Goal: Task Accomplishment & Management: Manage account settings

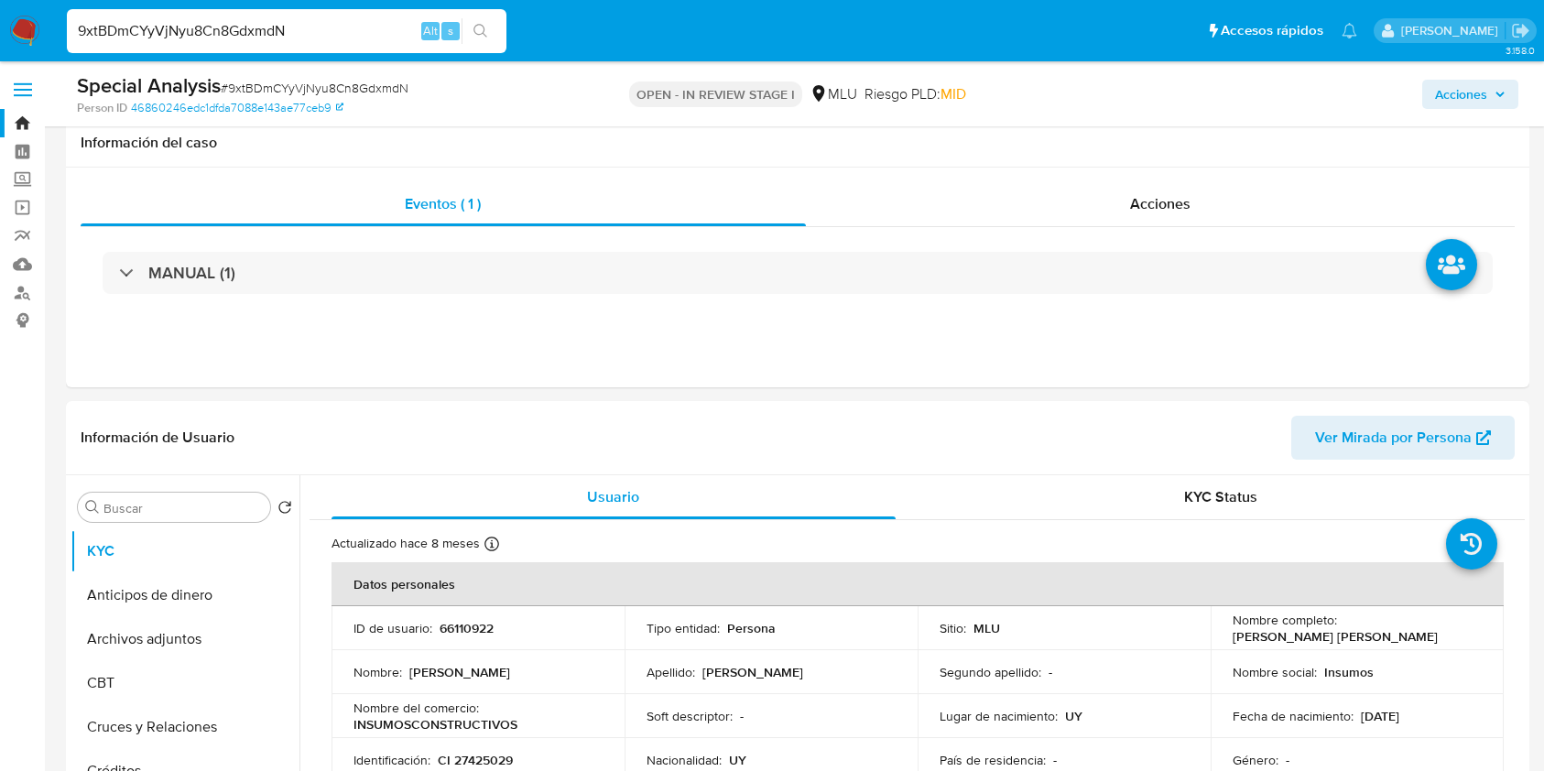
select select "10"
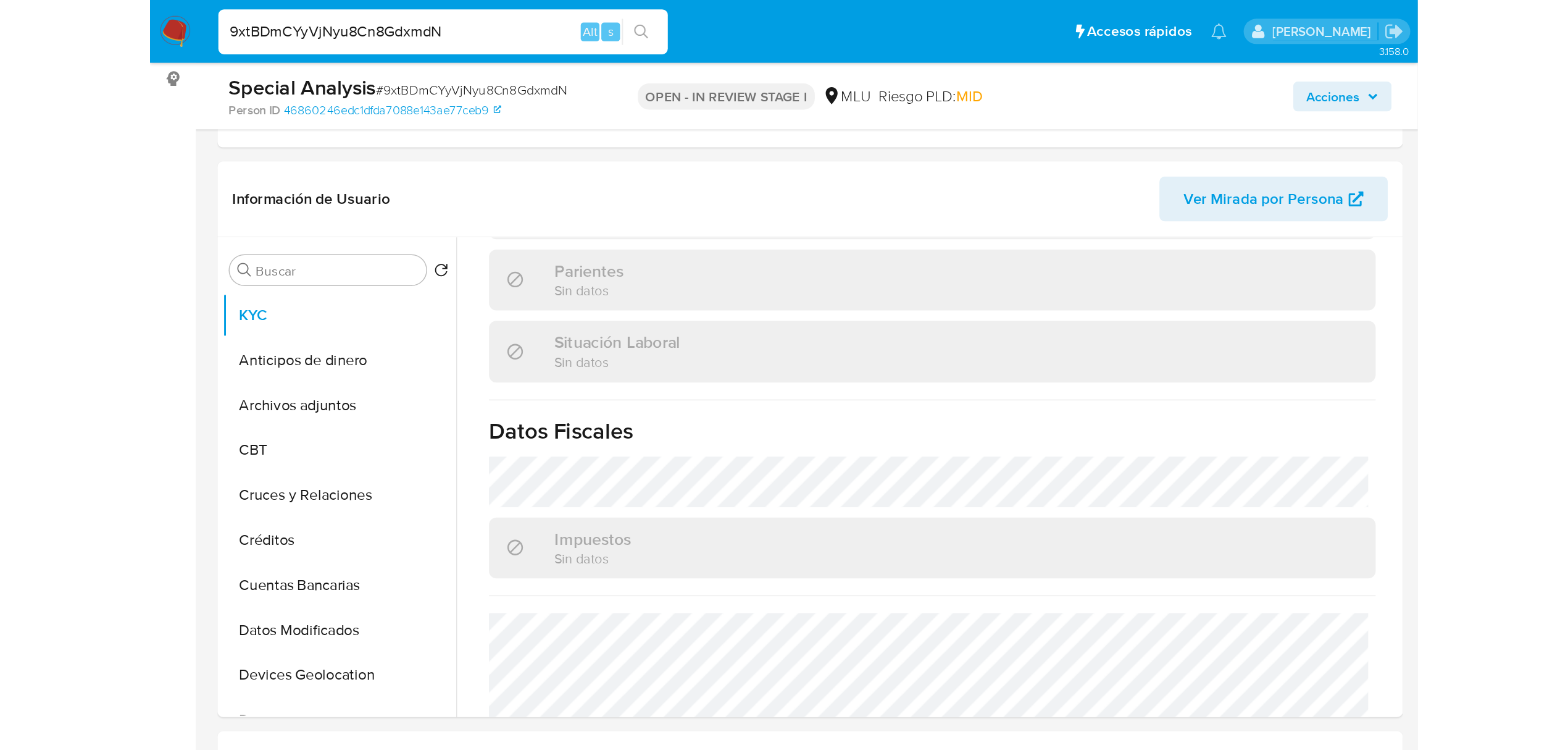
scroll to position [608, 0]
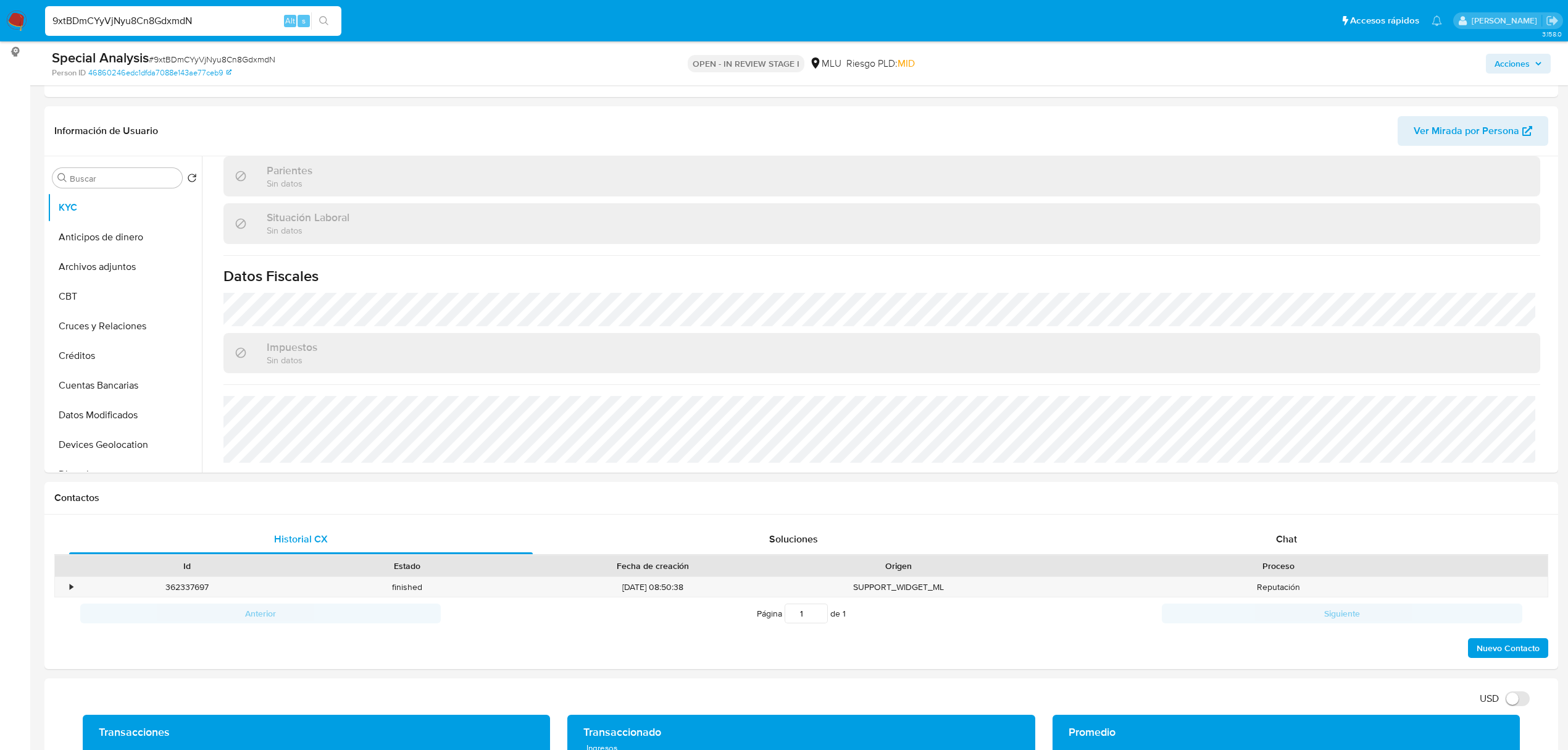
click at [133, 13] on input "9xtBDmCYyVjNyu8Cn8GdxmdN" at bounding box center [193, 21] width 297 height 16
paste input "YOaKssFSfGpwfpgY24GckXAA"
type input "YOaKssFSfGpwfpgY24GckXAA"
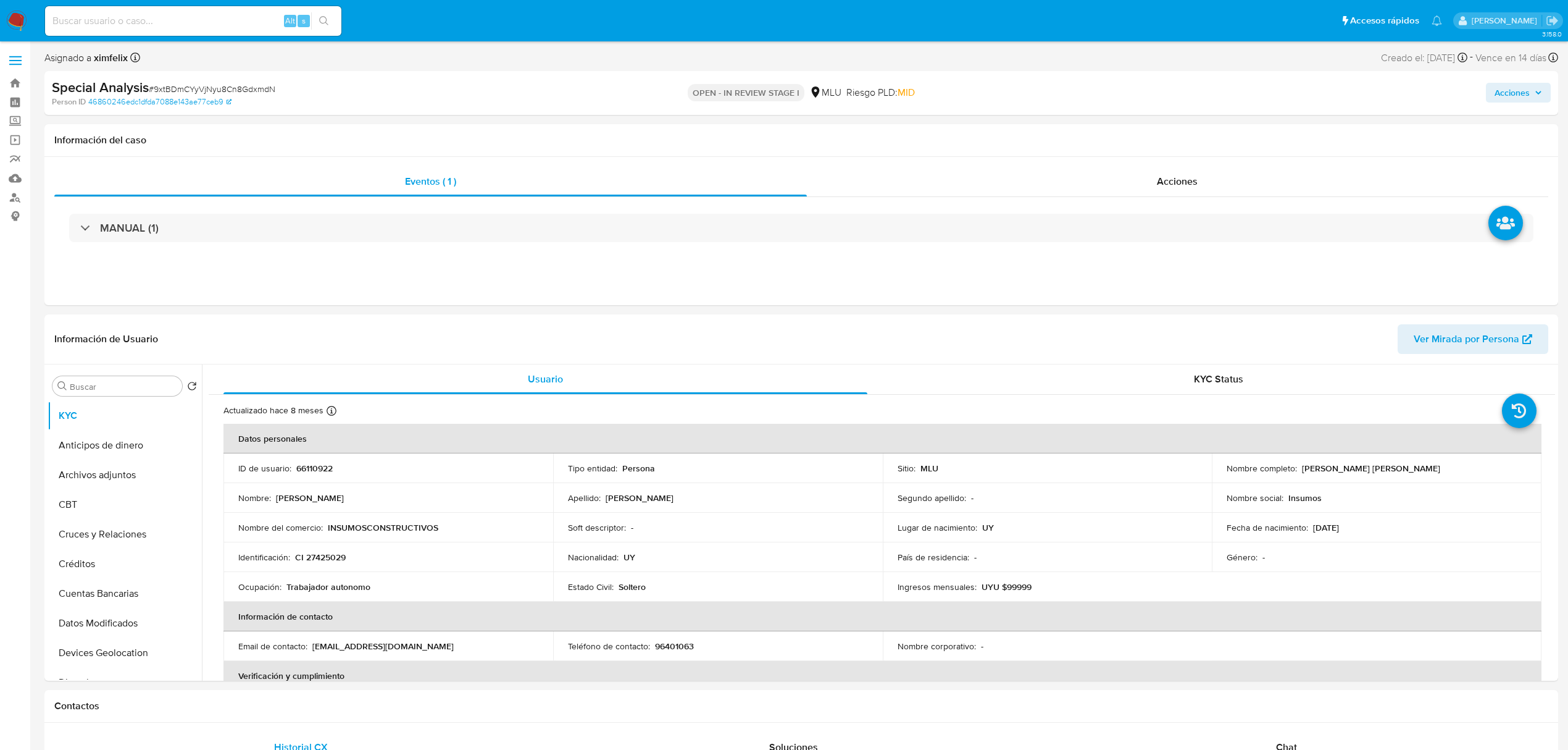
select select "10"
click at [223, 20] on input at bounding box center [193, 21] width 297 height 16
paste input "YOaKssFSfGpwfpgY24GckXAA"
type input "YOaKssFSfGpwfpgY24GckXAA"
click at [325, 18] on button "search-icon" at bounding box center [324, 21] width 26 height 18
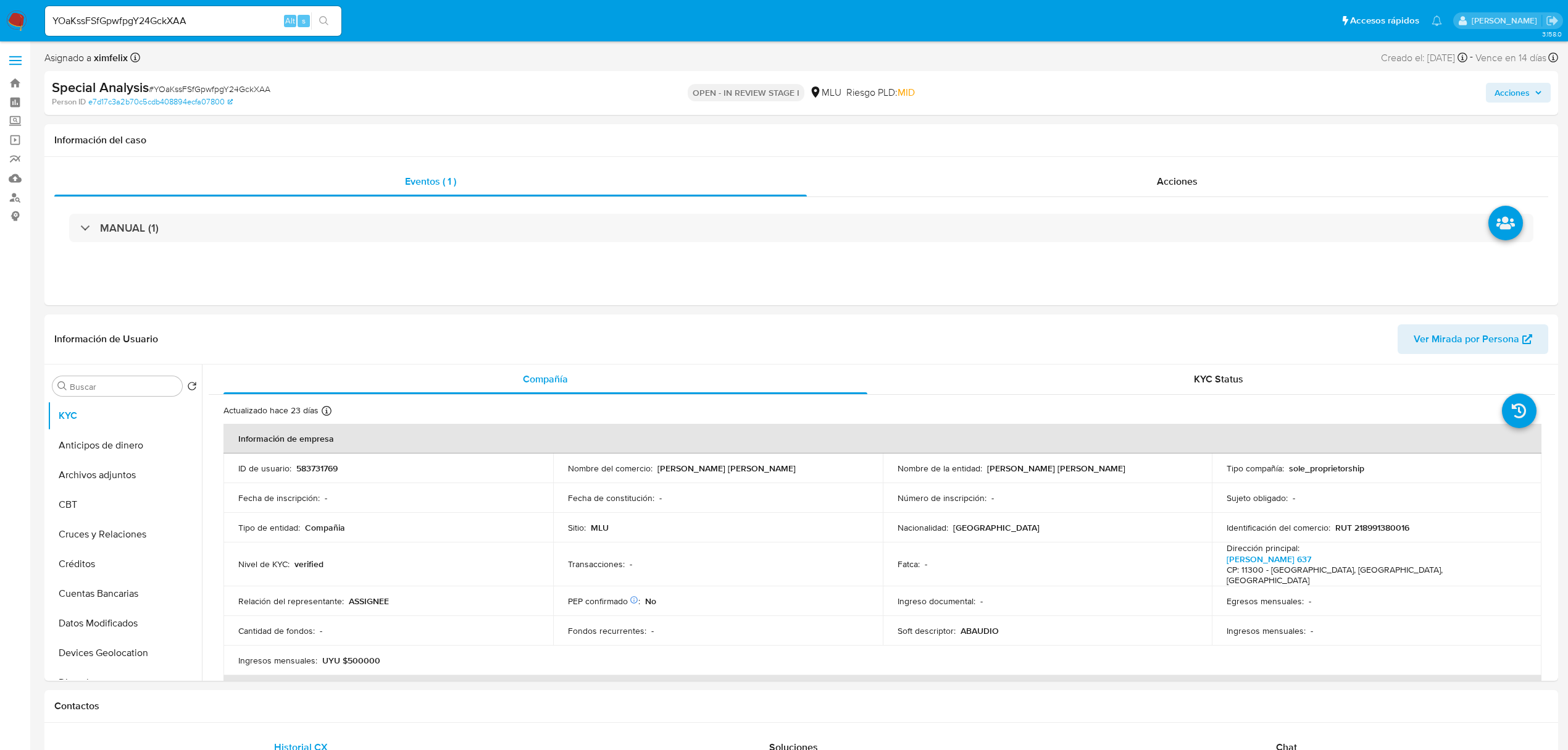
select select "10"
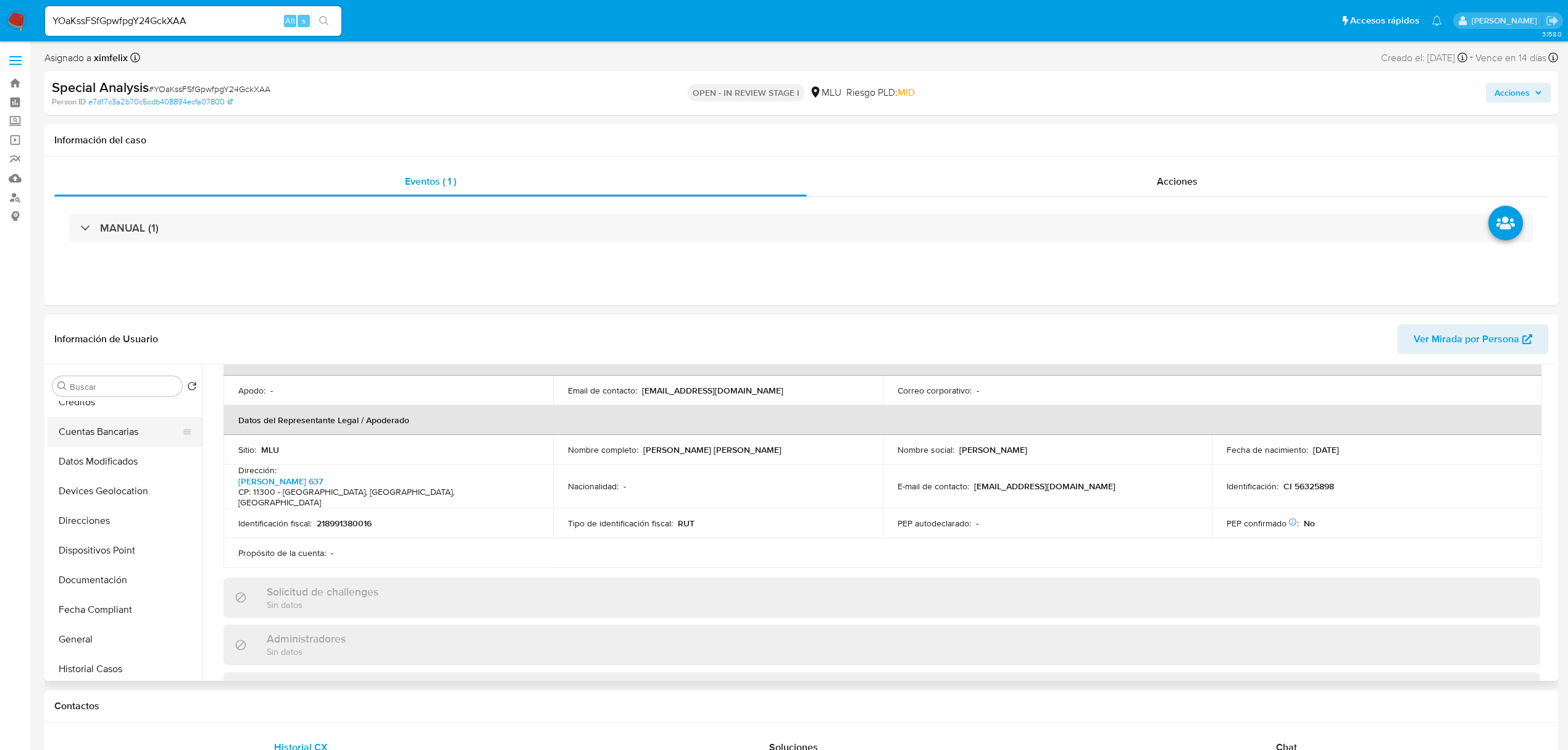
scroll to position [165, 0]
click at [131, 575] on button "Documentación" at bounding box center [120, 577] width 144 height 30
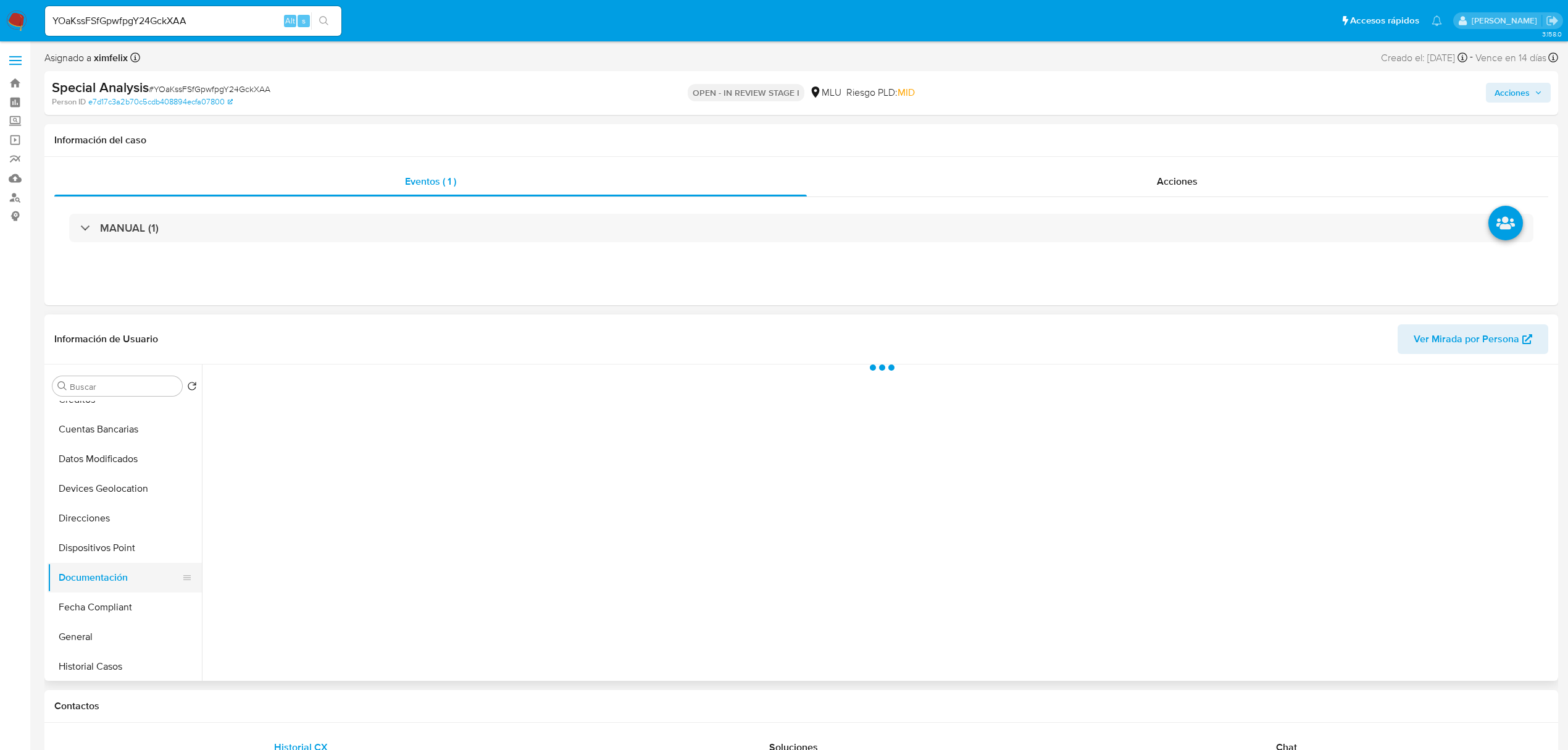
scroll to position [0, 0]
click at [254, 462] on button "Prueba de vida" at bounding box center [367, 457] width 317 height 32
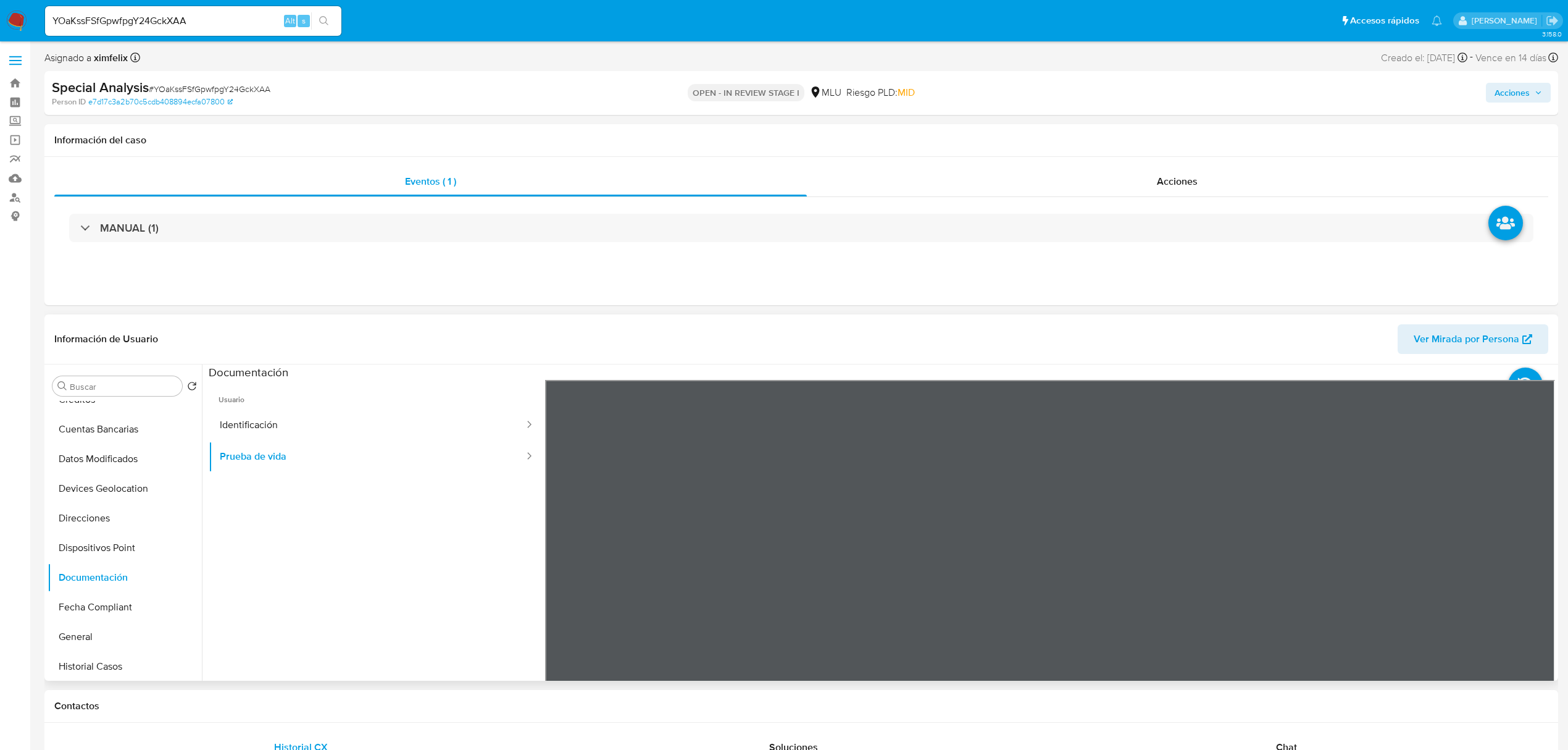
scroll to position [38, 0]
click at [394, 429] on button "Identificación" at bounding box center [367, 425] width 317 height 32
click at [129, 519] on button "Cuentas Bancarias" at bounding box center [120, 511] width 144 height 30
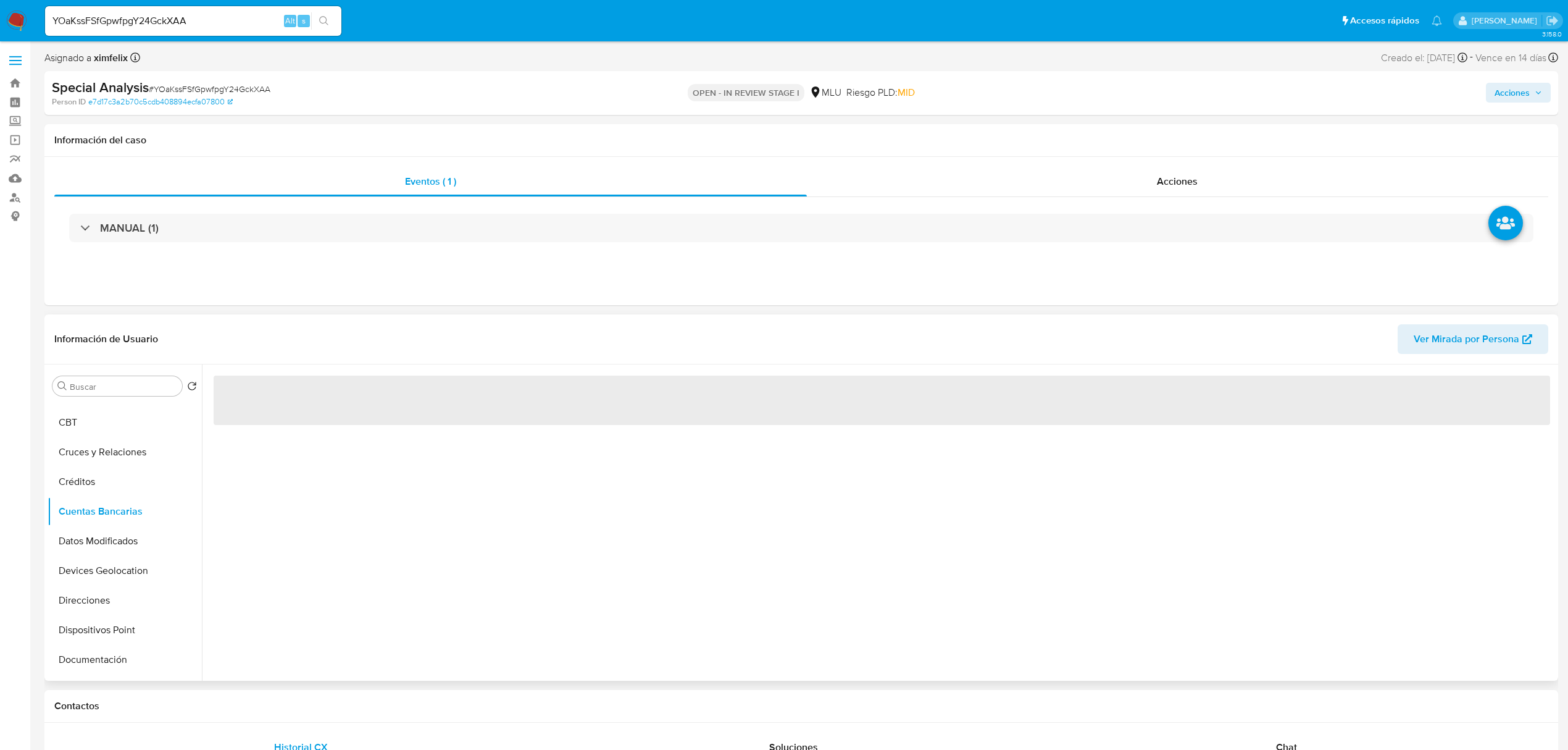
click at [398, 541] on div "‌" at bounding box center [878, 522] width 1354 height 316
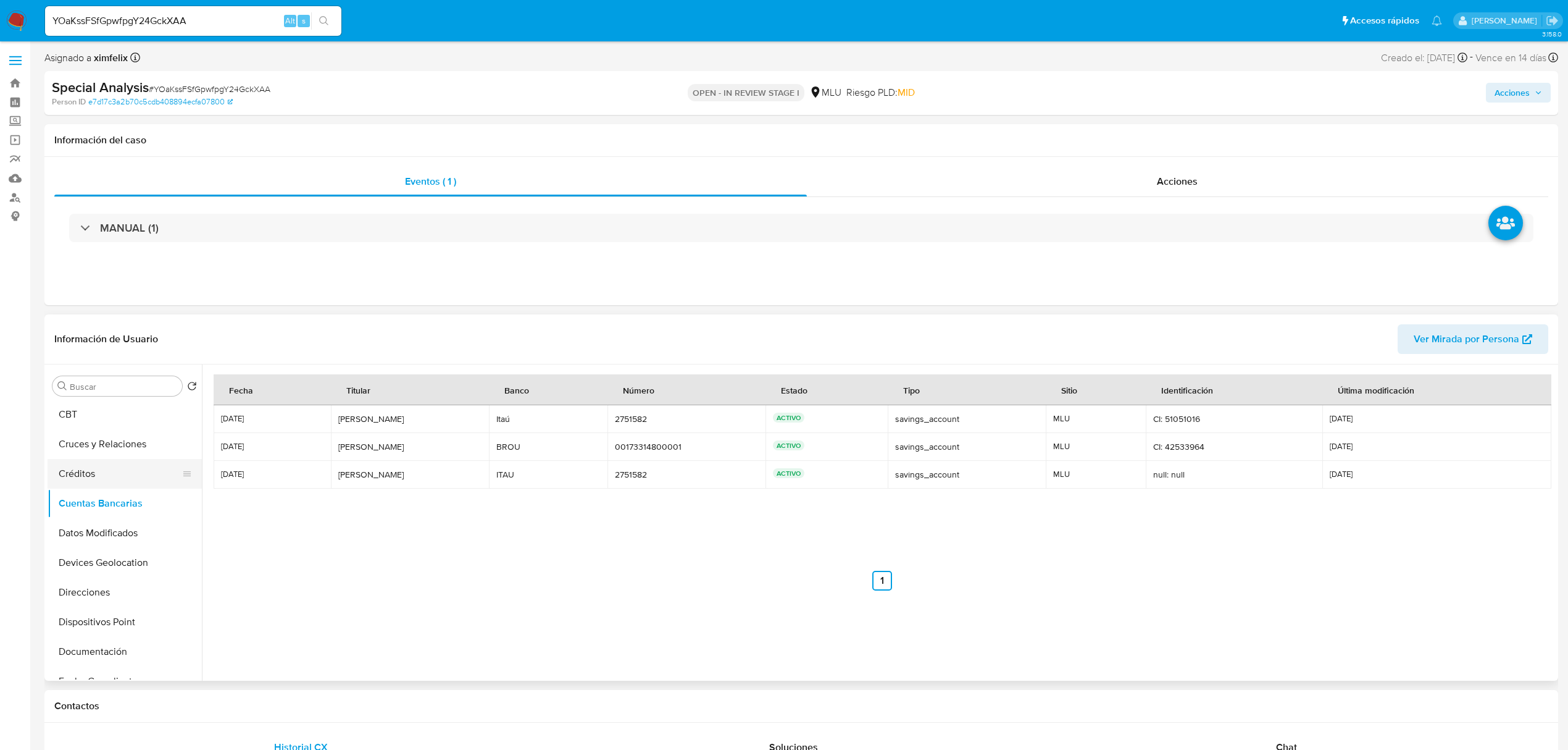
scroll to position [0, 0]
click at [121, 484] on button "Archivos adjuntos" at bounding box center [120, 475] width 144 height 30
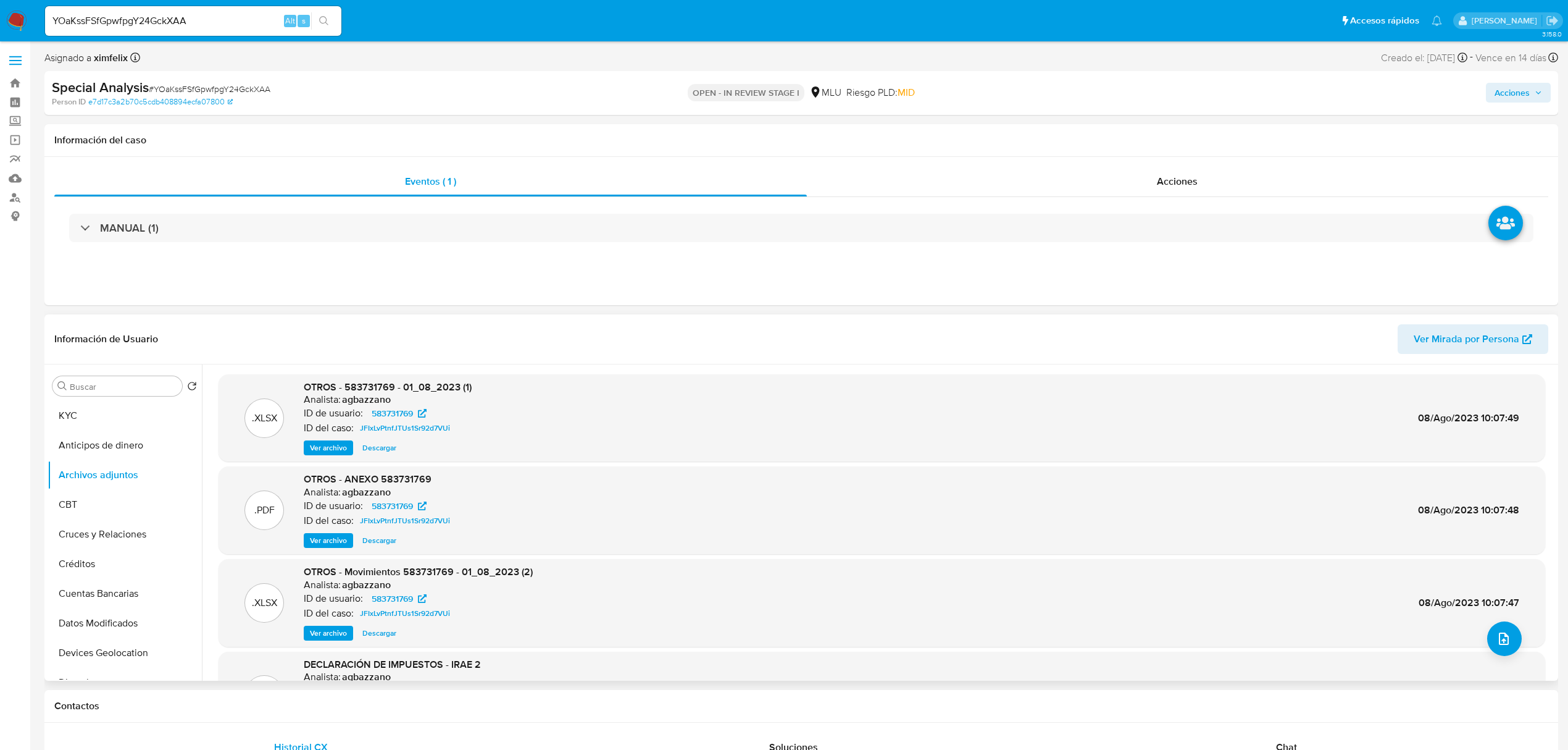
click at [324, 451] on span "Ver archivo" at bounding box center [328, 448] width 37 height 12
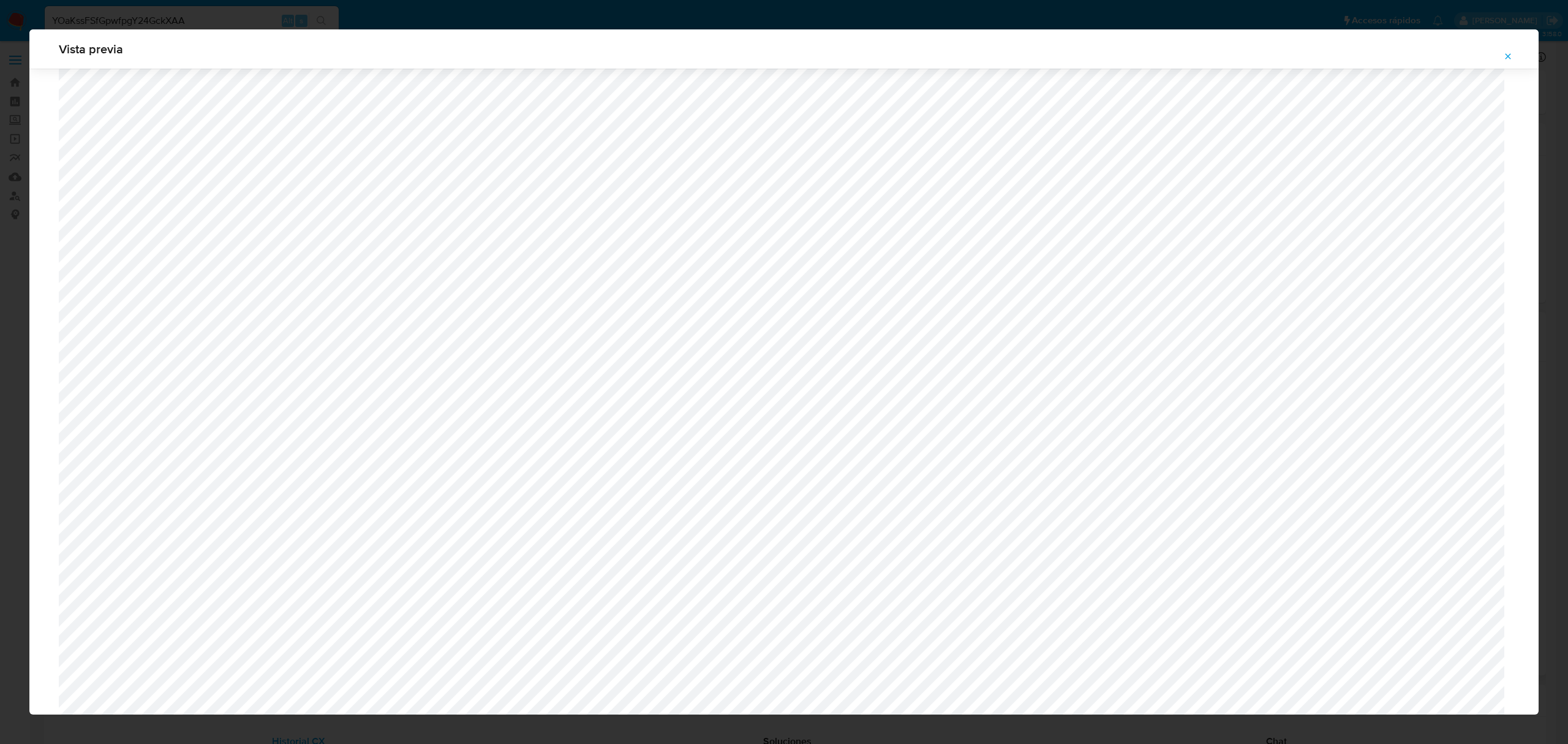
scroll to position [672, 0]
click at [1506, 57] on icon "Attachment preview" at bounding box center [1508, 56] width 10 height 10
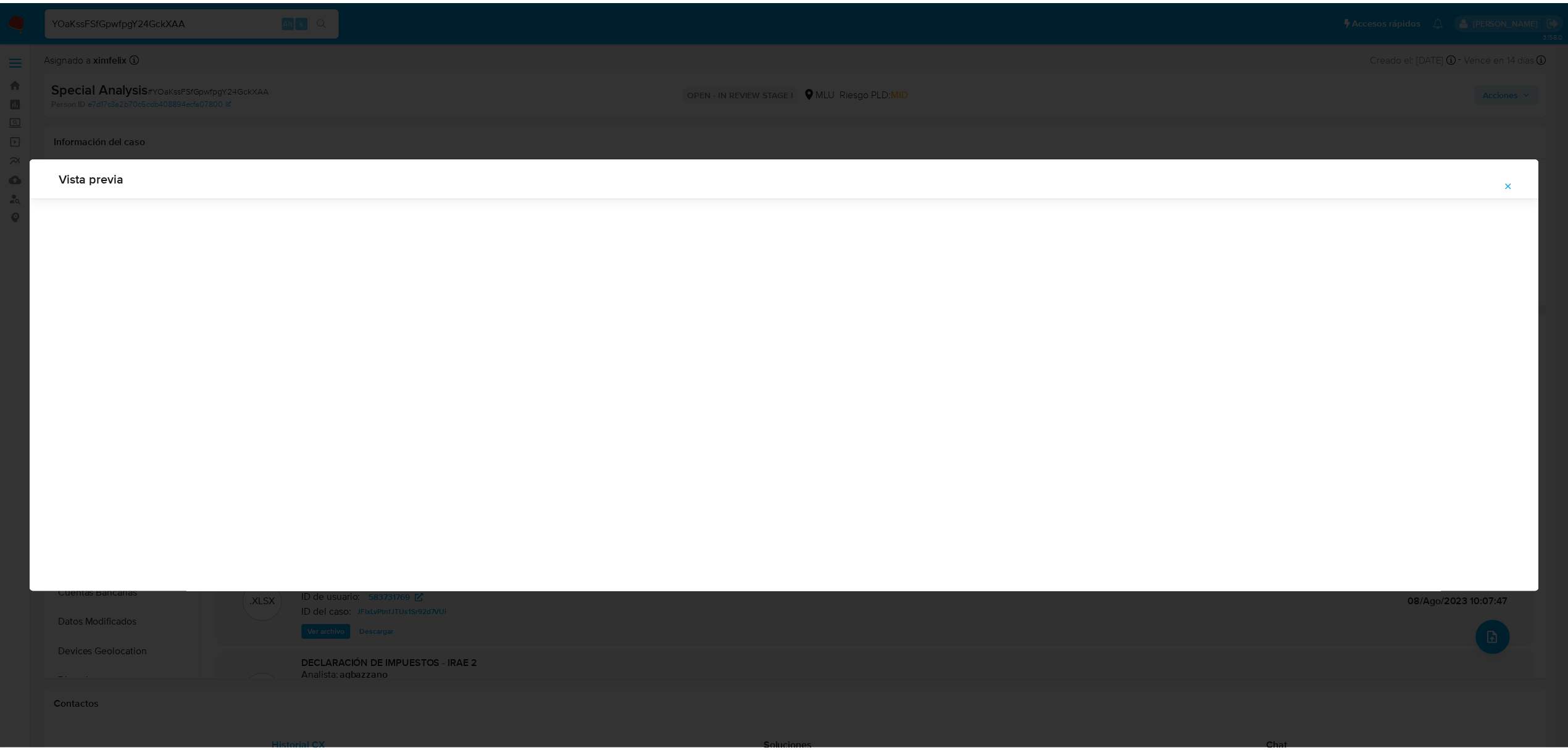
scroll to position [0, 0]
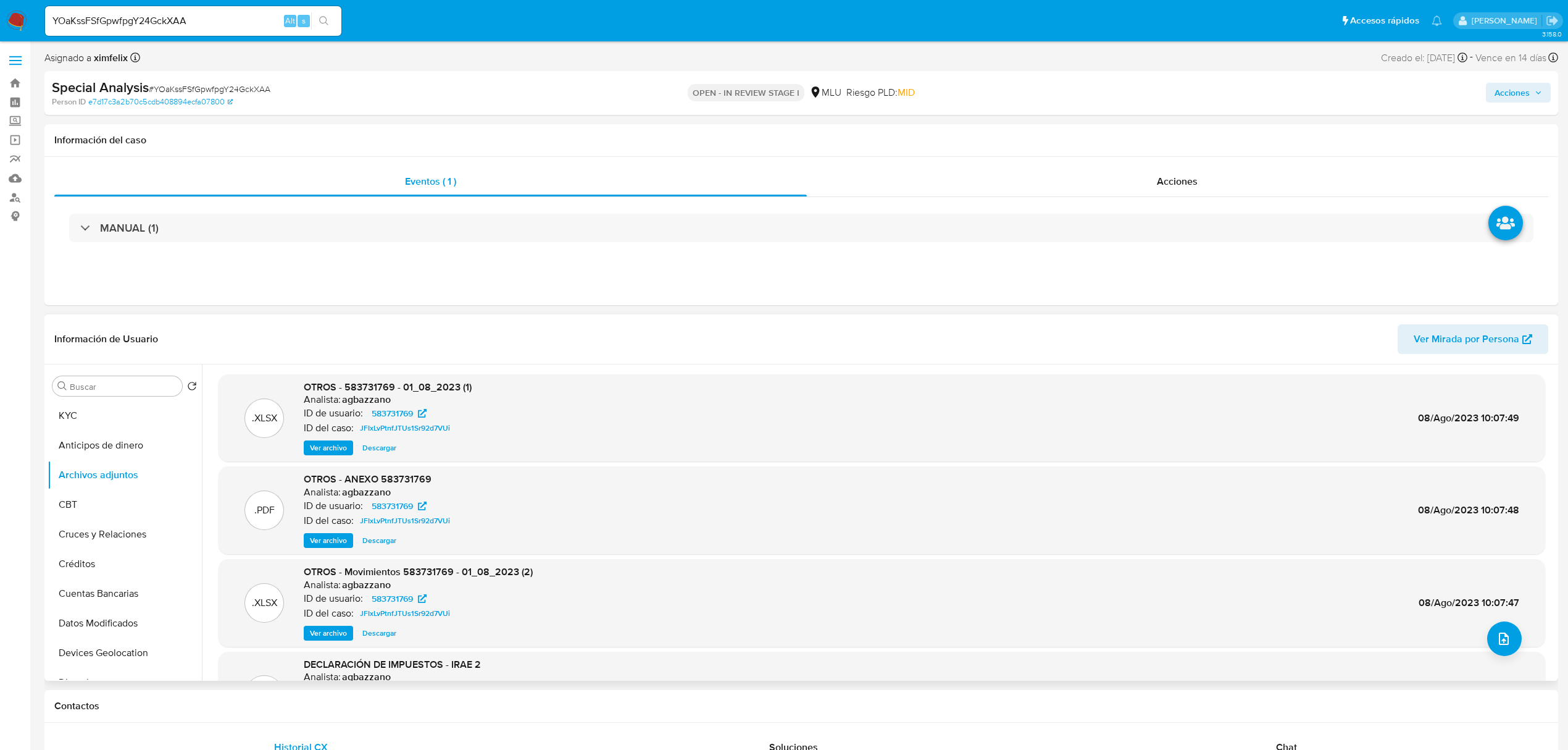
click at [329, 633] on span "Ver archivo" at bounding box center [328, 633] width 37 height 12
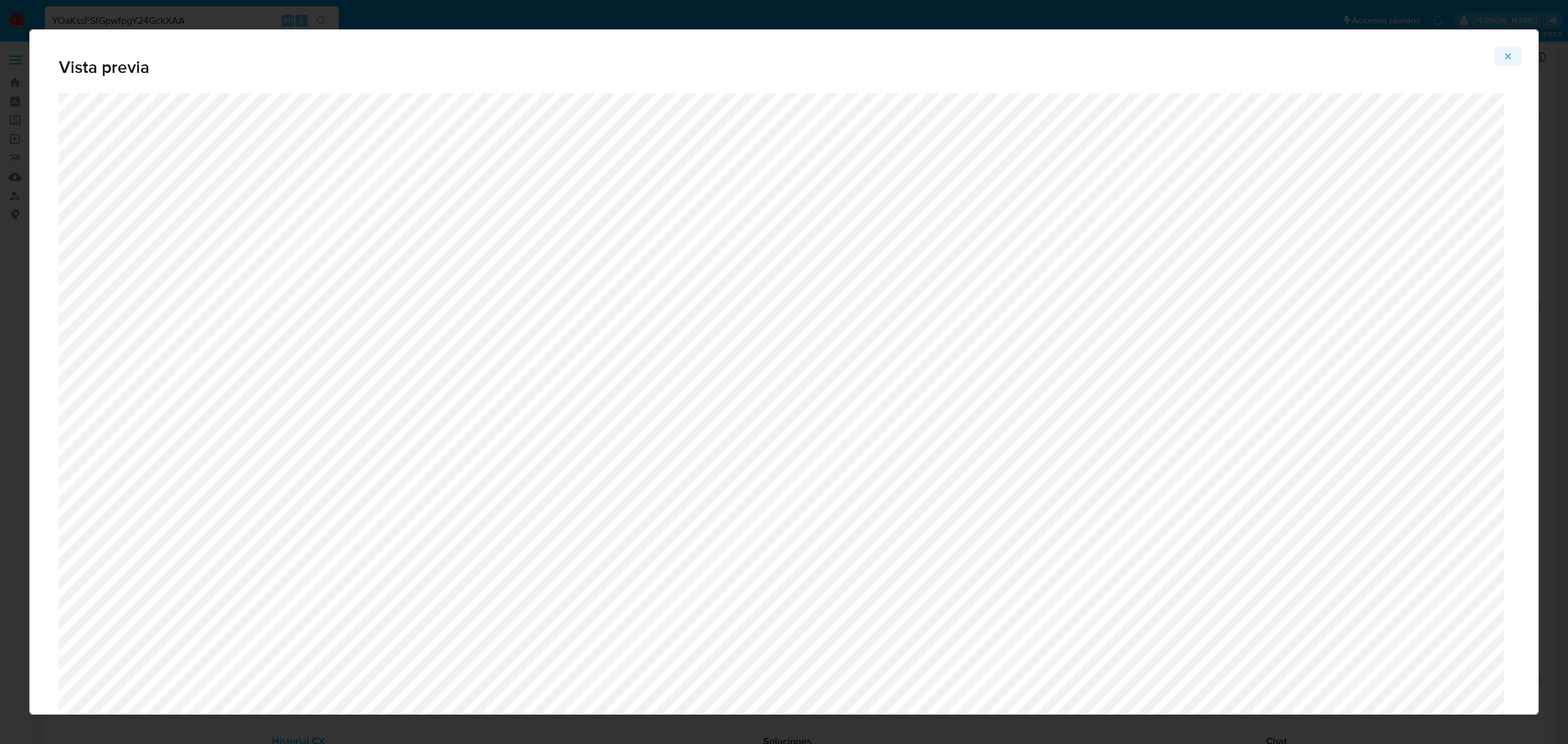
click at [1507, 56] on icon "Attachment preview" at bounding box center [1508, 56] width 10 height 10
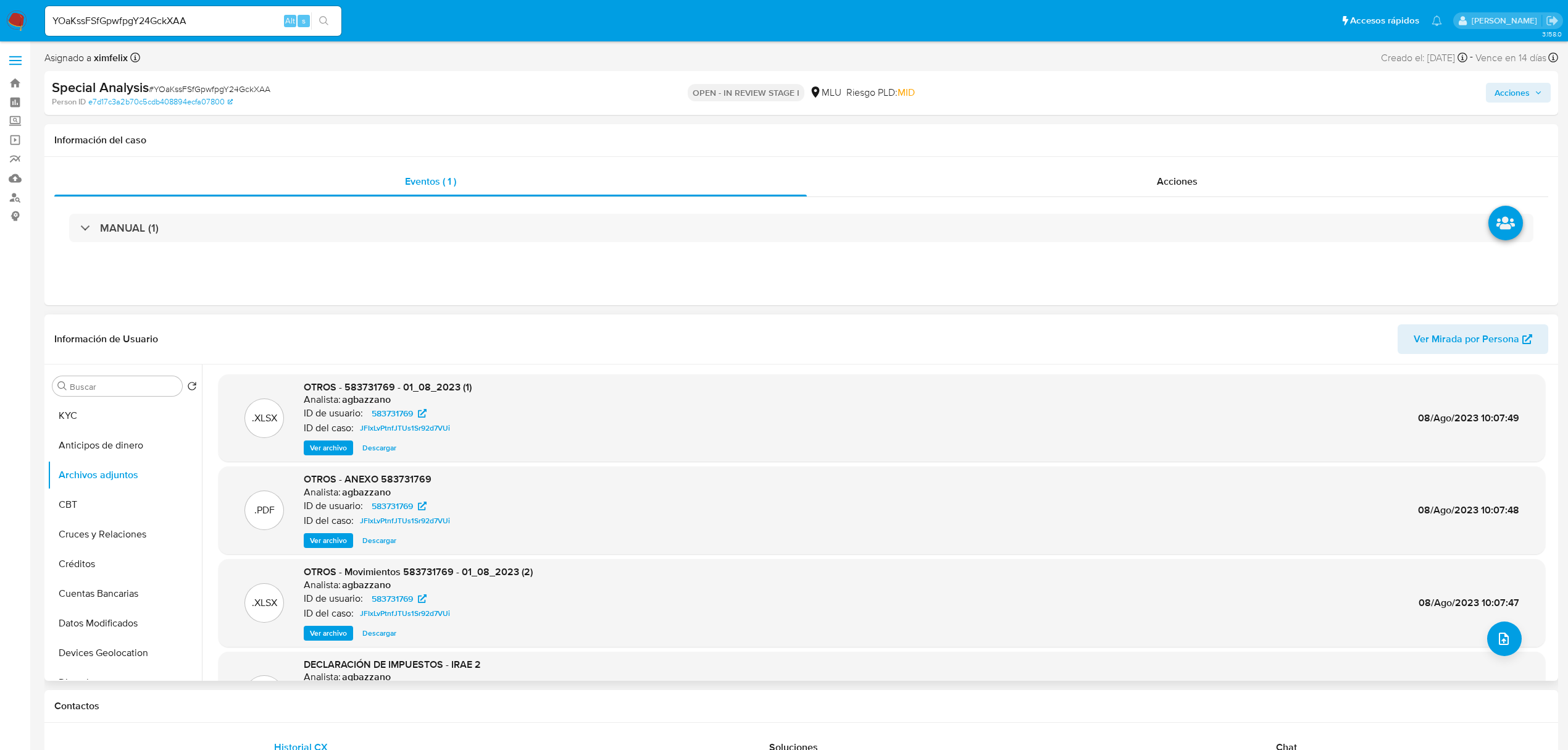
click at [339, 542] on span "Ver archivo" at bounding box center [328, 540] width 37 height 12
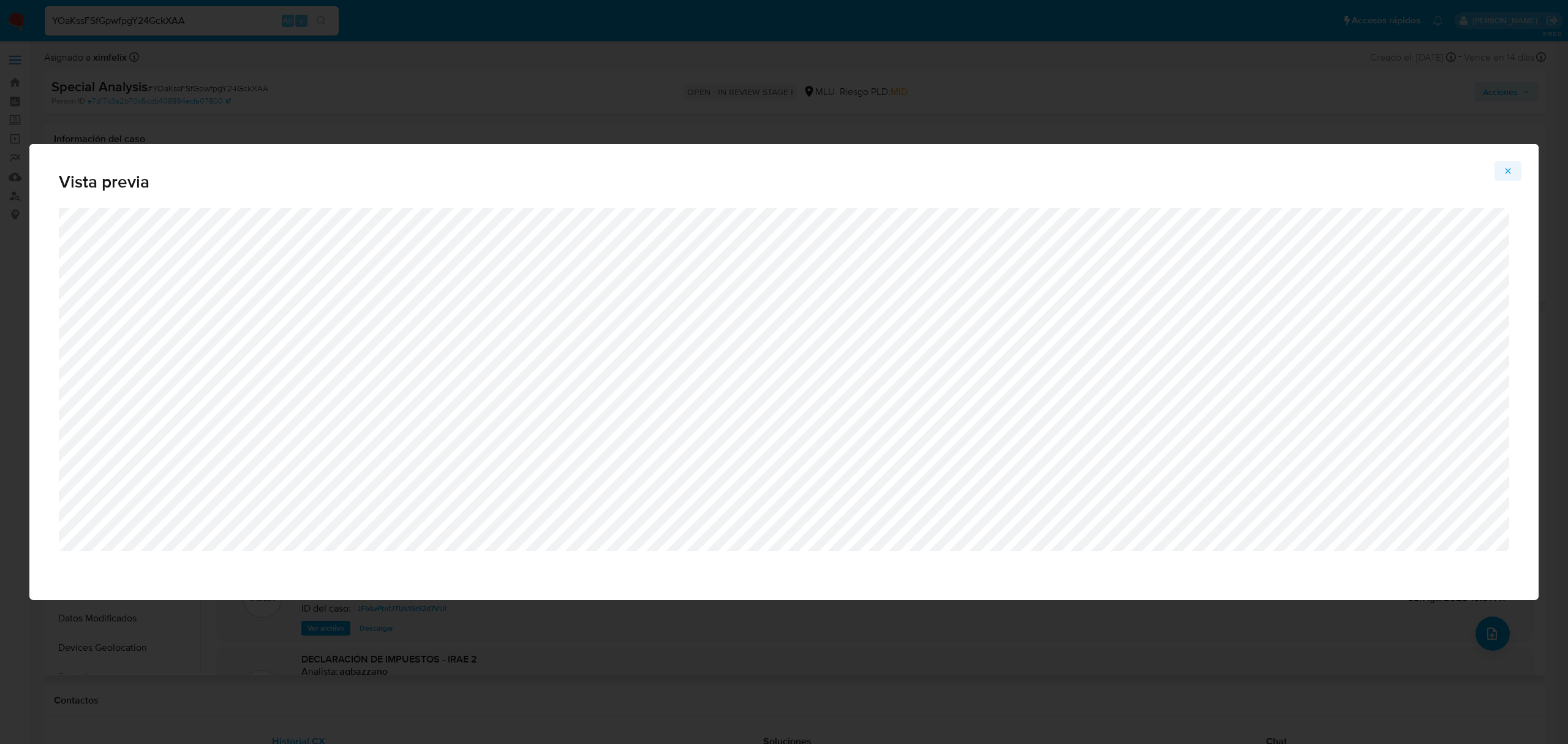
click at [1509, 165] on span "Attachment preview" at bounding box center [1508, 171] width 10 height 17
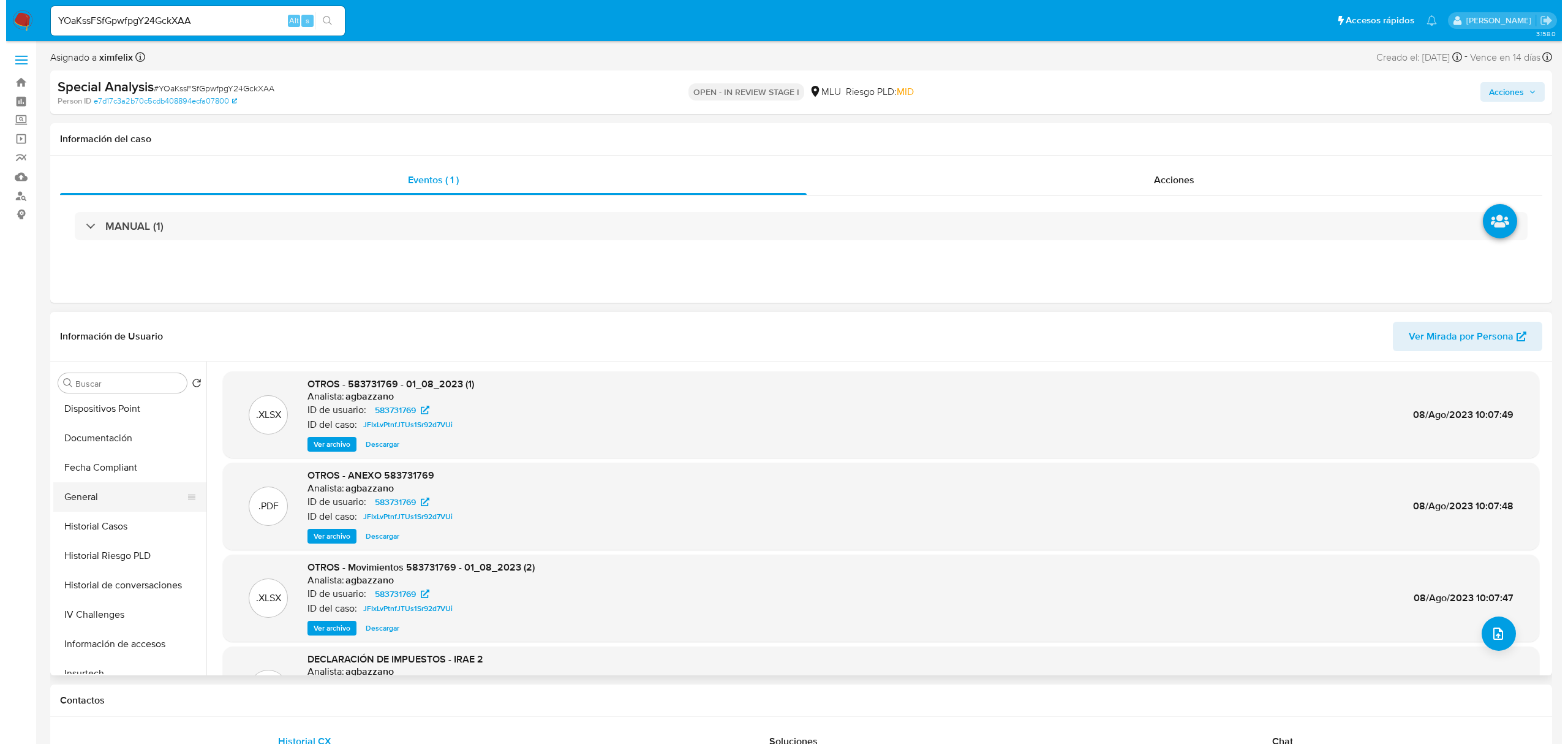
scroll to position [327, 0]
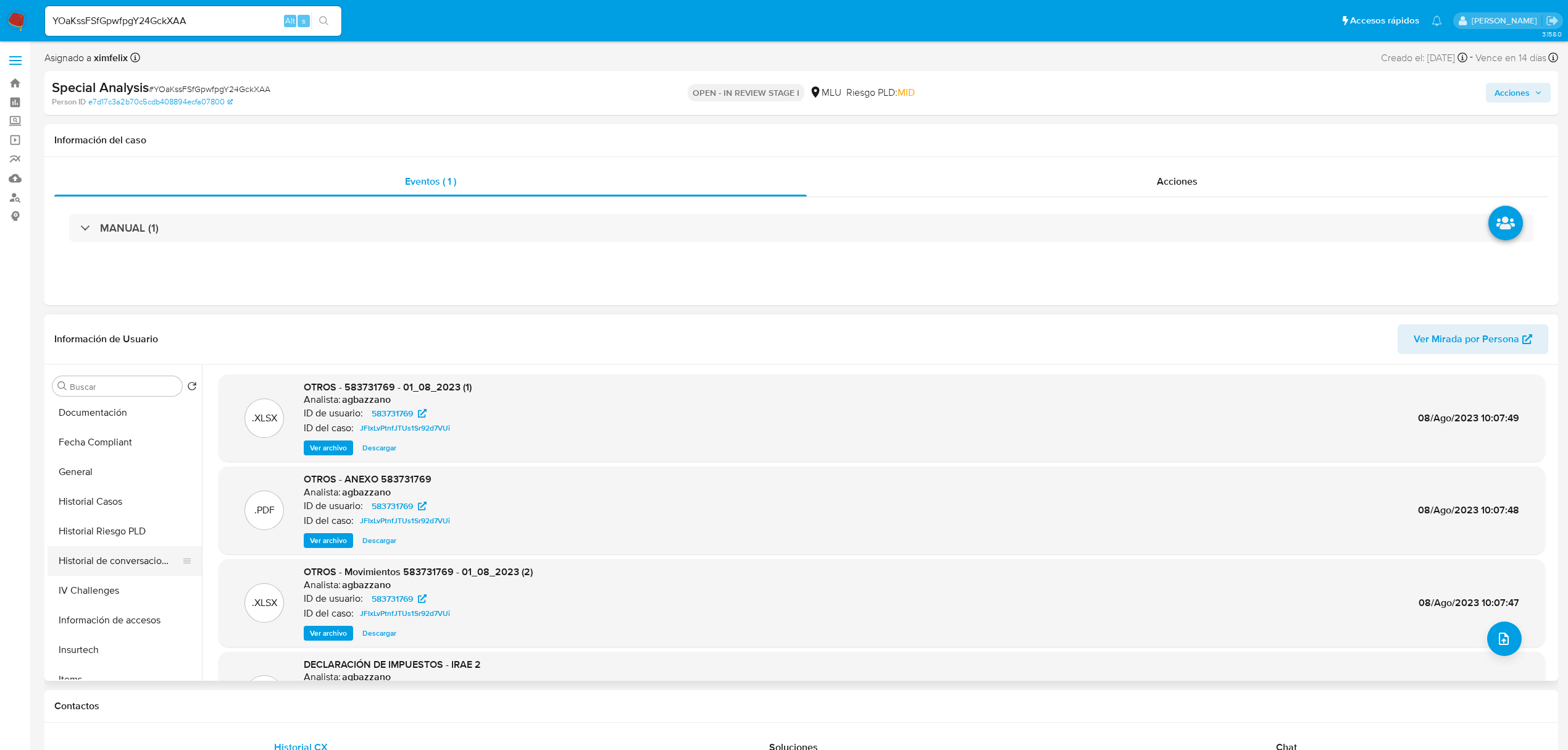
click at [110, 571] on button "Historial de conversaciones" at bounding box center [120, 561] width 144 height 30
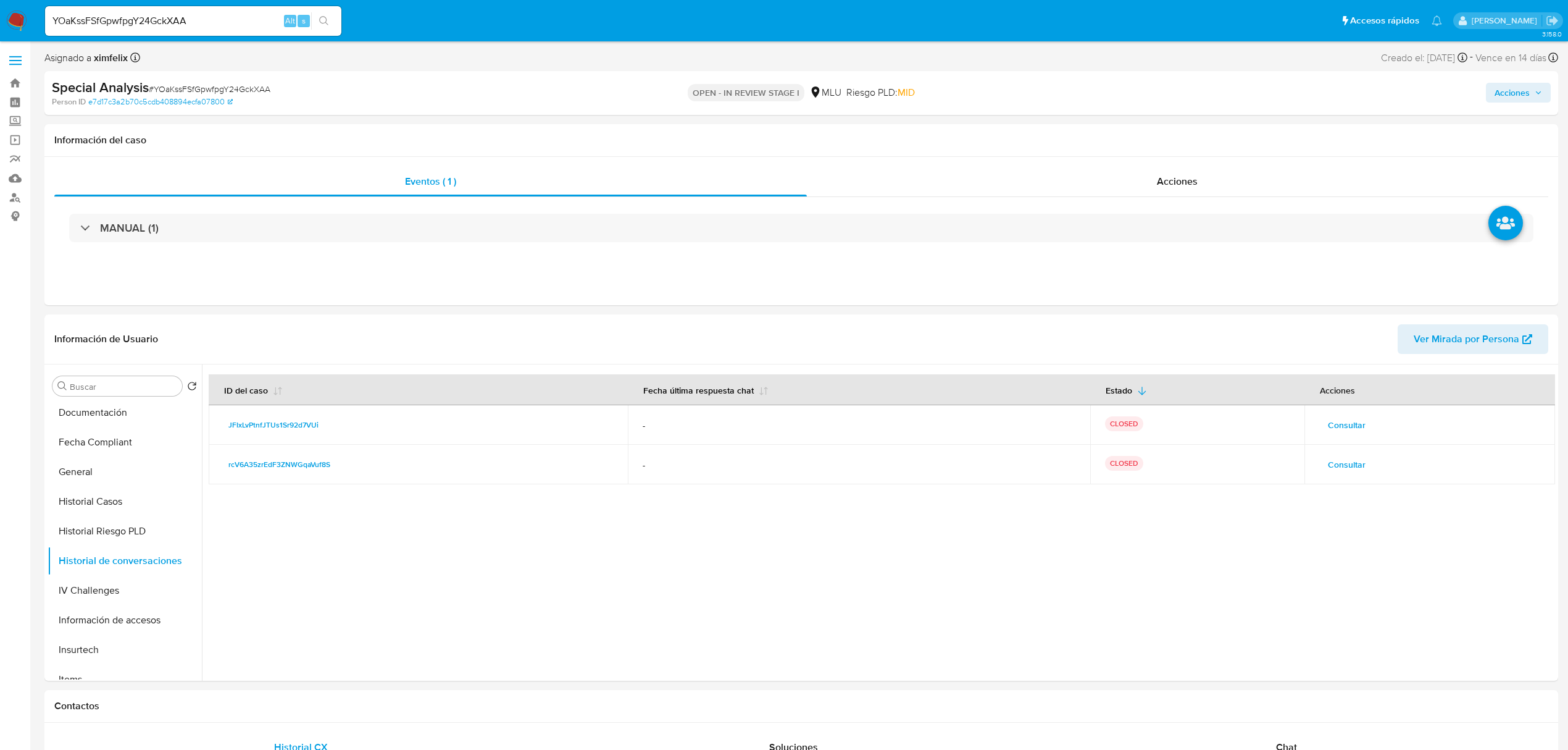
click at [1335, 460] on span "Consultar" at bounding box center [1347, 465] width 38 height 18
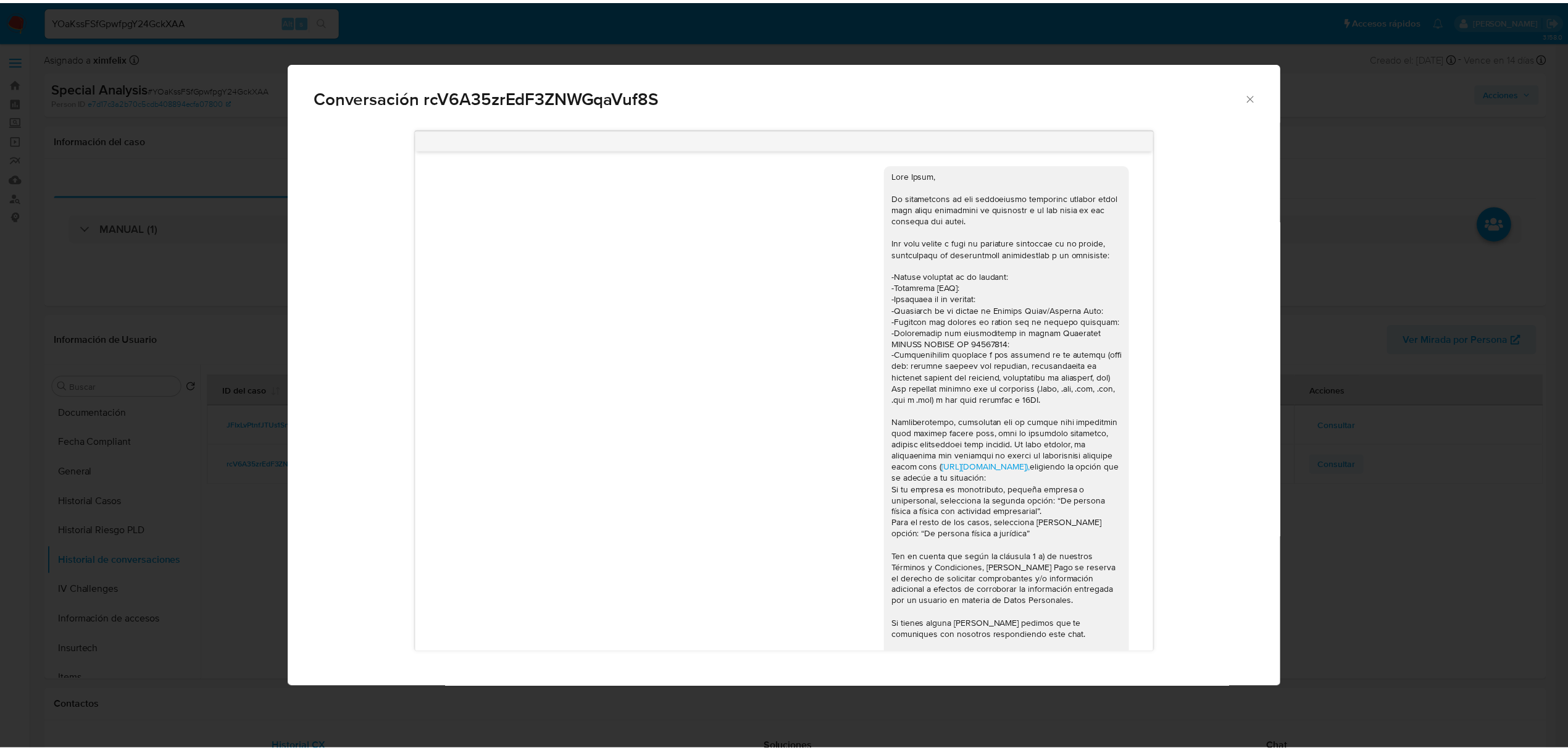
scroll to position [512, 0]
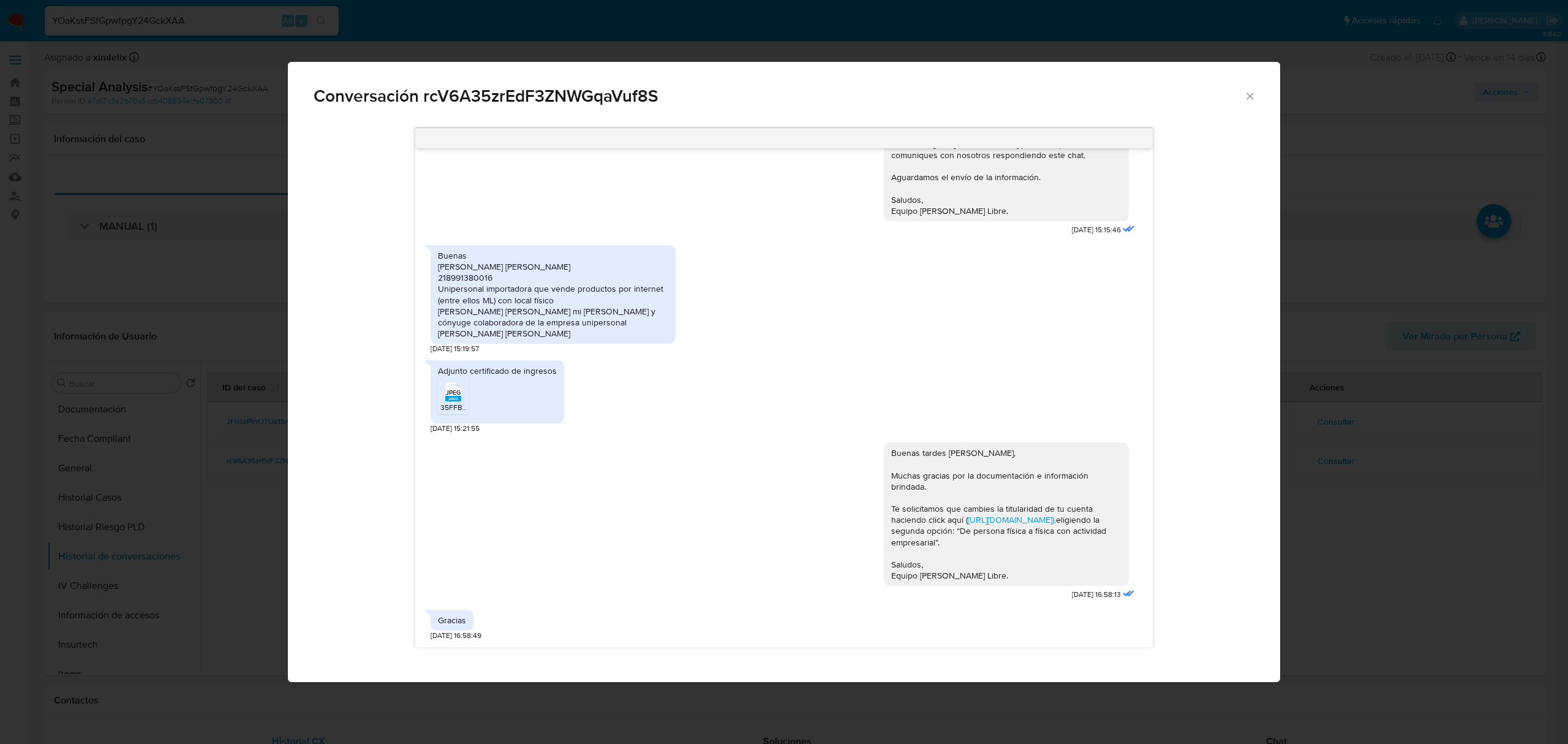
click at [1254, 94] on icon "Cerrar" at bounding box center [1250, 96] width 12 height 12
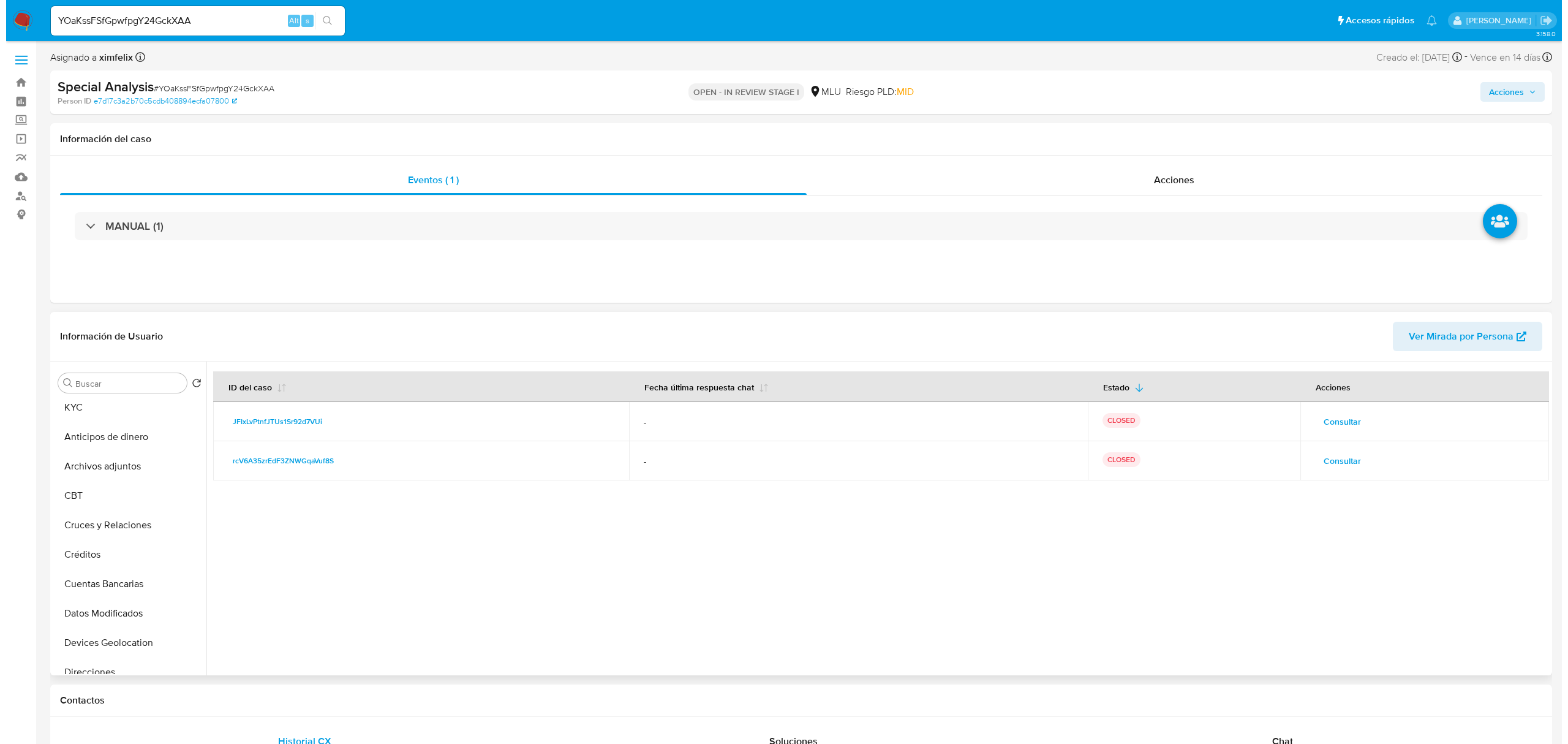
scroll to position [0, 0]
click at [104, 420] on button "KYC" at bounding box center [119, 412] width 143 height 29
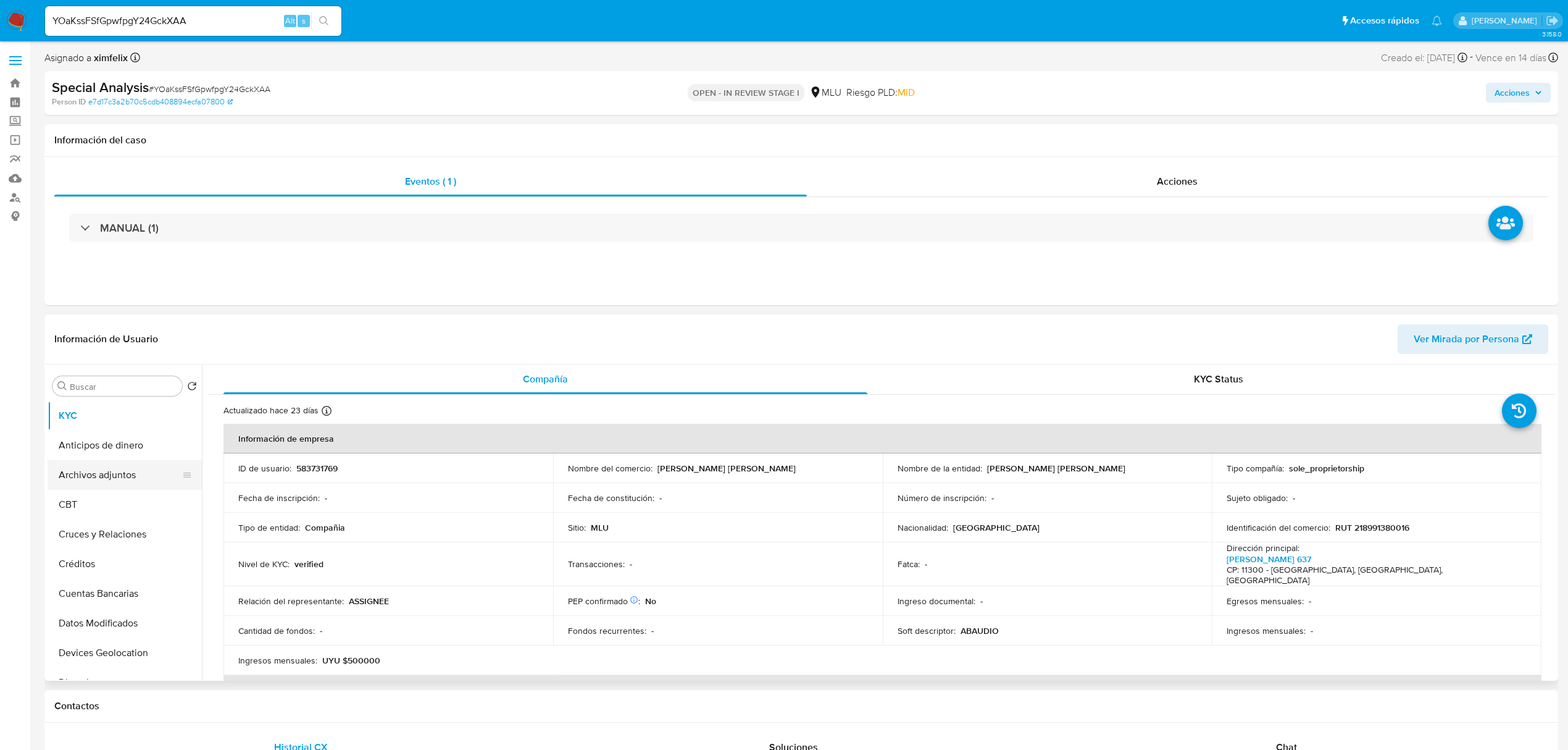
click at [102, 468] on button "Archivos adjuntos" at bounding box center [120, 475] width 144 height 30
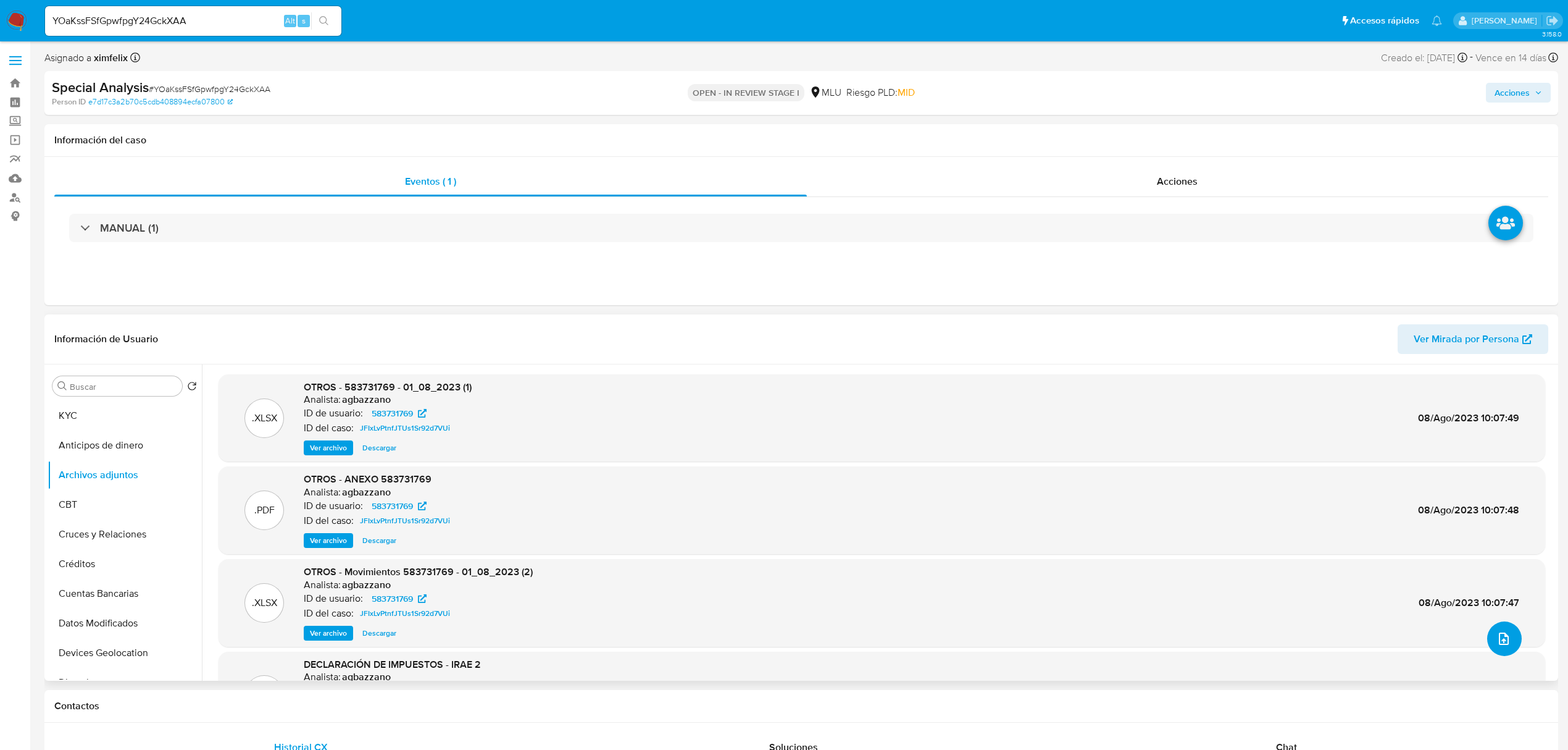
click at [1487, 635] on button "upload-file" at bounding box center [1504, 638] width 34 height 34
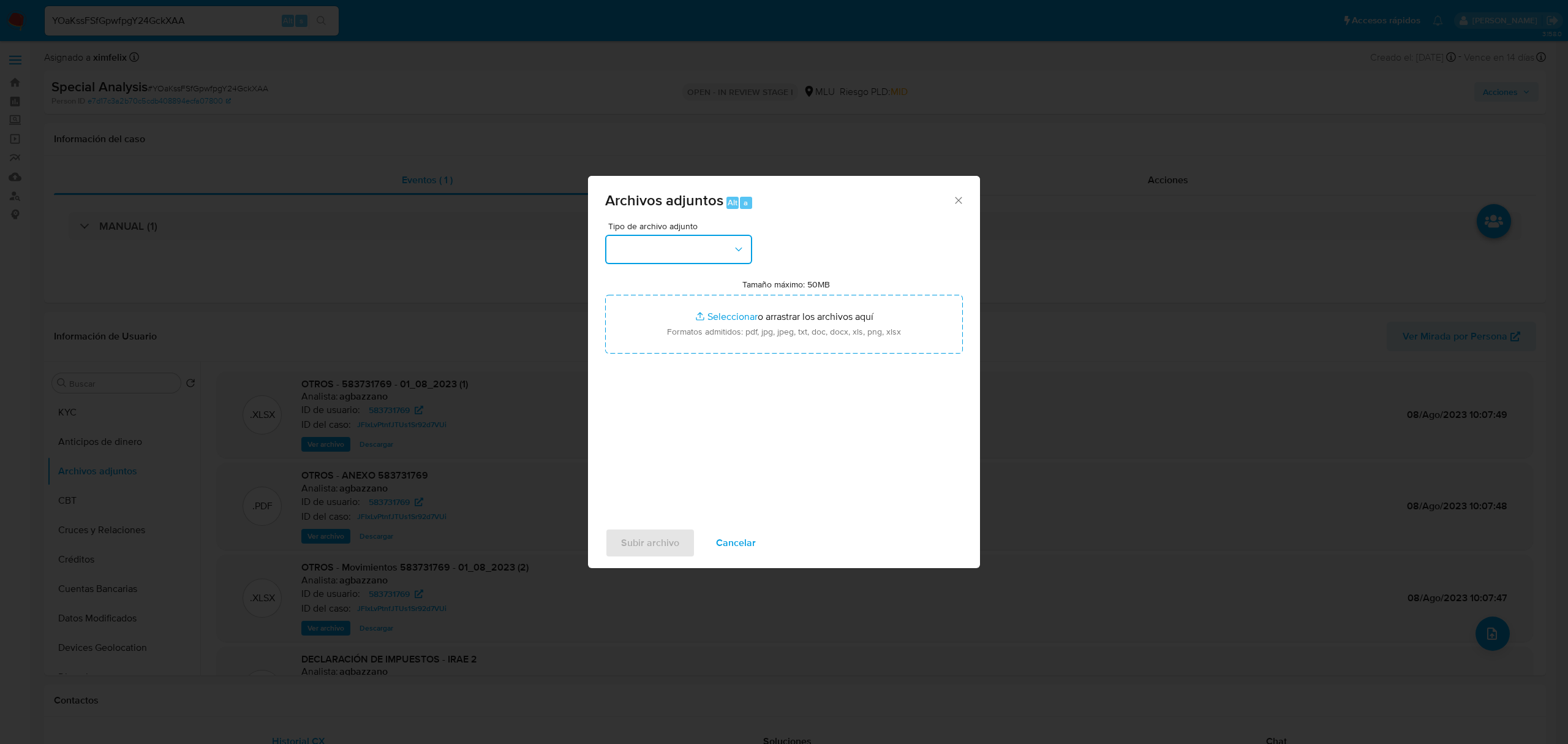
click at [639, 246] on button "button" at bounding box center [679, 250] width 147 height 29
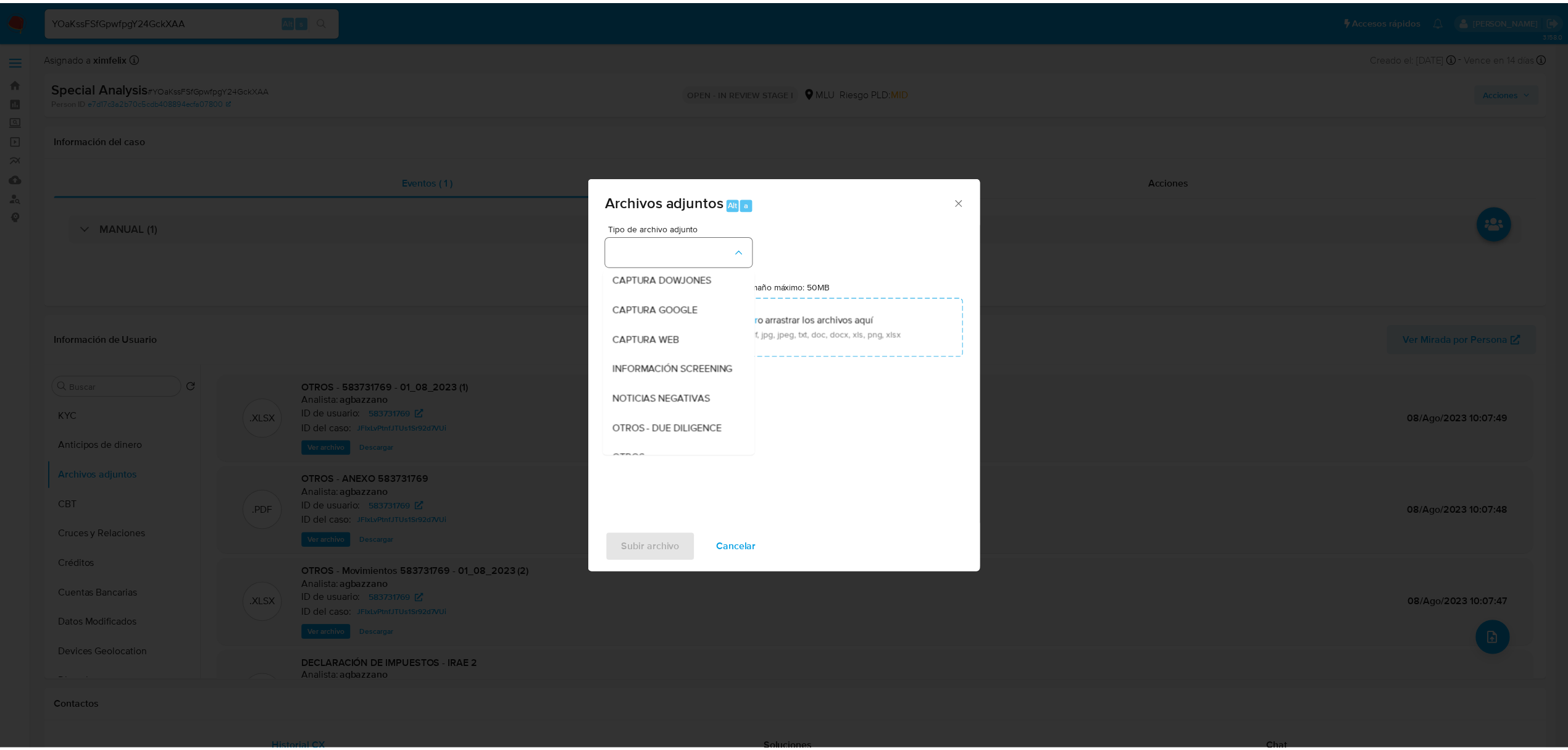
scroll to position [64, 0]
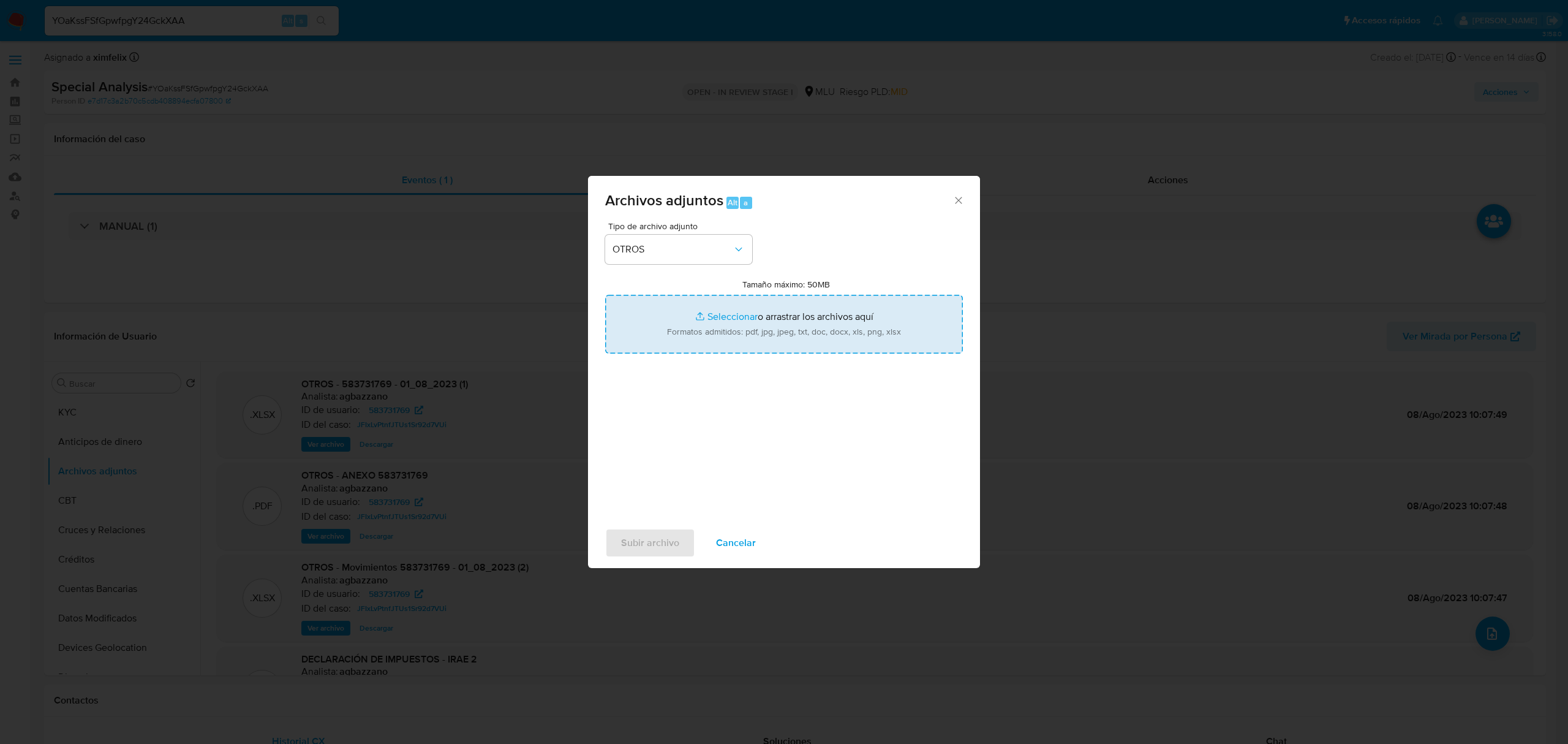
type input "C:\fakepath\CASE LOG 583731769 - 03_09_2025 - NIVEL 1.pdf"
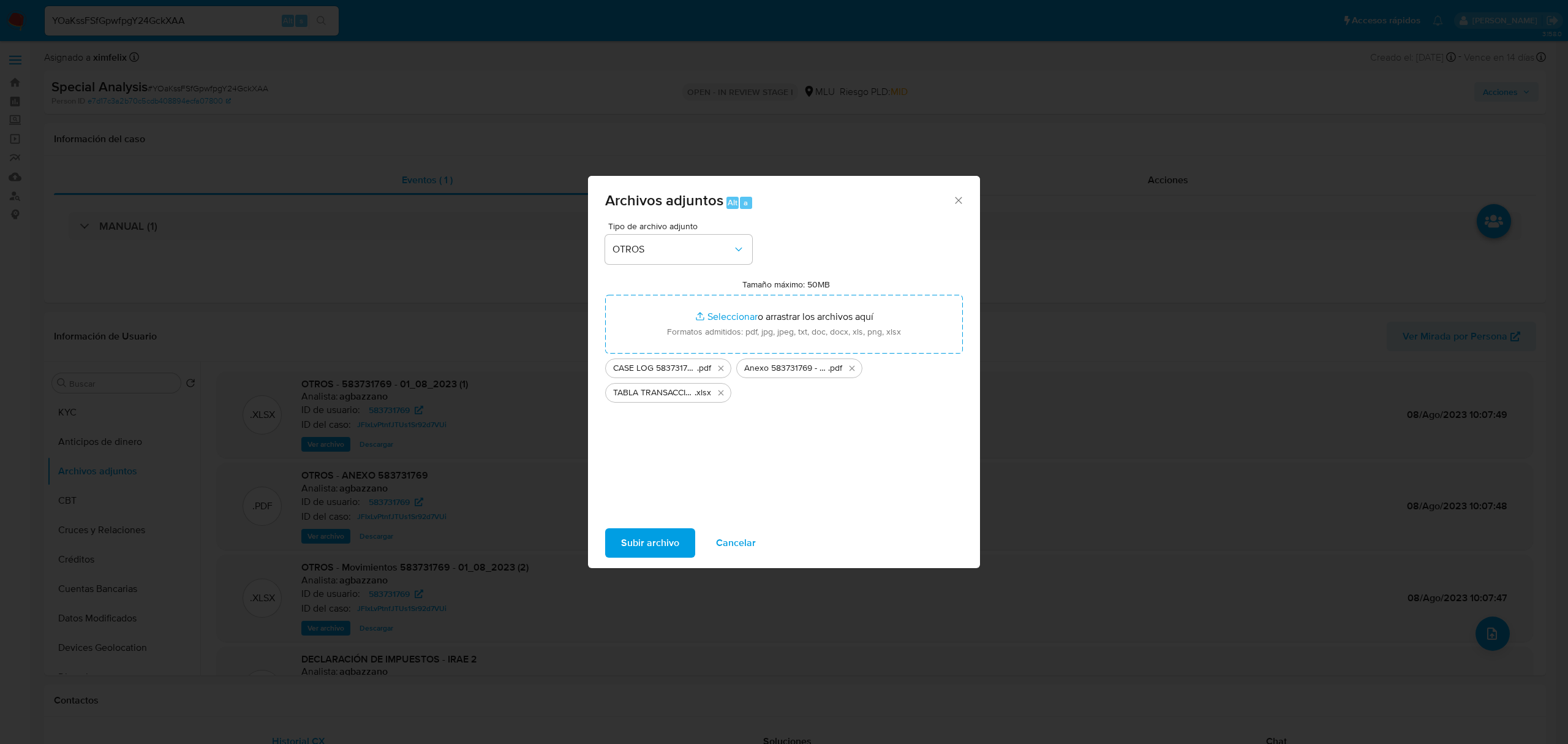
click at [647, 543] on span "Subir archivo" at bounding box center [650, 543] width 58 height 27
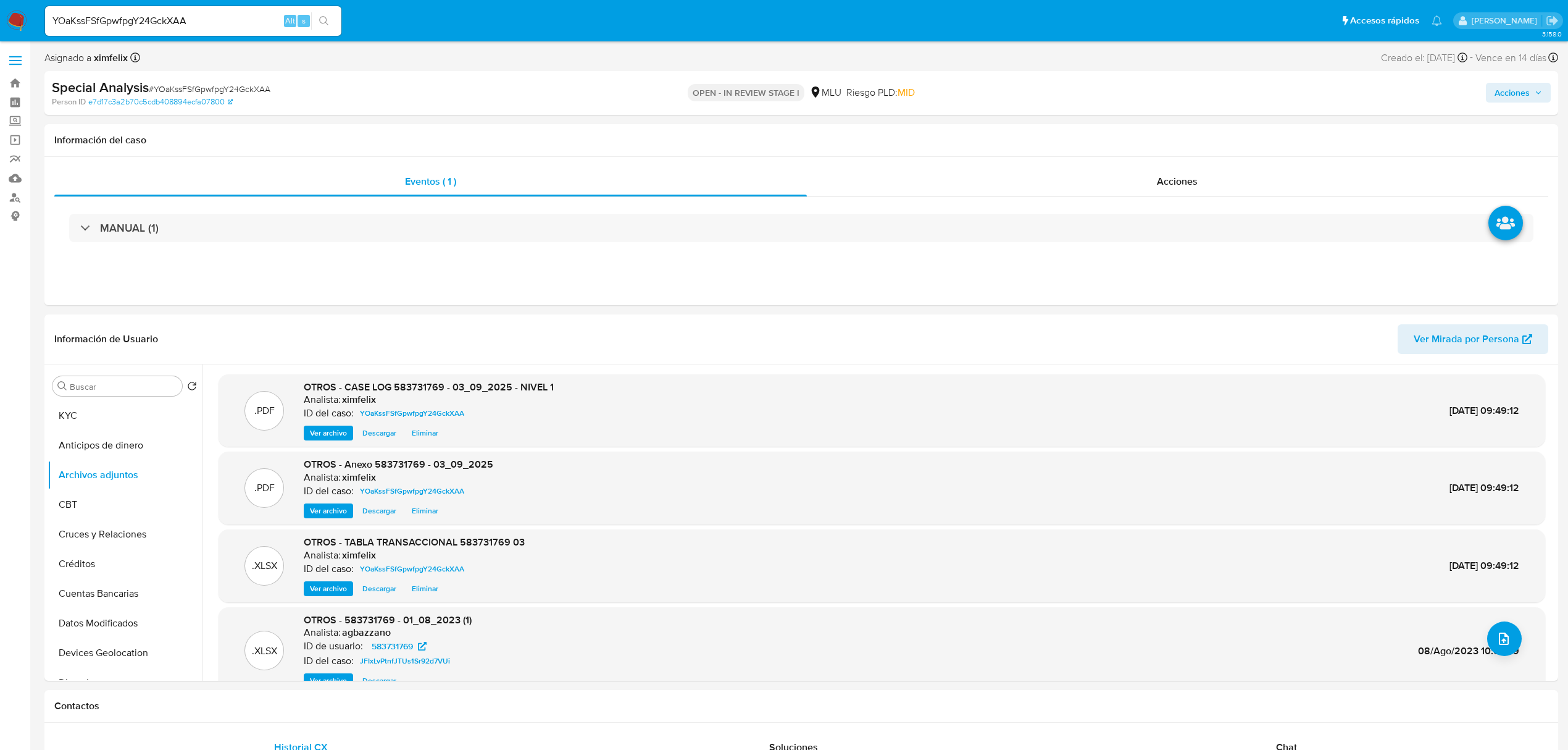
click at [1516, 97] on span "Acciones" at bounding box center [1512, 92] width 35 height 20
click at [1193, 143] on div "Resolución del caso Alt r" at bounding box center [1182, 132] width 118 height 32
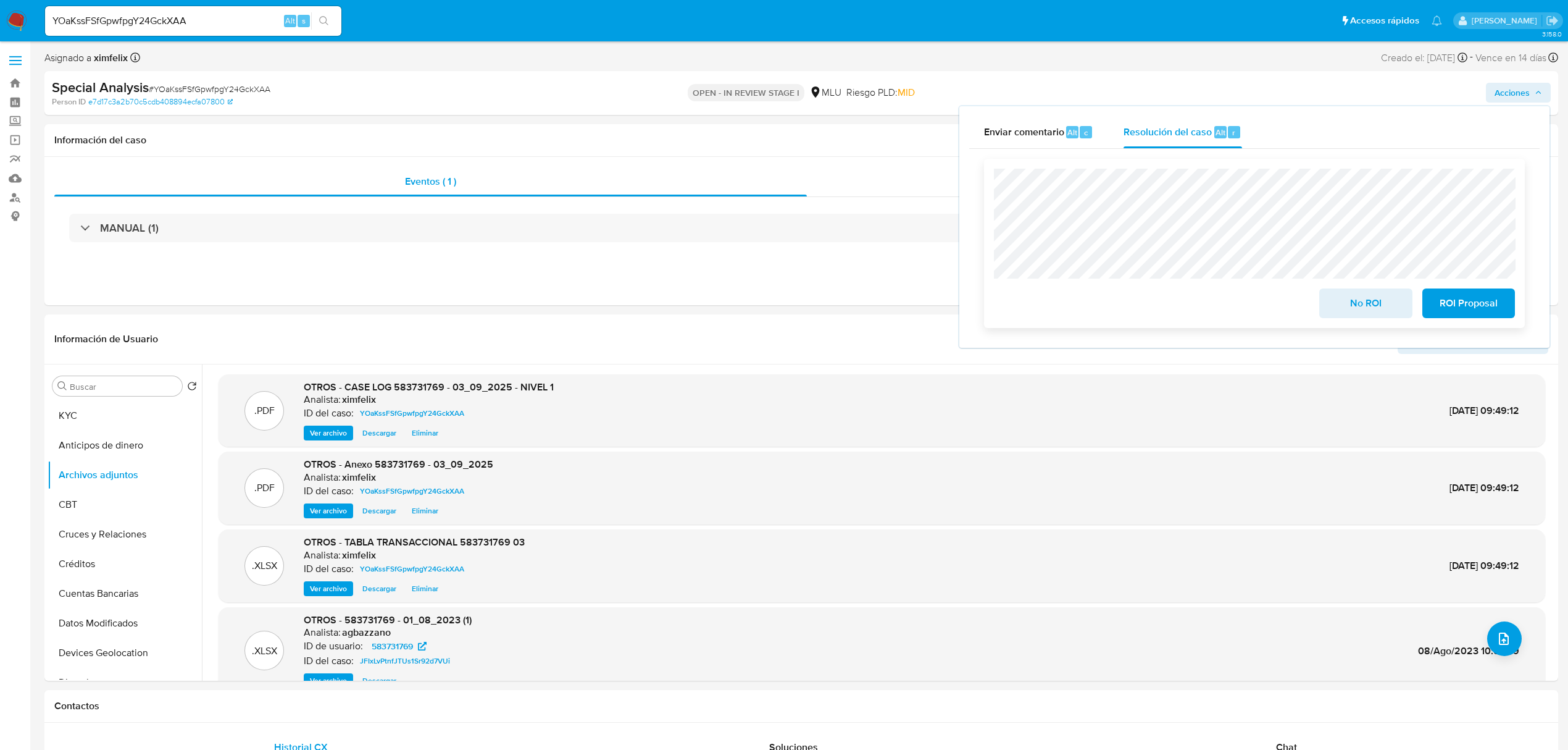
click at [1363, 304] on span "No ROI" at bounding box center [1366, 304] width 61 height 27
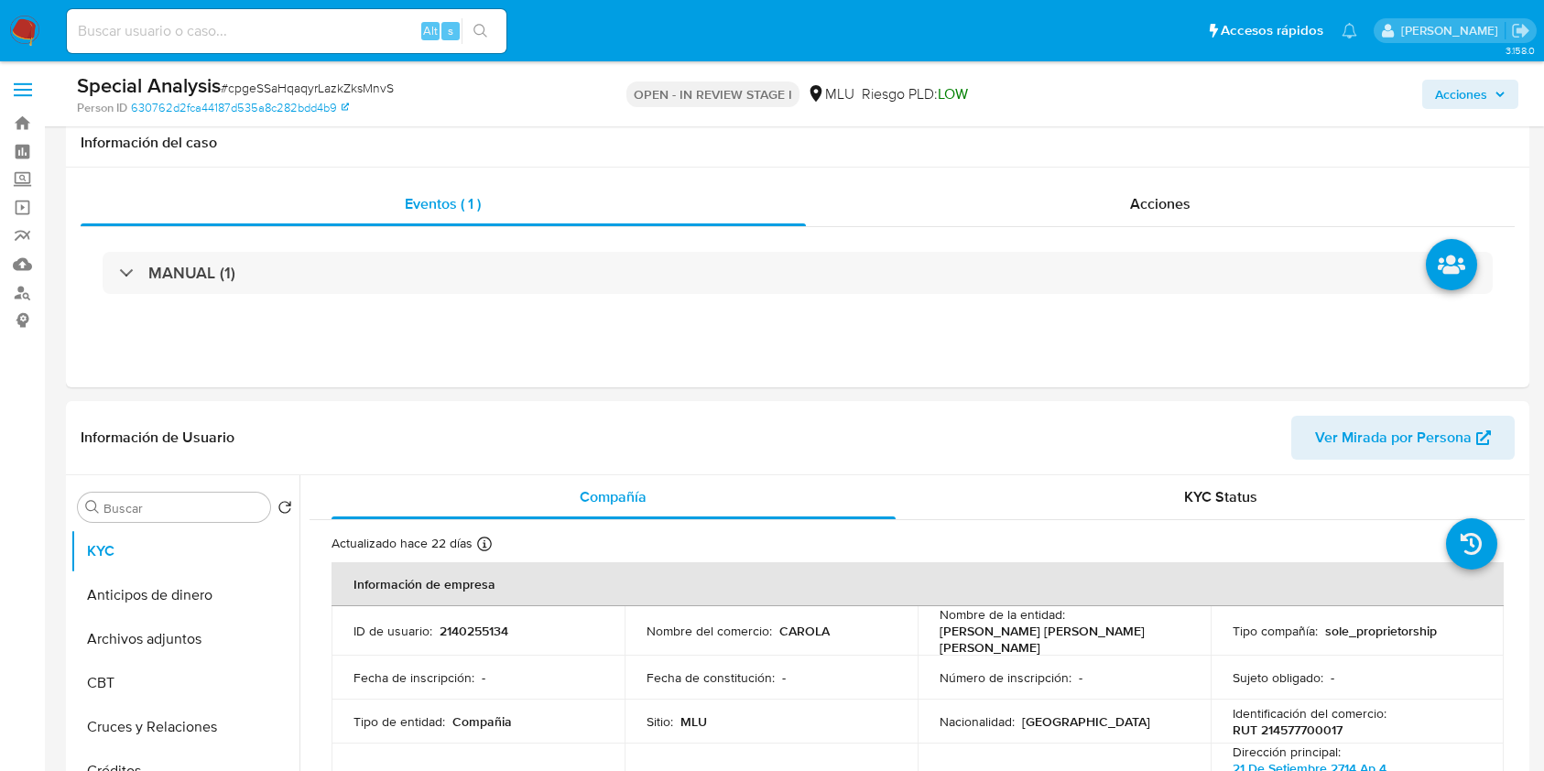
select select "10"
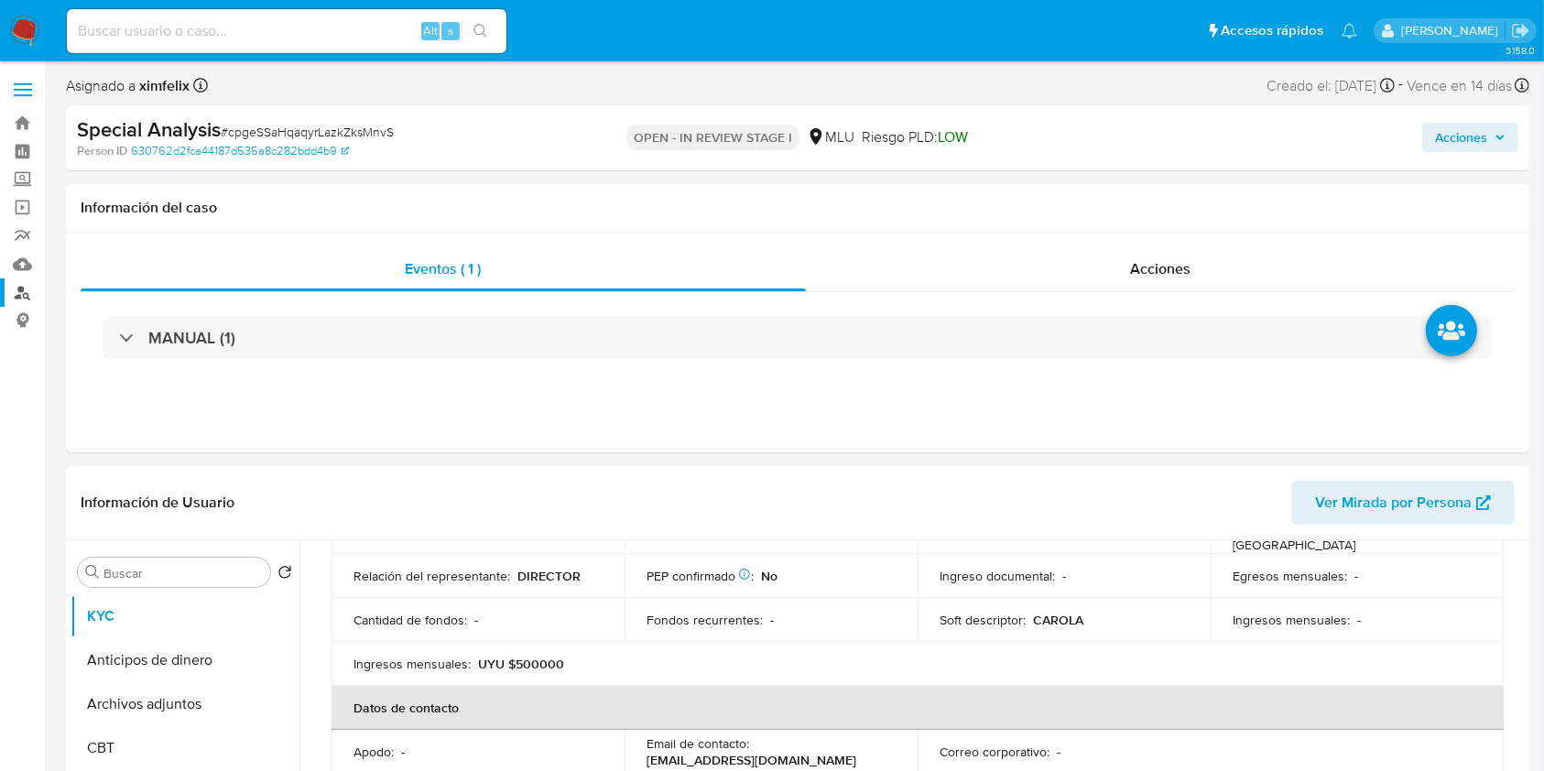
click at [36, 289] on link "Buscador de personas" at bounding box center [109, 292] width 218 height 28
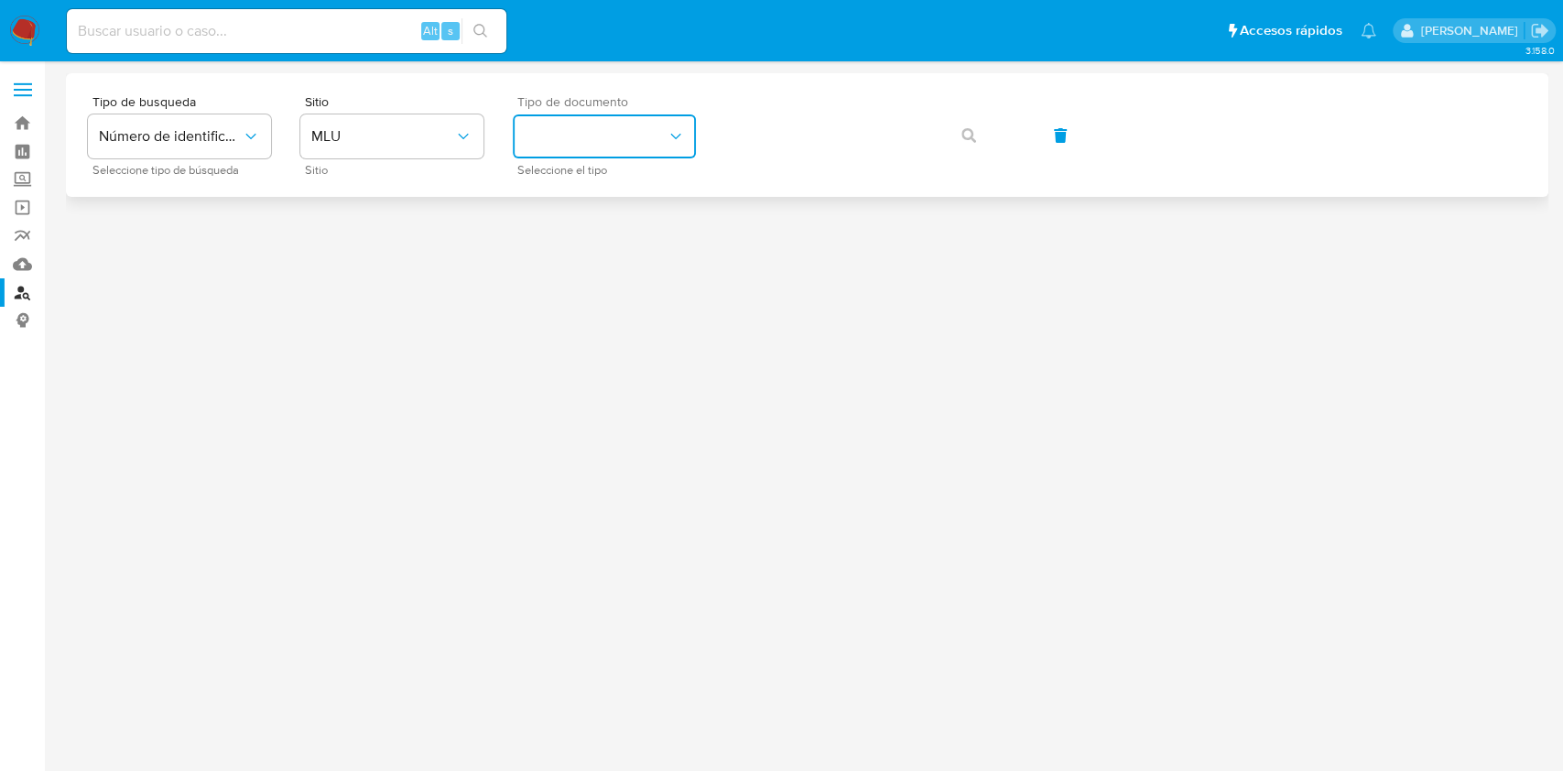
click at [608, 135] on button "identificationType" at bounding box center [604, 136] width 183 height 44
drag, startPoint x: 605, startPoint y: 179, endPoint x: 608, endPoint y: 169, distance: 9.6
click at [608, 169] on div "CI CI" at bounding box center [599, 195] width 150 height 62
click at [956, 143] on button "button" at bounding box center [969, 136] width 62 height 44
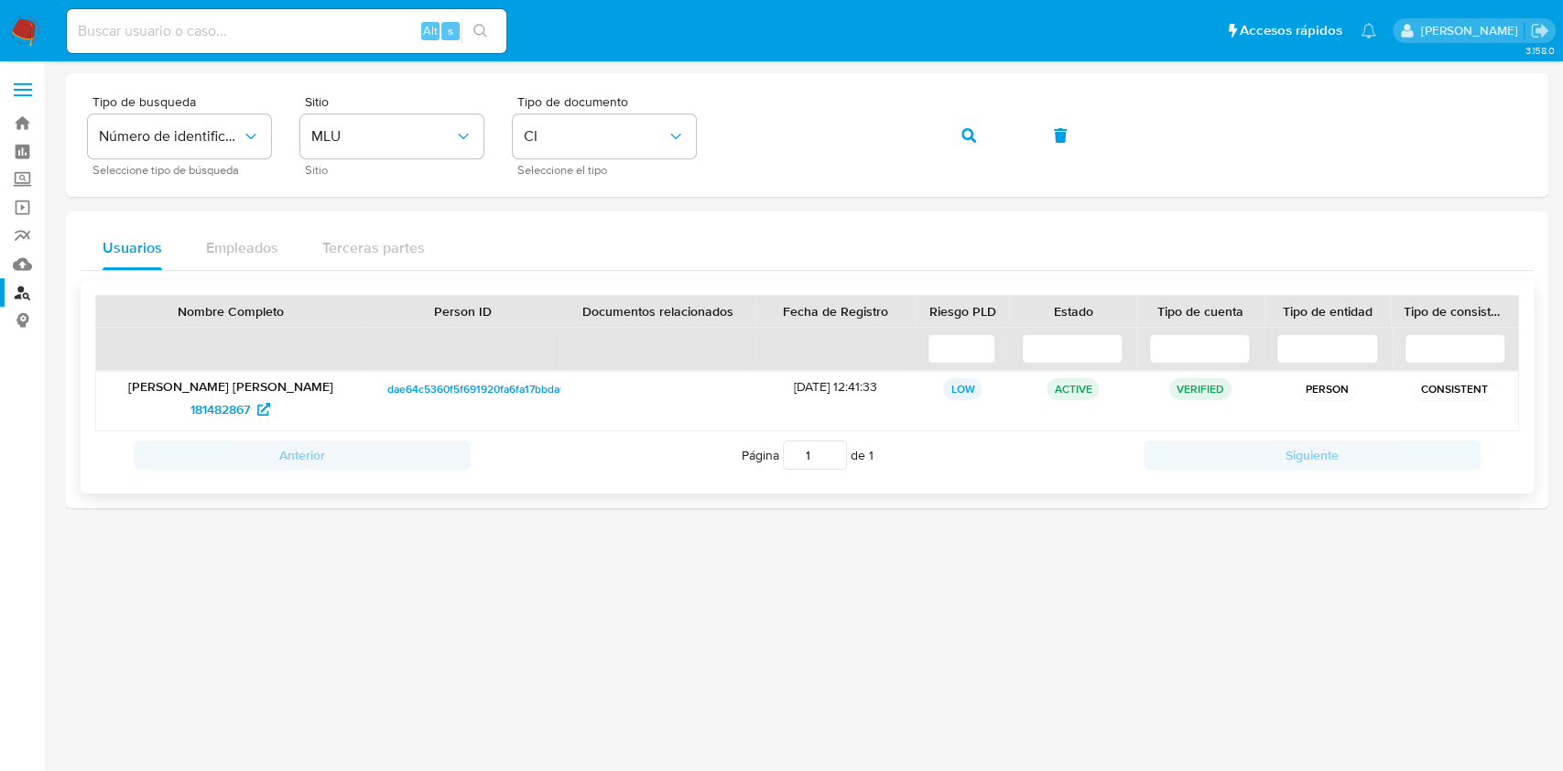
click at [494, 392] on span "dae64c5360f5f691920fa6fa17bbda65" at bounding box center [479, 389] width 185 height 22
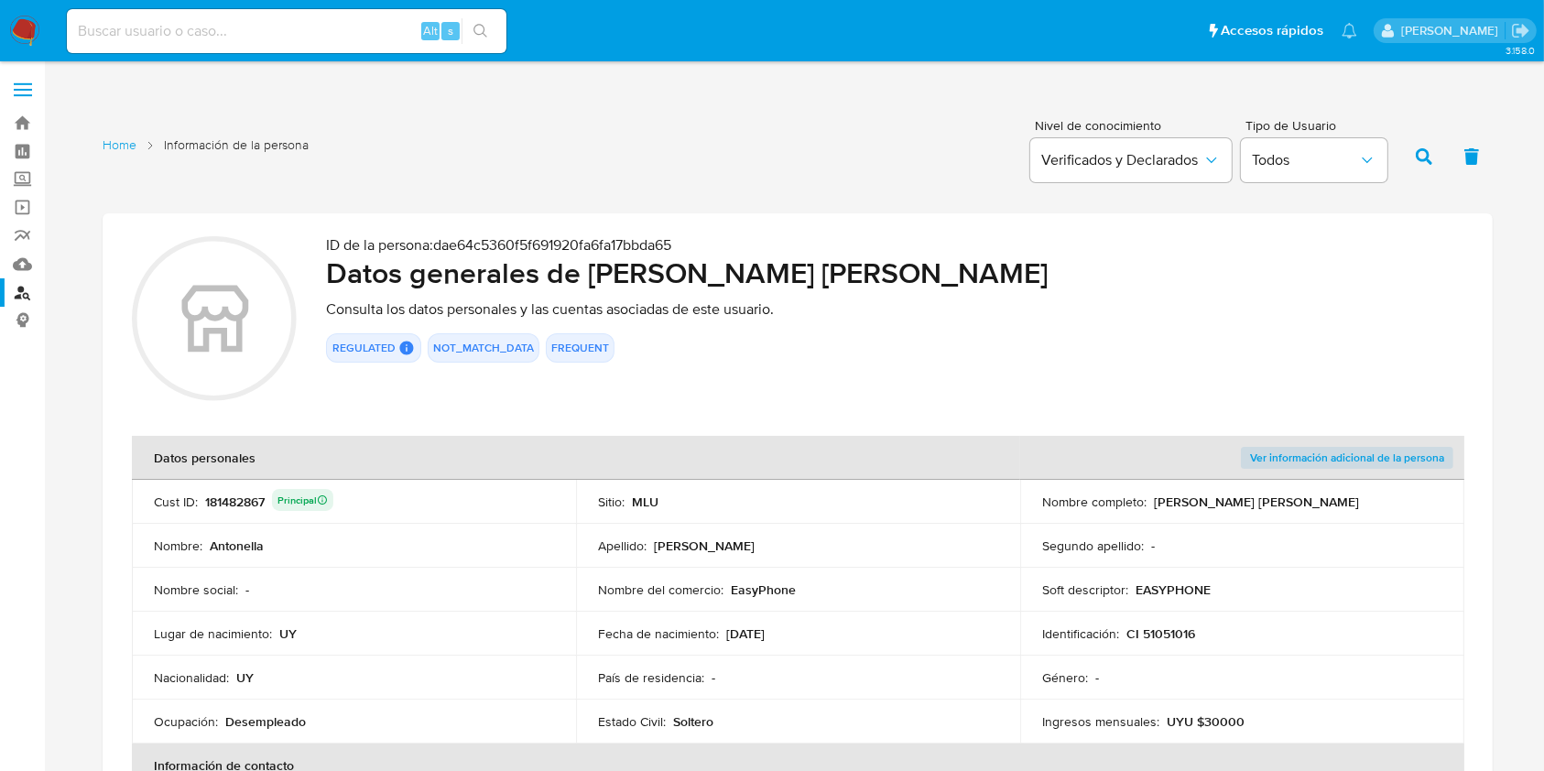
drag, startPoint x: 1275, startPoint y: 506, endPoint x: 1258, endPoint y: 505, distance: 16.6
click at [1258, 505] on p "Antonella Ortega Posada" at bounding box center [1256, 502] width 205 height 16
click at [185, 42] on div "Alt s" at bounding box center [287, 31] width 440 height 44
click at [191, 19] on input at bounding box center [287, 31] width 440 height 24
paste input "YOaKssFSfGpwfpgY24GckXAA"
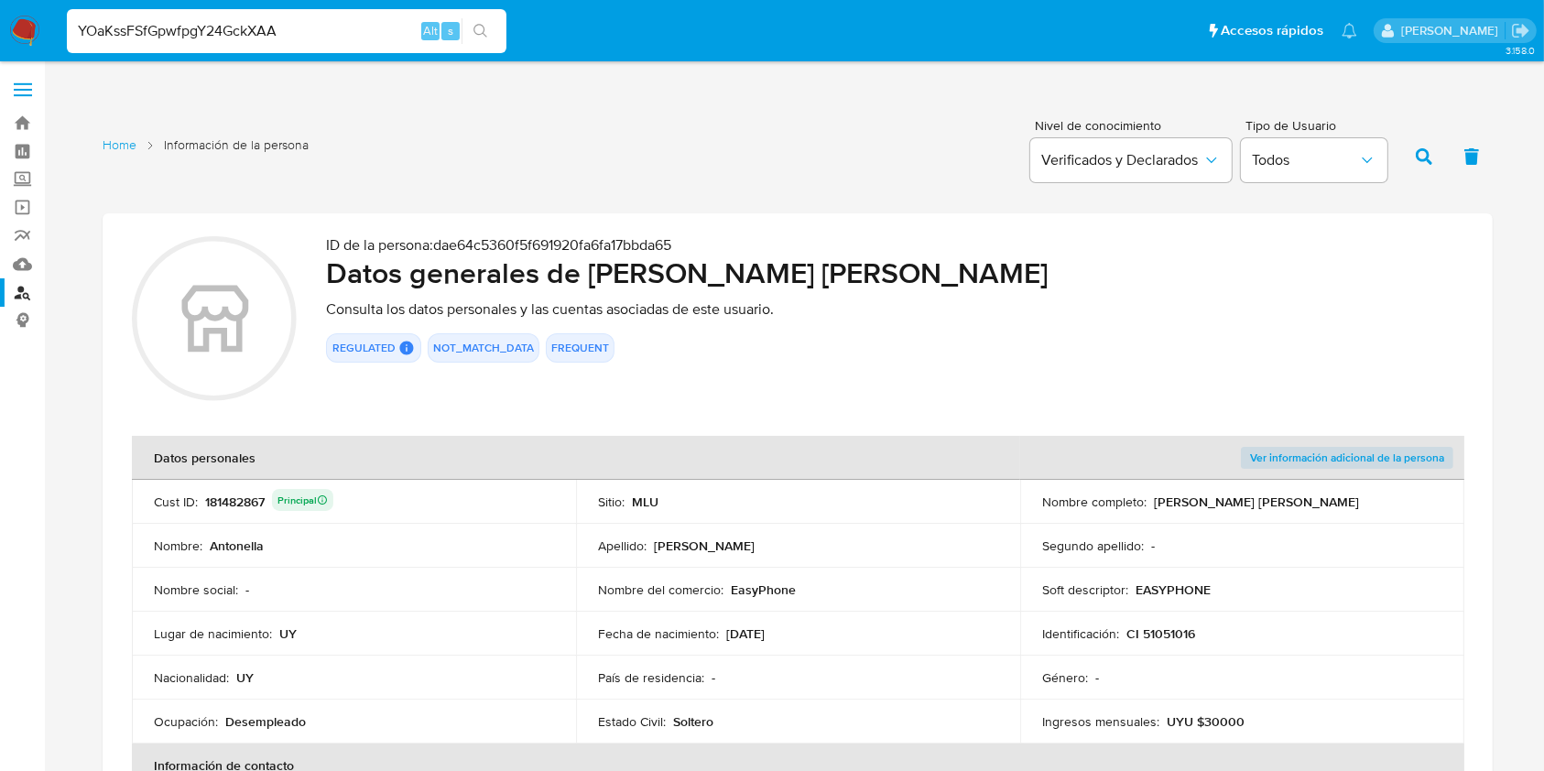
type input "YOaKssFSfGpwfpgY24GckXAA"
click at [483, 39] on button "search-icon" at bounding box center [481, 31] width 38 height 26
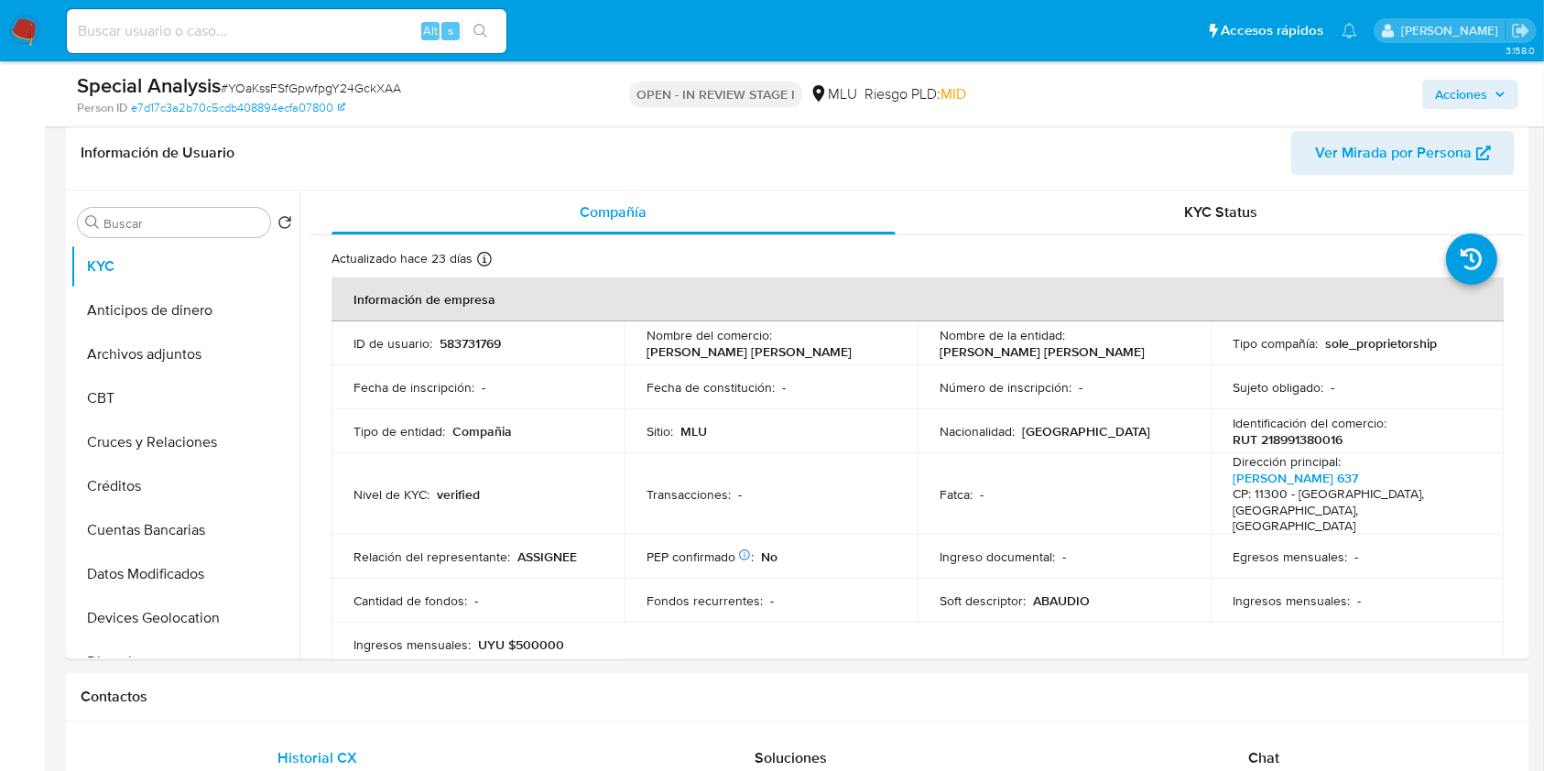
select select "10"
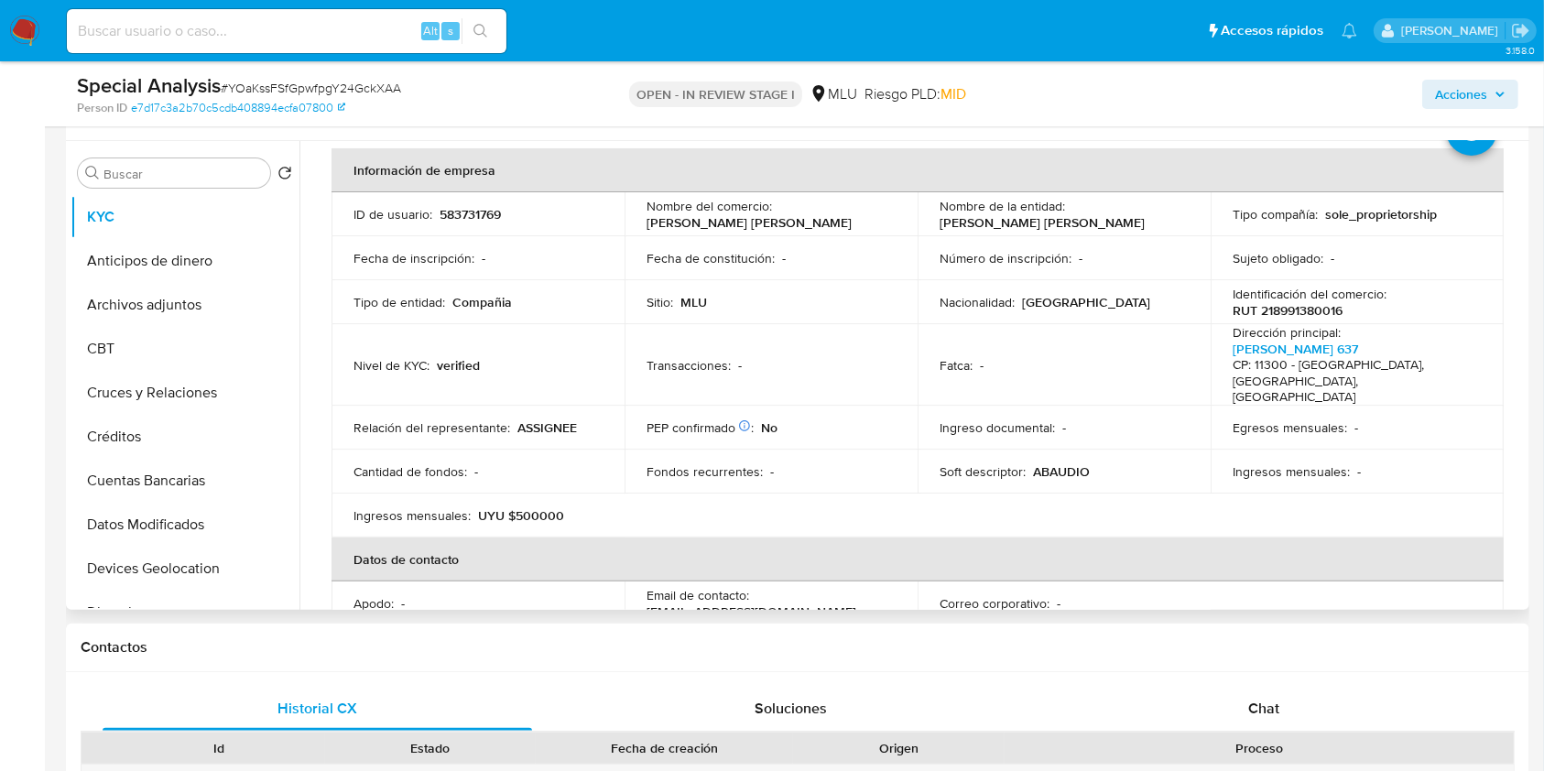
scroll to position [95, 0]
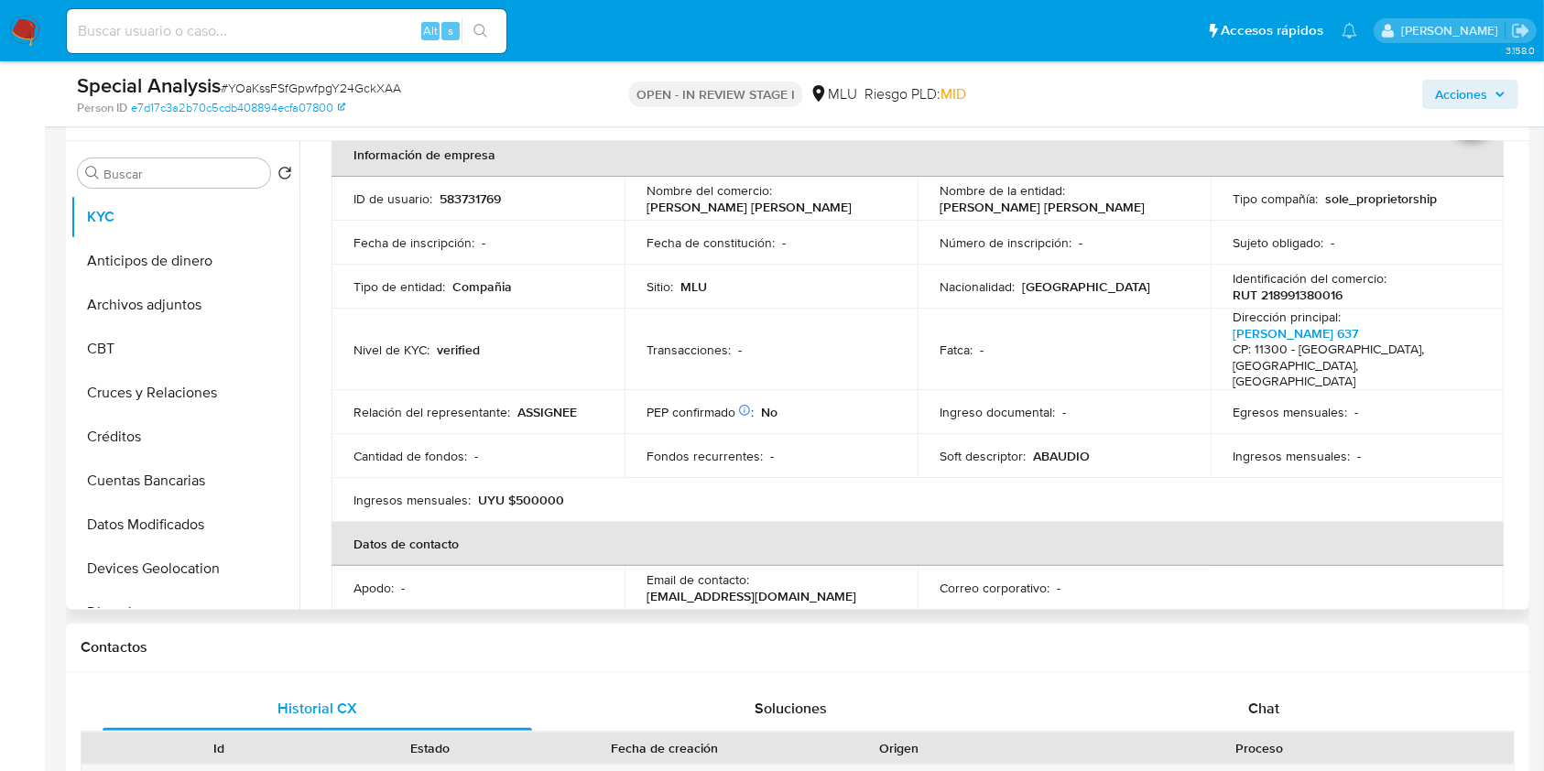
drag, startPoint x: 1191, startPoint y: 560, endPoint x: 1182, endPoint y: 512, distance: 48.3
click at [1191, 566] on td "Correo corporativo : -" at bounding box center [1064, 588] width 293 height 44
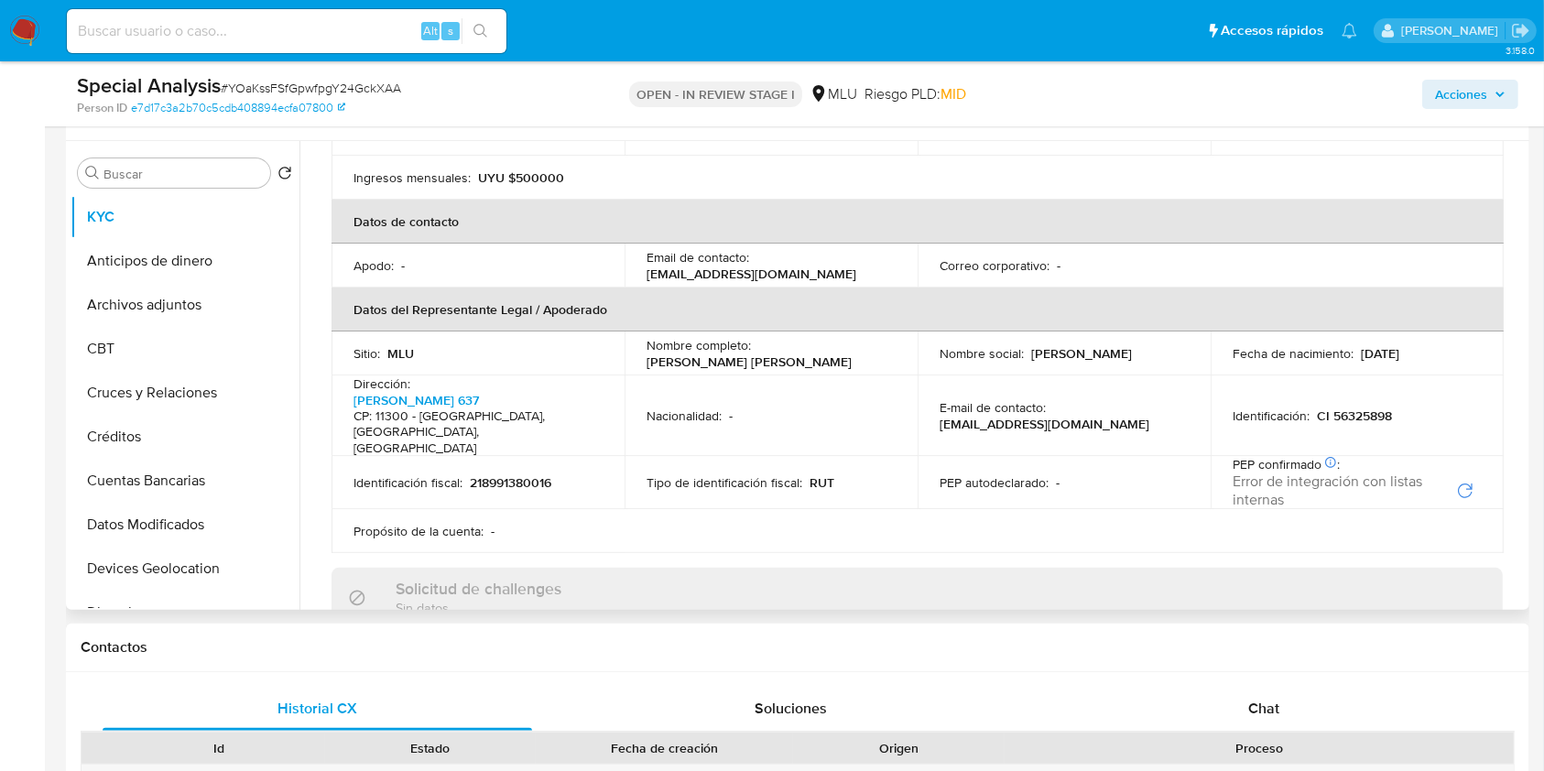
scroll to position [380, 0]
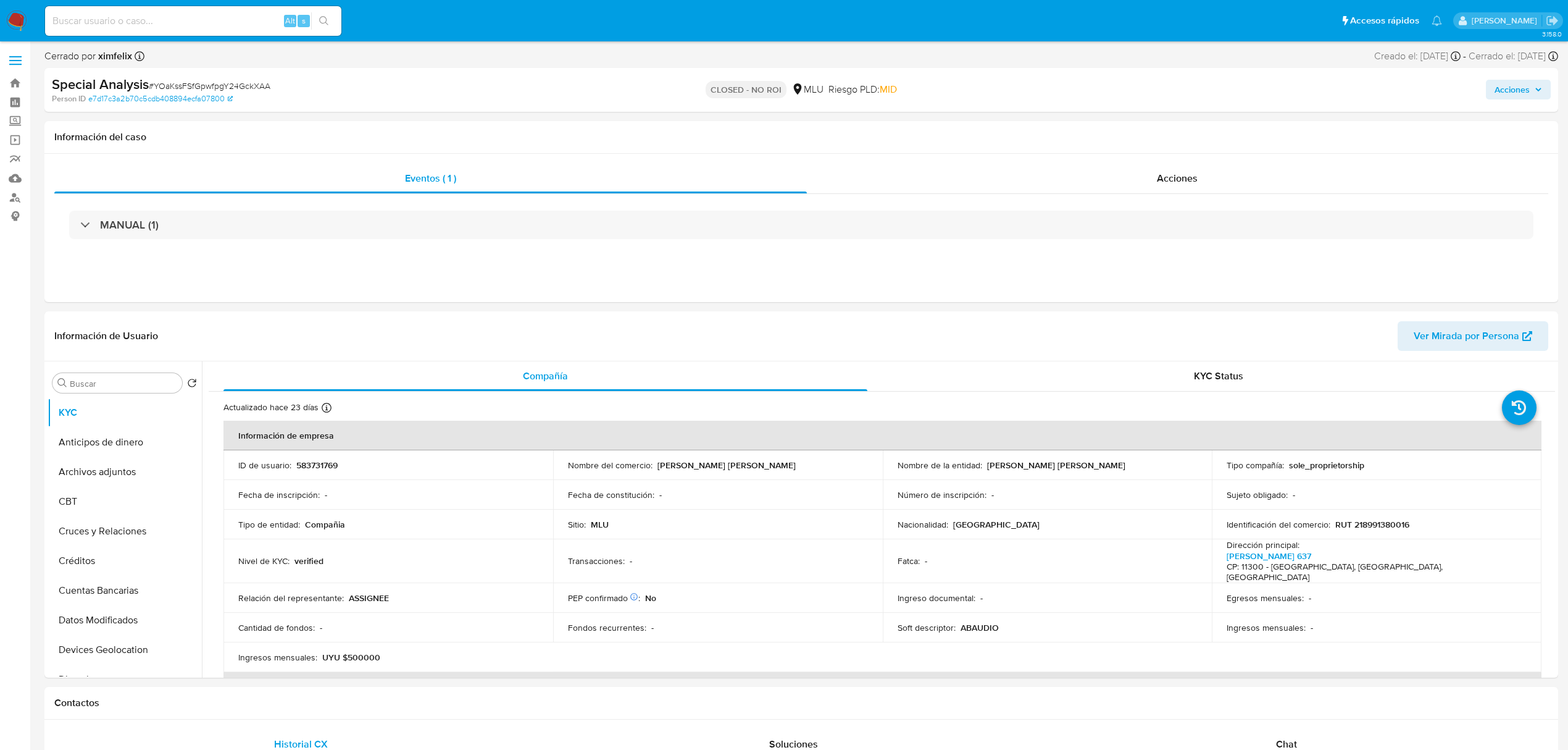
select select "10"
drag, startPoint x: 156, startPoint y: 23, endPoint x: 164, endPoint y: 24, distance: 8.1
click at [156, 23] on input at bounding box center [193, 21] width 297 height 16
paste input "hBB4UOBfjhhnmAv4mFdObmgY"
type input "hBB4UOBfjhhnmAv4mFdObmgY"
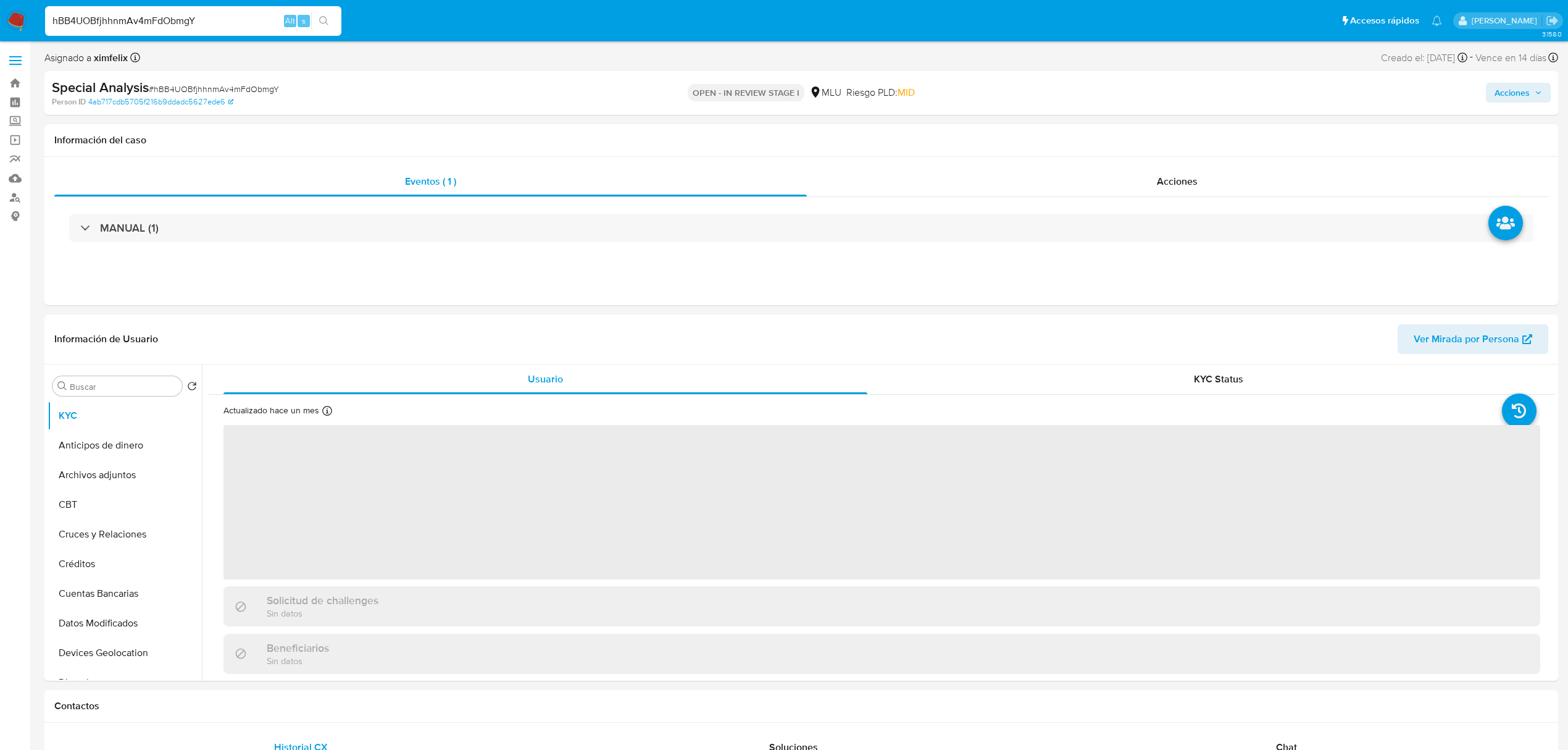
select select "10"
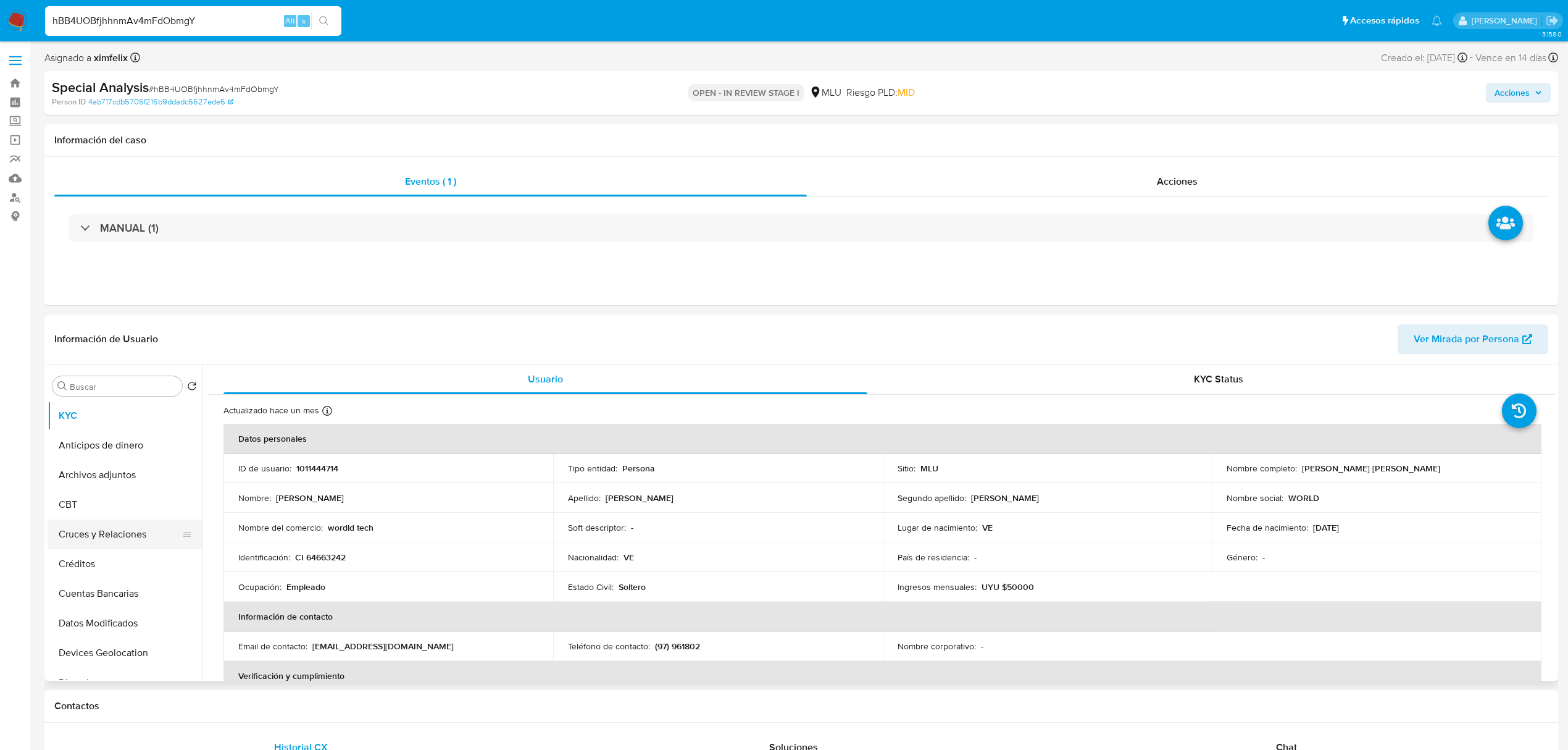
click at [114, 537] on button "Cruces y Relaciones" at bounding box center [120, 534] width 144 height 30
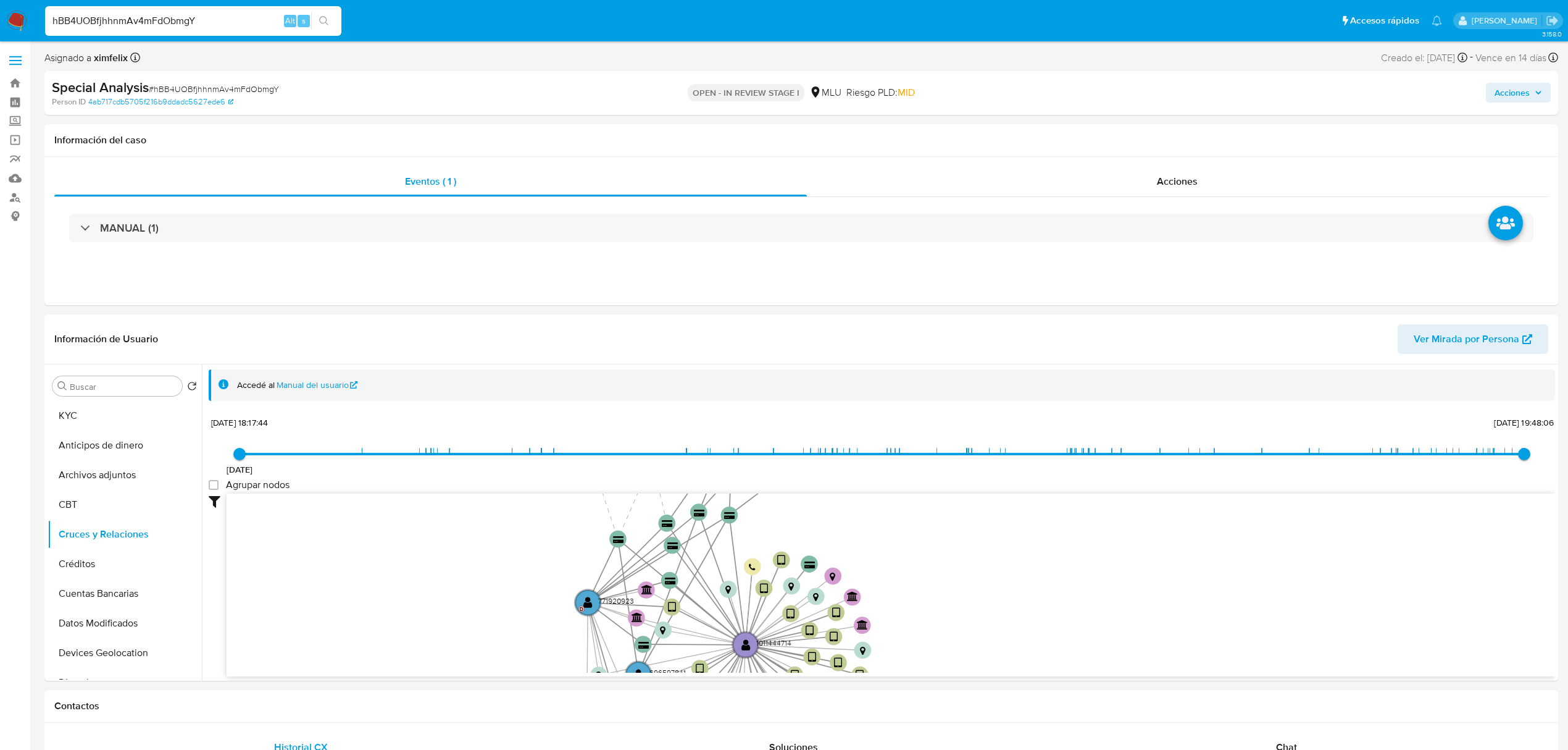
drag, startPoint x: 1097, startPoint y: 554, endPoint x: 978, endPoint y: 695, distance: 184.5
click at [1412, 345] on button "Ver Mirada por Persona" at bounding box center [1472, 339] width 150 height 30
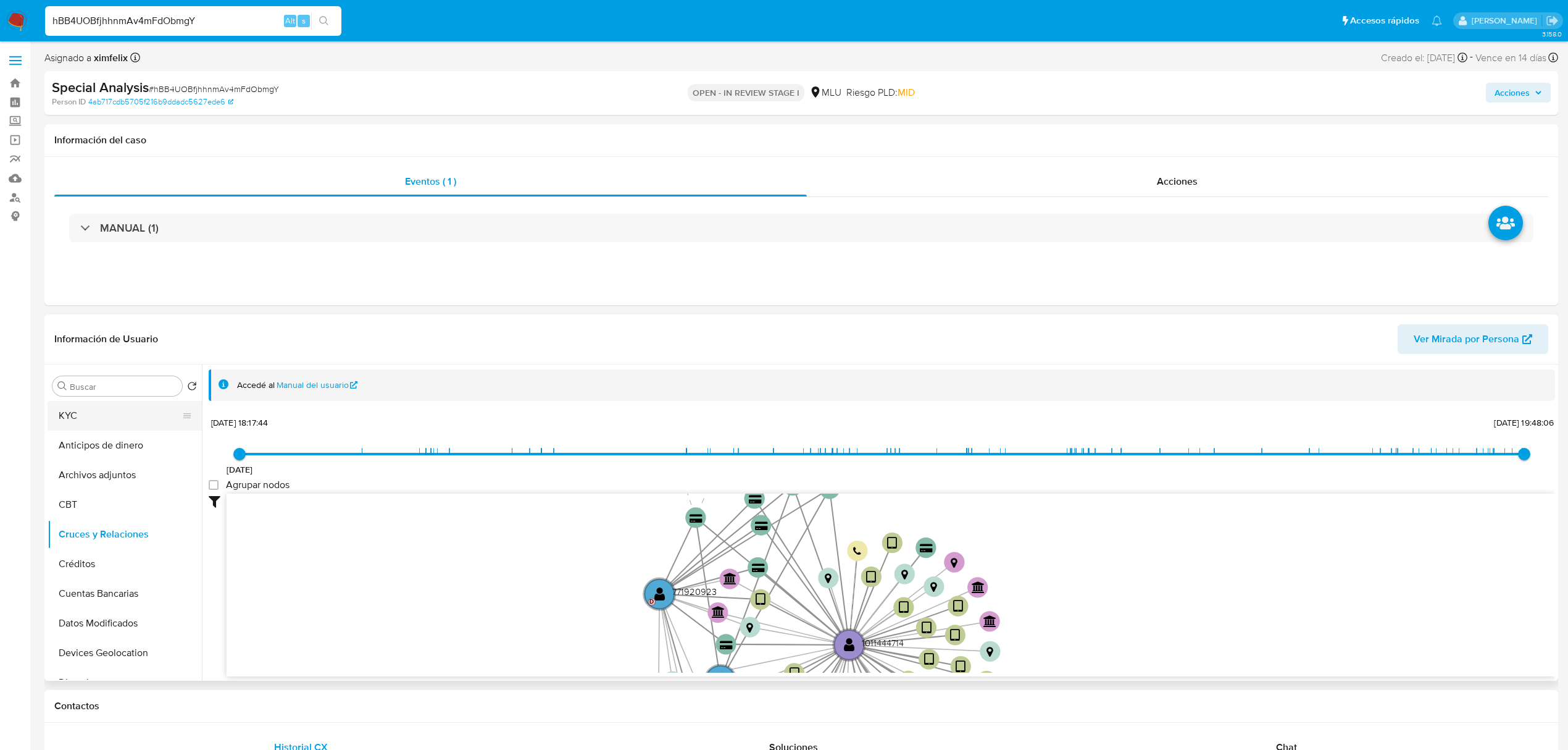
click at [99, 413] on button "KYC" at bounding box center [120, 415] width 144 height 30
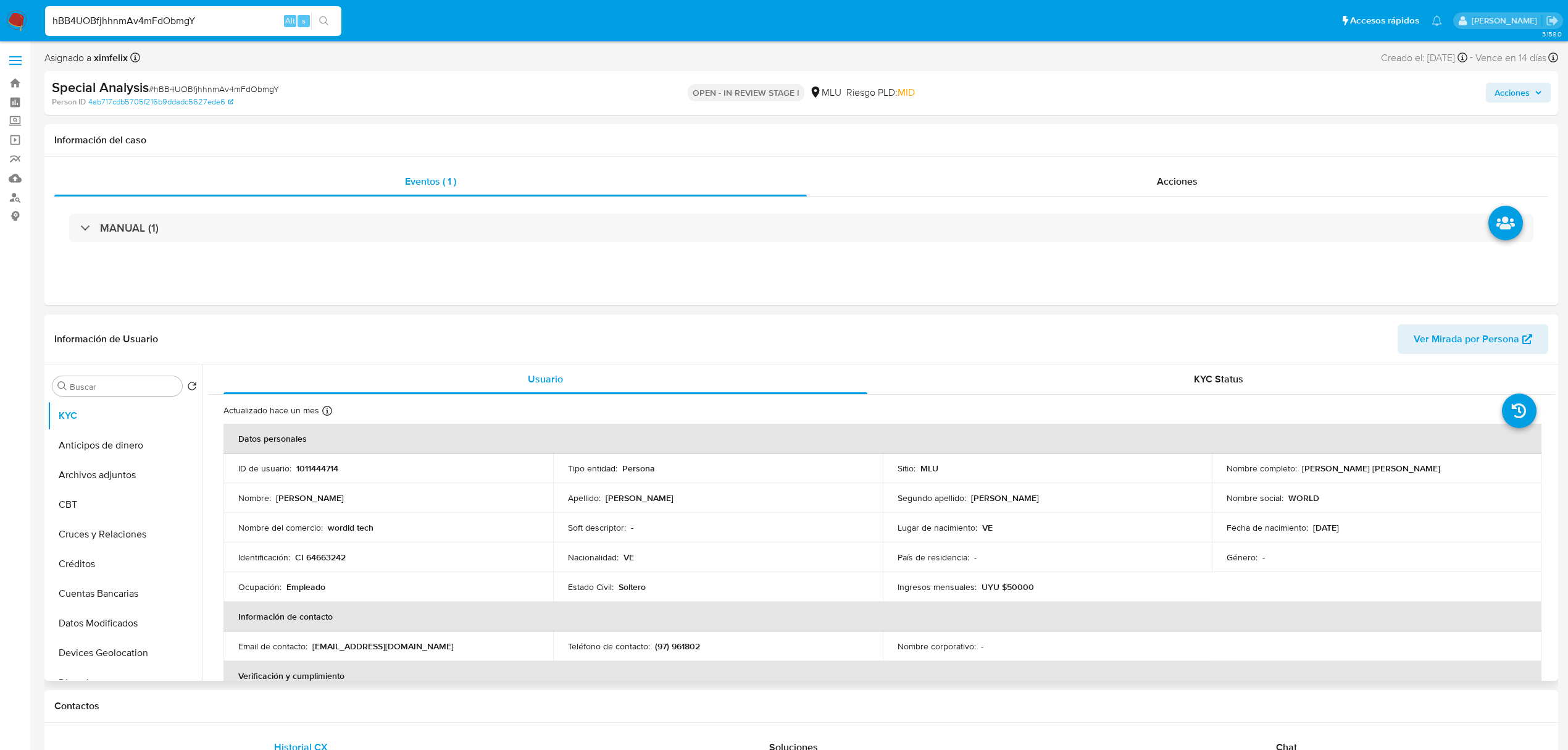
click at [299, 583] on p "Empleado" at bounding box center [306, 587] width 39 height 11
click at [297, 582] on p "Empleado" at bounding box center [306, 587] width 39 height 11
copy p "Empleado"
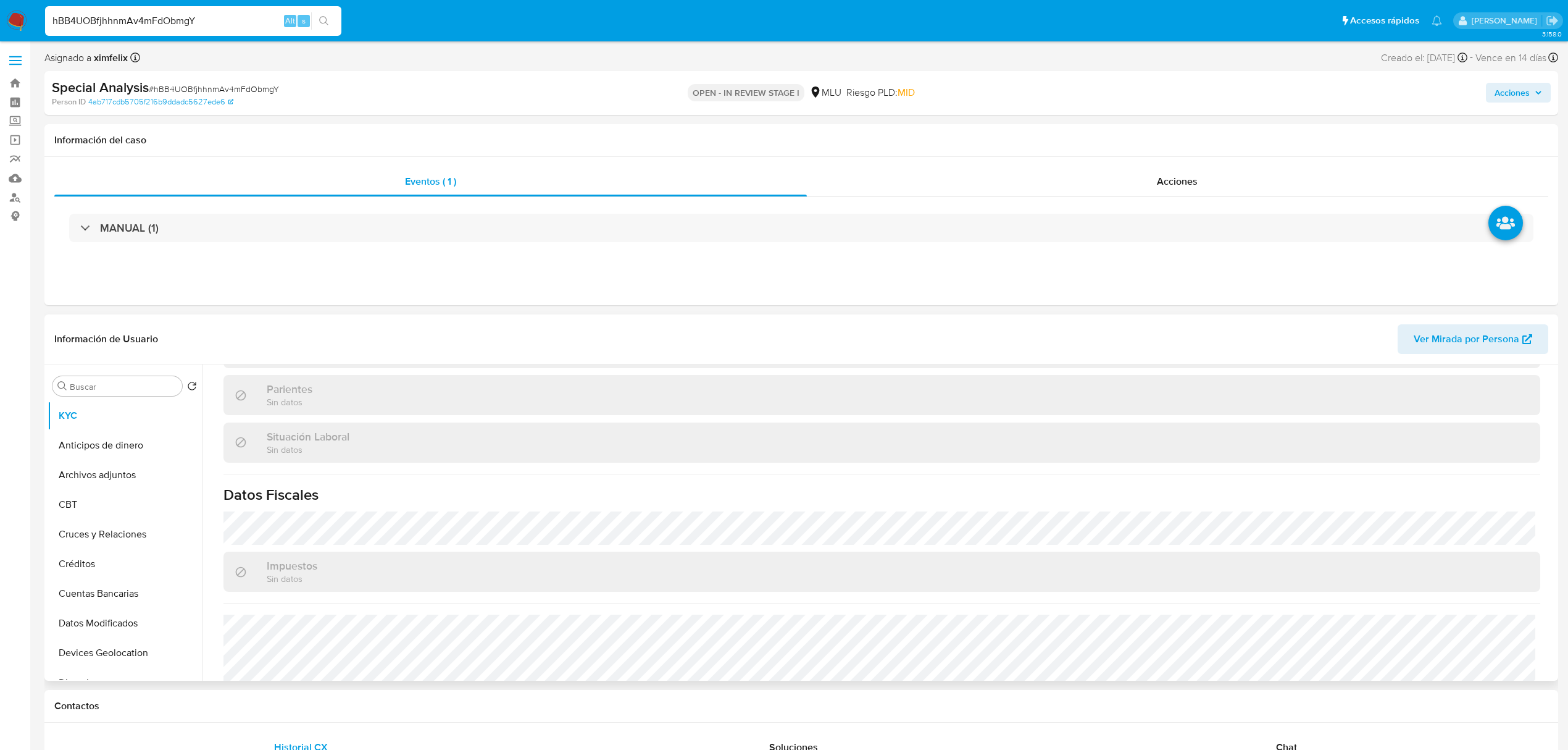
scroll to position [608, 0]
click at [129, 478] on button "Archivos adjuntos" at bounding box center [120, 475] width 144 height 30
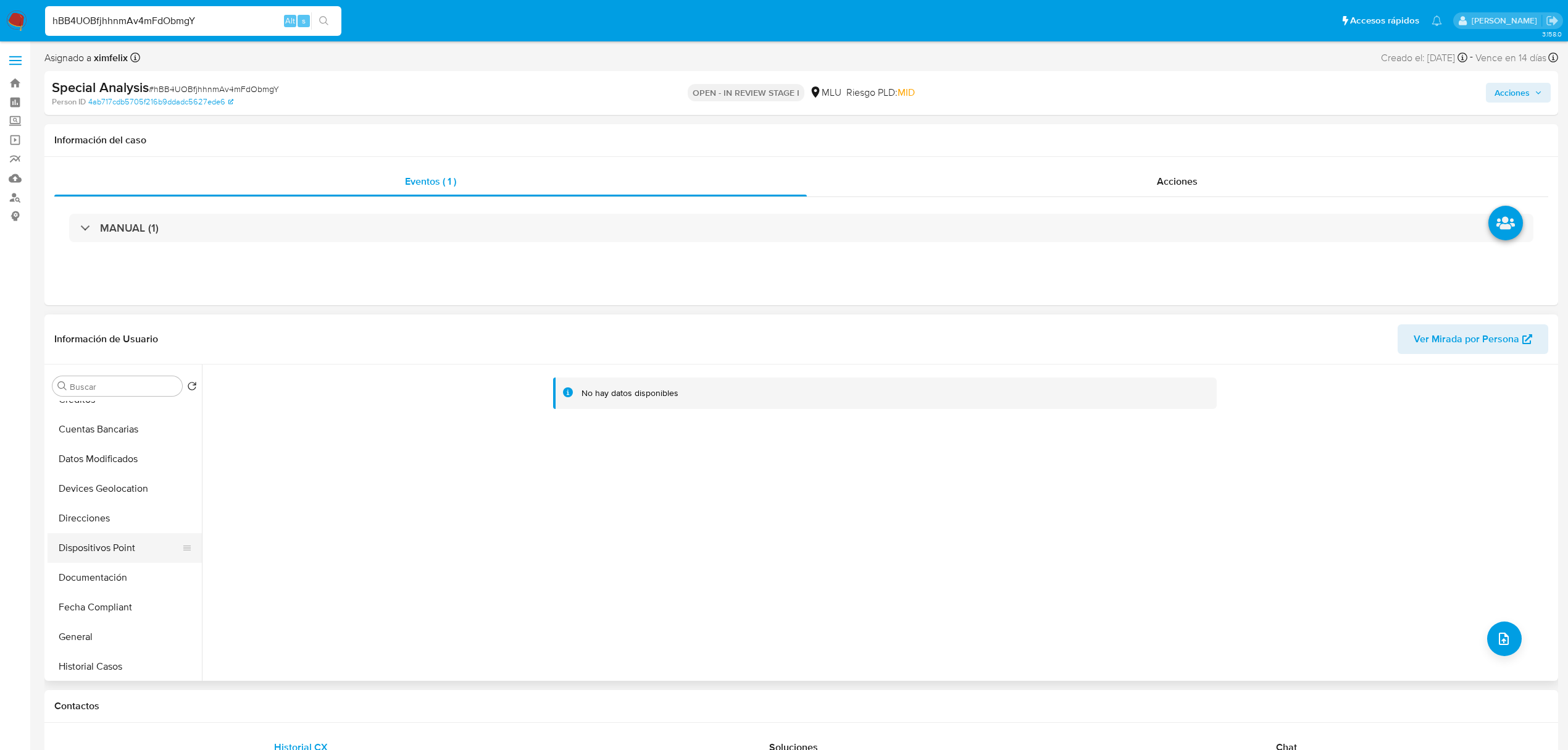
scroll to position [0, 0]
click at [115, 415] on button "KYC" at bounding box center [120, 415] width 144 height 30
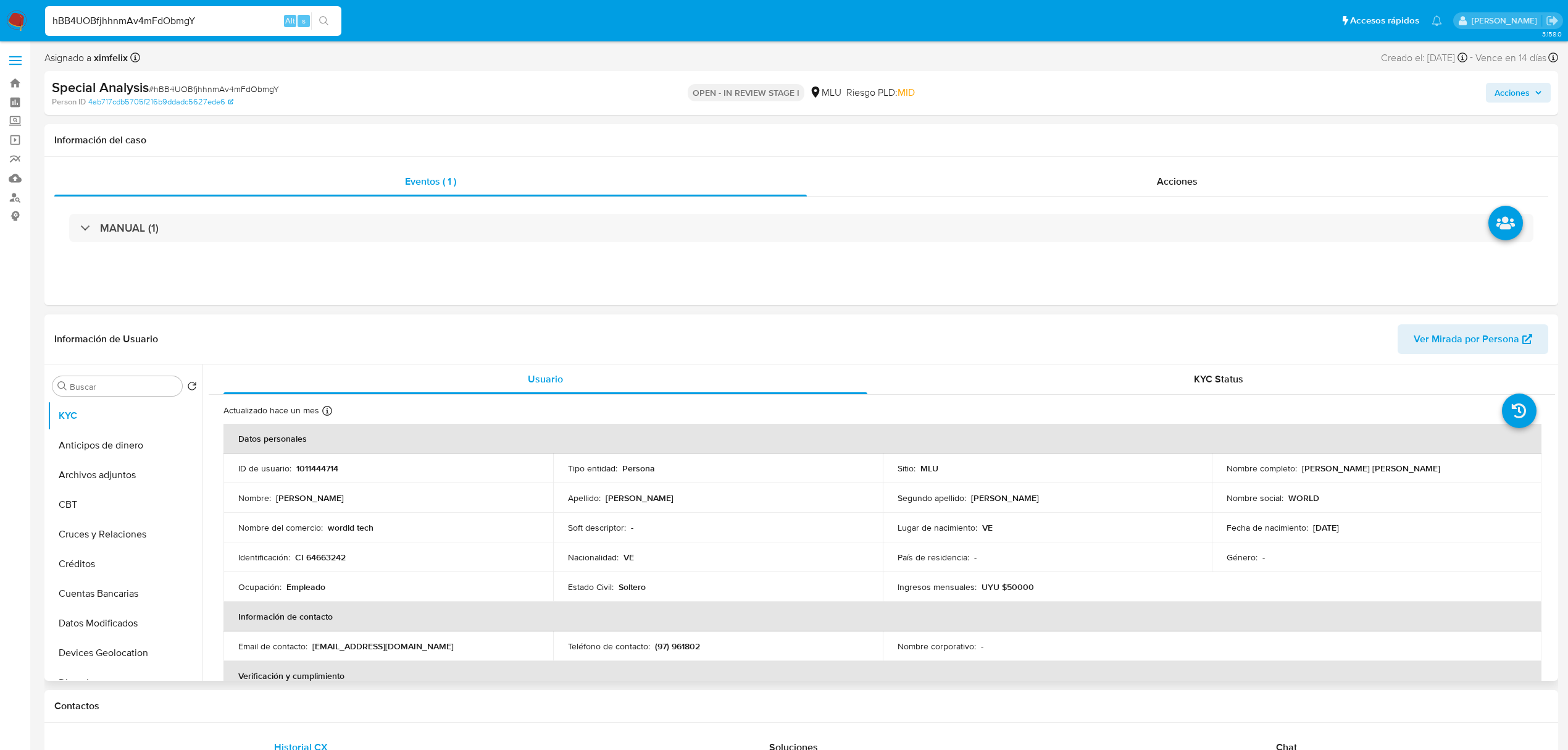
click at [1023, 588] on p "UYU $50000" at bounding box center [1008, 587] width 53 height 11
copy p "50000"
click at [69, 599] on button "Cuentas Bancarias" at bounding box center [120, 594] width 144 height 30
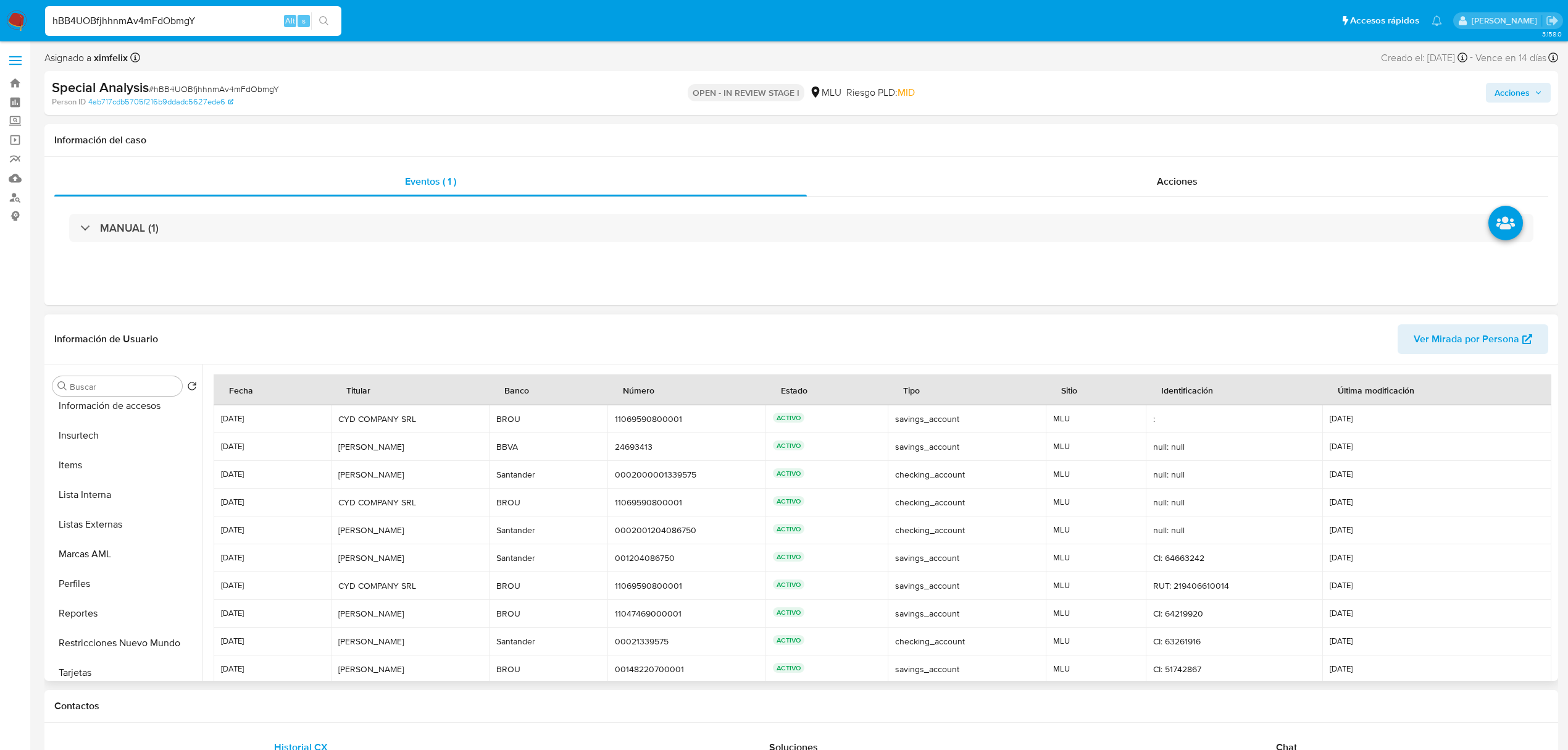
scroll to position [552, 0]
click at [107, 576] on button "Perfiles" at bounding box center [120, 576] width 144 height 30
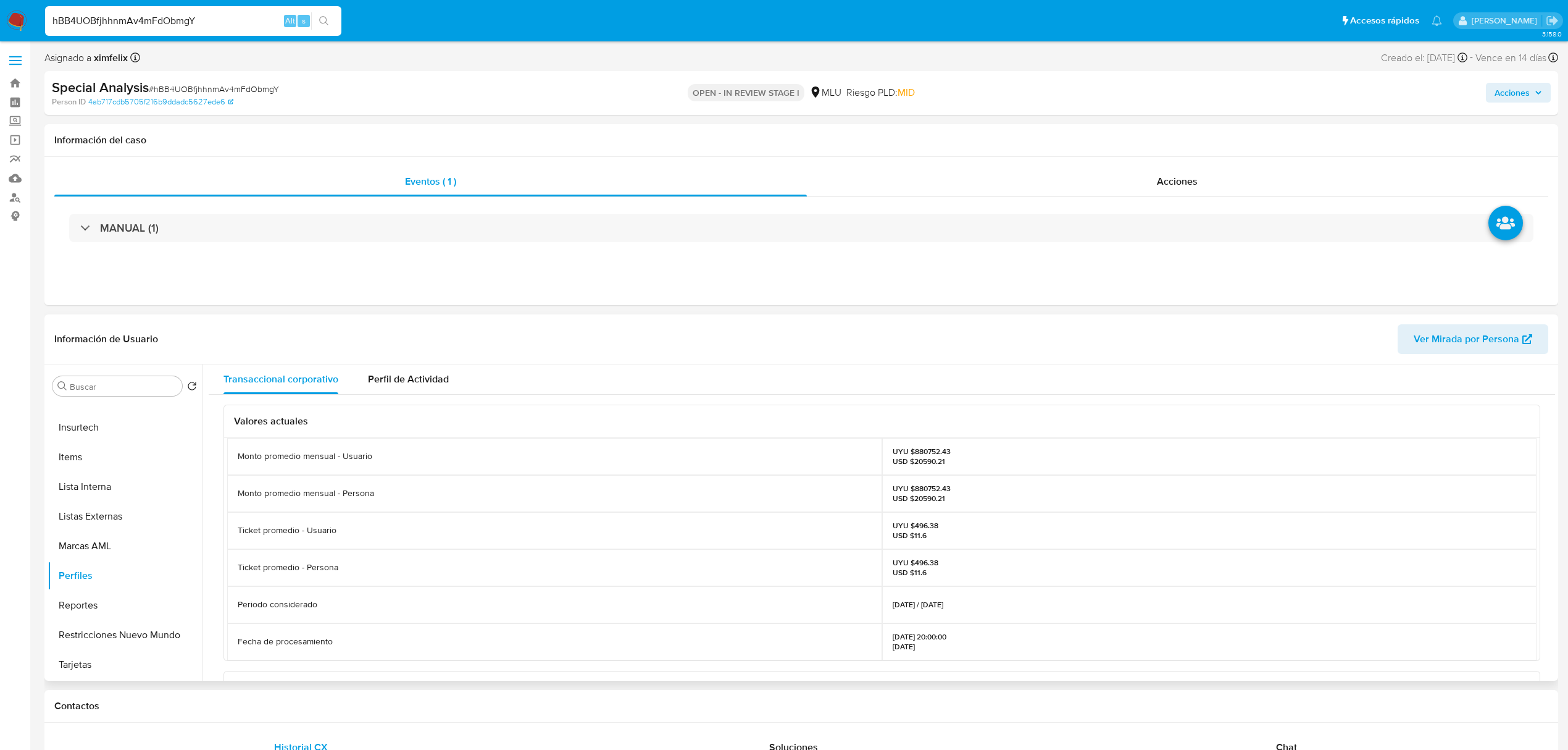
click at [924, 453] on p "UYU $880752.43 USD $20590.21" at bounding box center [922, 456] width 58 height 20
copy p "880752.43"
click at [134, 421] on button "KYC" at bounding box center [120, 415] width 144 height 30
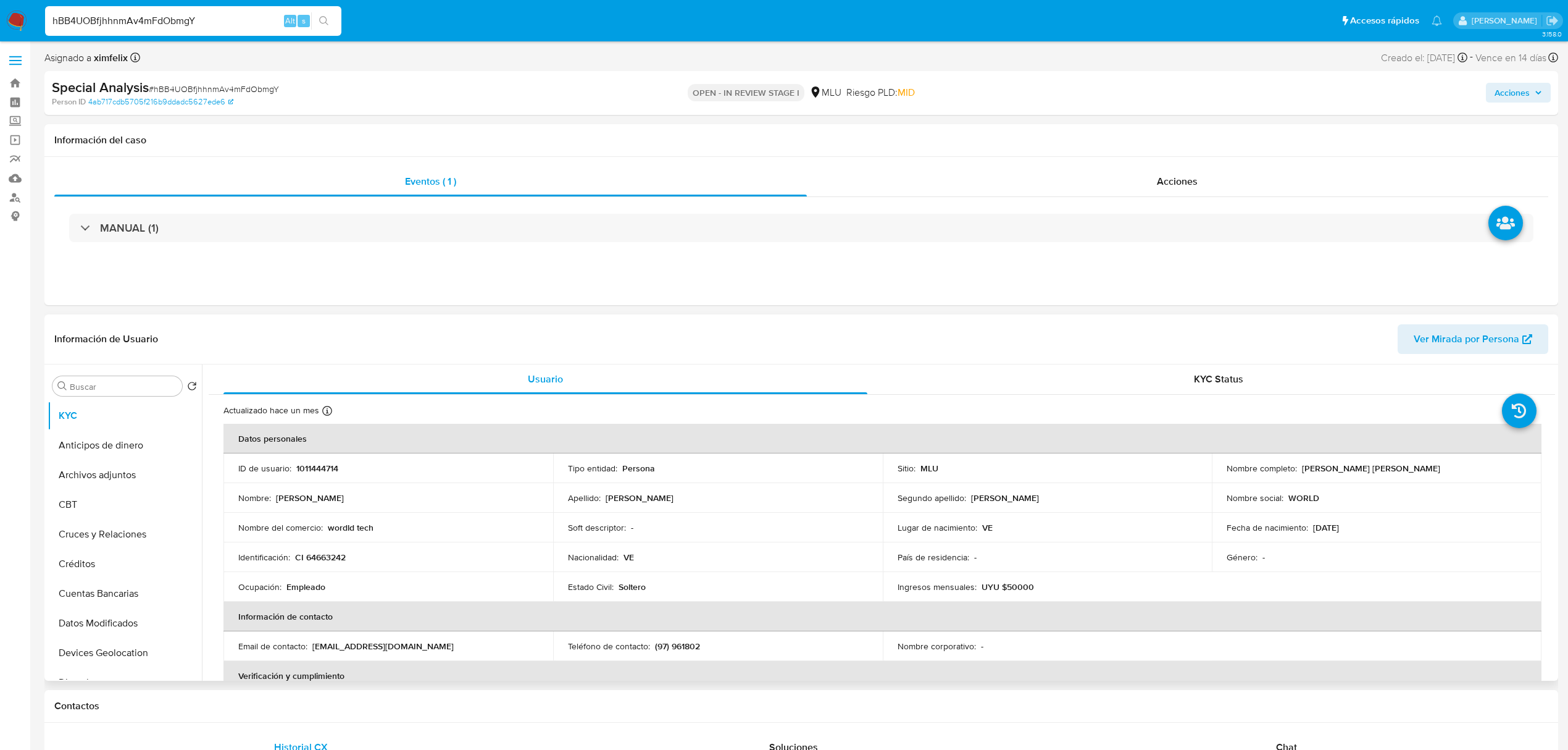
drag, startPoint x: 1414, startPoint y: 467, endPoint x: 1304, endPoint y: 481, distance: 110.9
click at [1304, 481] on td "Nombre completo : Cristian Savier Palacios Gonzalez" at bounding box center [1377, 468] width 330 height 30
drag, startPoint x: 1297, startPoint y: 467, endPoint x: 1428, endPoint y: 475, distance: 131.2
click at [1428, 475] on td "Nombre completo : Cristian Savier Palacios Gonzalez" at bounding box center [1377, 468] width 330 height 30
copy p "[PERSON_NAME] [PERSON_NAME]"
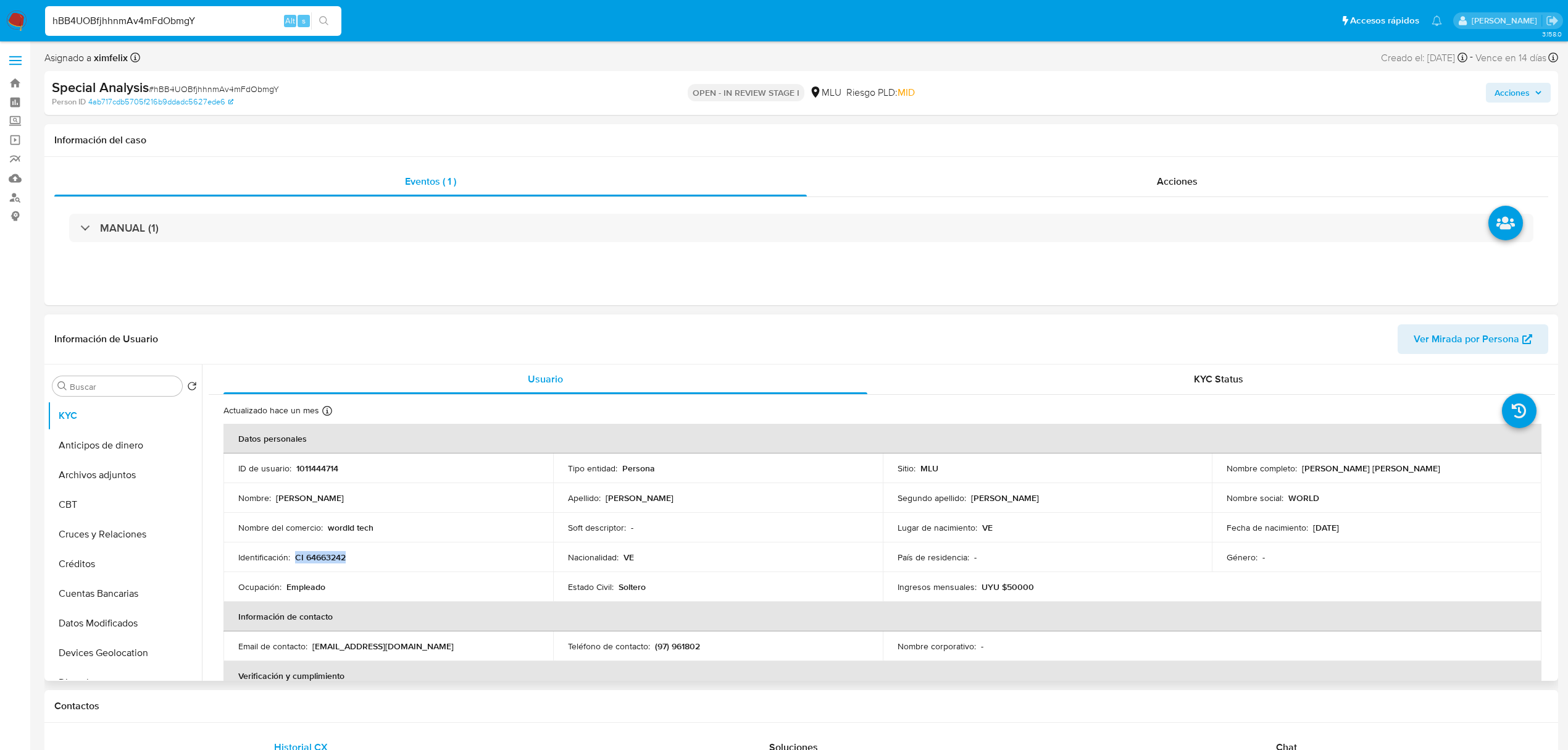
drag, startPoint x: 349, startPoint y: 557, endPoint x: 295, endPoint y: 556, distance: 54.0
click at [295, 556] on div "Identificación : CI 64663242" at bounding box center [388, 557] width 300 height 11
copy p "CI 64663242"
drag, startPoint x: 325, startPoint y: 526, endPoint x: 375, endPoint y: 525, distance: 50.0
click at [375, 525] on div "Nombre del comercio : wordld tech" at bounding box center [388, 527] width 300 height 11
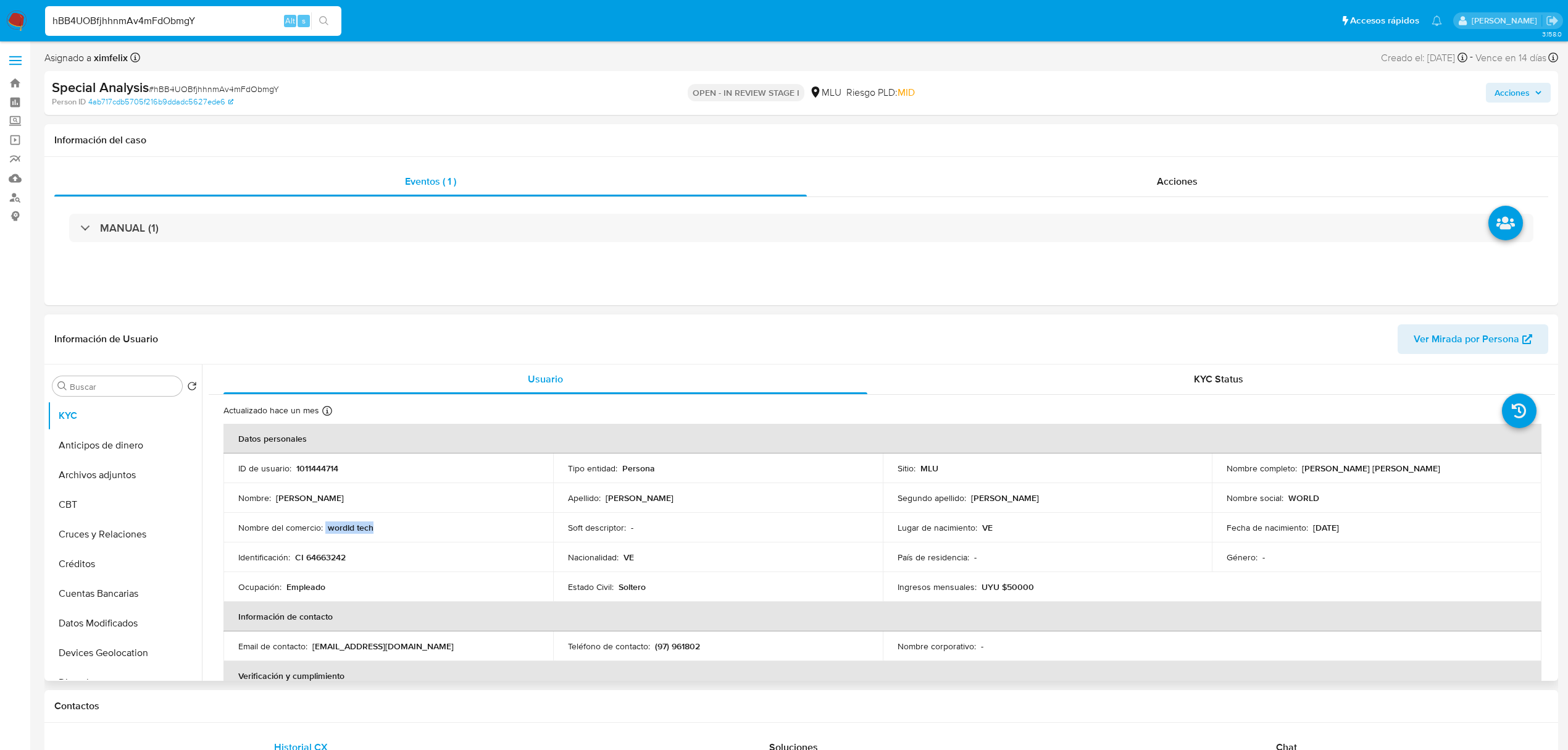
copy div "wordld tech"
click at [133, 418] on button "Historial Casos" at bounding box center [120, 420] width 144 height 30
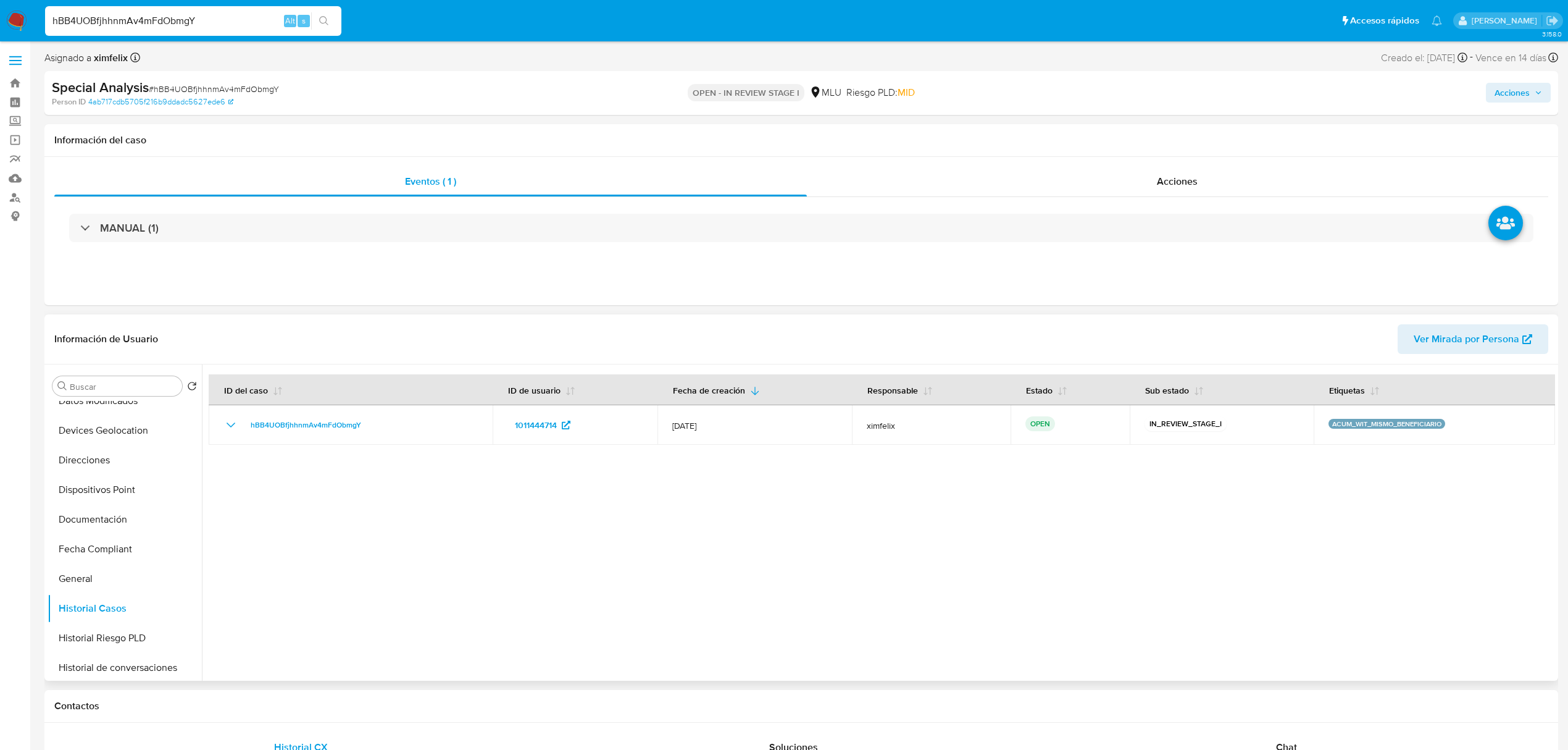
scroll to position [0, 0]
click at [107, 477] on button "Archivos adjuntos" at bounding box center [120, 475] width 144 height 30
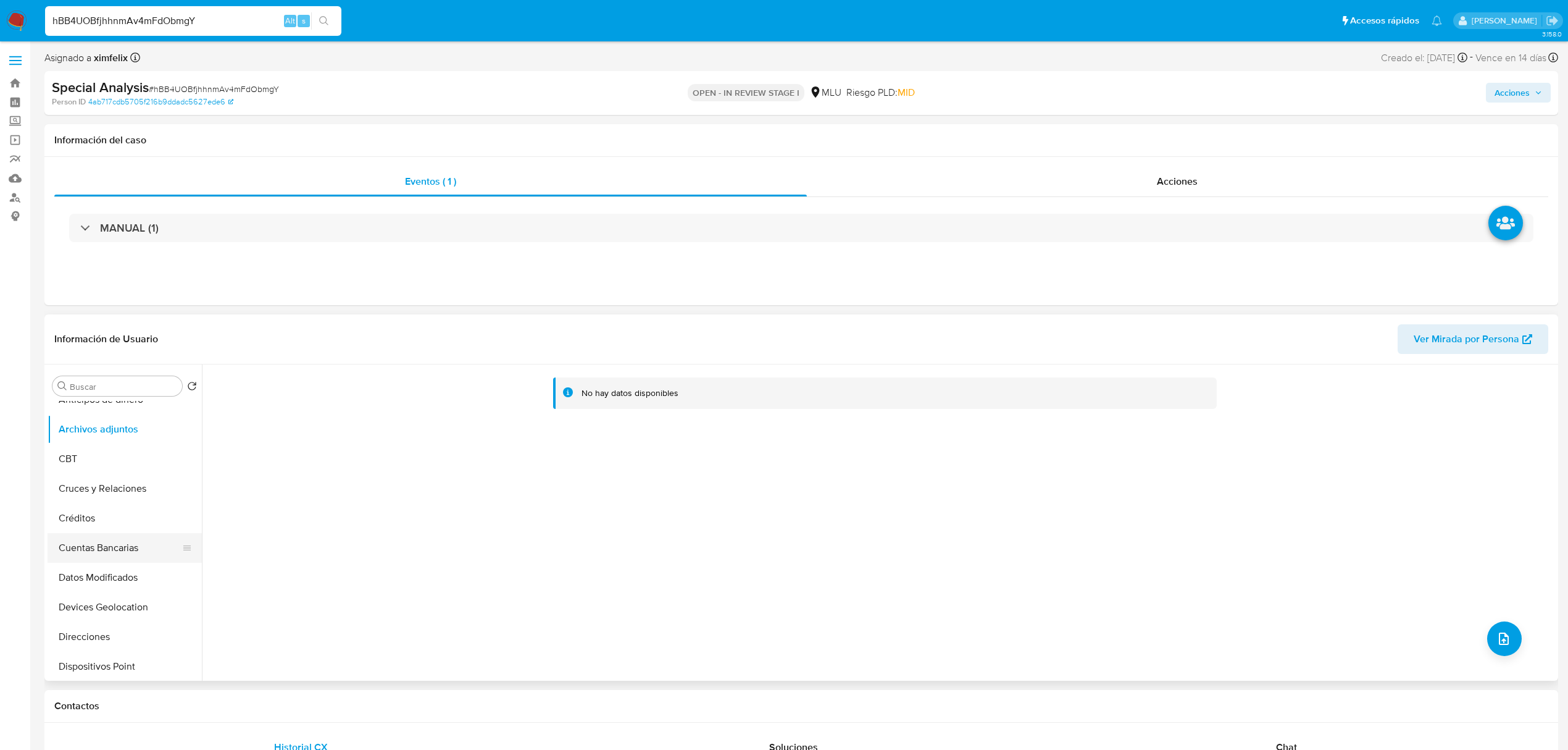
scroll to position [82, 0]
click at [123, 594] on button "Direcciones" at bounding box center [120, 600] width 144 height 30
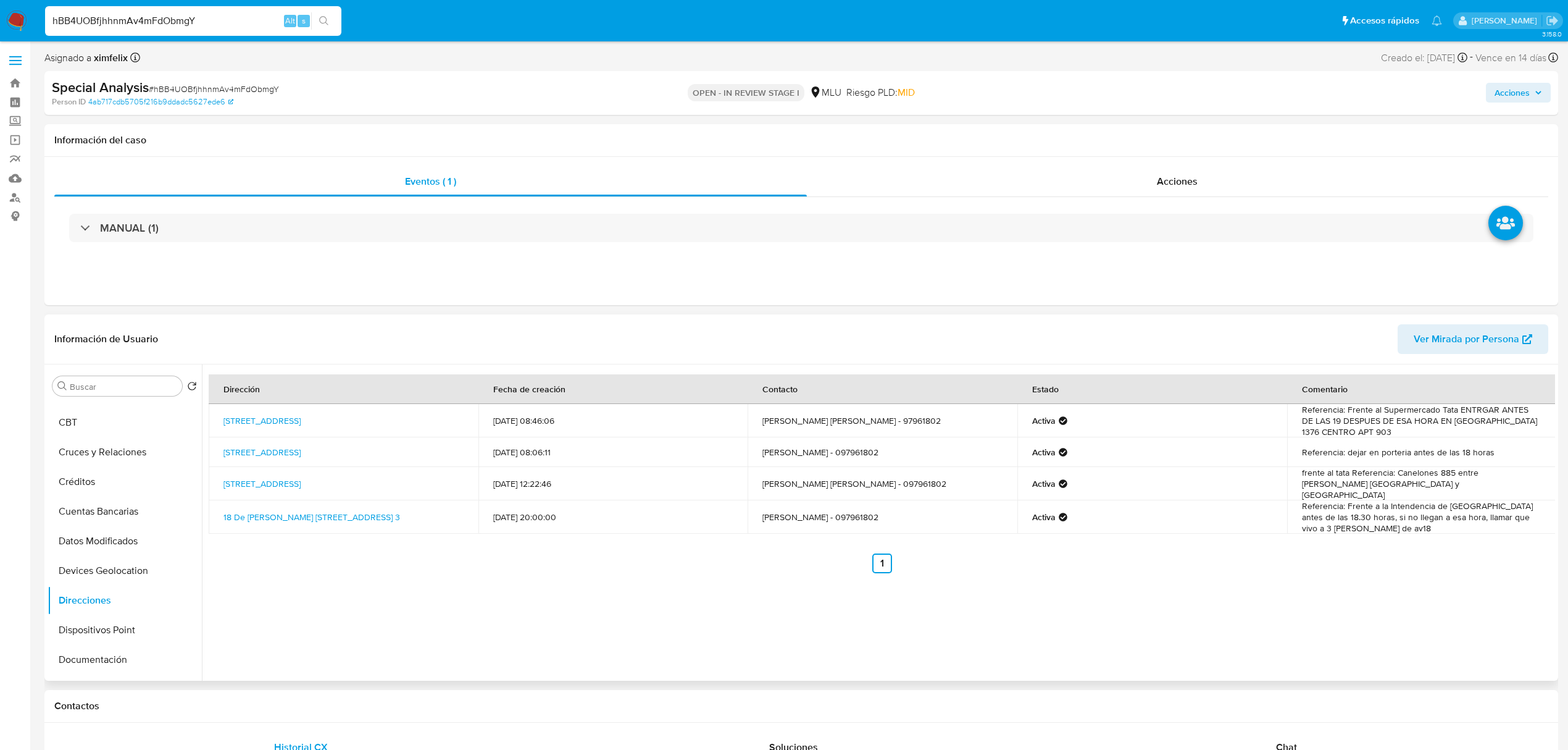
drag, startPoint x: 218, startPoint y: 422, endPoint x: 475, endPoint y: 430, distance: 257.1
click at [475, 430] on td "Canelones 885 885, Centro, Montevideo, 11100, Uruguay 885" at bounding box center [344, 420] width 270 height 33
copy link "Canelones 885 885, Centro, Montevideo, 11100, Uruguay 885"
drag, startPoint x: 107, startPoint y: 421, endPoint x: 146, endPoint y: 430, distance: 40.0
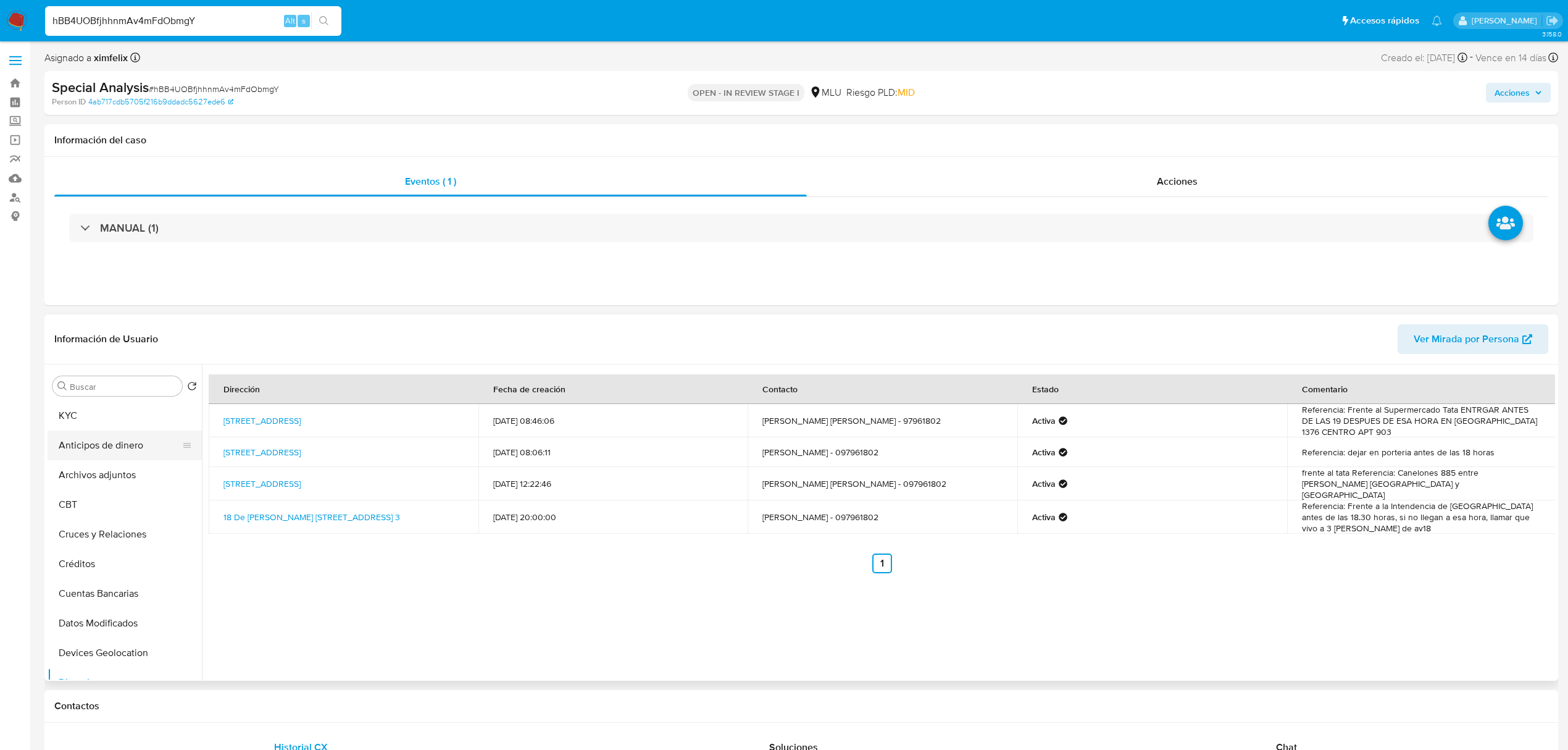
click at [107, 421] on button "KYC" at bounding box center [125, 415] width 154 height 30
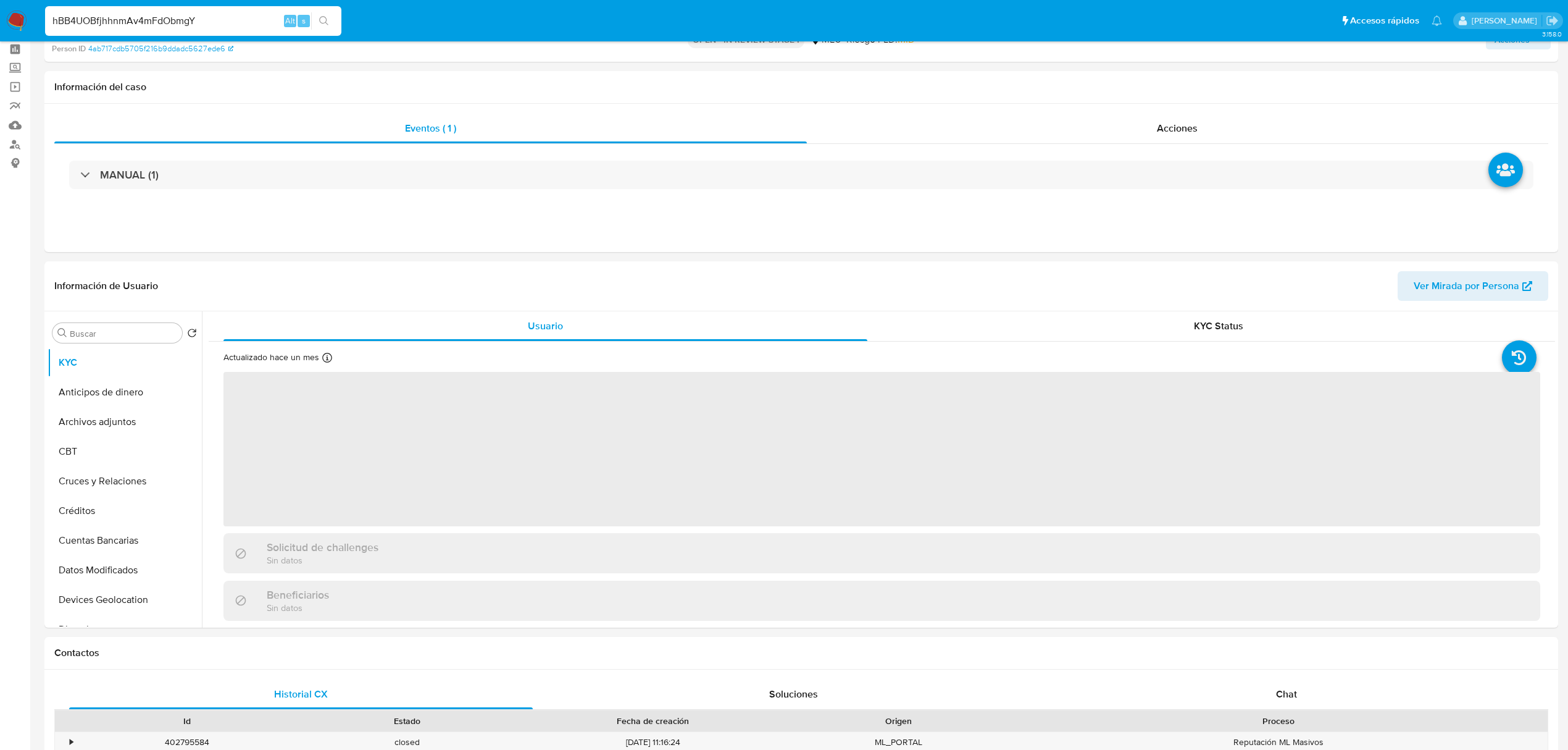
scroll to position [82, 0]
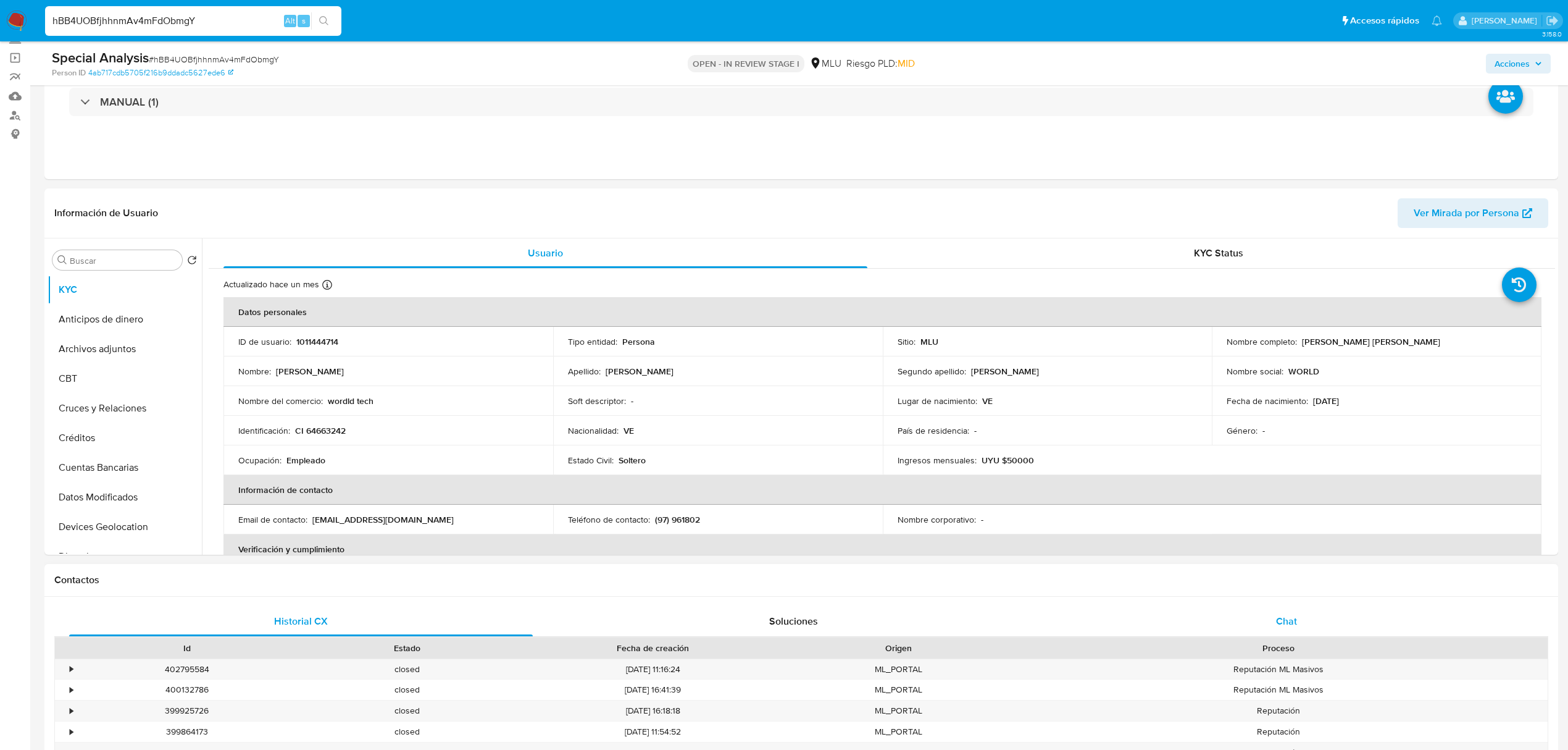
click at [1344, 624] on div "Chat" at bounding box center [1287, 621] width 464 height 30
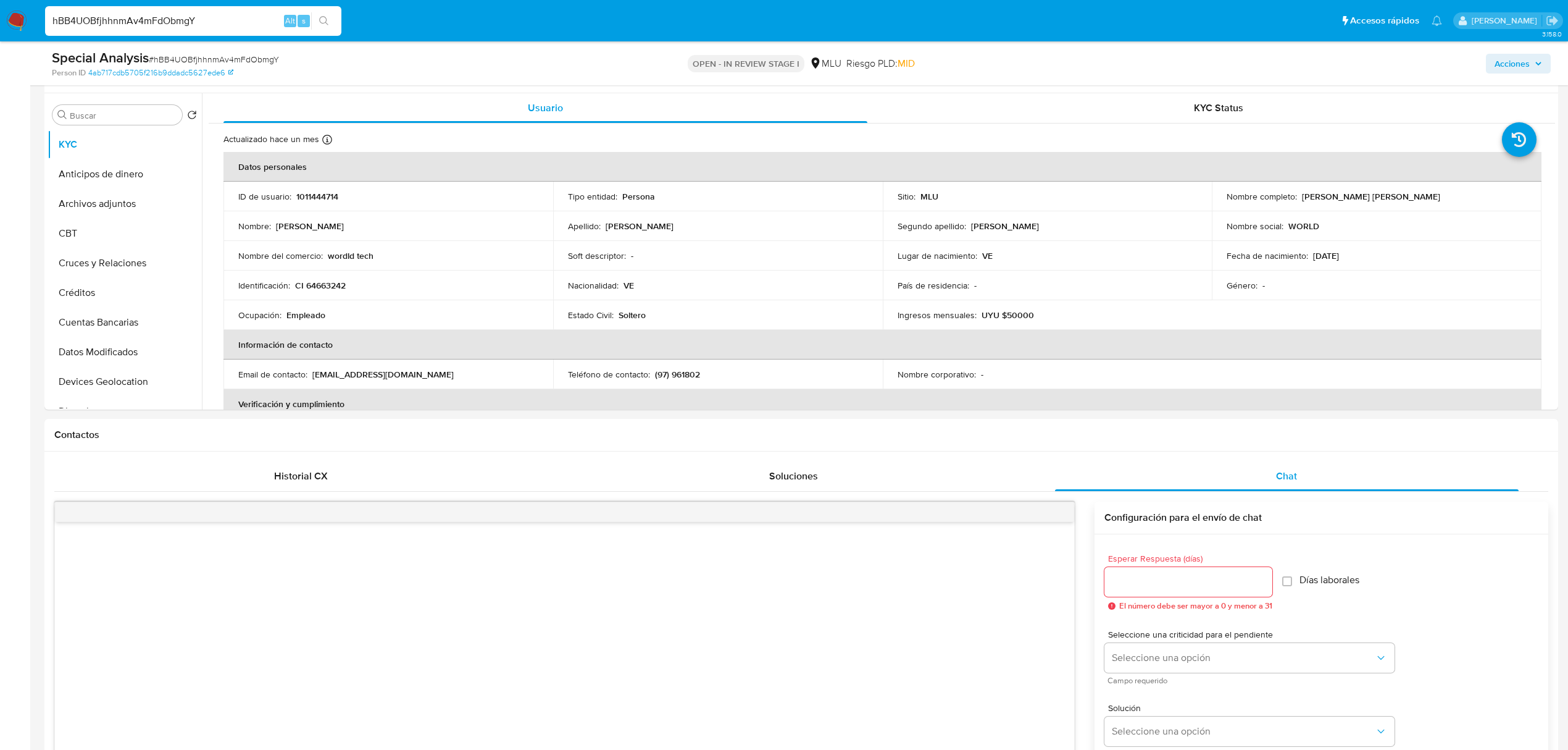
scroll to position [247, 0]
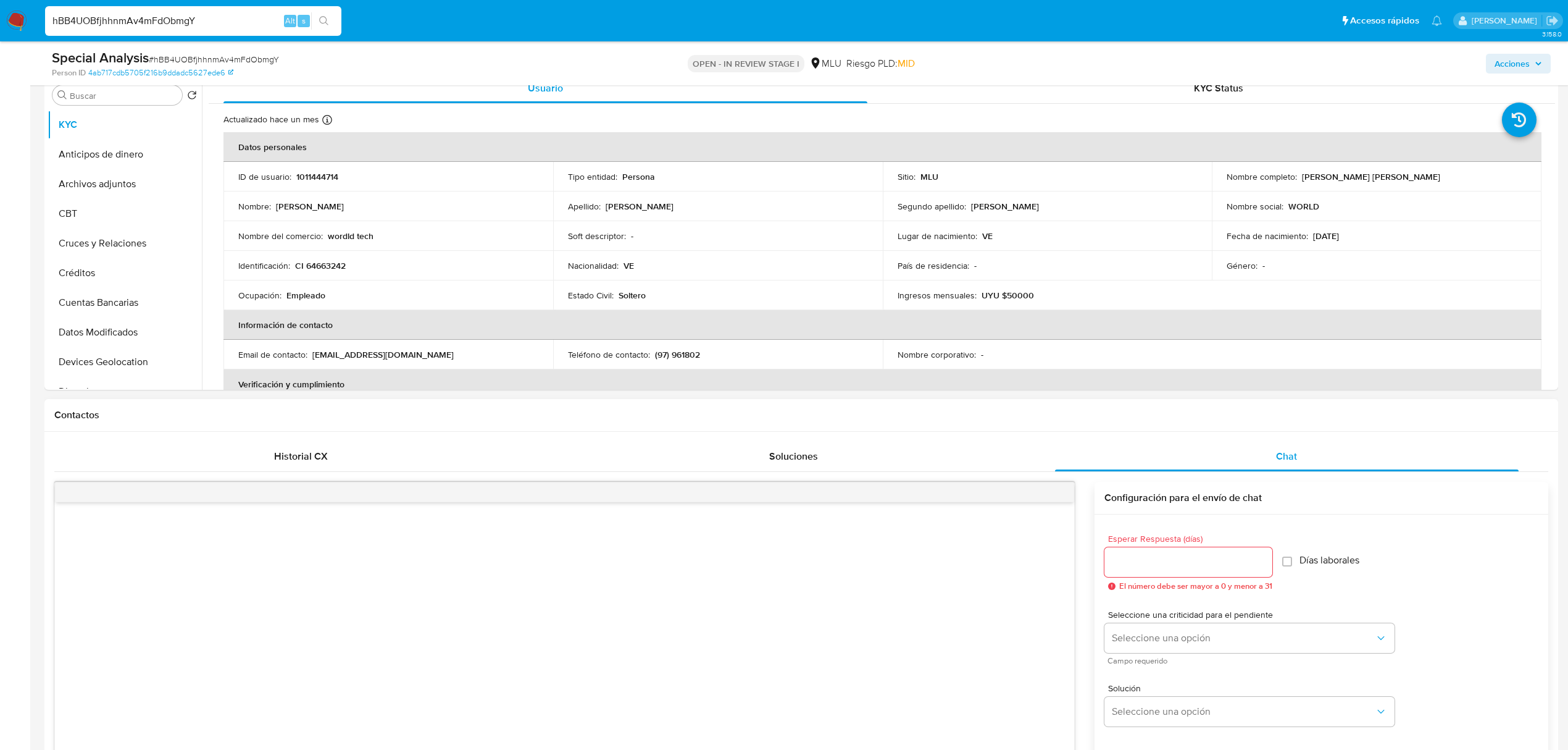
click at [1188, 562] on input "Esperar Respuesta (días)" at bounding box center [1188, 562] width 168 height 16
type input "0"
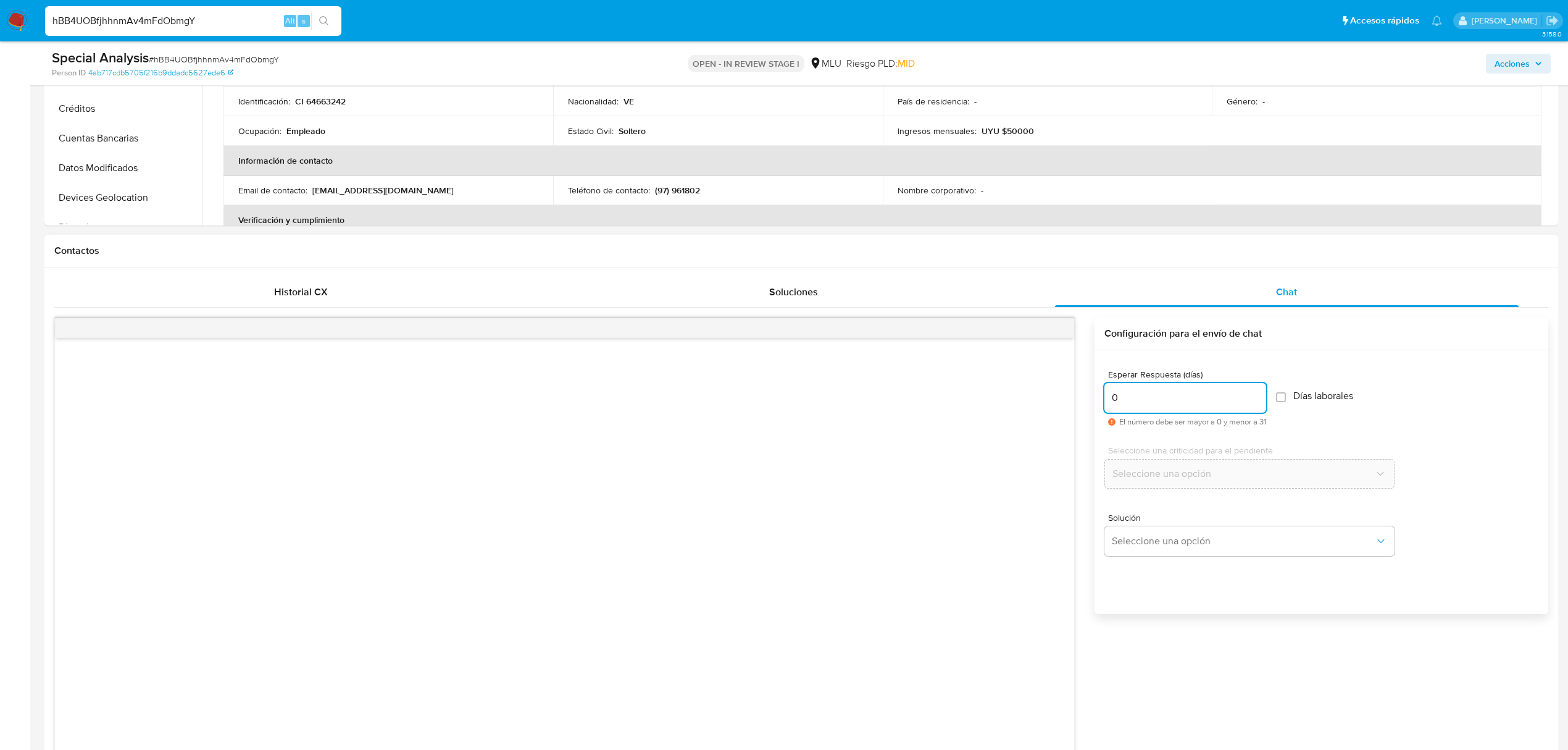
click at [1203, 396] on input "0" at bounding box center [1185, 398] width 162 height 16
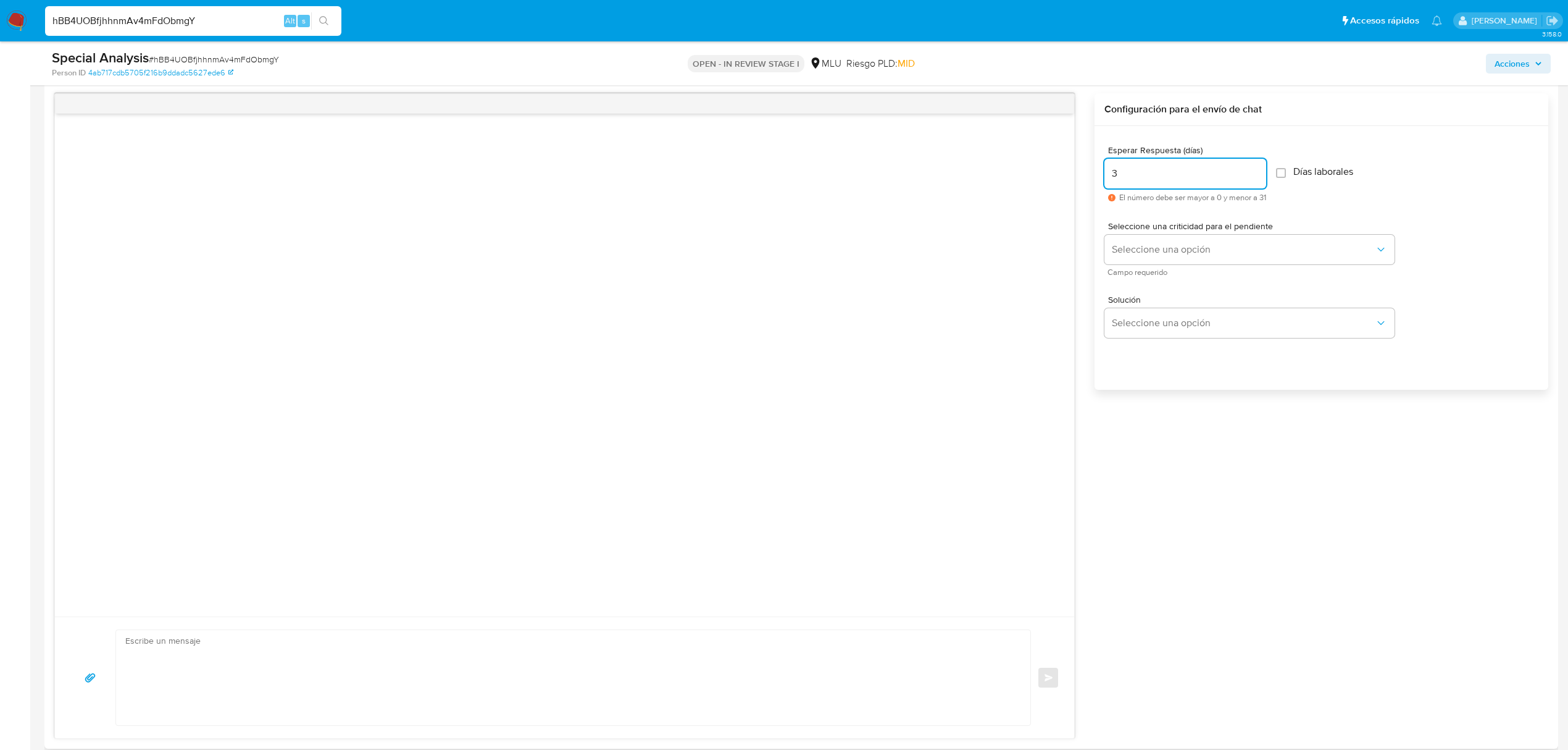
scroll to position [658, 0]
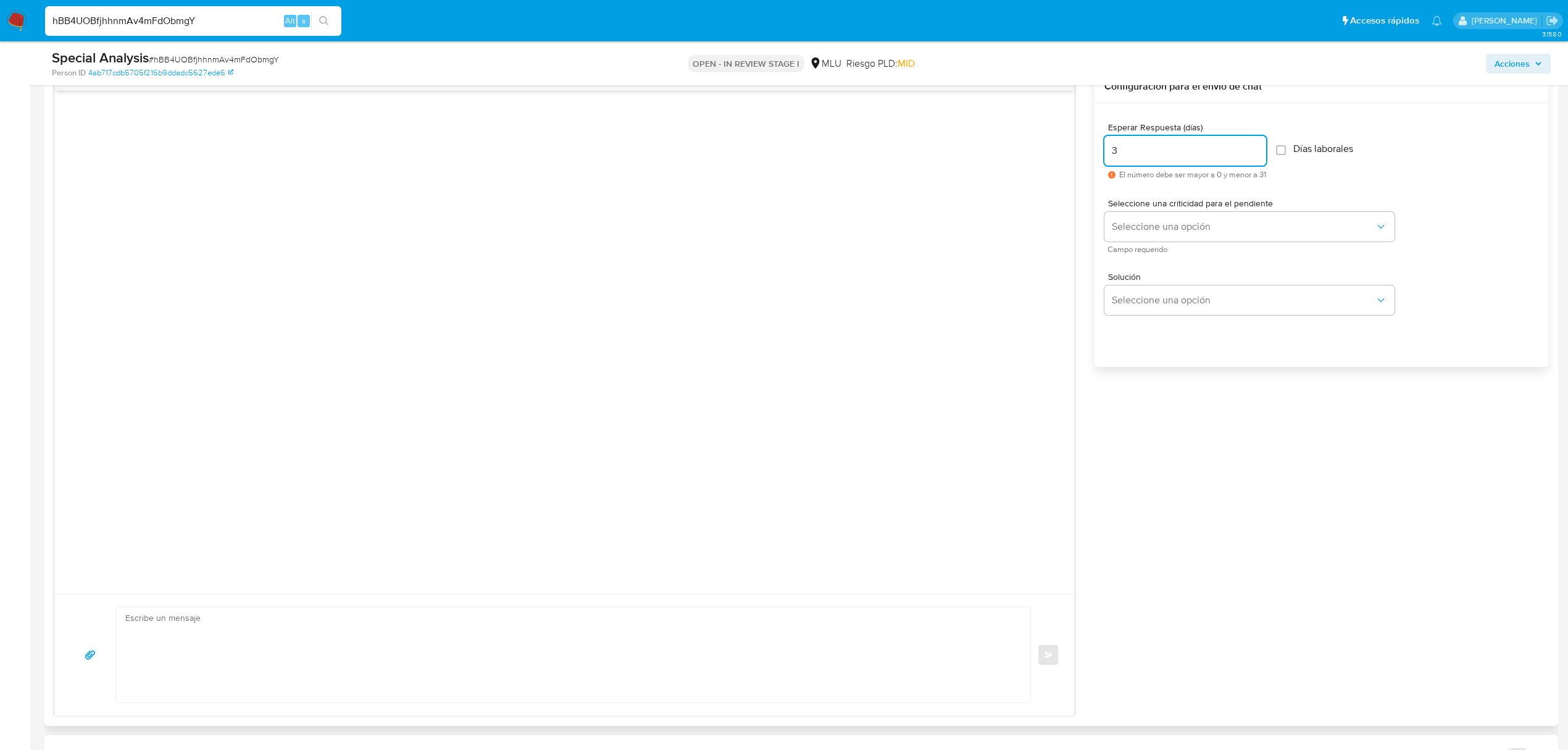
type input "3"
click at [541, 650] on textarea at bounding box center [570, 654] width 890 height 95
paste textarea "e contactamos ya que necesitamos verificar algunos datos. Por este motivo, soli…"
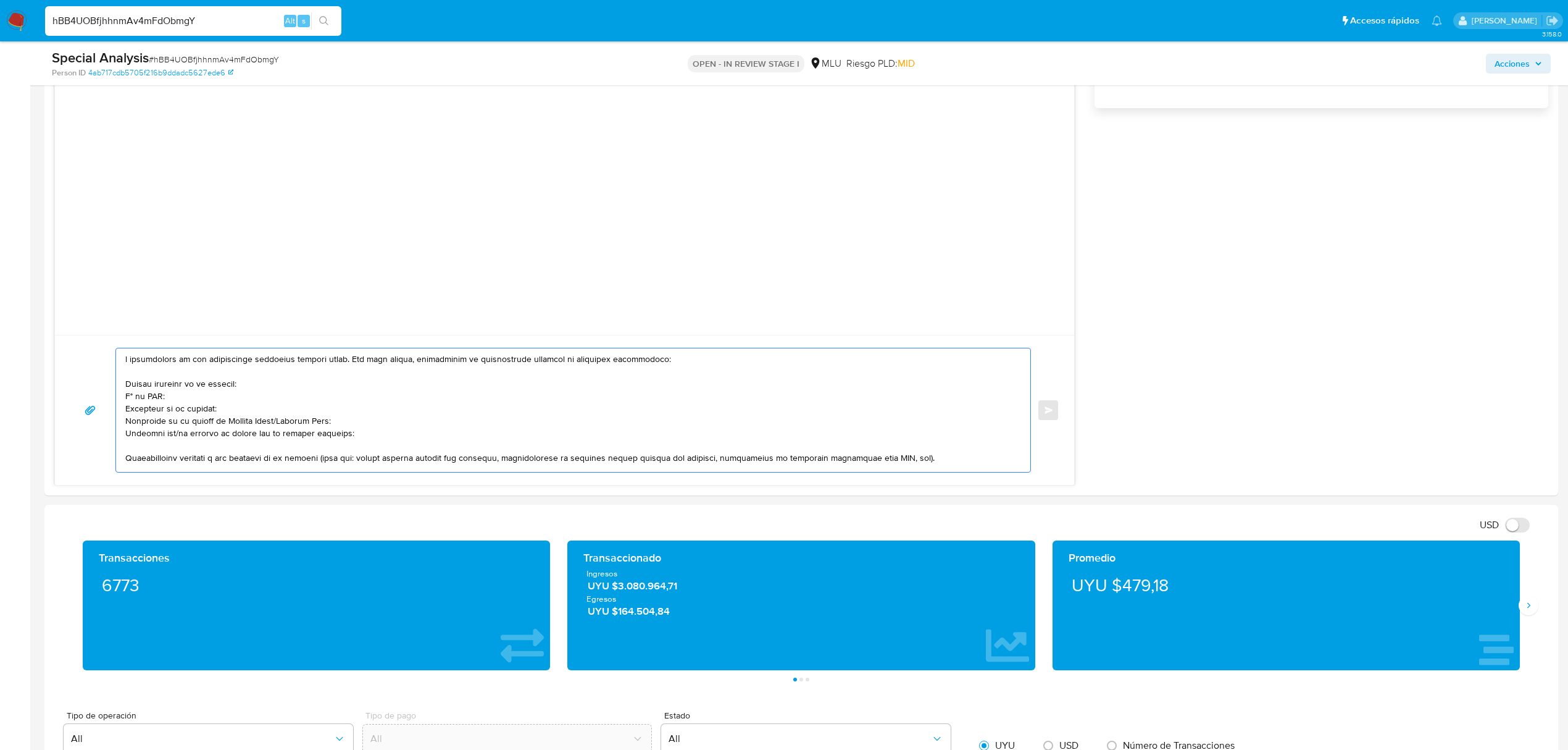
scroll to position [988, 0]
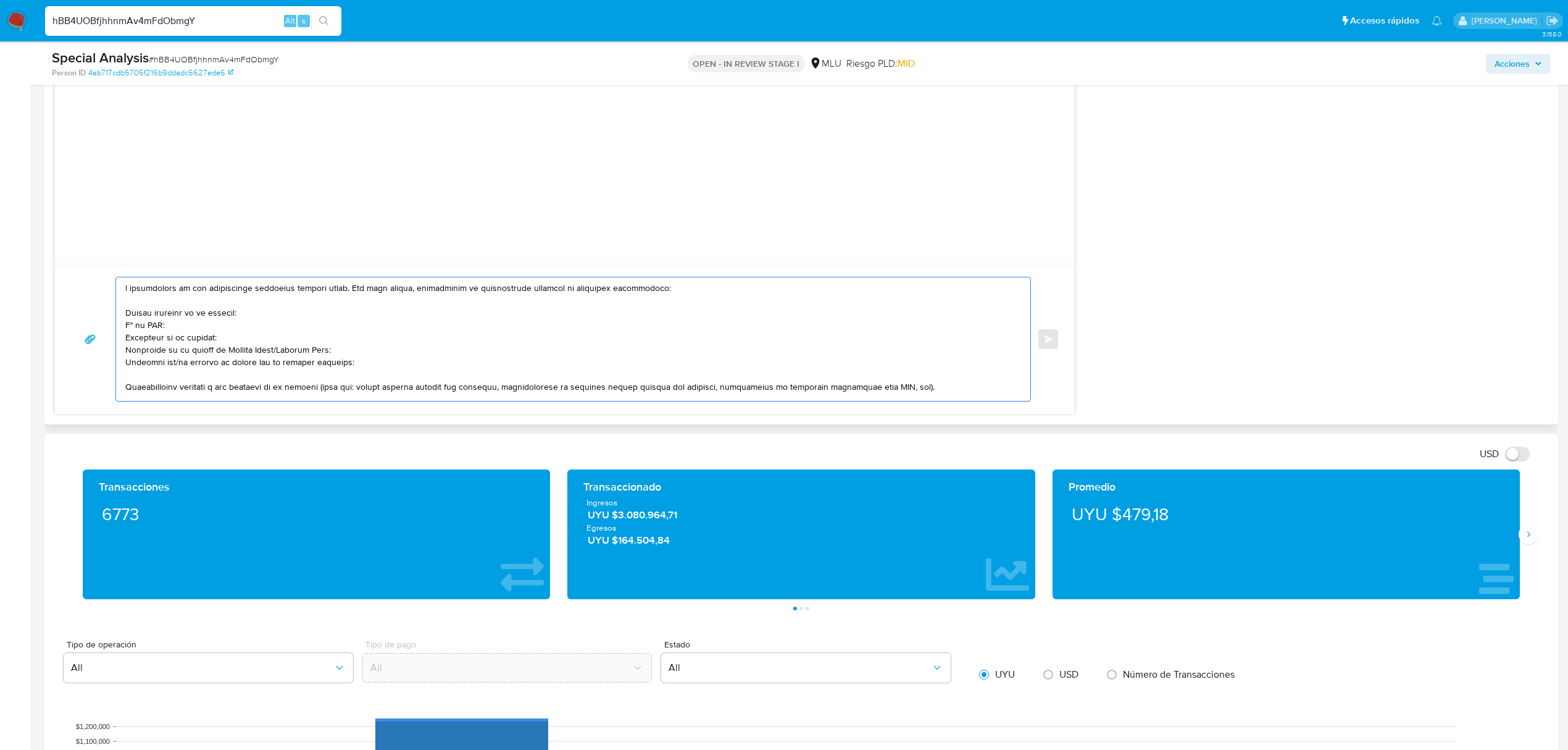
click at [127, 287] on textarea at bounding box center [570, 339] width 890 height 123
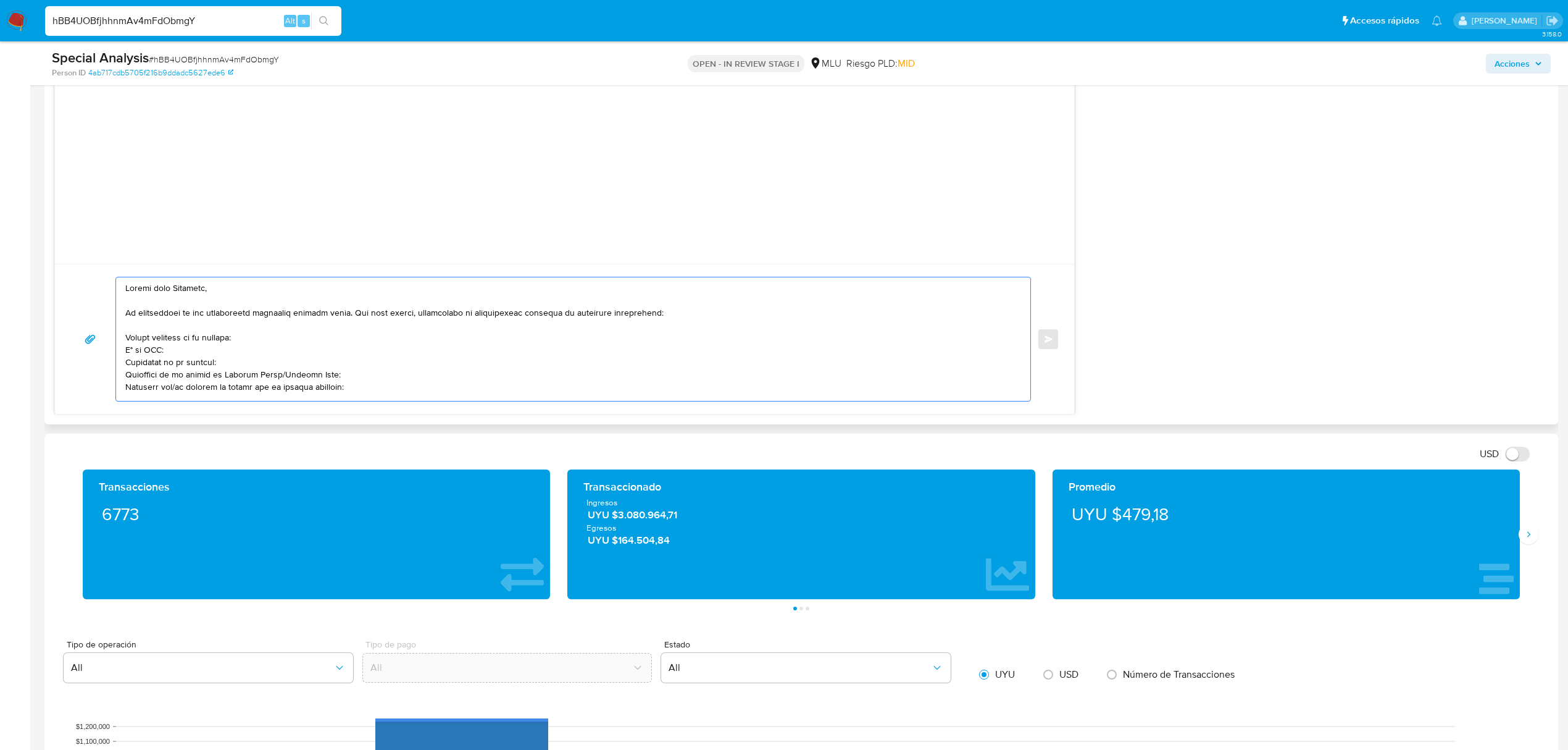
drag, startPoint x: 290, startPoint y: 378, endPoint x: 280, endPoint y: 372, distance: 11.7
click at [284, 376] on textarea at bounding box center [570, 339] width 890 height 123
click at [288, 394] on textarea at bounding box center [570, 339] width 890 height 123
paste textarea "CYD COMPANY SRL"
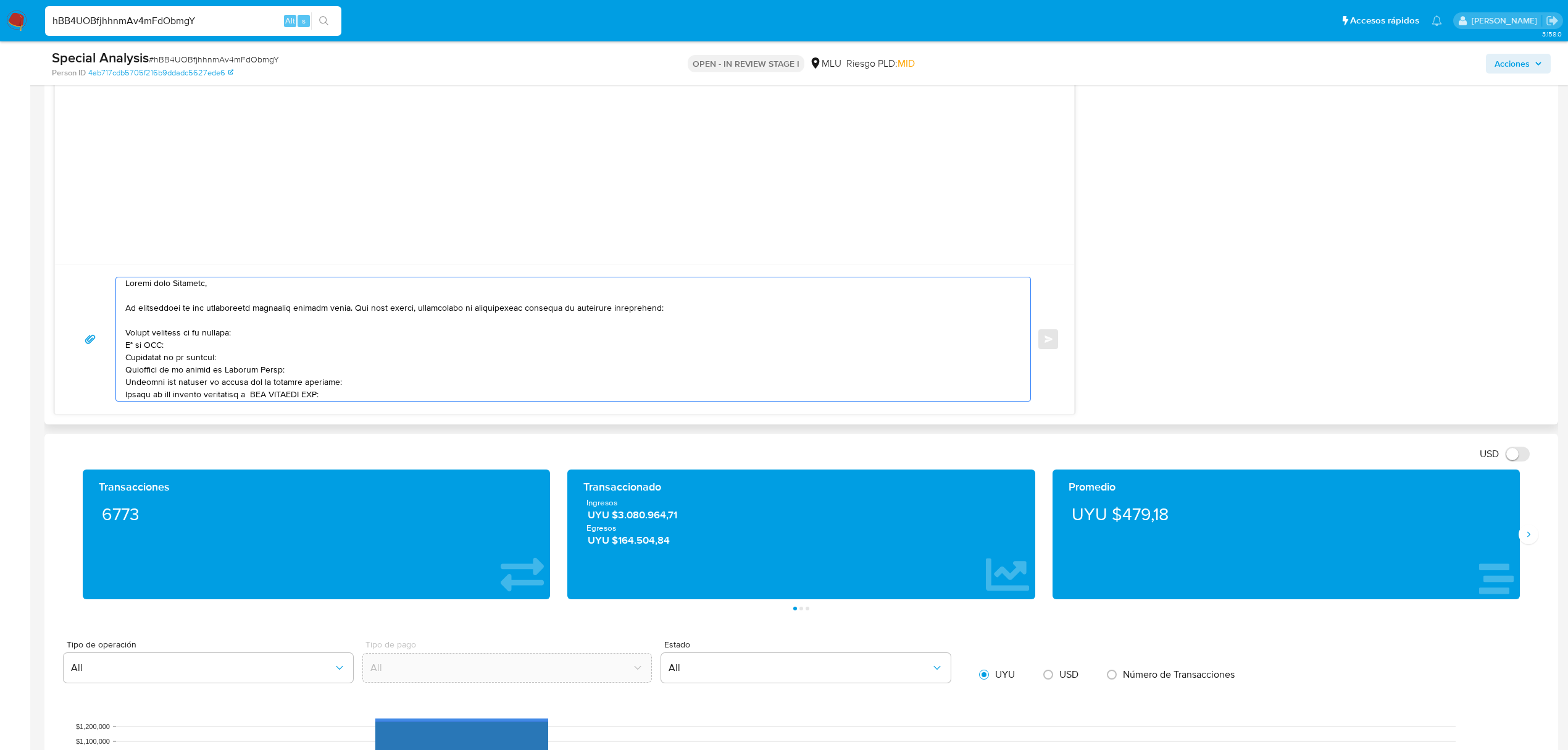
scroll to position [87, 0]
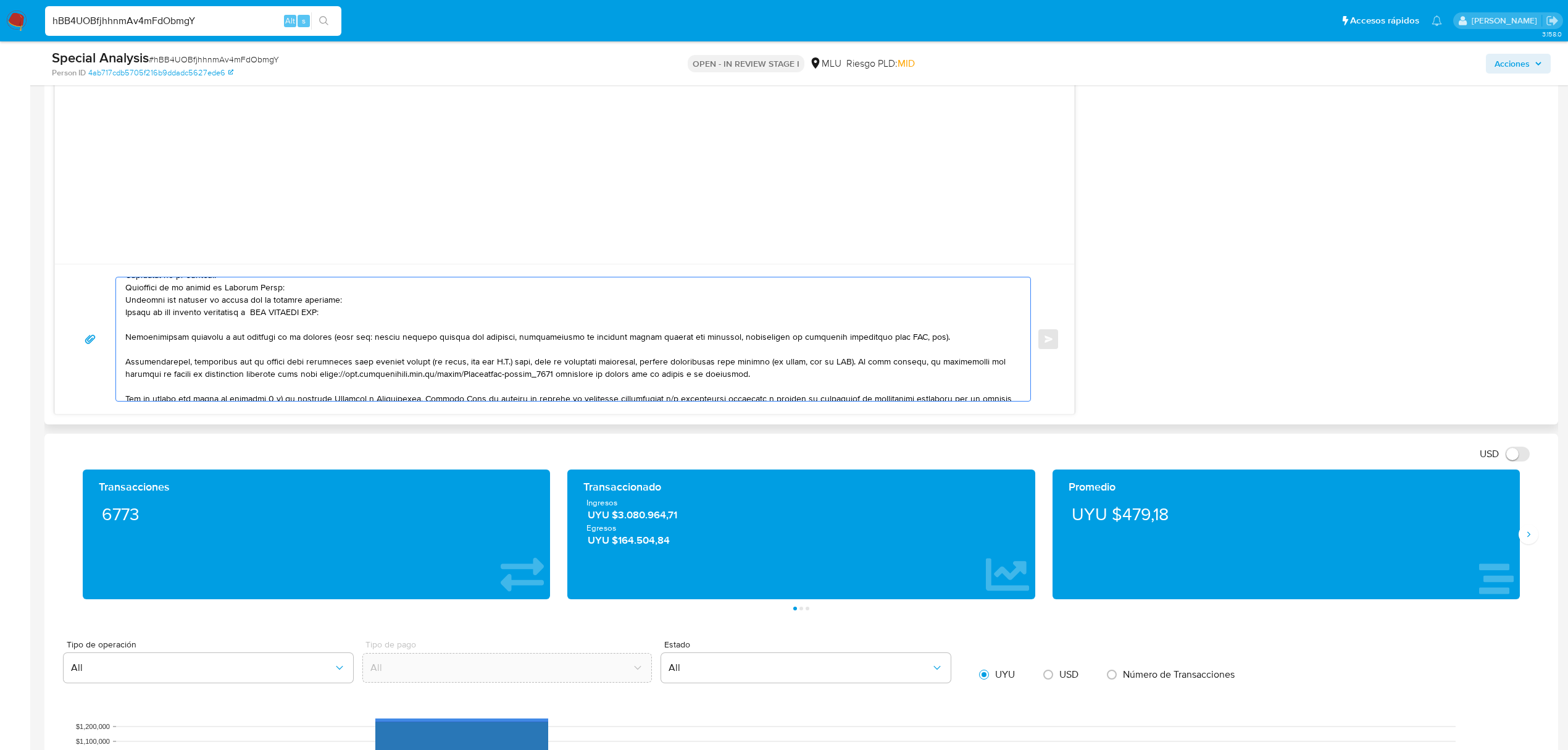
drag, startPoint x: 926, startPoint y: 337, endPoint x: 129, endPoint y: 335, distance: 797.0
click at [128, 335] on textarea at bounding box center [570, 339] width 890 height 123
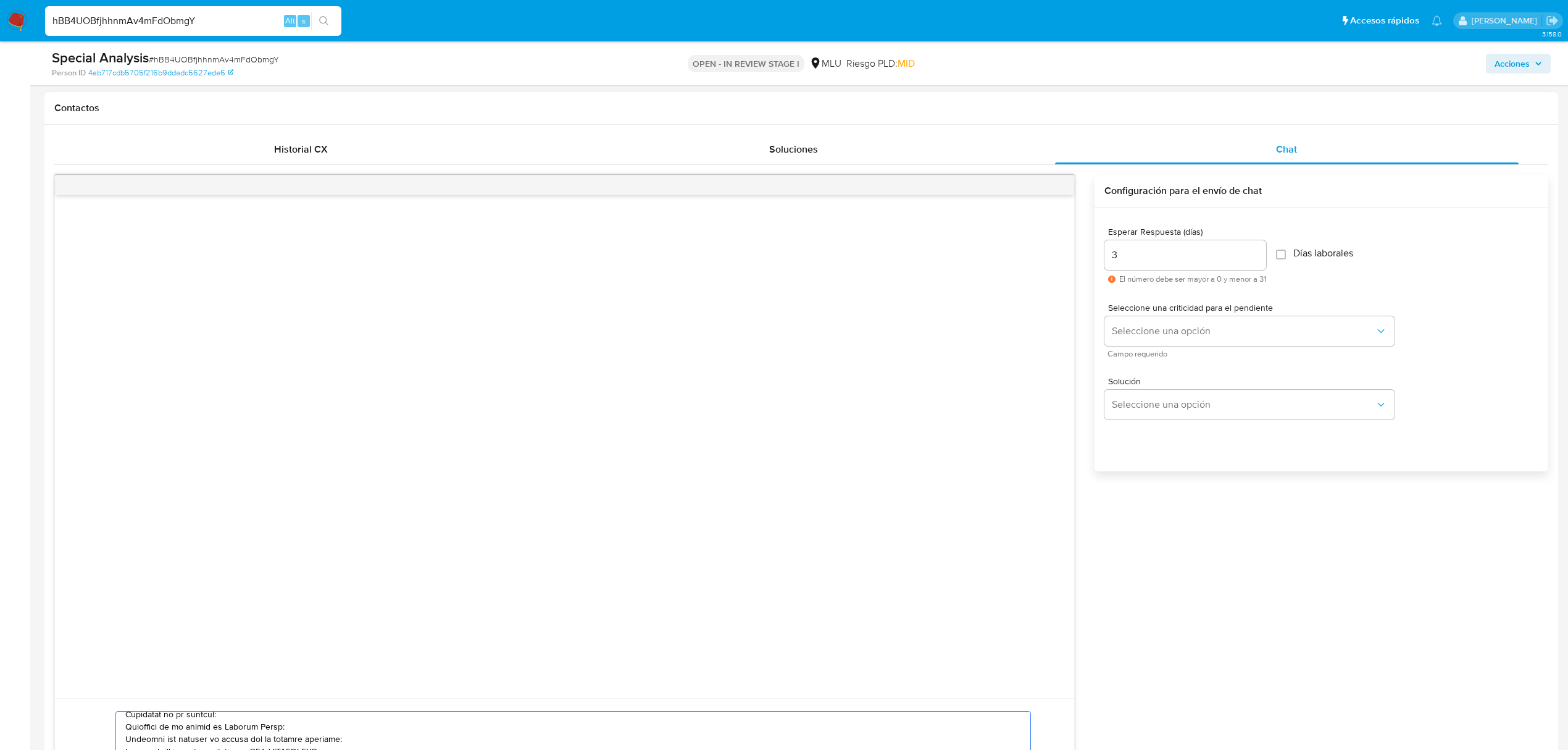
scroll to position [411, 0]
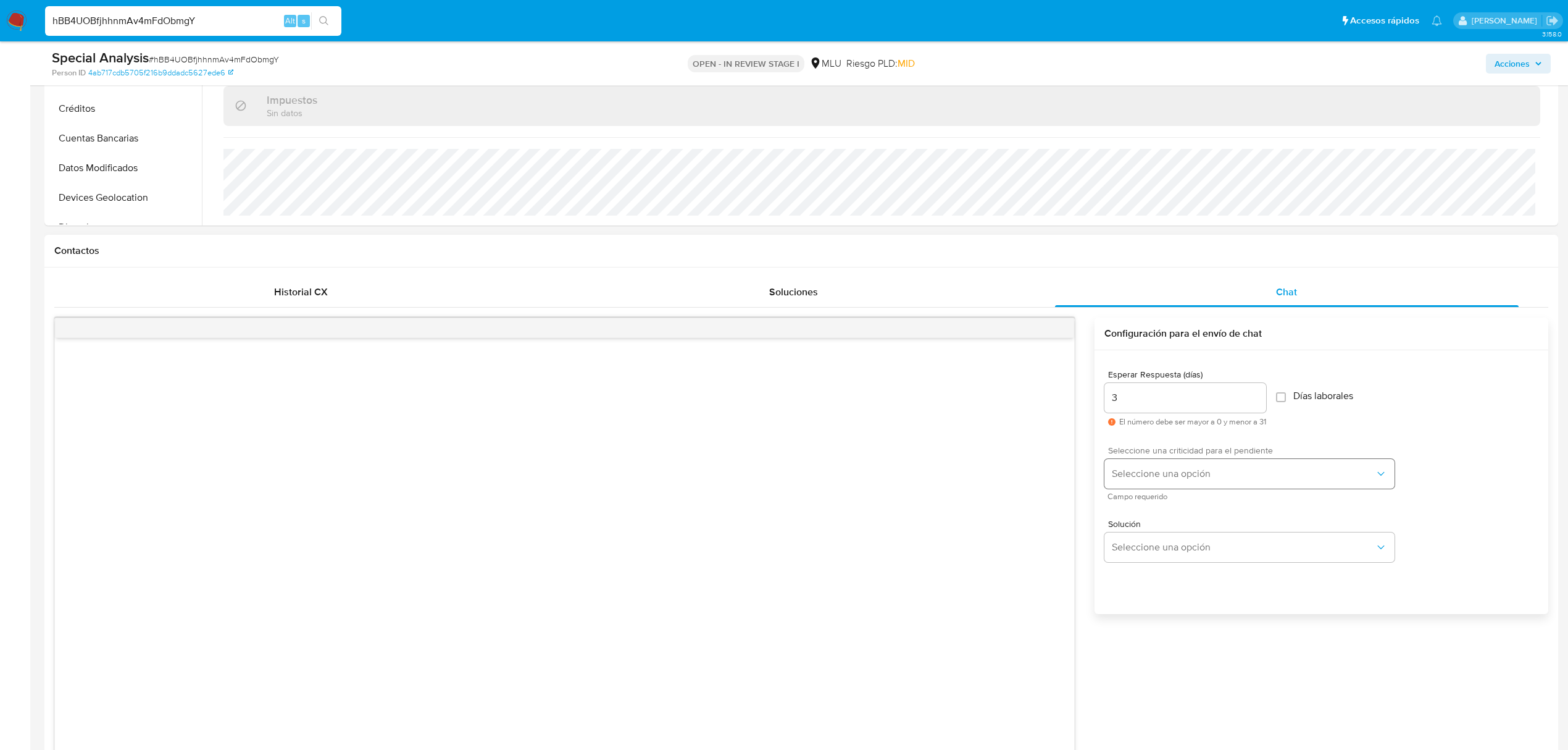
type textarea "Buenos días Cristian, Te contactamos ya que necesitamos verificar algunos datos…"
click at [1170, 462] on button "Seleccione una opción" at bounding box center [1249, 473] width 290 height 30
click at [1134, 475] on div "LOW" at bounding box center [1246, 475] width 270 height 25
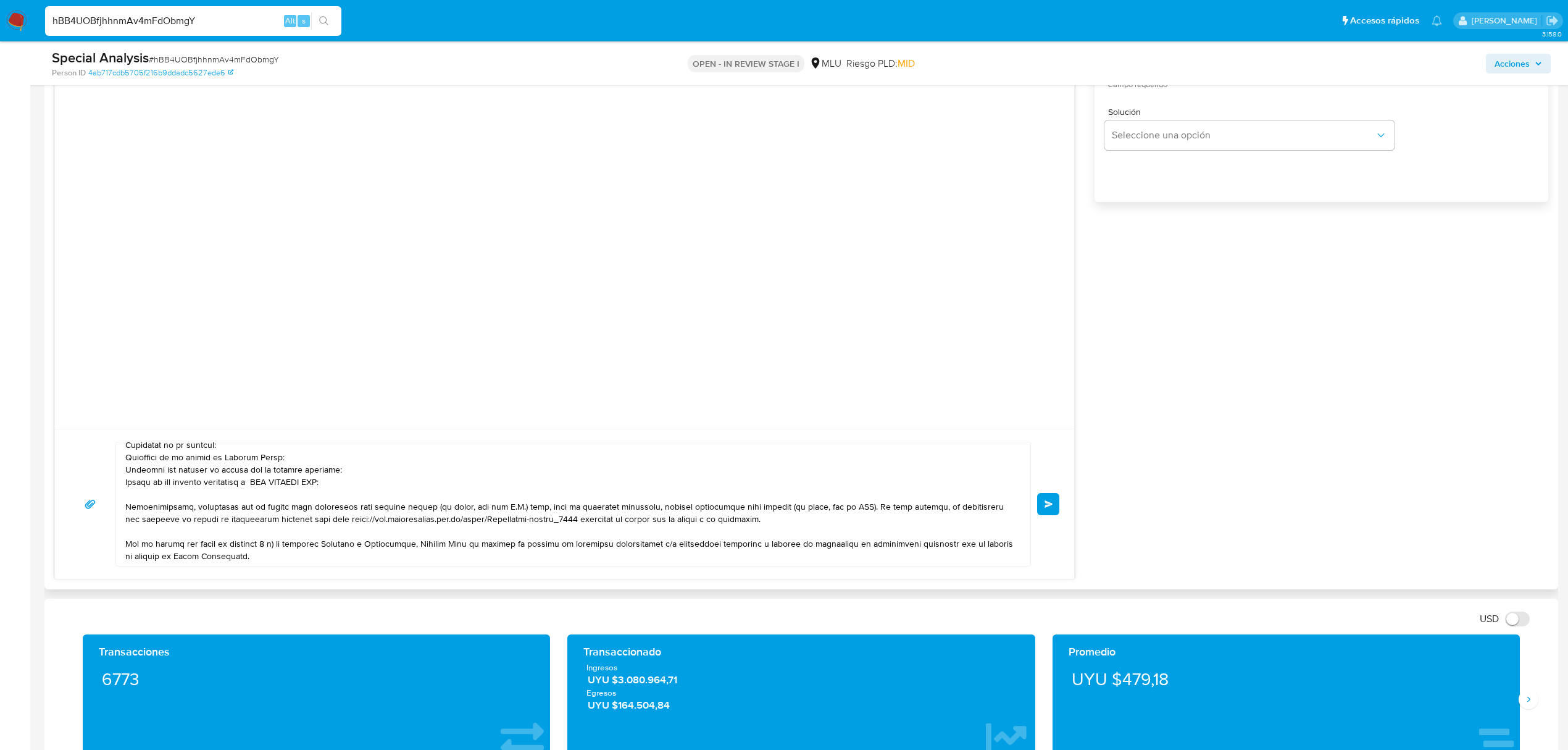
scroll to position [0, 0]
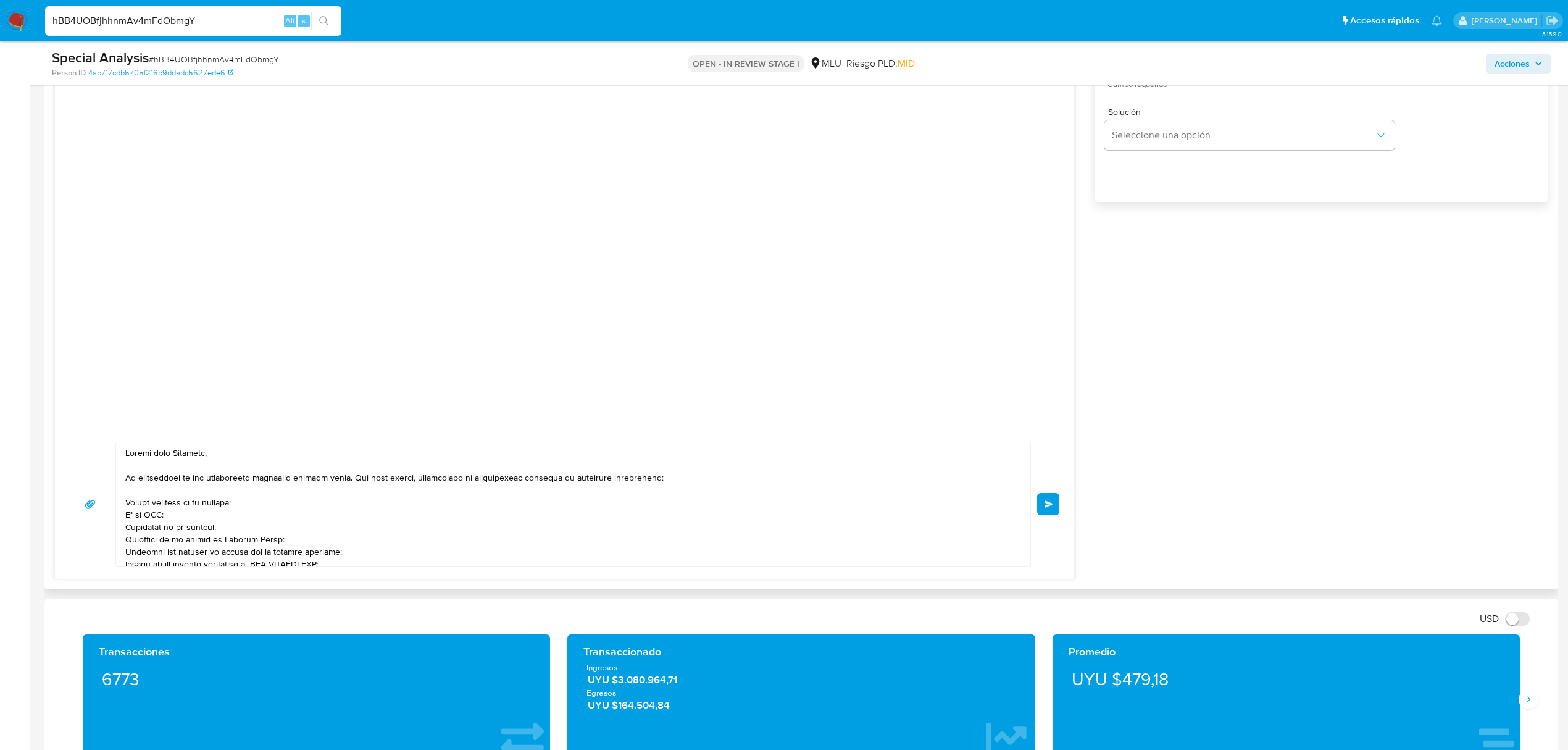
click at [1045, 505] on span "Enviar" at bounding box center [1049, 504] width 9 height 7
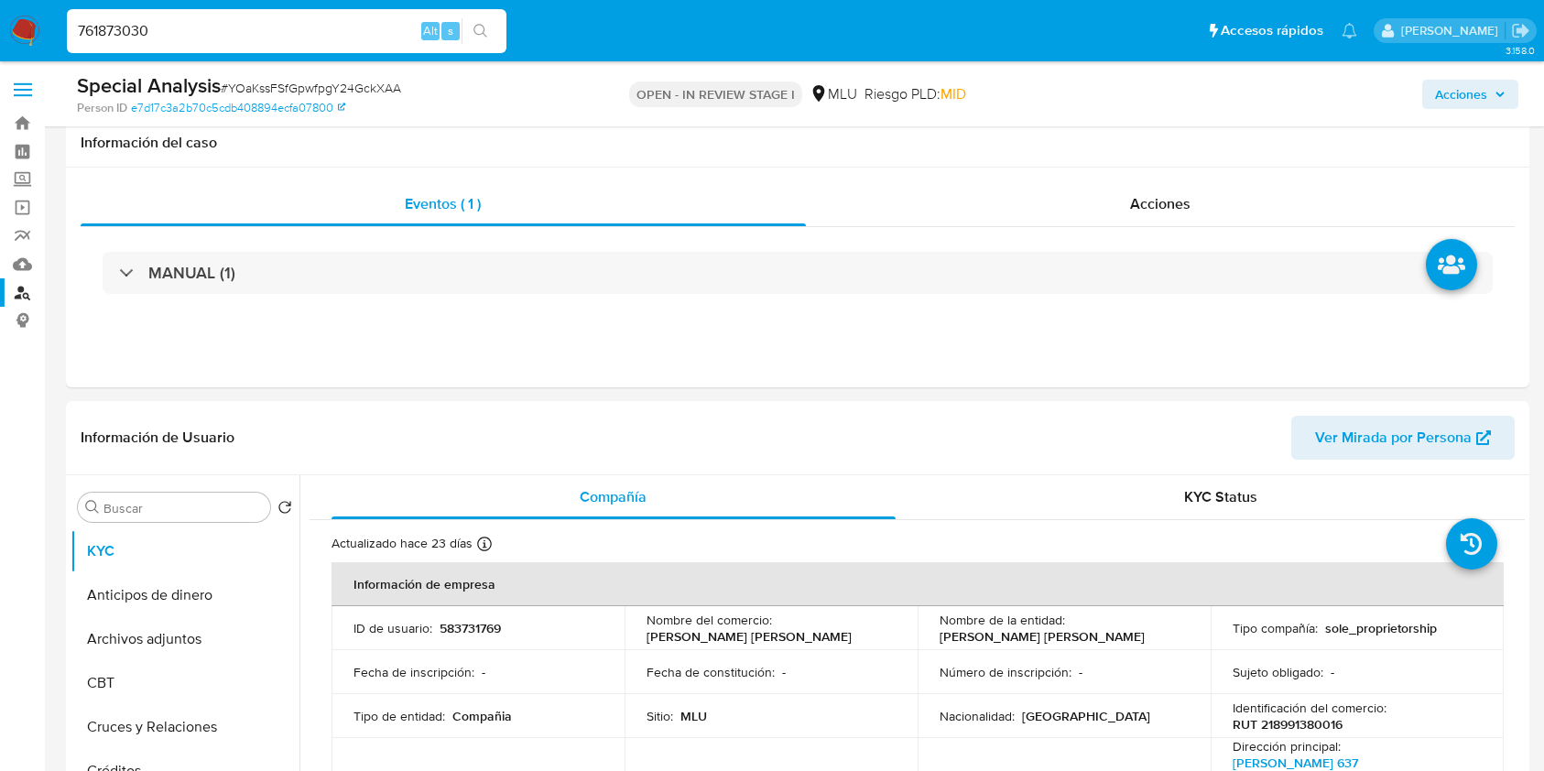
select select "10"
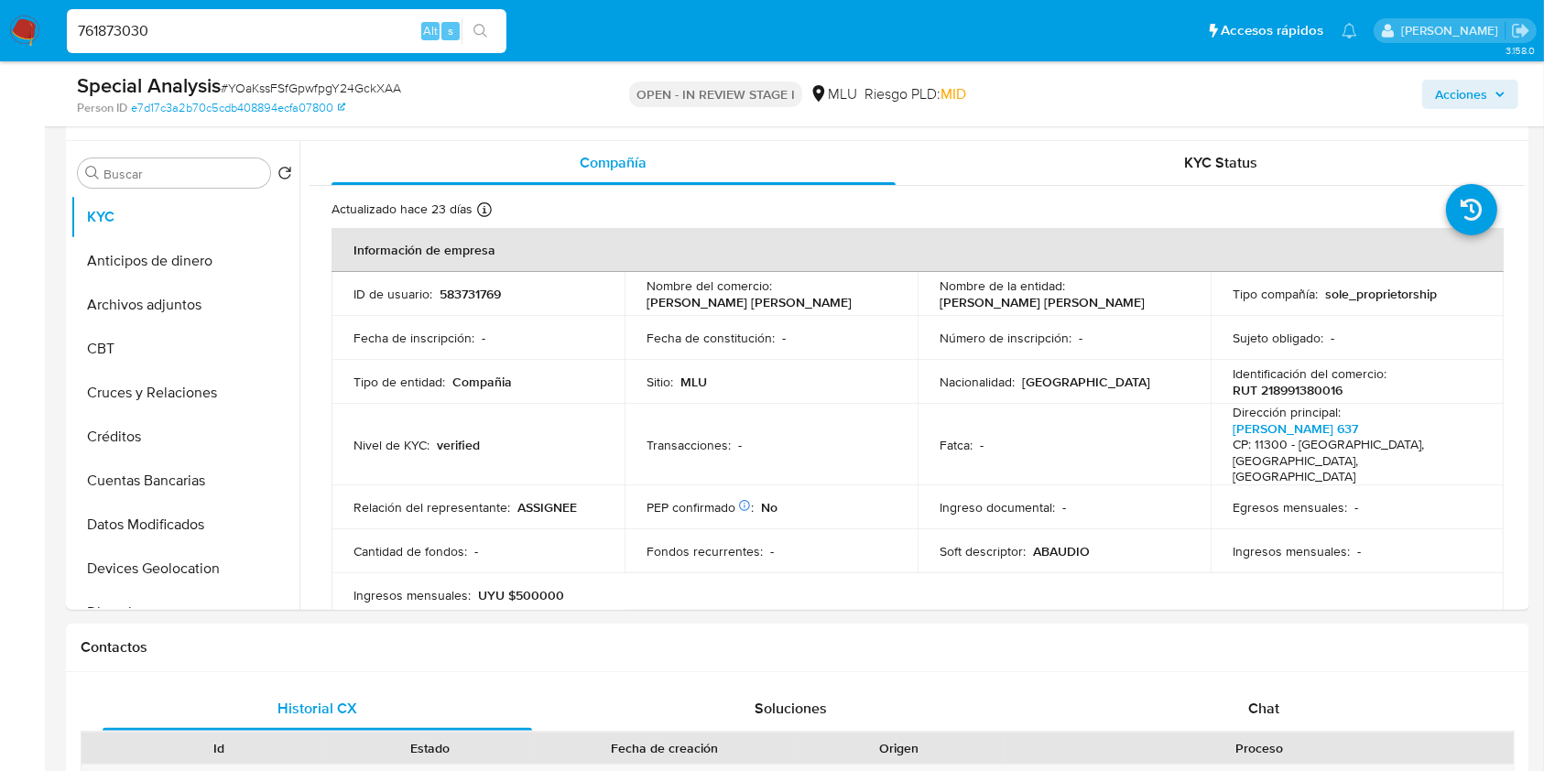
type input "761873030"
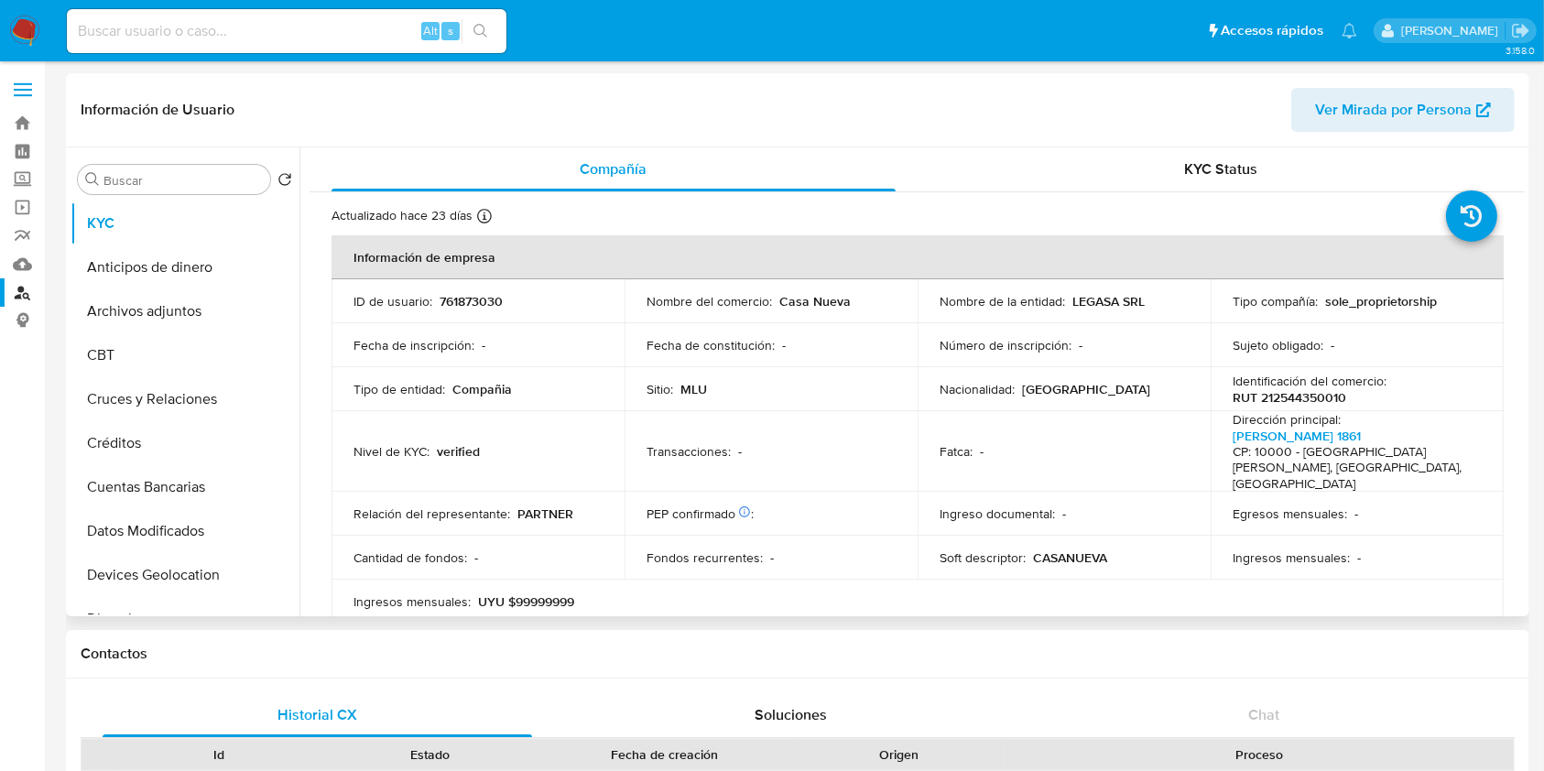
select select "10"
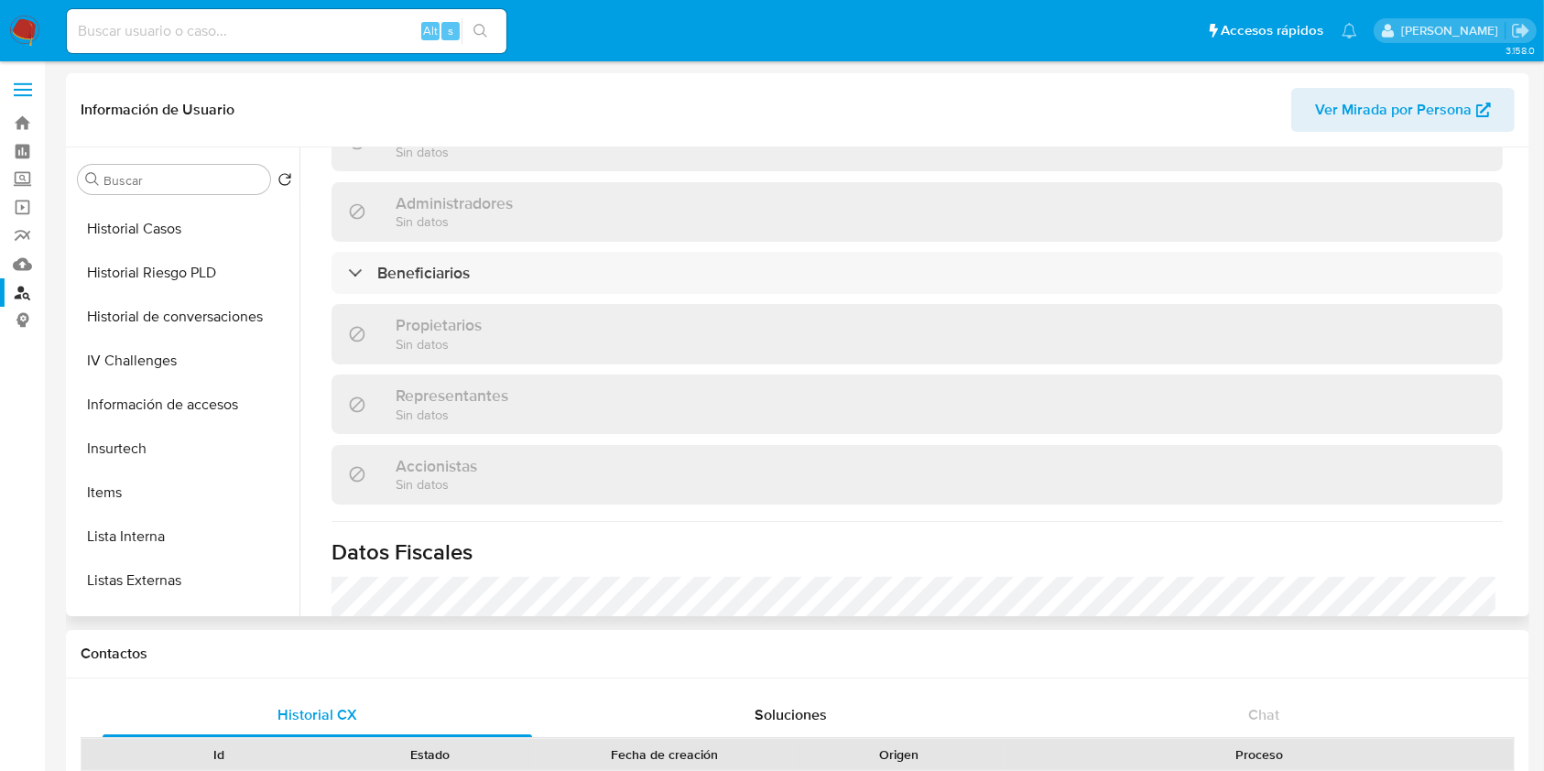
scroll to position [475, 0]
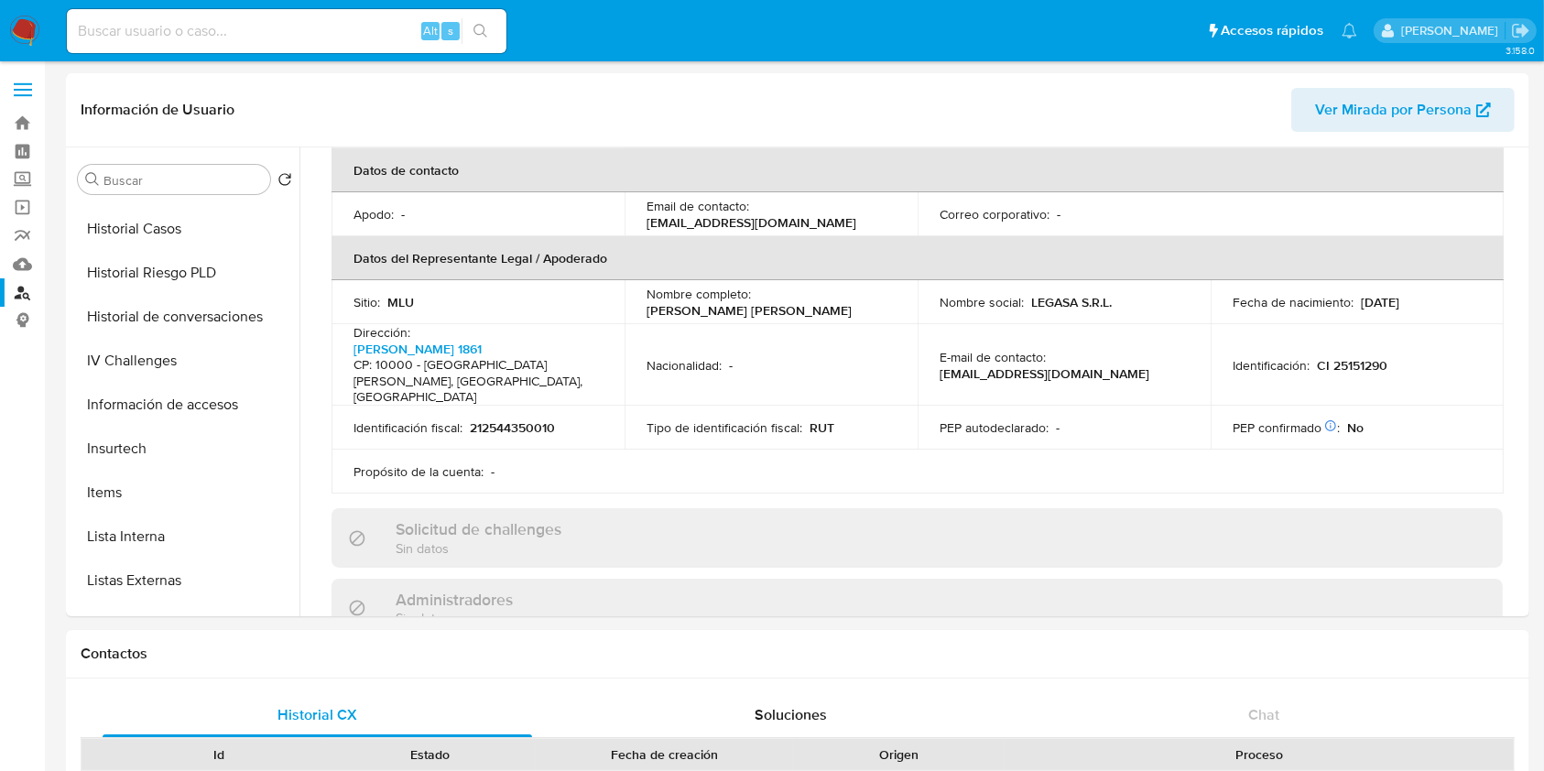
click at [25, 293] on link "Buscador de personas" at bounding box center [109, 292] width 218 height 28
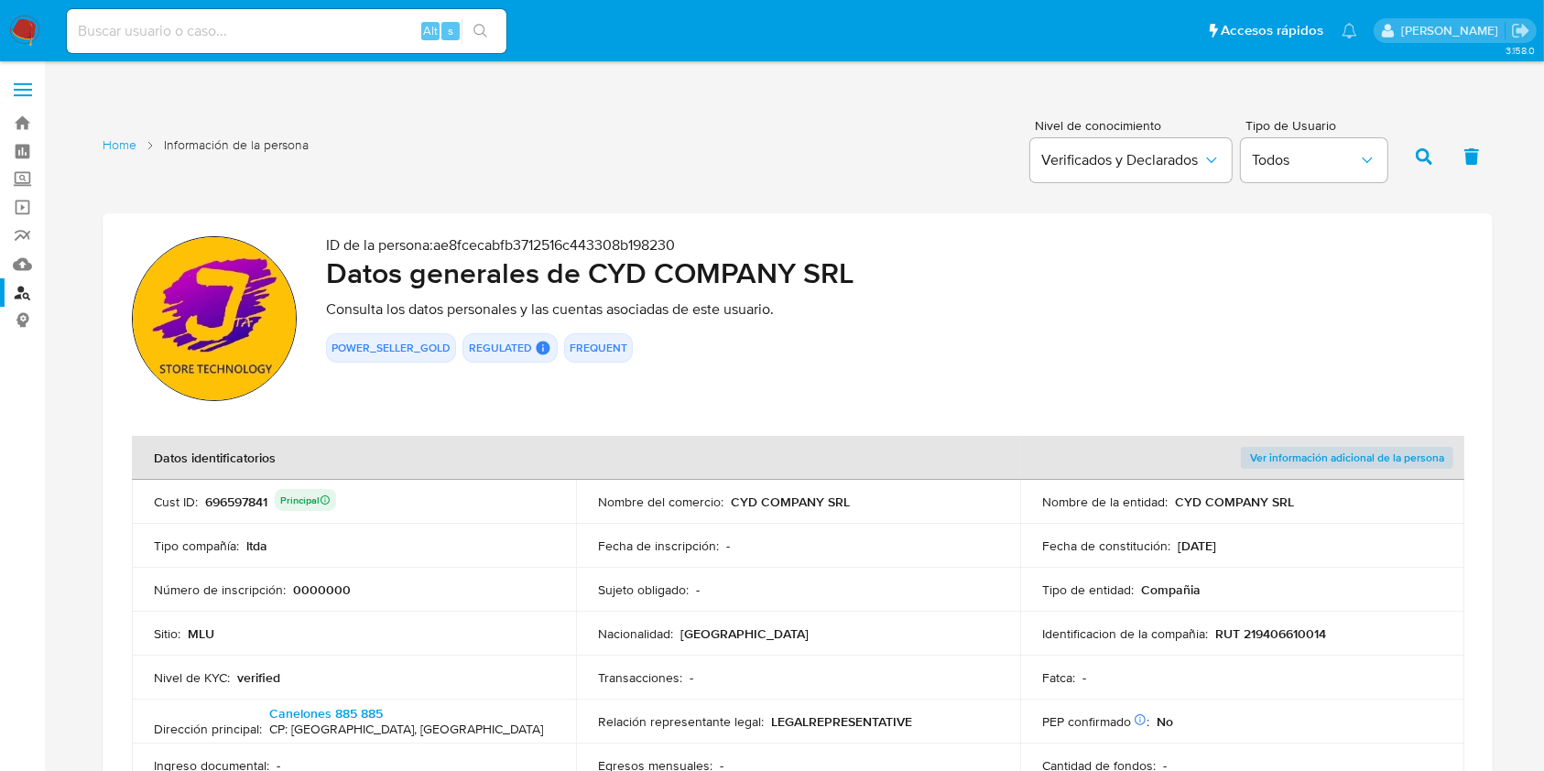
click at [227, 502] on div "696597841 Principal" at bounding box center [270, 502] width 131 height 26
drag, startPoint x: 587, startPoint y: 268, endPoint x: 850, endPoint y: 267, distance: 262.9
click at [852, 267] on h2 "Datos generales de CYD COMPANY SRL" at bounding box center [894, 273] width 1137 height 37
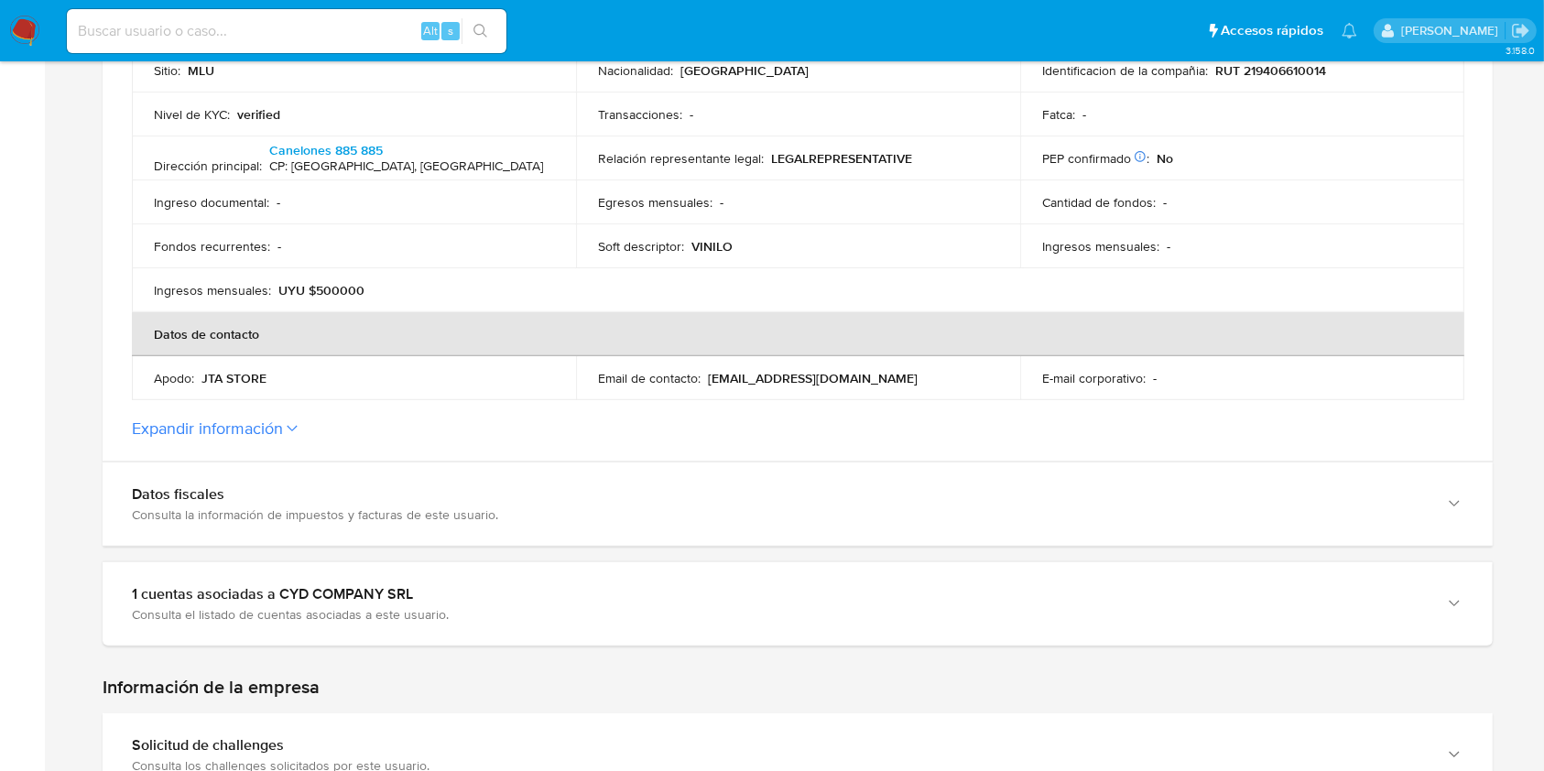
scroll to position [854, 0]
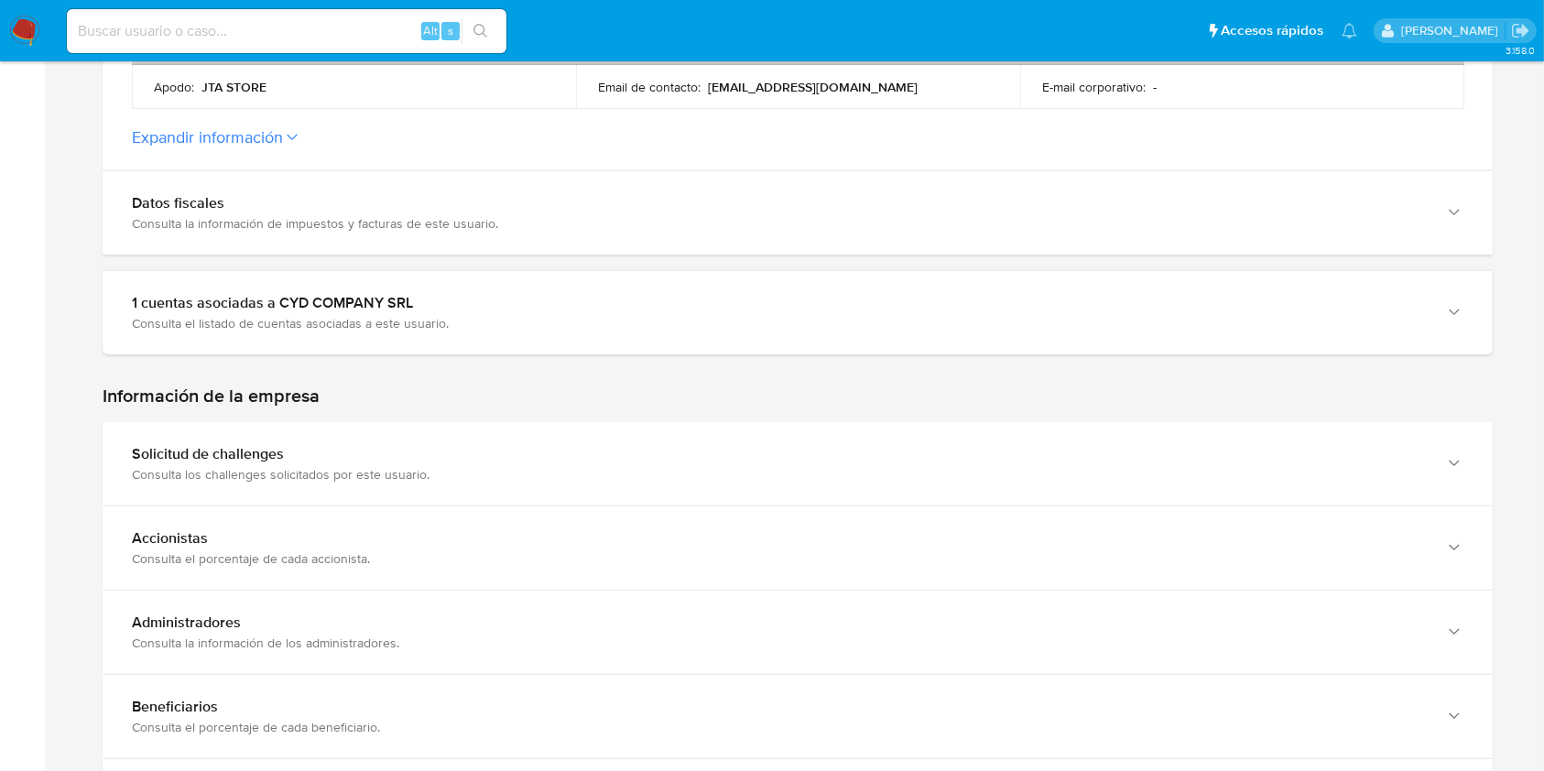
click at [420, 128] on label "Expandir información" at bounding box center [798, 137] width 1332 height 20
click at [283, 128] on button "Expandir información" at bounding box center [207, 137] width 151 height 20
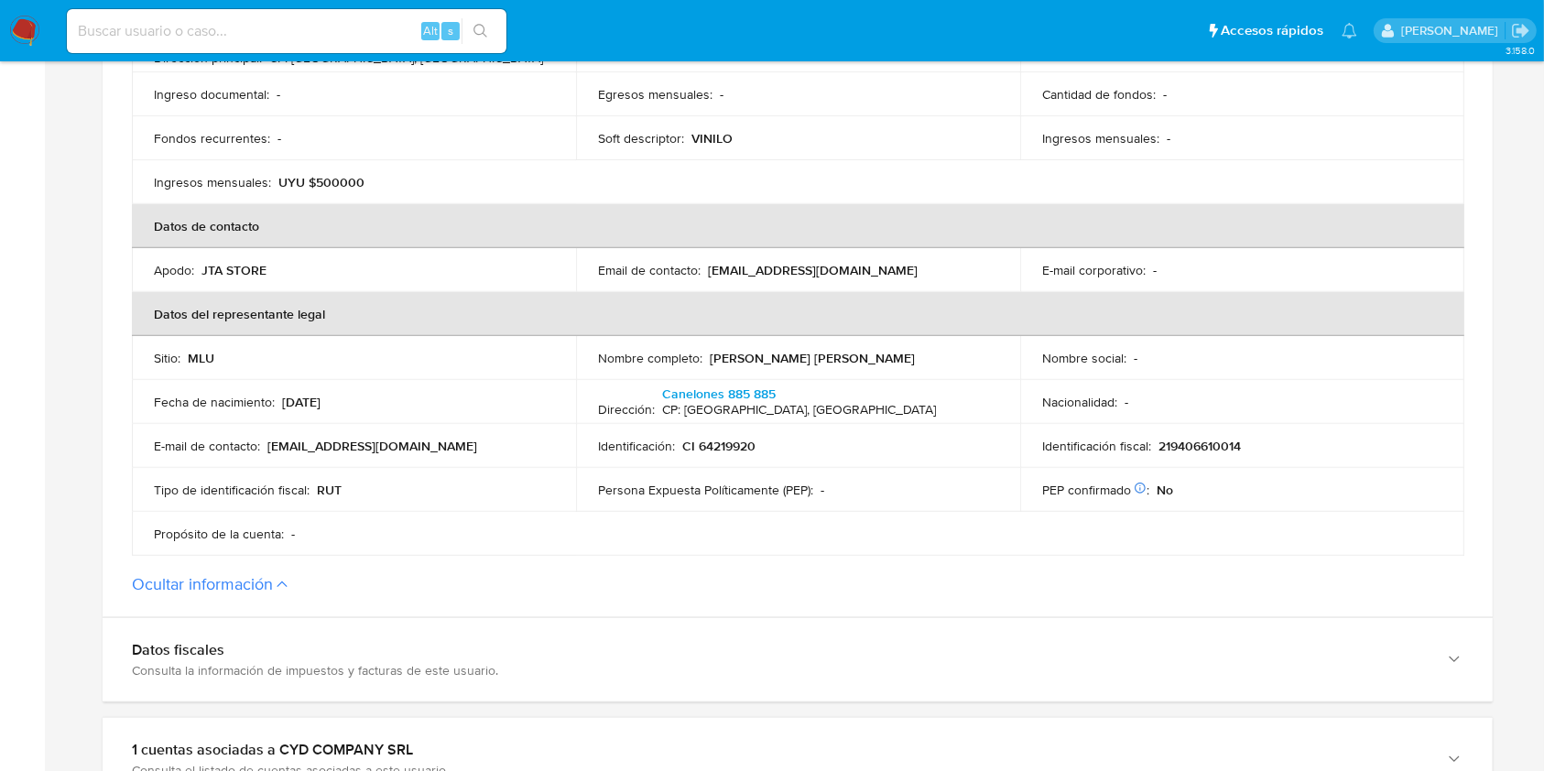
scroll to position [610, 0]
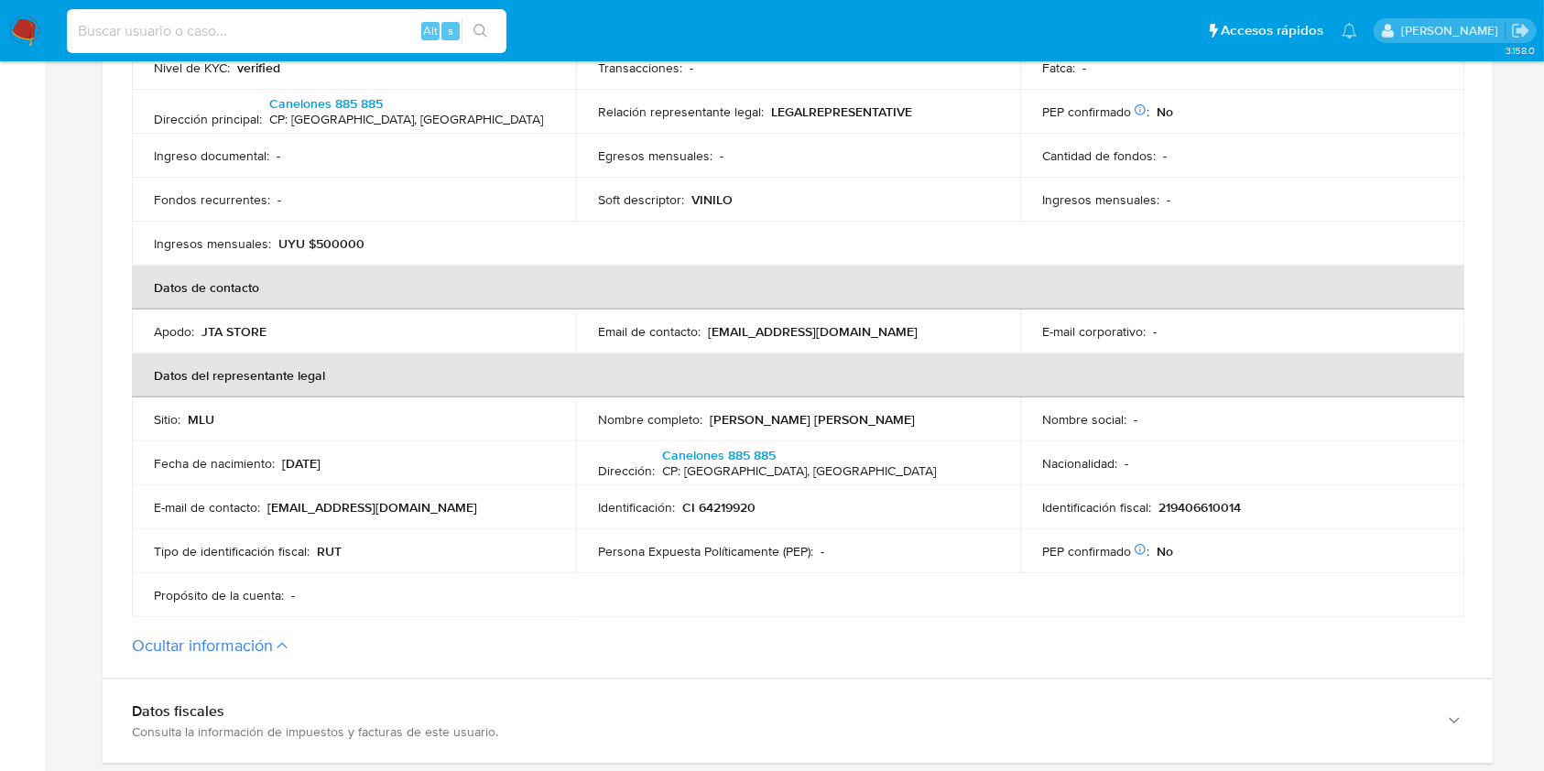
click at [278, 27] on input at bounding box center [287, 31] width 440 height 24
paste input "696597841"
type input "696597841"
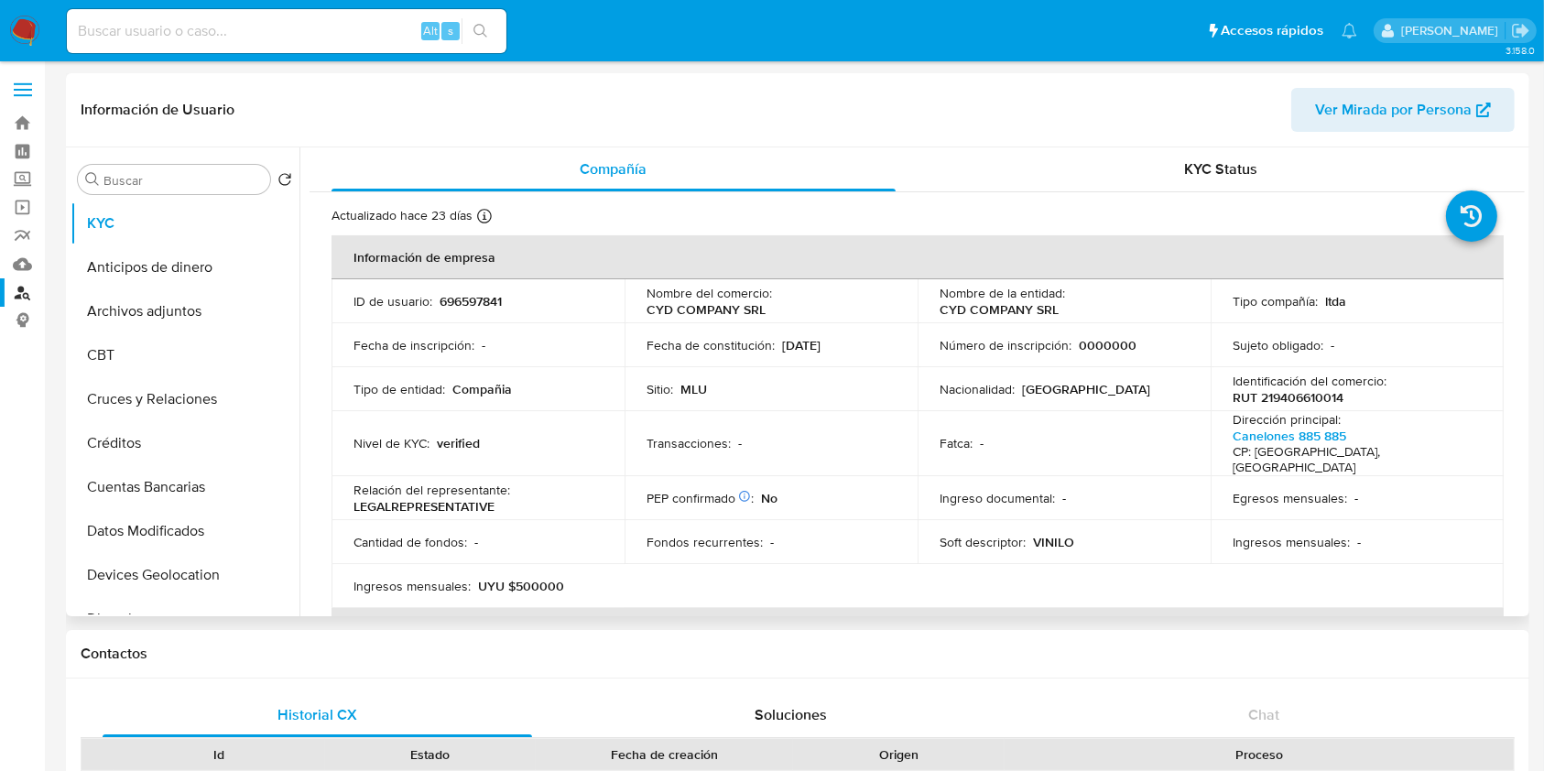
select select "10"
drag, startPoint x: 767, startPoint y: 315, endPoint x: 623, endPoint y: 313, distance: 143.8
click at [625, 313] on td "Nombre del comercio : CYD COMPANY SRL" at bounding box center [771, 301] width 293 height 44
copy p "CYD COMPANY SRL"
click at [225, 41] on input at bounding box center [287, 31] width 440 height 24
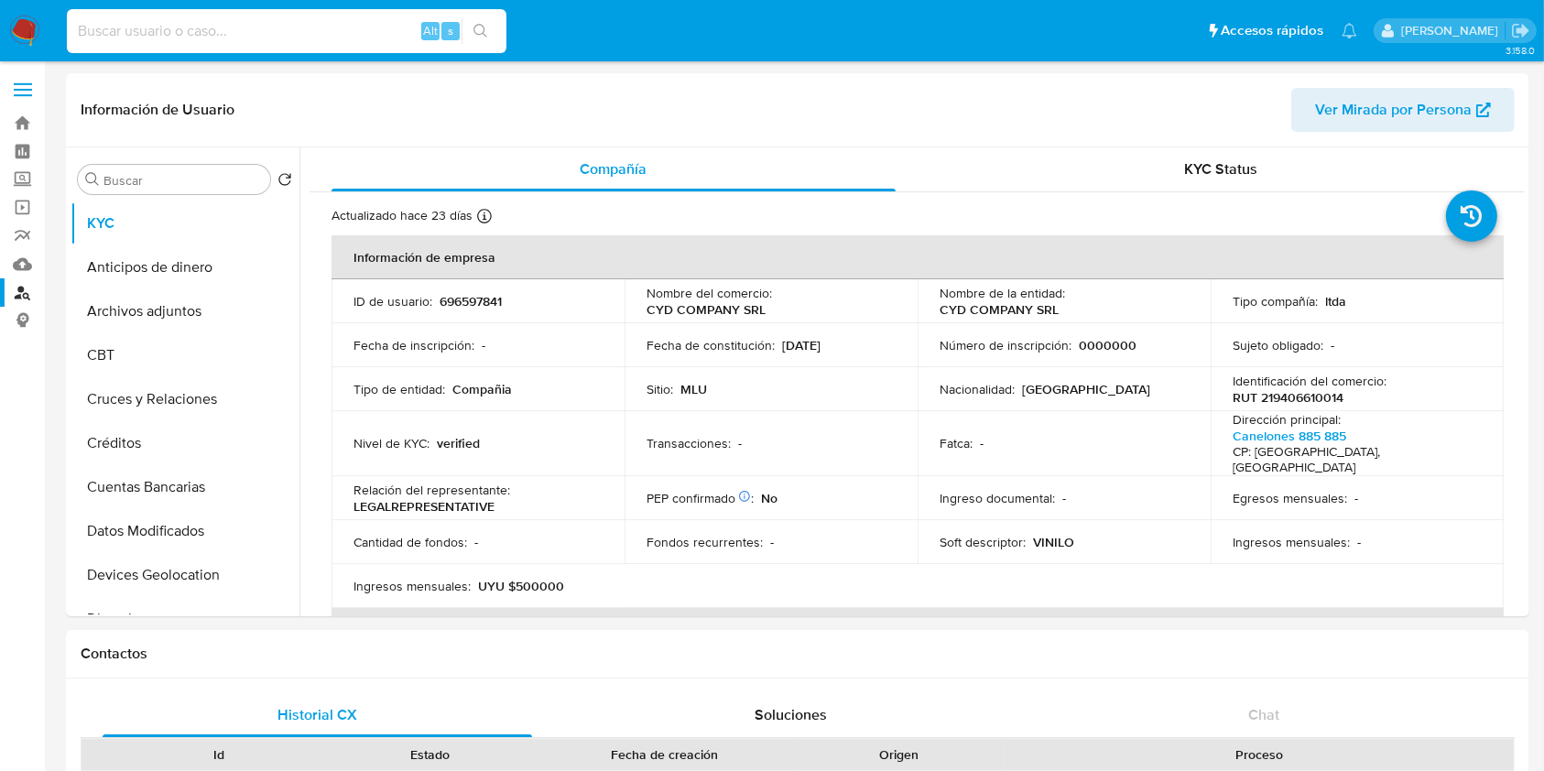
paste input "771920923"
type input "771920923"
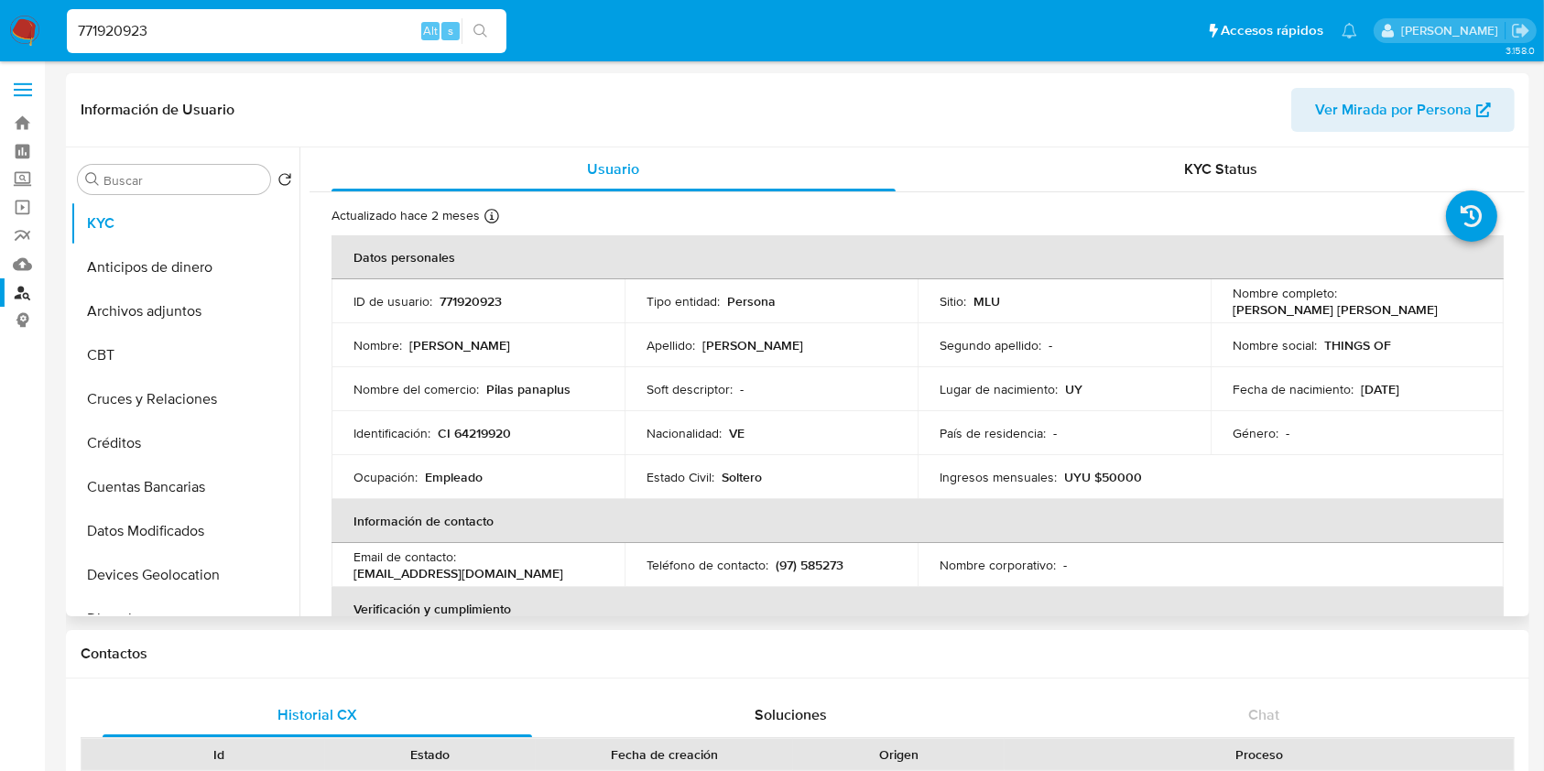
select select "10"
drag, startPoint x: 1384, startPoint y: 311, endPoint x: 1222, endPoint y: 305, distance: 162.2
click at [1233, 311] on div "Nombre completo : Jeffrey Daniel Rivas Garcia" at bounding box center [1357, 301] width 249 height 33
copy p "Jeffrey Daniel Rivas Garcia"
click at [476, 419] on td "Identificación : CI 64219920" at bounding box center [478, 433] width 293 height 44
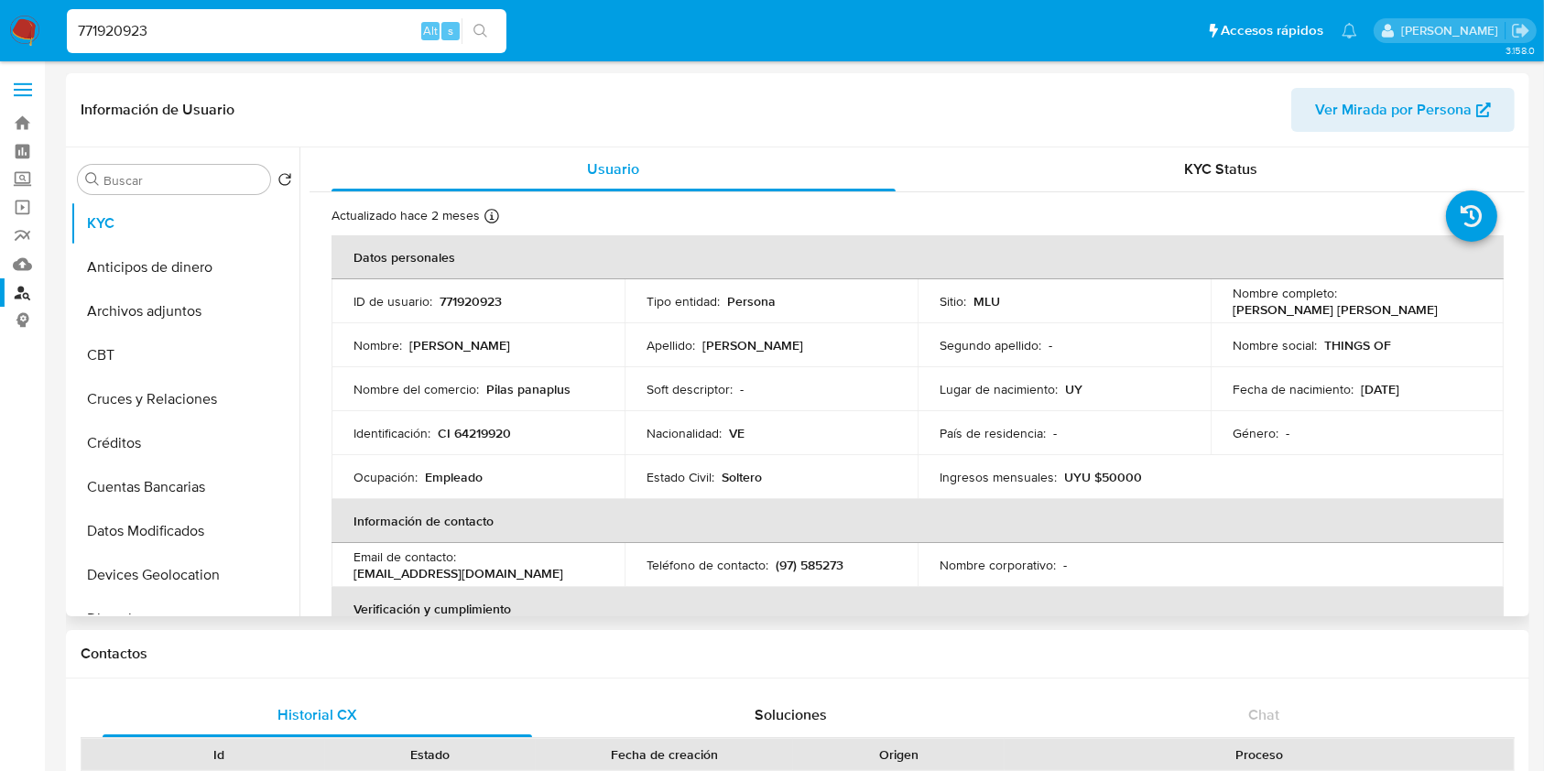
click at [476, 425] on p "CI 64219920" at bounding box center [474, 433] width 73 height 16
copy p "64219920"
click at [211, 27] on input "771920923" at bounding box center [287, 31] width 440 height 24
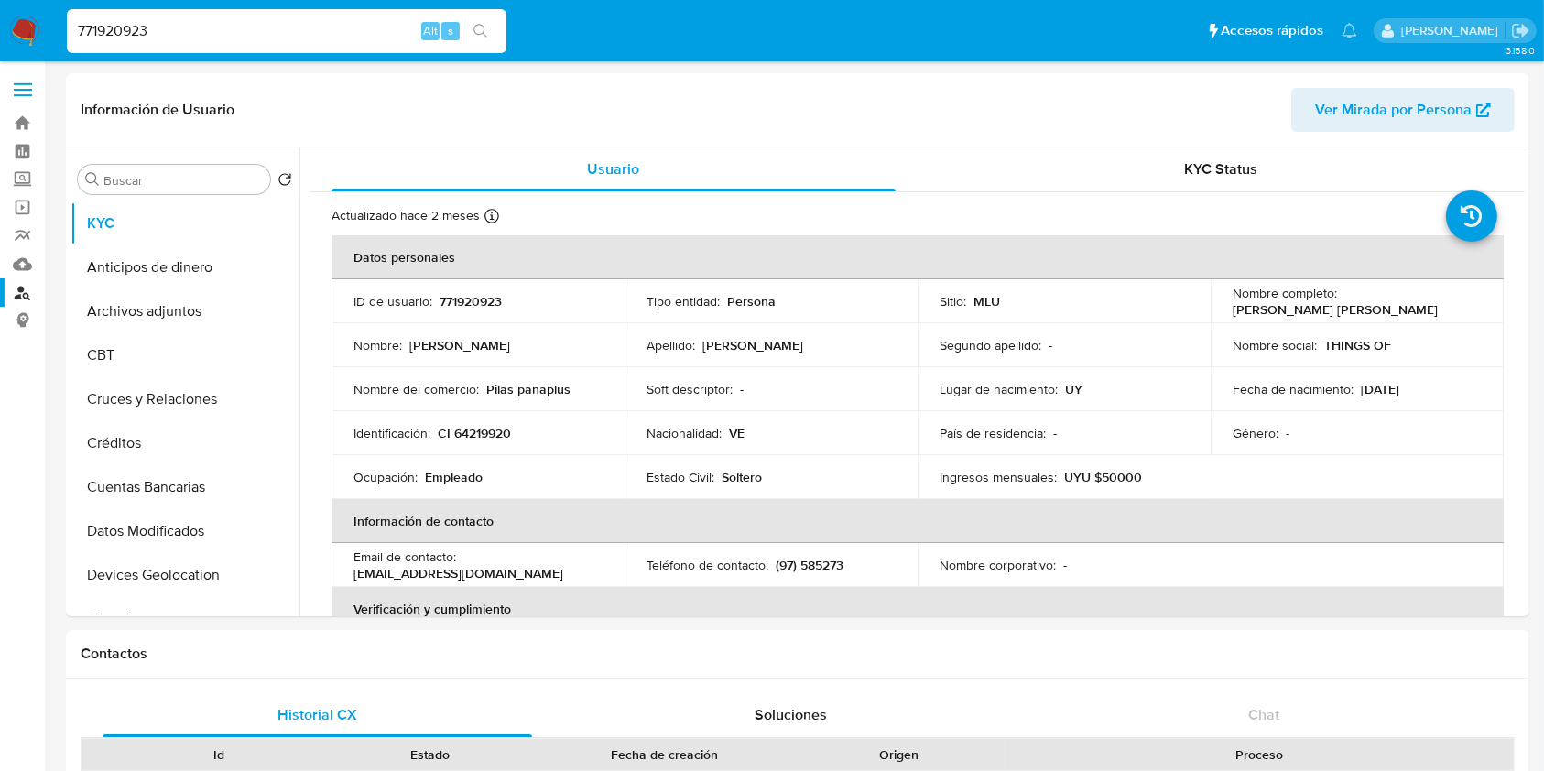
paste input "2441211852"
type input "2441211852"
select select "10"
drag, startPoint x: 1429, startPoint y: 308, endPoint x: 1224, endPoint y: 307, distance: 204.2
click at [1225, 307] on td "Nombre completo : Veronica Paola Sanchez de Pena" at bounding box center [1357, 301] width 293 height 44
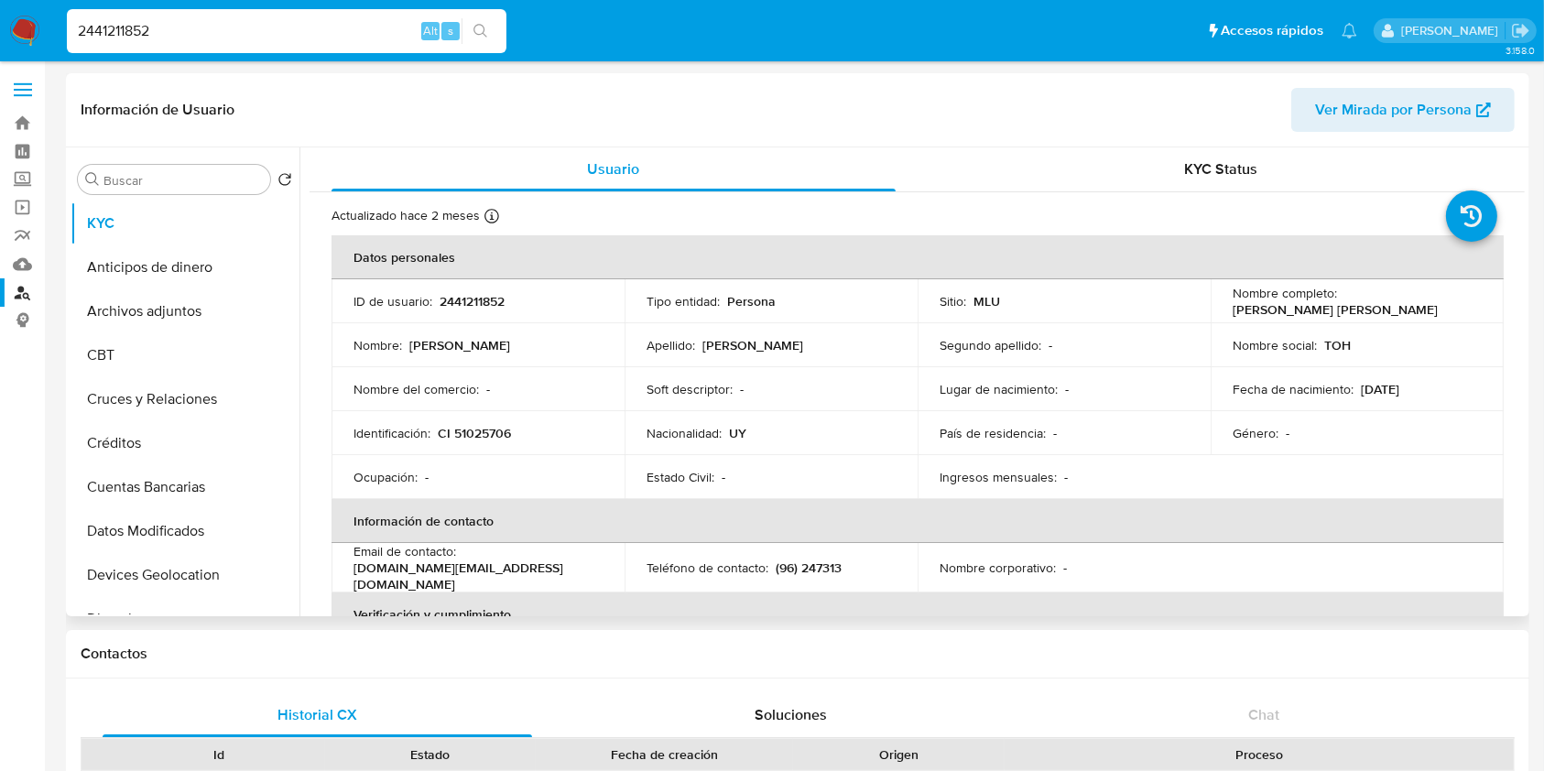
copy p "Veronica Paola Sanchez de Pena"
drag, startPoint x: 520, startPoint y: 442, endPoint x: 430, endPoint y: 424, distance: 91.6
click at [432, 424] on td "Identificación : CI 51025706" at bounding box center [478, 433] width 293 height 44
copy div "CI 51025706"
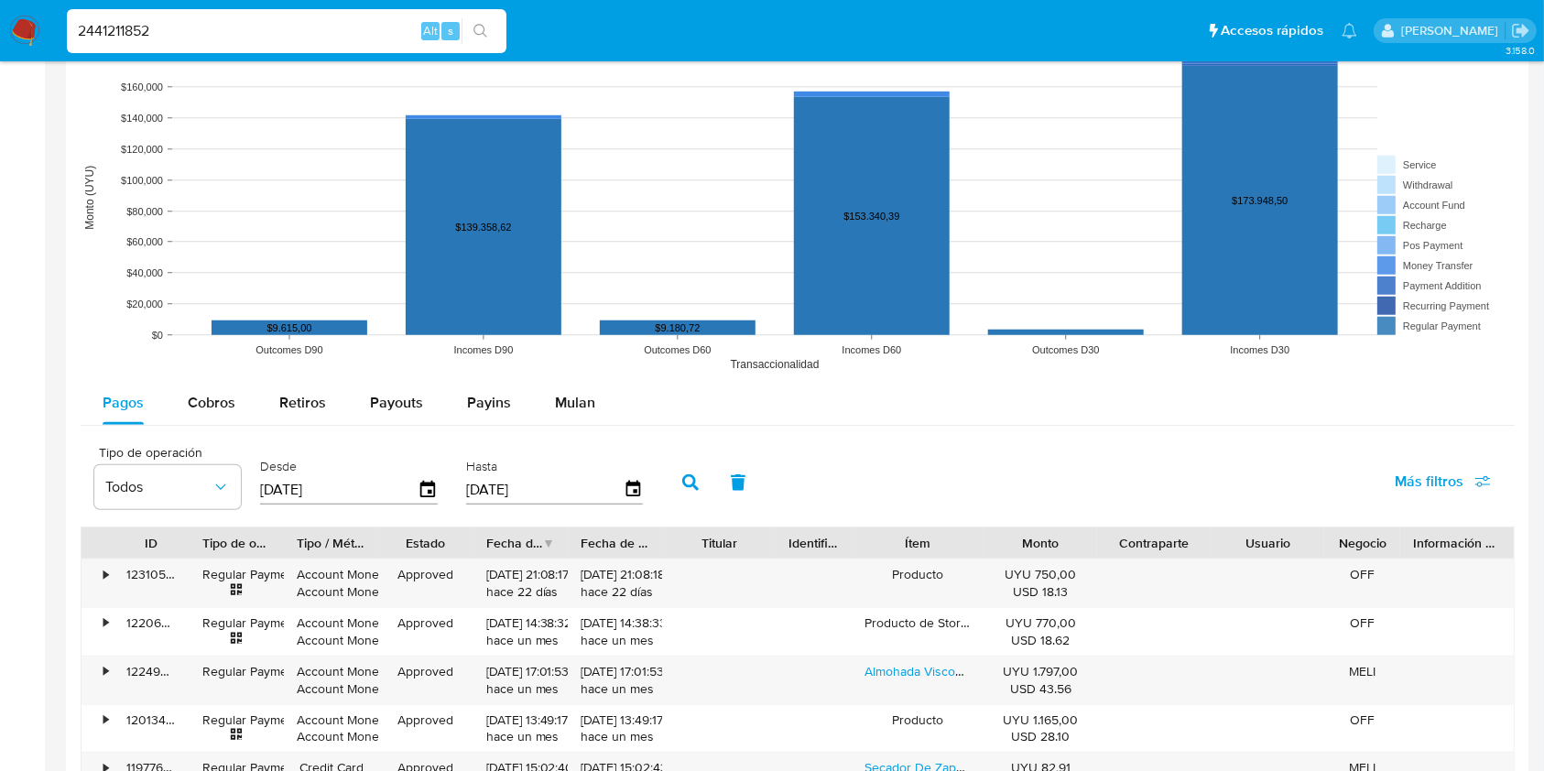
scroll to position [1343, 0]
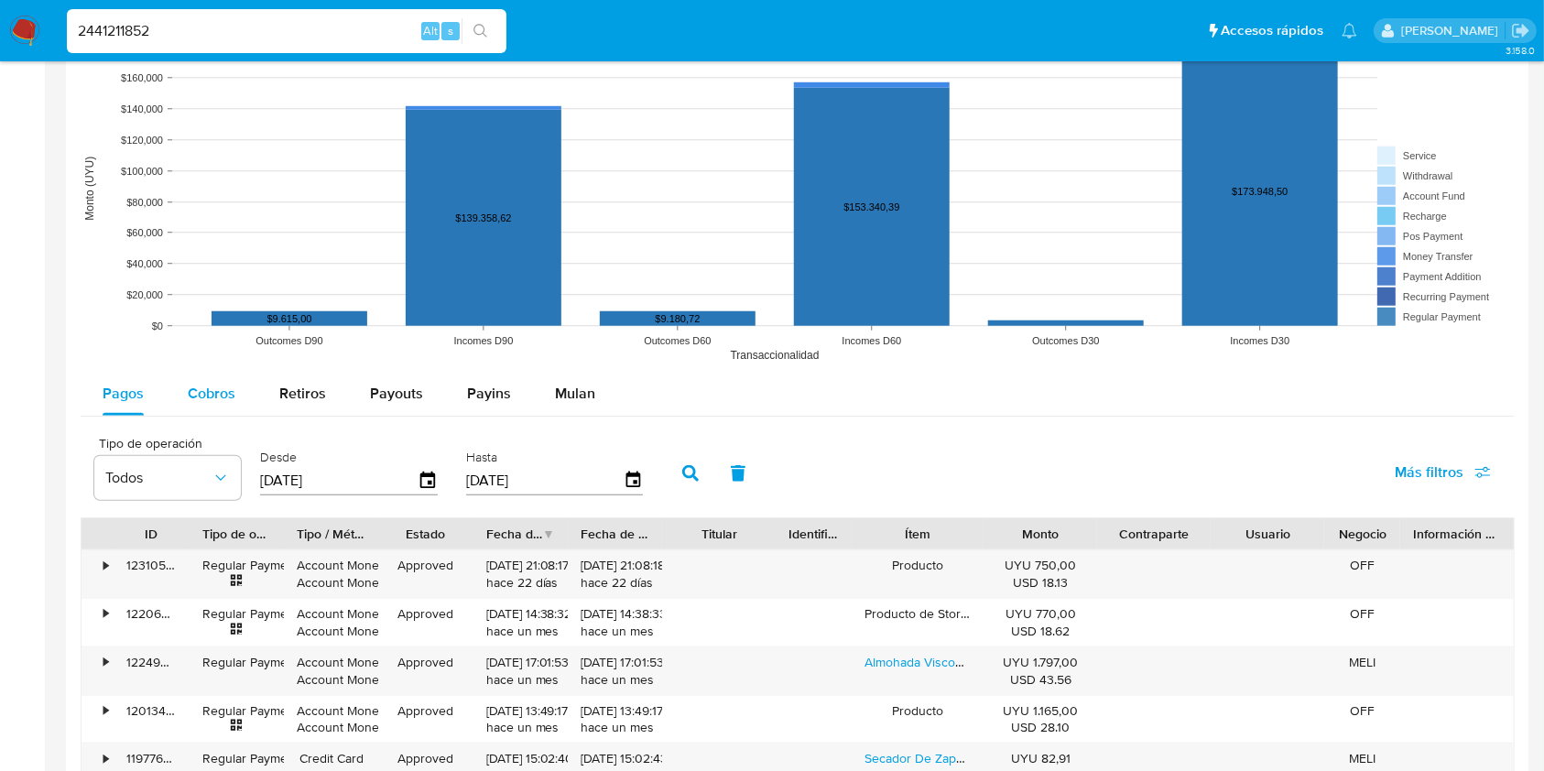
click at [204, 407] on div "Cobros" at bounding box center [212, 394] width 48 height 44
select select "10"
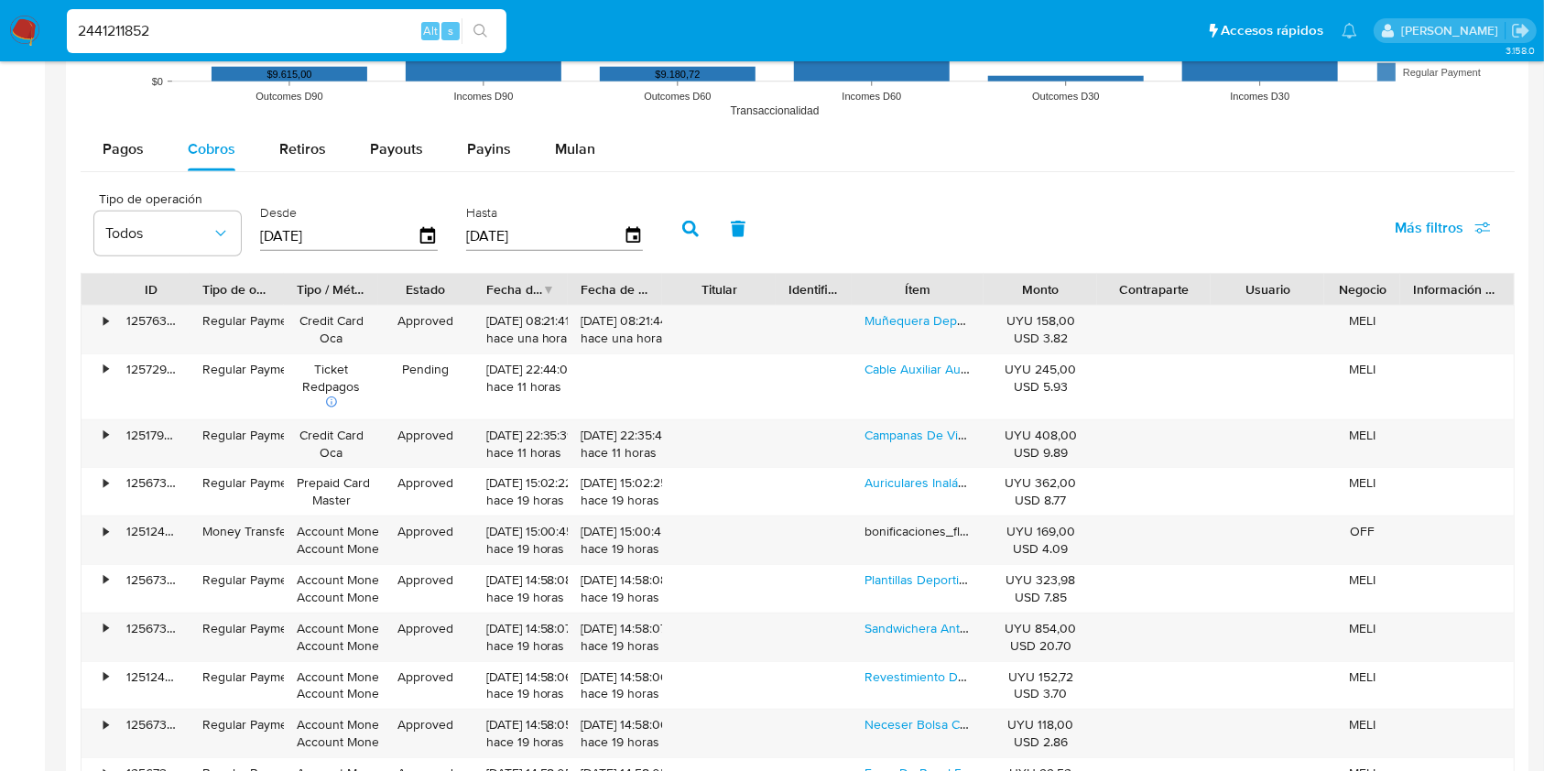
scroll to position [1709, 0]
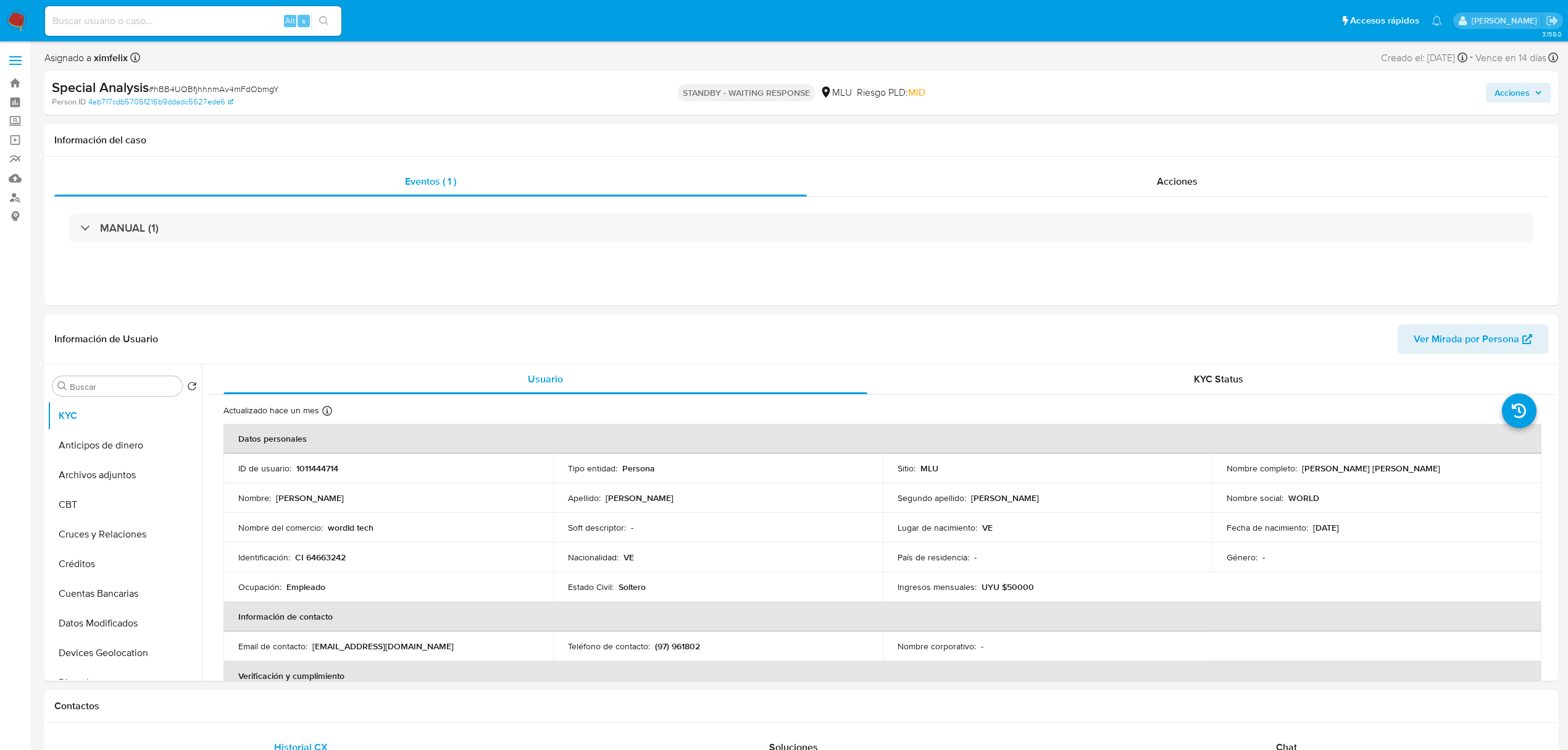
select select "10"
drag, startPoint x: 173, startPoint y: 11, endPoint x: 174, endPoint y: 25, distance: 14.0
click at [173, 12] on div "Alt s" at bounding box center [193, 21] width 297 height 30
click at [177, 28] on div "Alt s" at bounding box center [193, 21] width 297 height 30
click at [183, 24] on input at bounding box center [193, 21] width 297 height 16
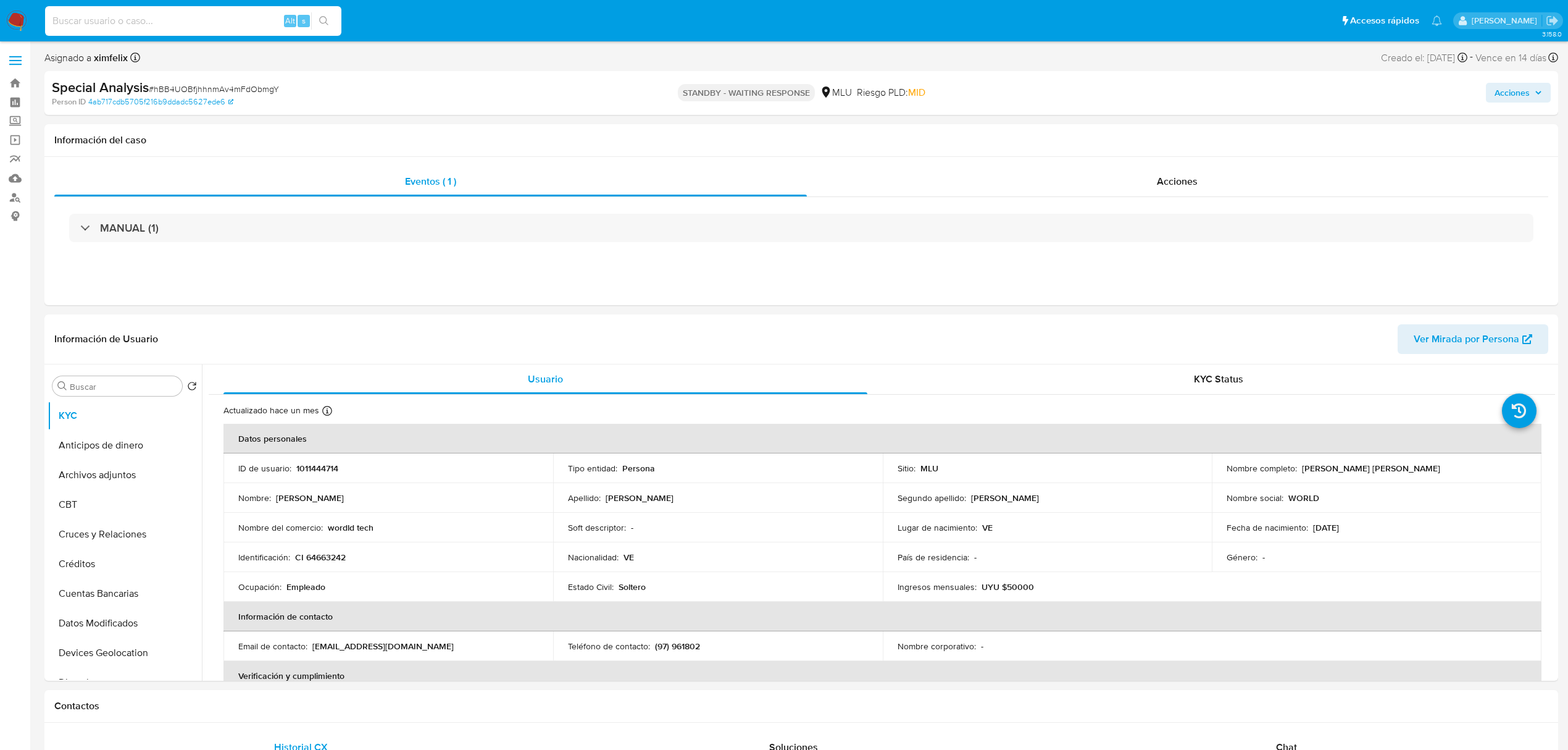
paste input "DkAvhNyltX0vUrsPYOVkkim3"
type input "DkAvhNyltX0vUrsPYOVkkim3"
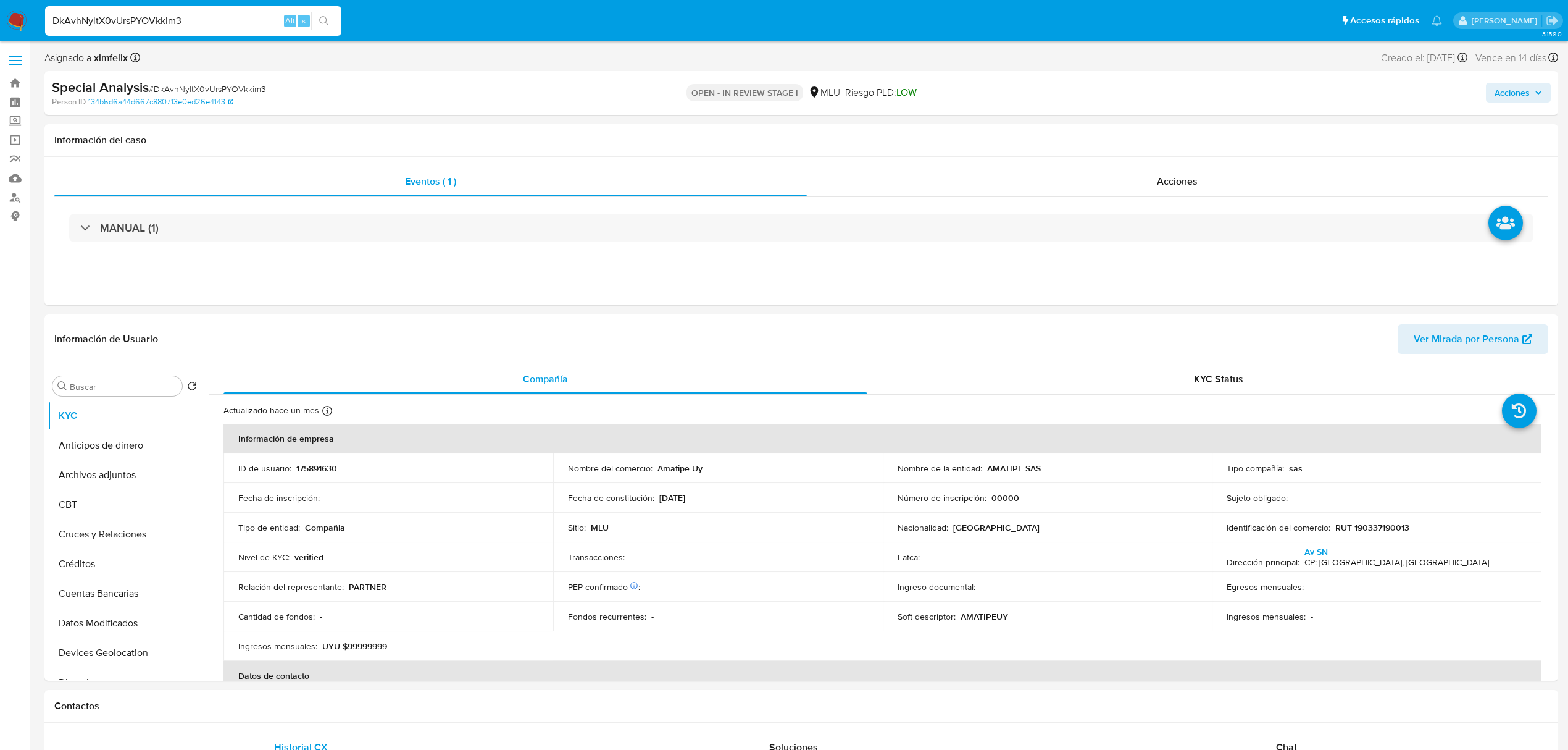
select select "10"
click at [1482, 340] on span "Ver Mirada por Persona" at bounding box center [1466, 339] width 106 height 30
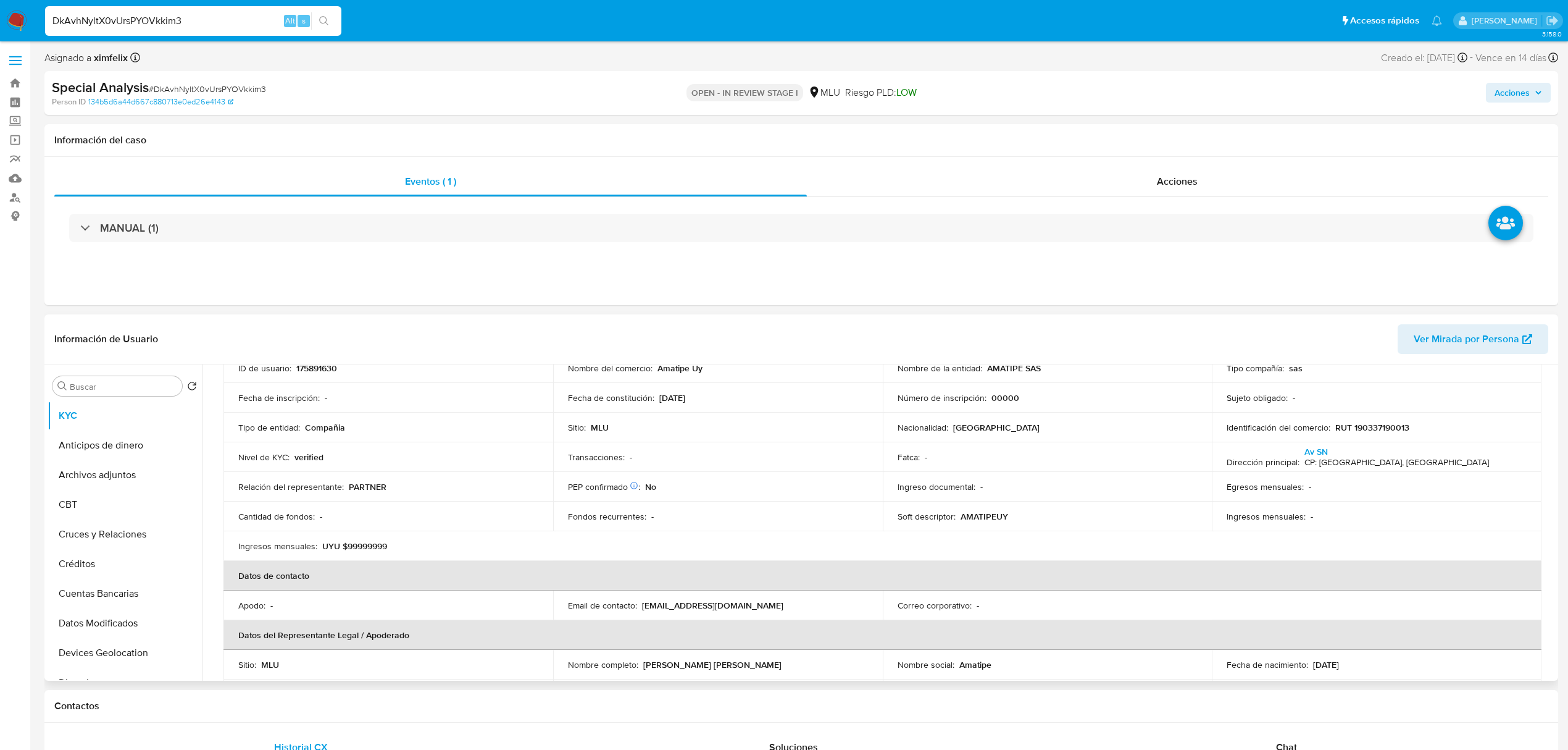
scroll to position [127, 0]
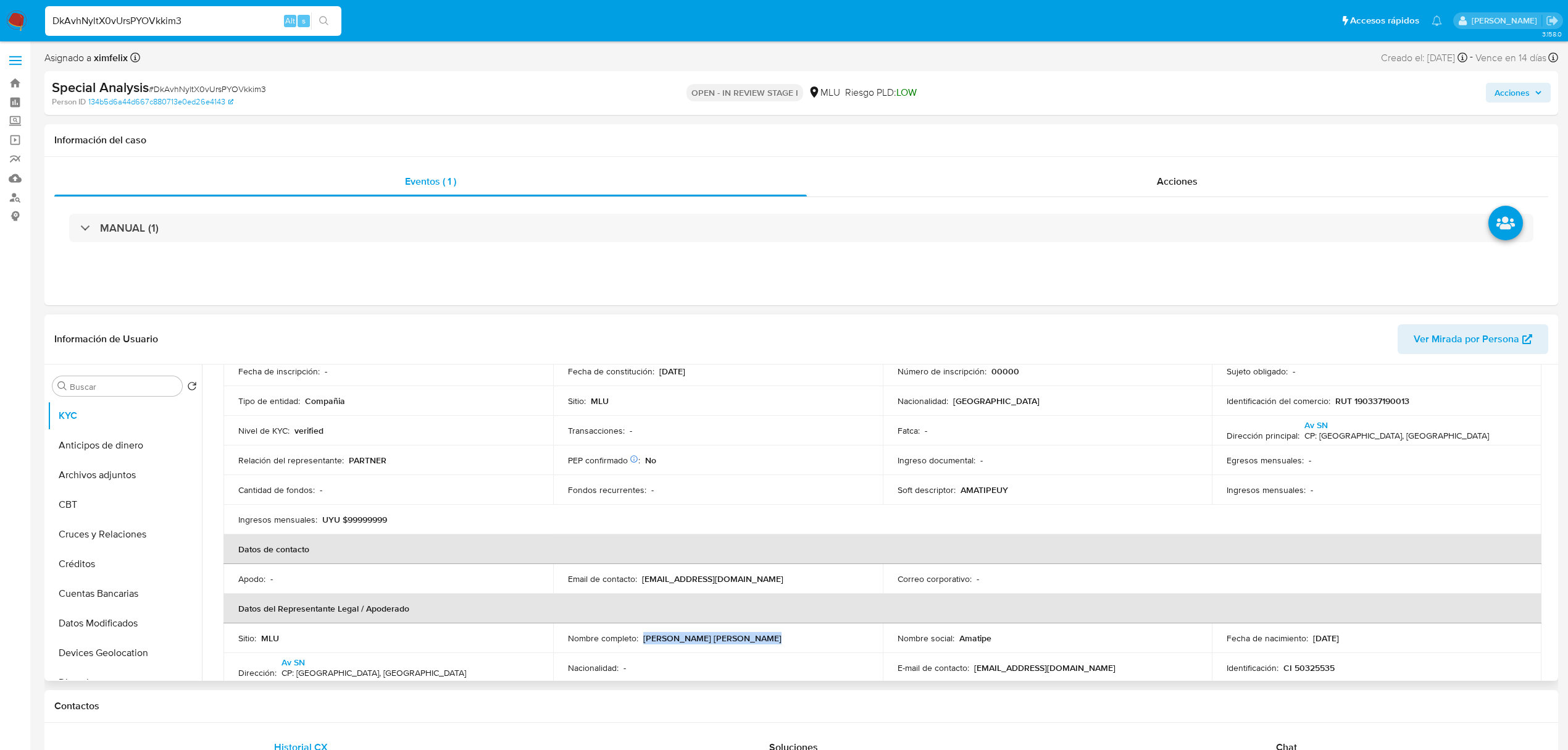
drag, startPoint x: 766, startPoint y: 640, endPoint x: 641, endPoint y: 638, distance: 125.0
click at [641, 638] on div "Nombre completo : [PERSON_NAME] [PERSON_NAME]" at bounding box center [718, 638] width 300 height 11
copy p "[PERSON_NAME] [PERSON_NAME]"
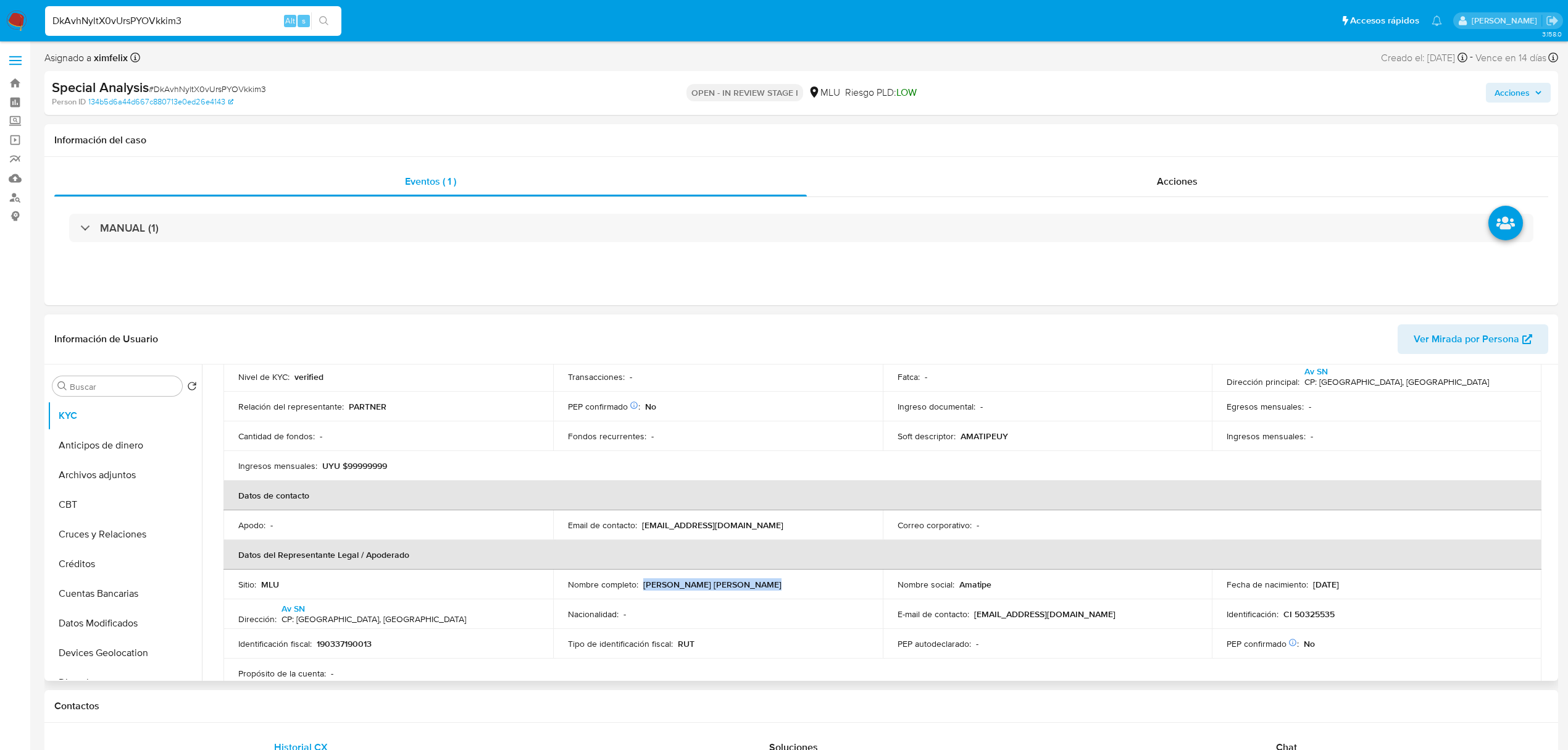
scroll to position [209, 0]
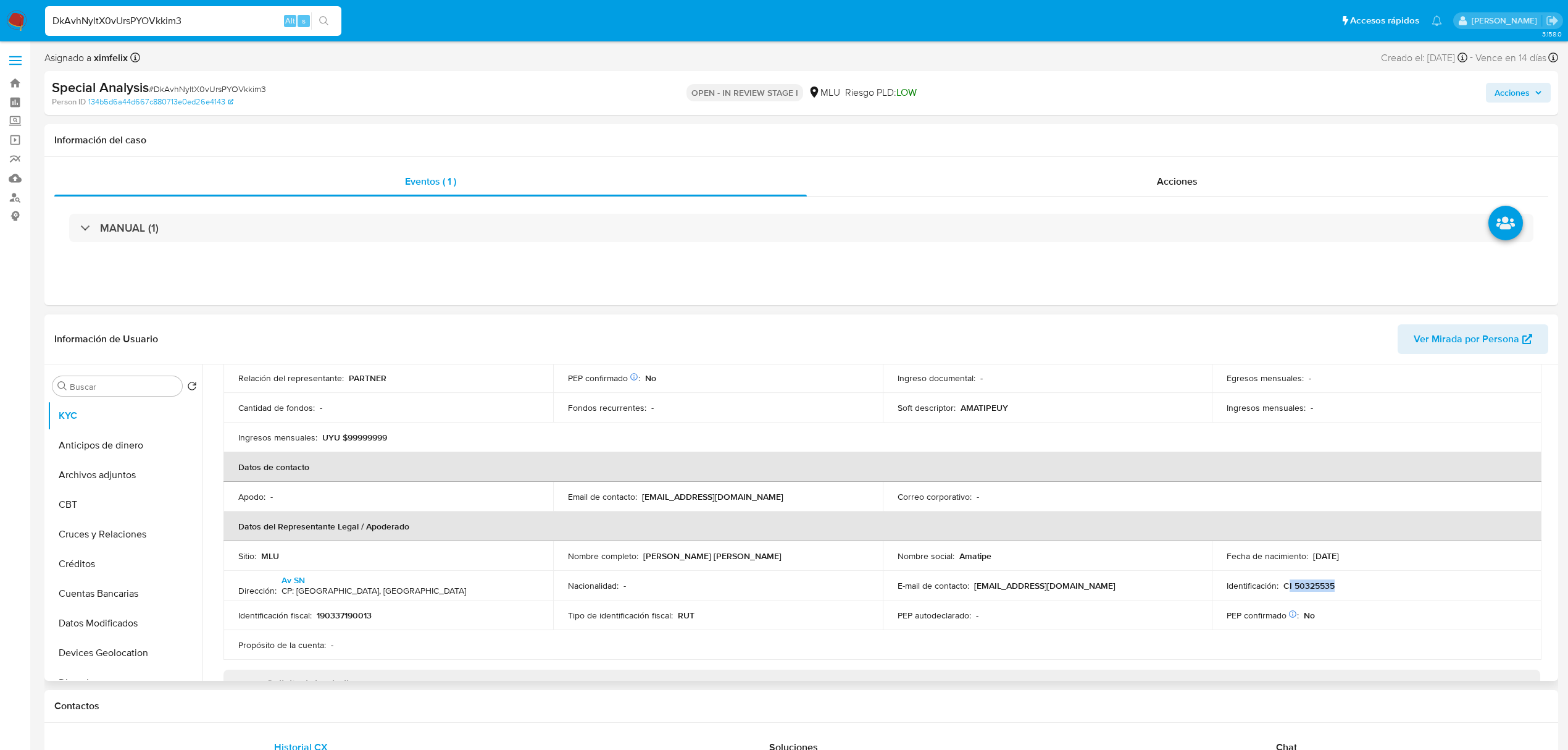
drag, startPoint x: 1331, startPoint y: 596, endPoint x: 1287, endPoint y: 589, distance: 44.6
click at [1287, 589] on td "Identificación : CI 50325535" at bounding box center [1377, 585] width 330 height 30
copy p "CI 50325535"
click at [99, 536] on button "Cruces y Relaciones" at bounding box center [120, 534] width 144 height 30
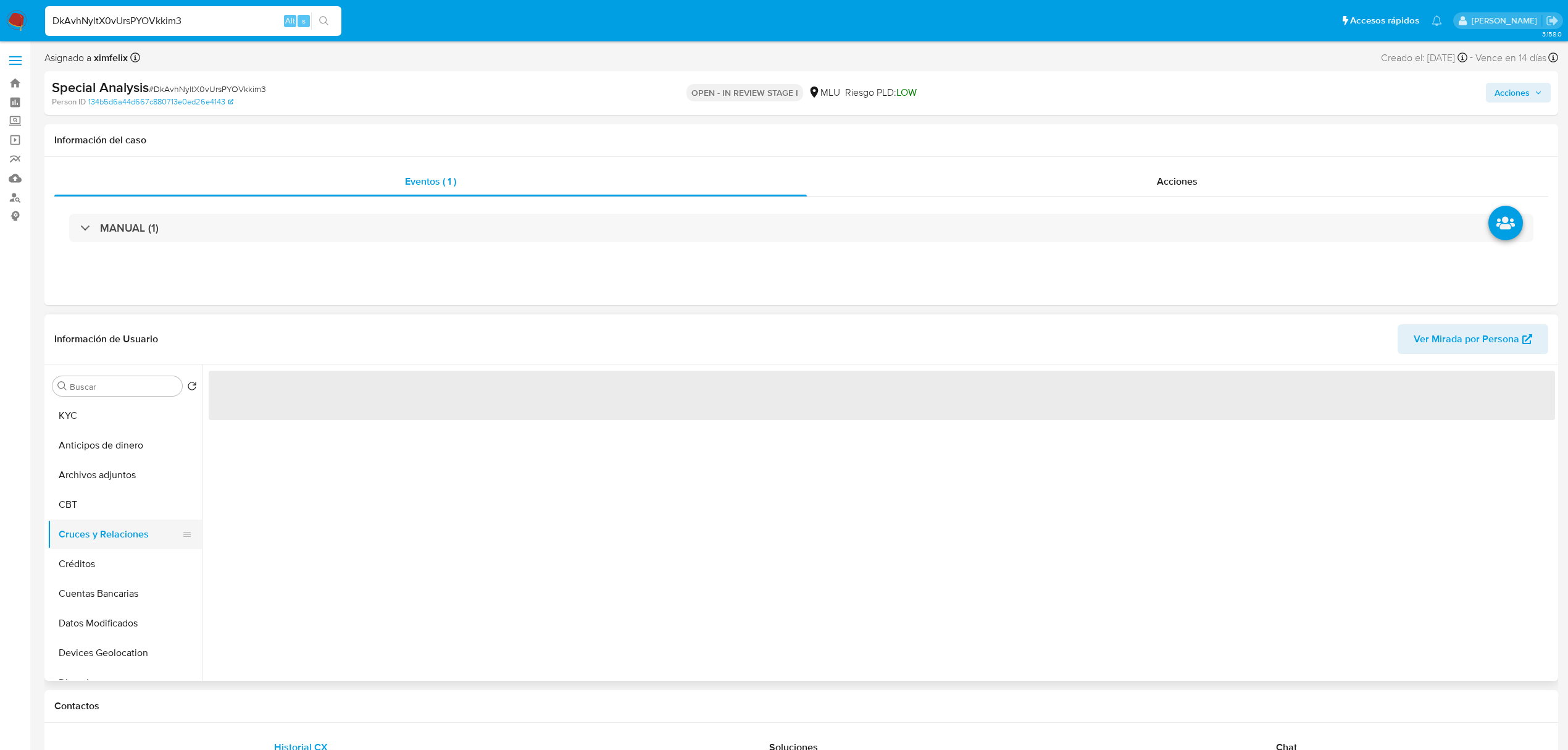
scroll to position [0, 0]
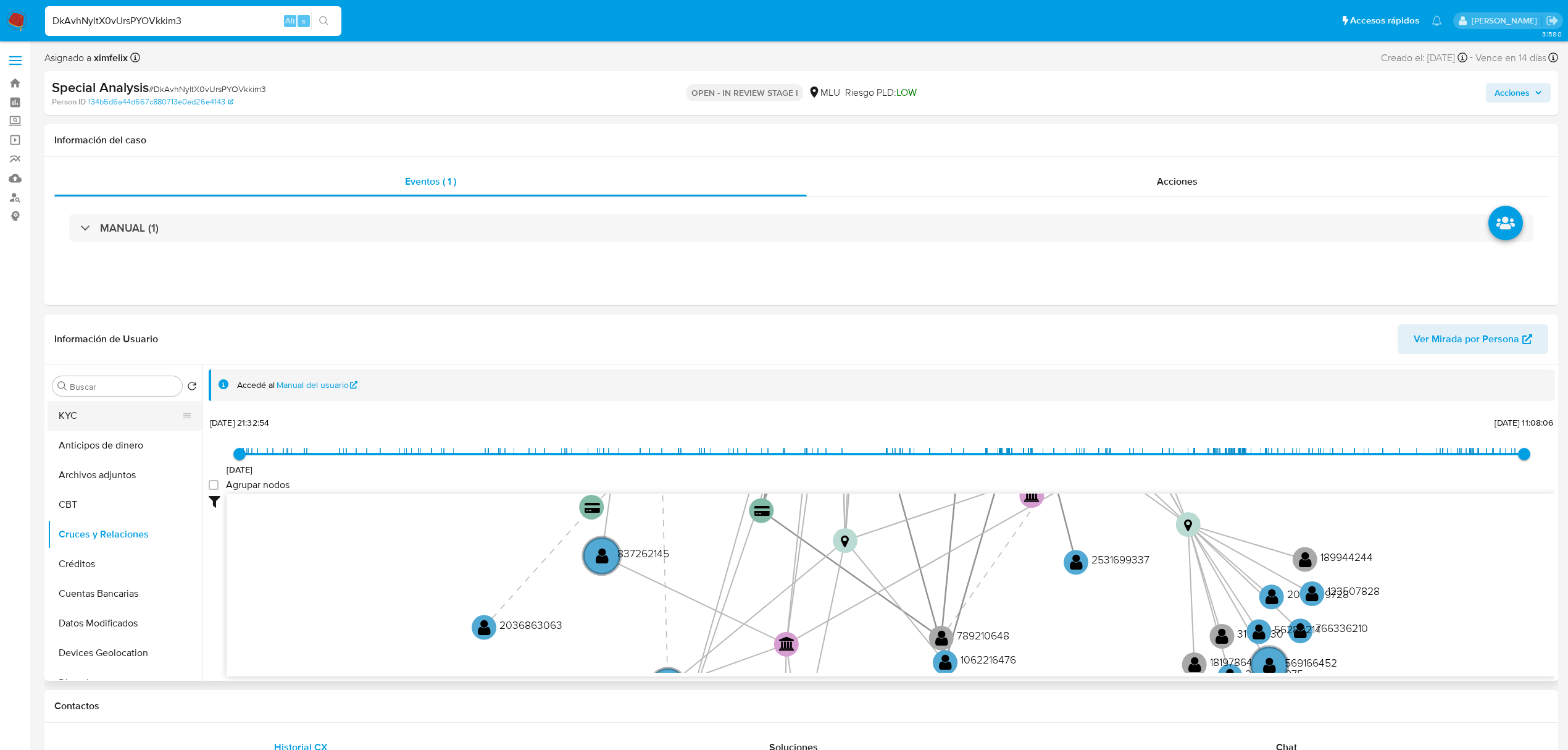
click at [65, 415] on button "KYC" at bounding box center [120, 415] width 144 height 30
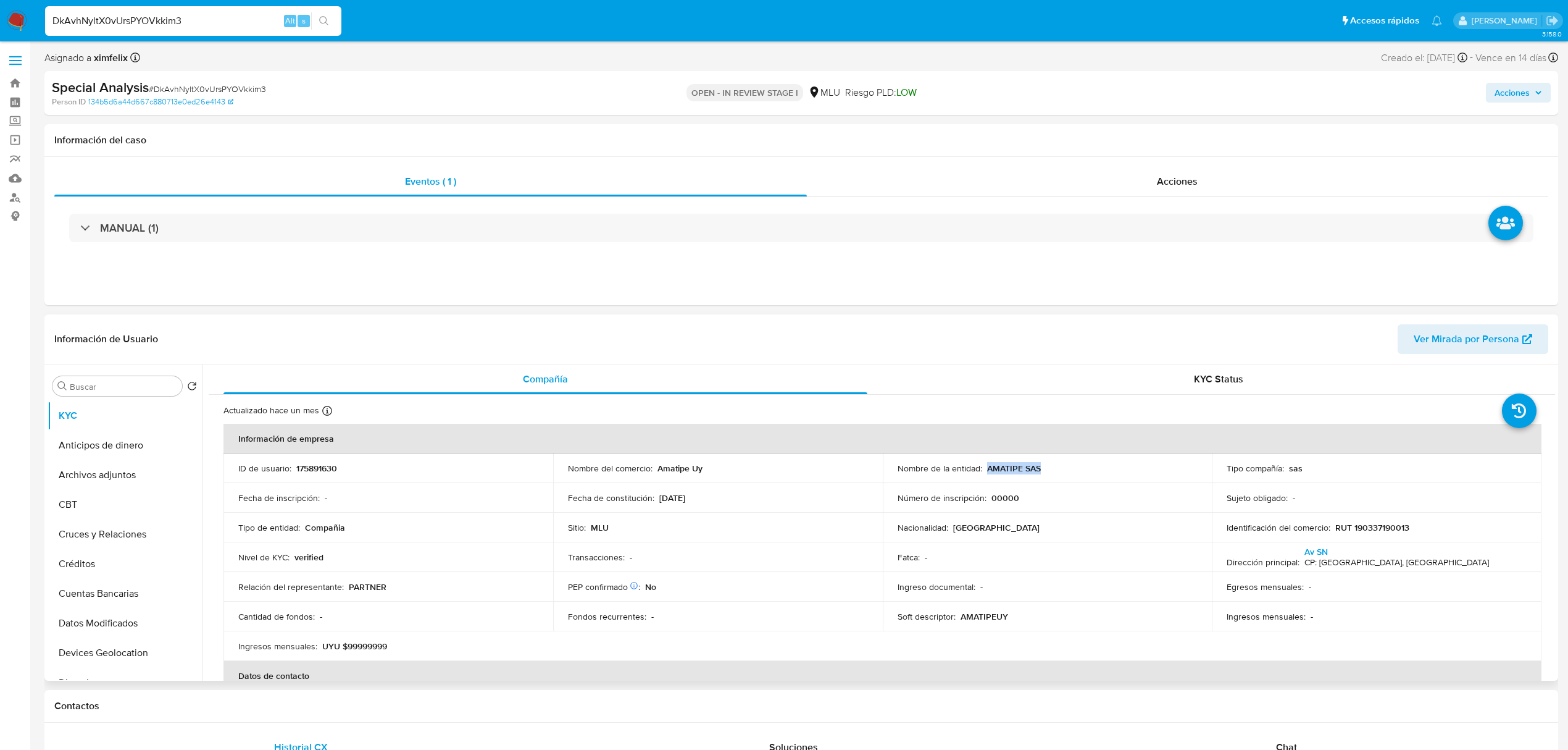
drag, startPoint x: 1043, startPoint y: 470, endPoint x: 986, endPoint y: 471, distance: 57.0
click at [986, 471] on div "Nombre de la entidad : AMATIPE SAS" at bounding box center [1048, 468] width 300 height 11
copy p "AMATIPE SAS"
drag, startPoint x: 1401, startPoint y: 527, endPoint x: 1332, endPoint y: 526, distance: 69.0
click at [1332, 526] on div "Identificación del comercio : RUT 190337190013" at bounding box center [1377, 527] width 300 height 11
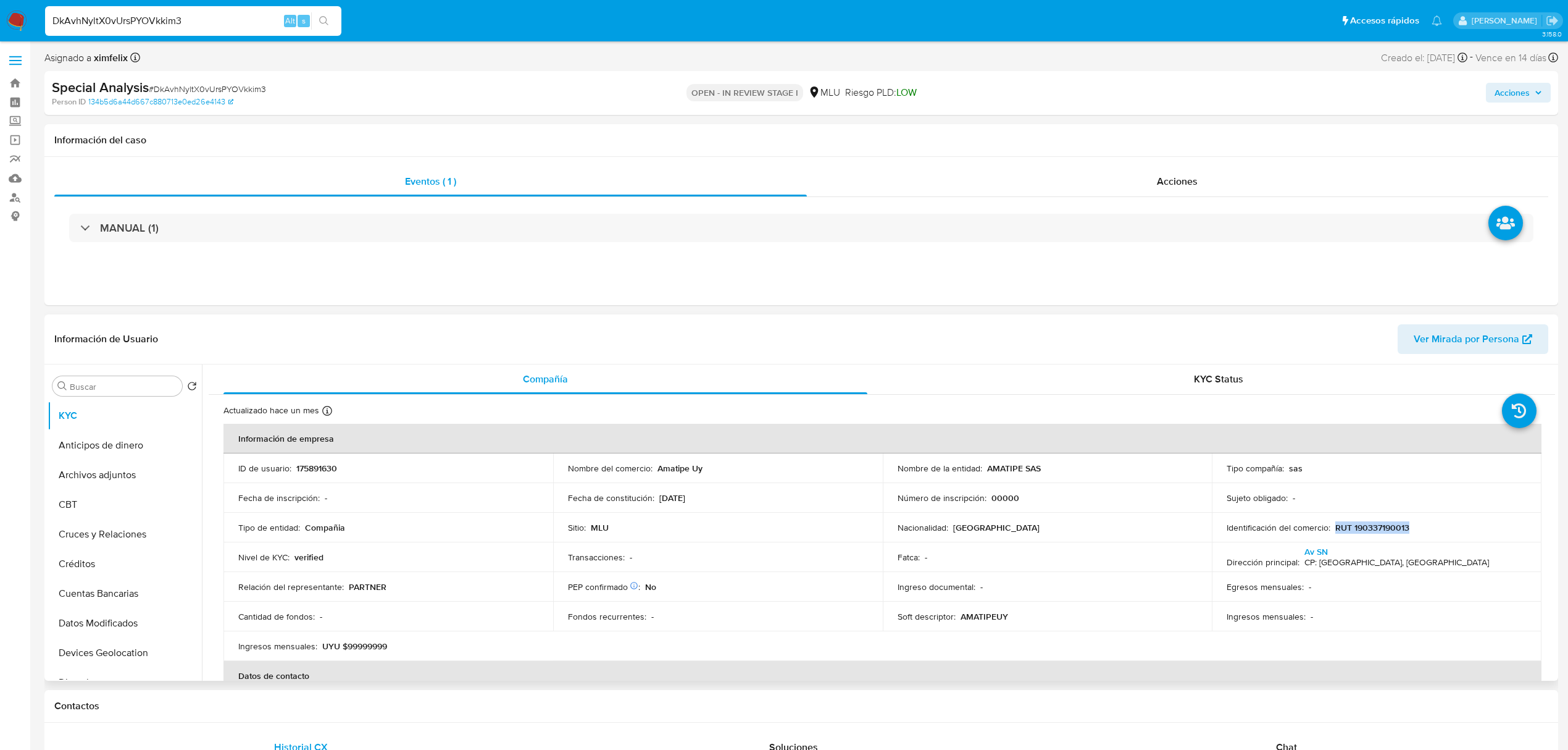
copy p "RUT 190337190013"
click at [137, 604] on button "Cuentas Bancarias" at bounding box center [120, 594] width 144 height 30
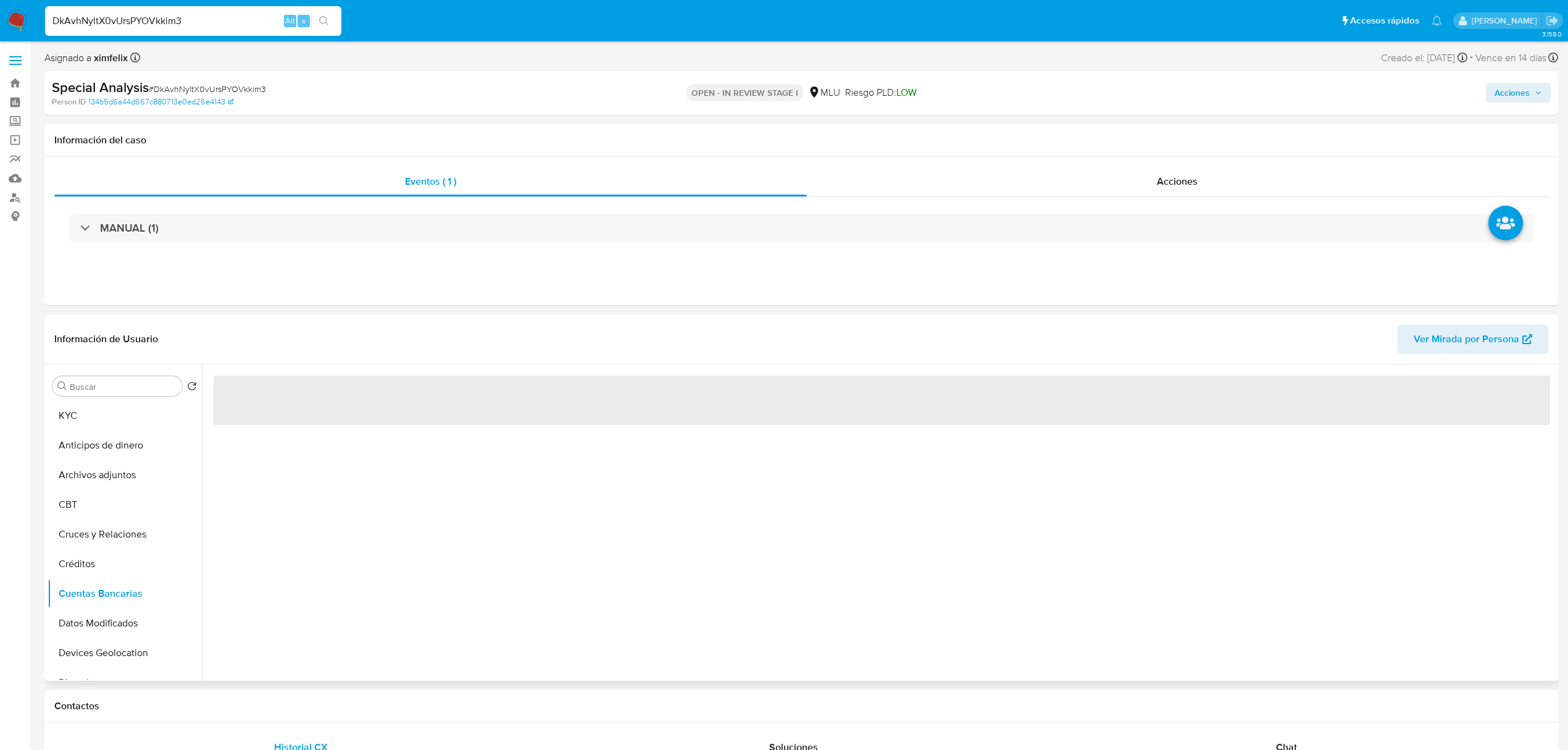
click at [255, 587] on div "‌" at bounding box center [878, 522] width 1354 height 316
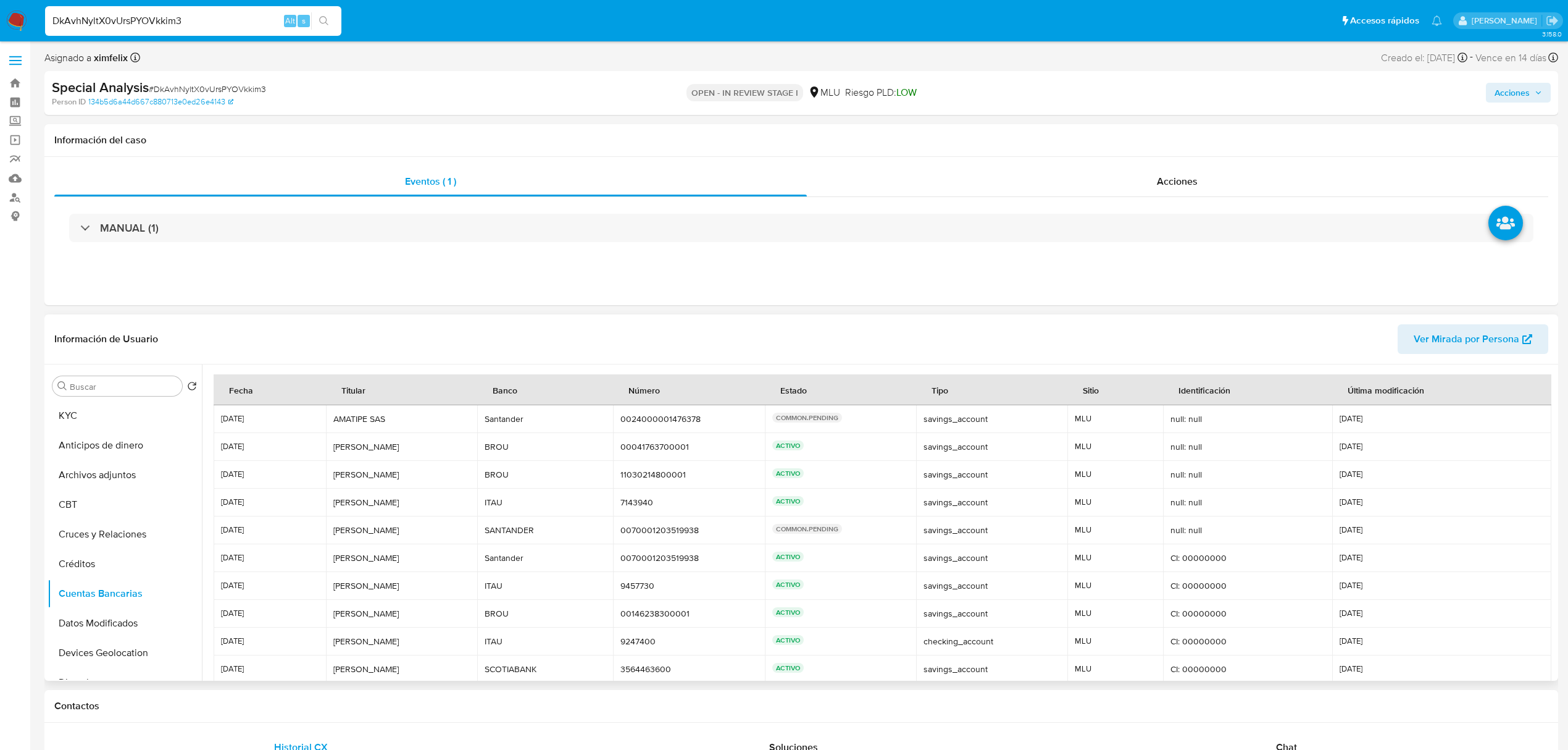
click at [428, 542] on td "Alexandra Alexandra" at bounding box center [402, 530] width 151 height 28
click at [1053, 270] on div "Eventos ( 1 ) Acciones MANUAL (1)" at bounding box center [802, 231] width 1514 height 148
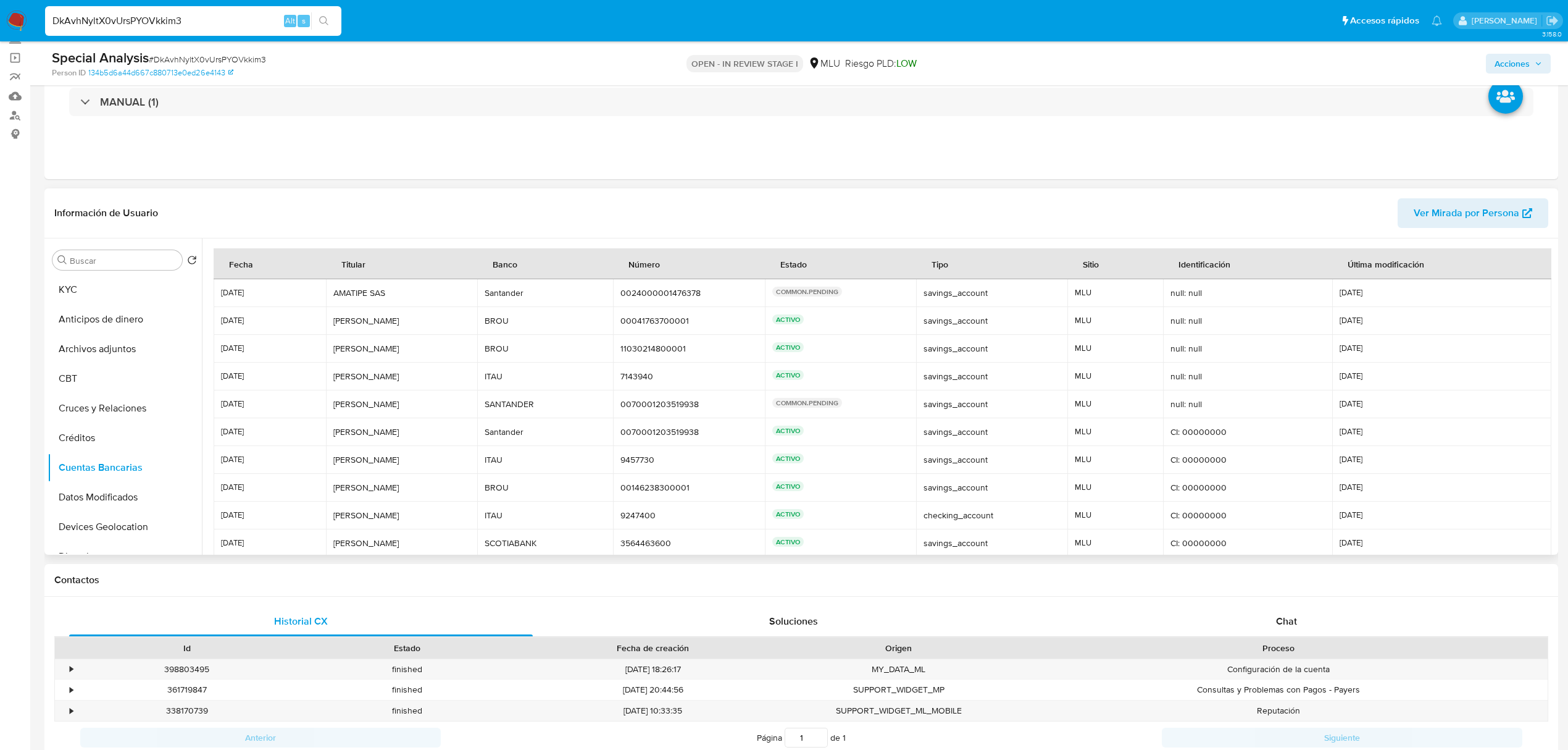
scroll to position [58, 0]
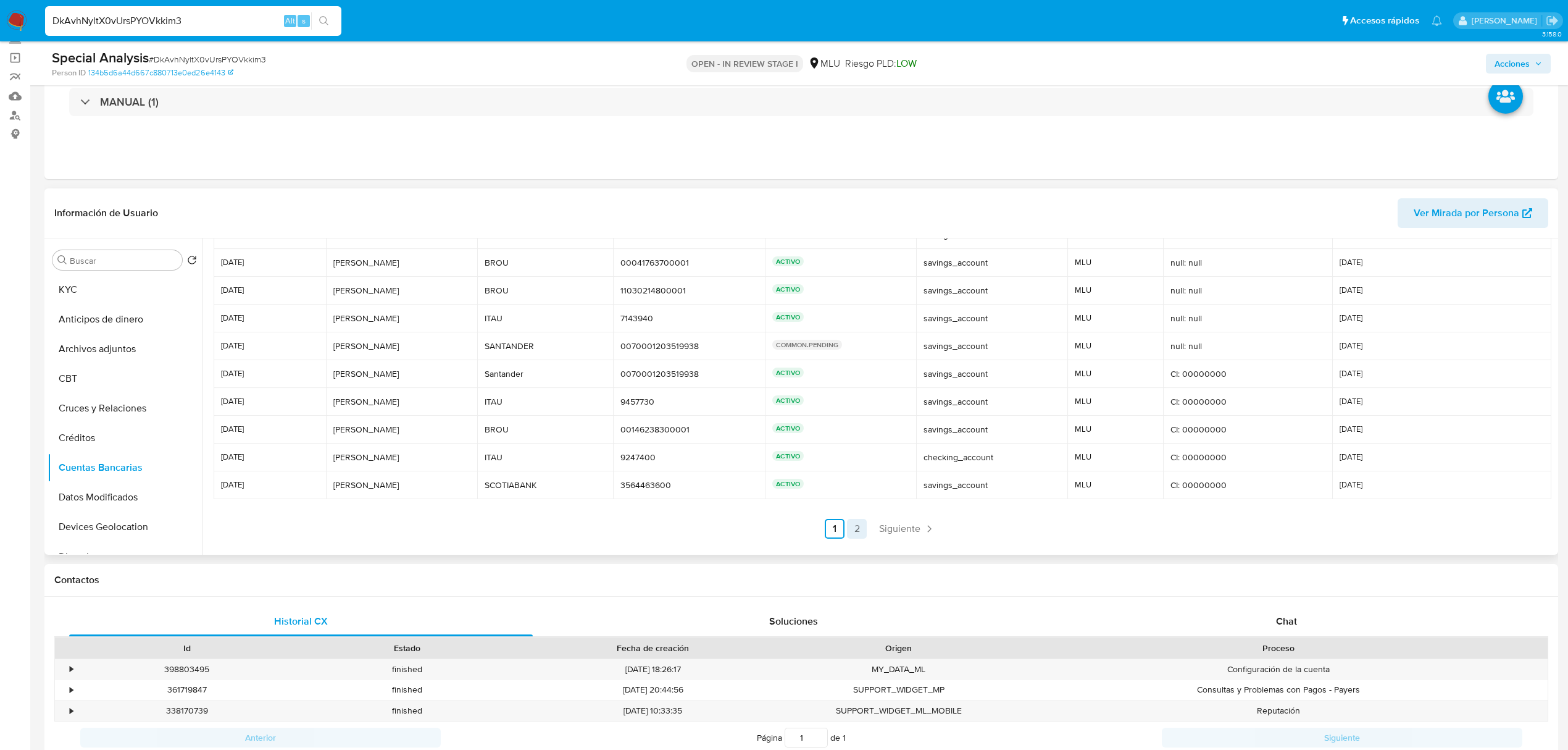
click at [860, 536] on link "2" at bounding box center [857, 528] width 20 height 20
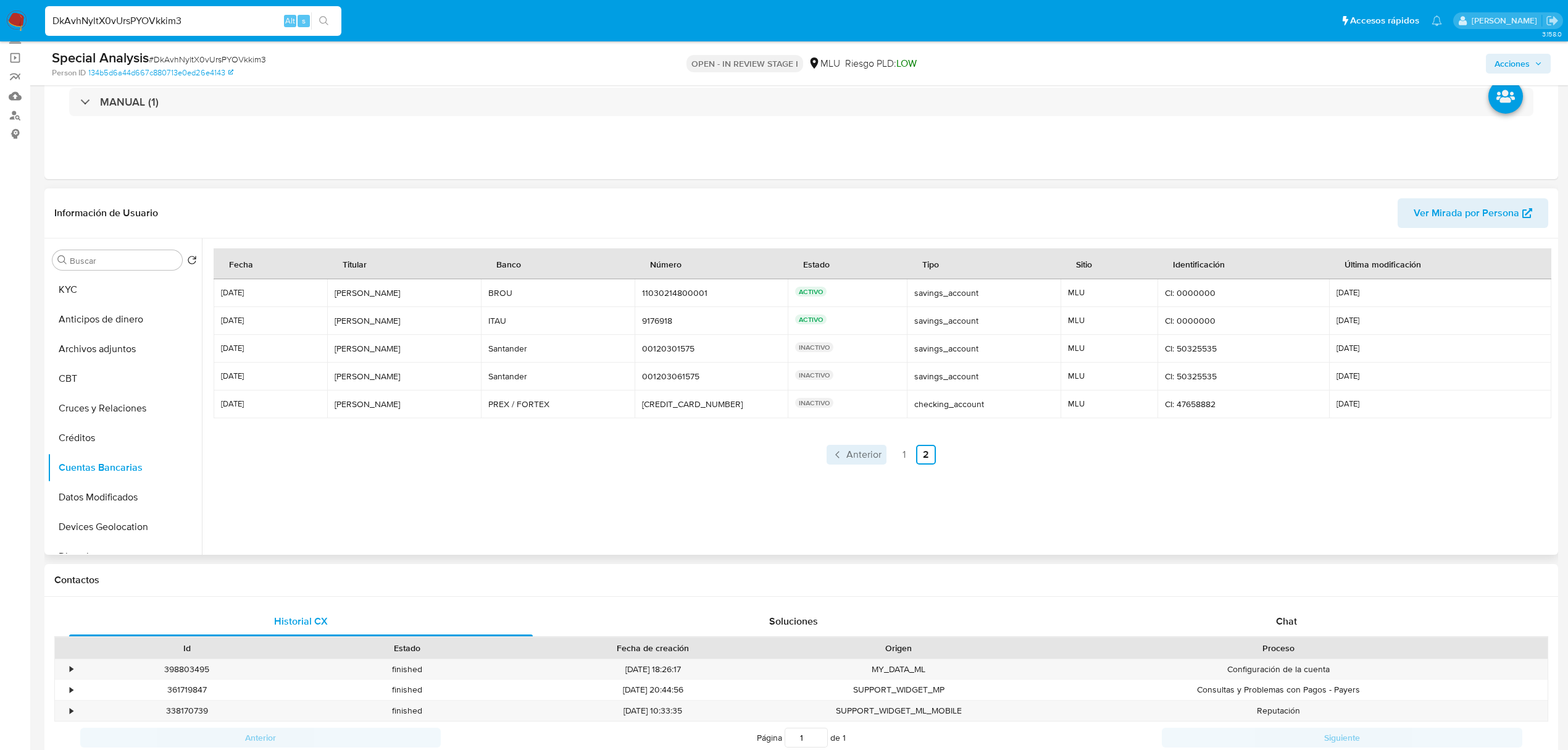
scroll to position [141, 0]
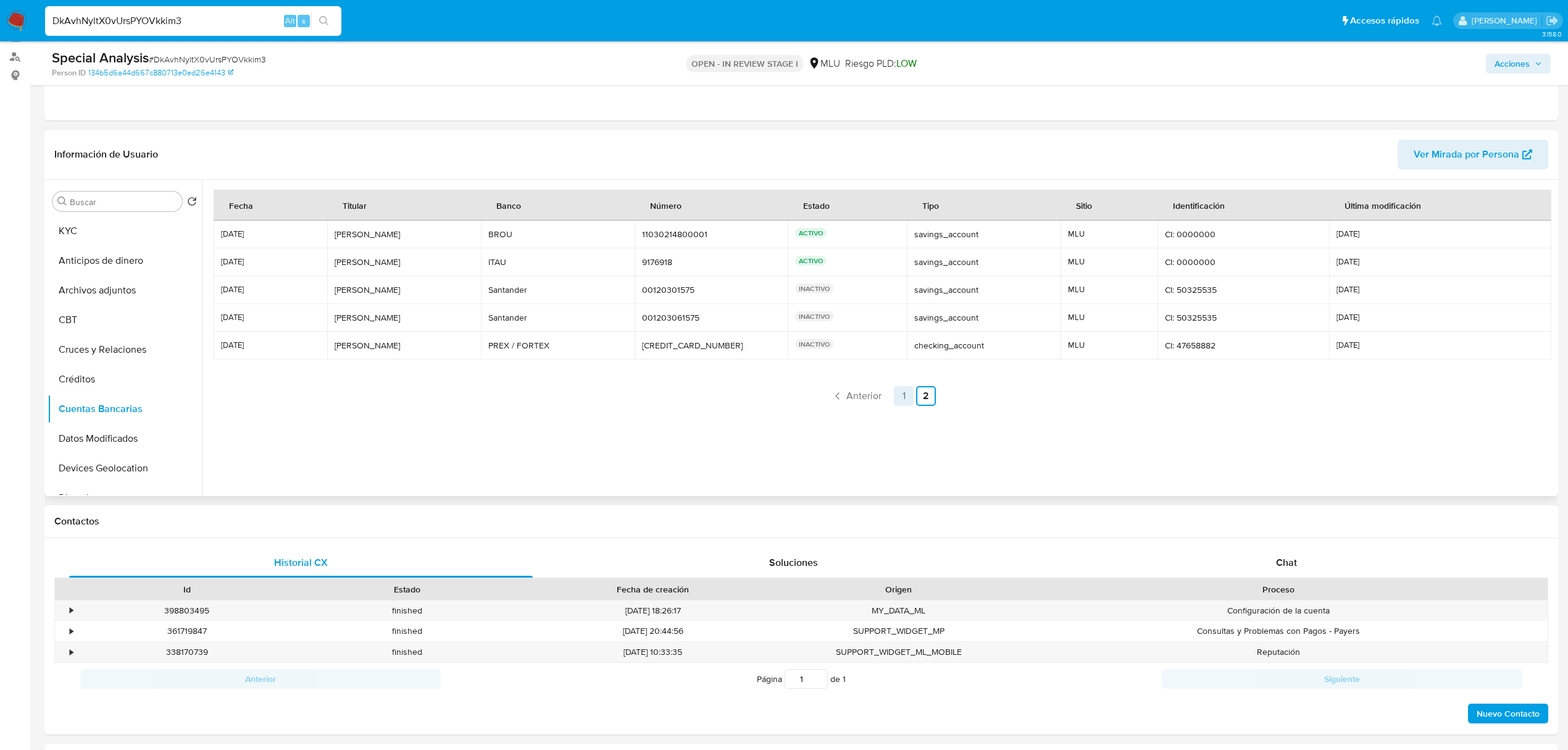
click at [909, 403] on link "1" at bounding box center [903, 395] width 20 height 20
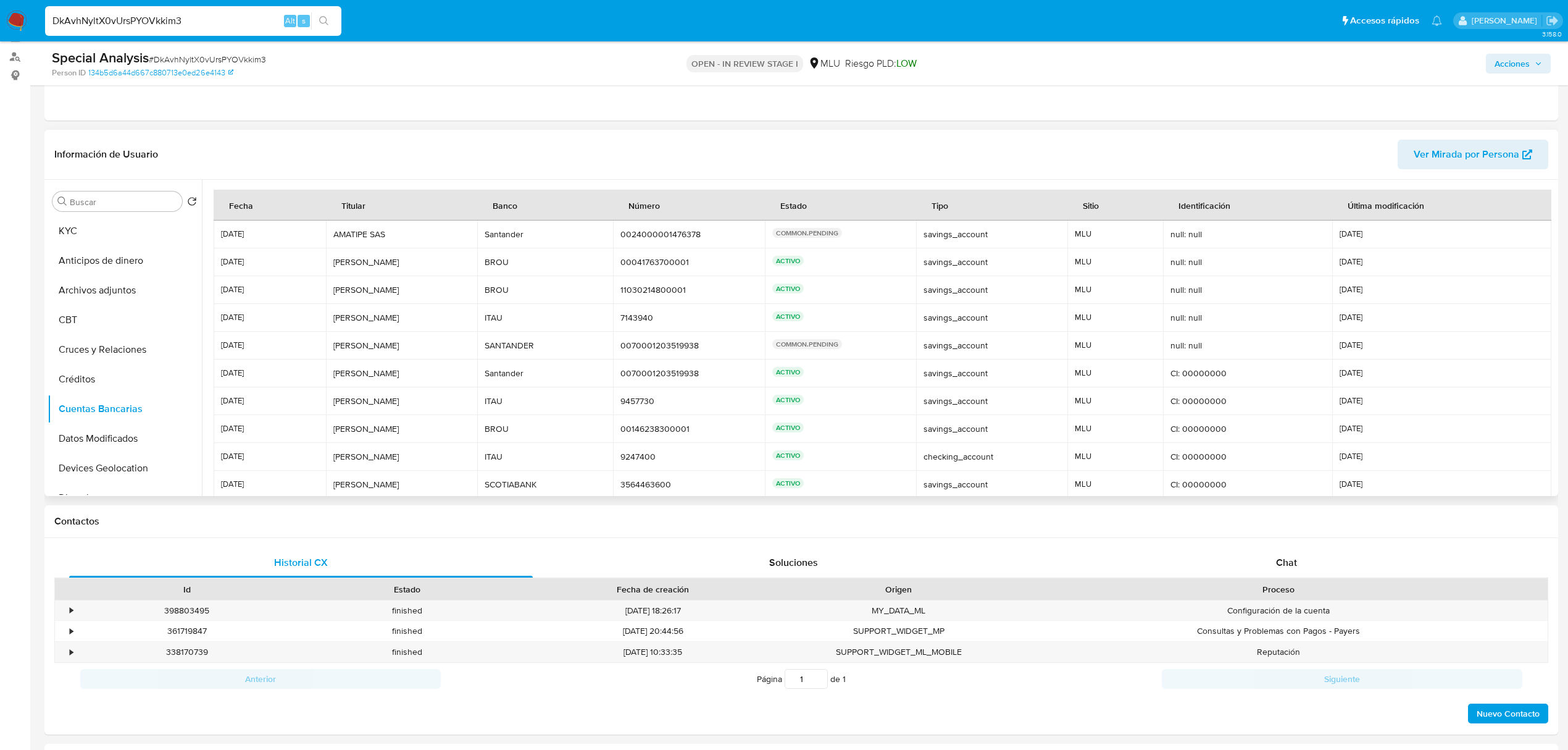
scroll to position [58, 0]
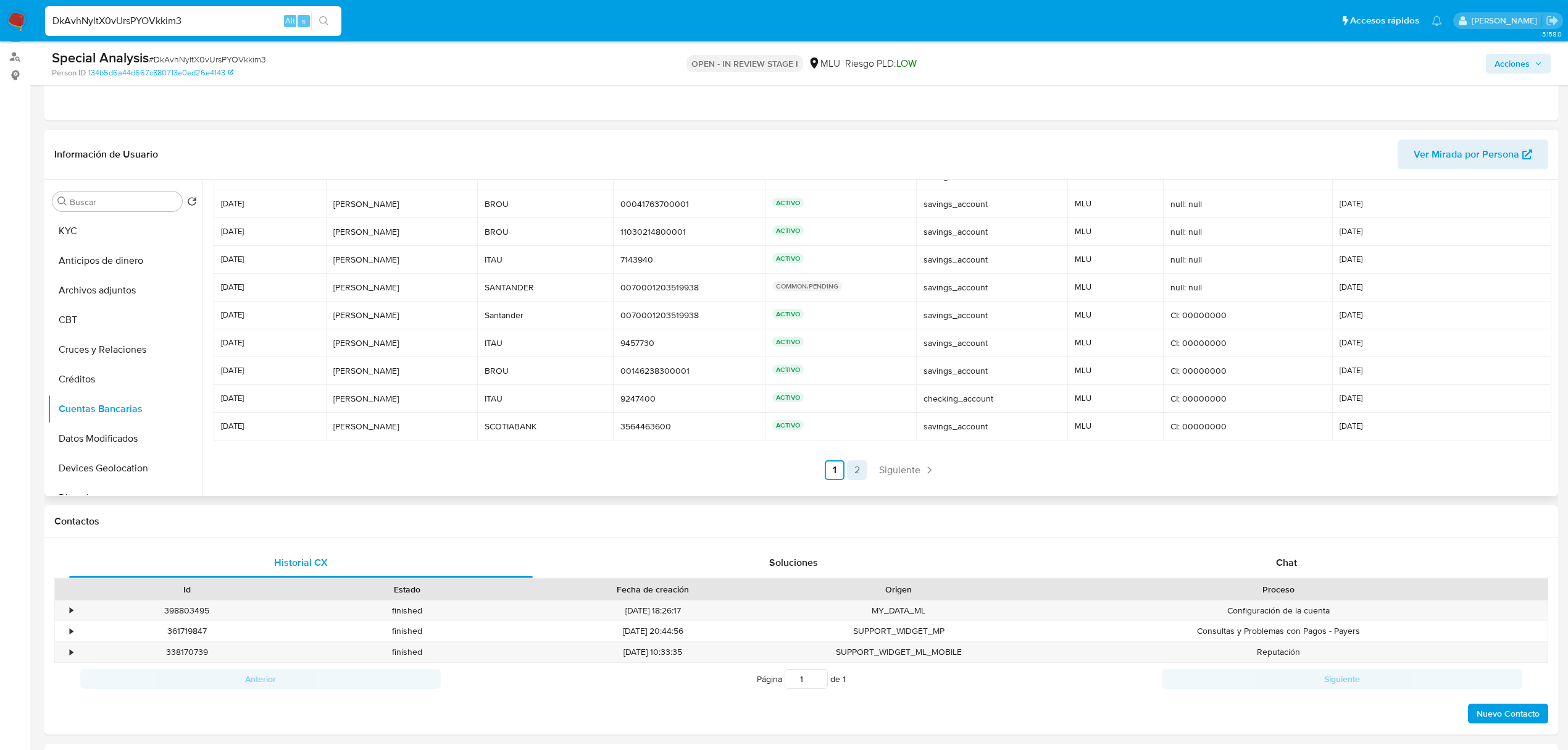
click at [858, 467] on link "2" at bounding box center [857, 469] width 20 height 20
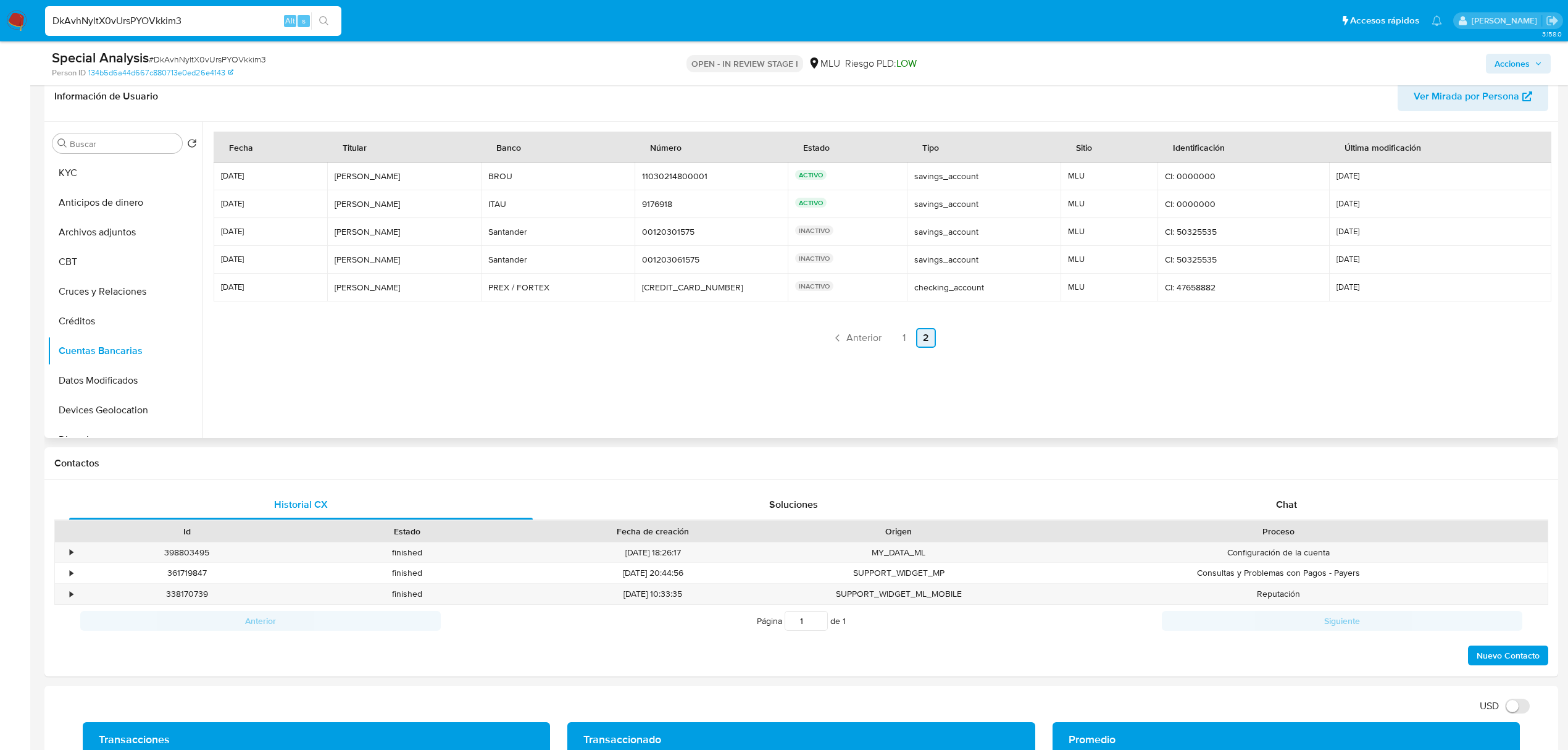
scroll to position [0, 0]
click at [897, 347] on div "Fecha Titular Banco Número Estado Tipo Sitio Identificación Última modificación…" at bounding box center [882, 270] width 1337 height 278
click at [905, 331] on link "1" at bounding box center [903, 337] width 20 height 20
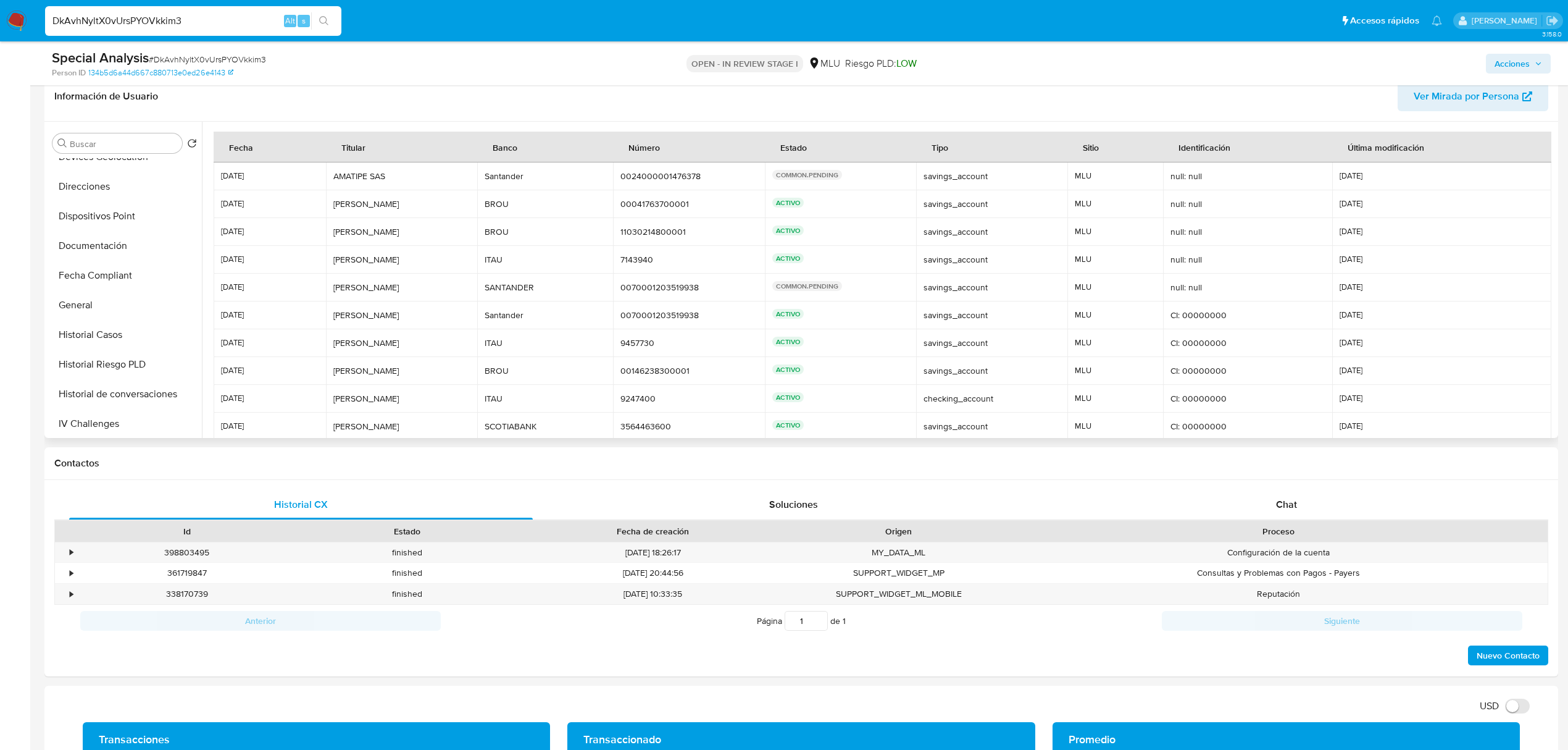
scroll to position [247, 0]
click at [126, 409] on button "Historial de conversaciones" at bounding box center [120, 400] width 144 height 30
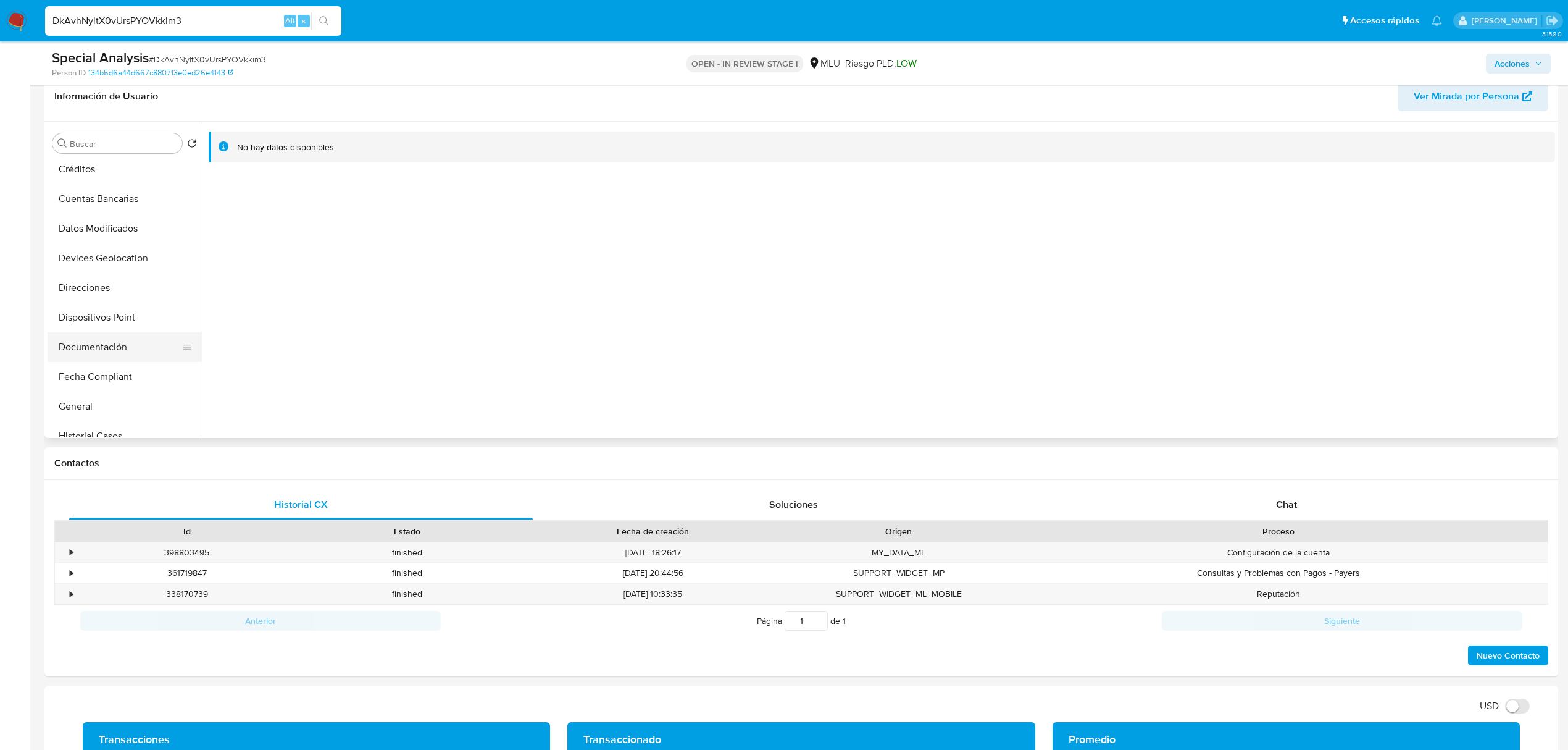
scroll to position [165, 0]
click at [88, 336] on button "Documentación" at bounding box center [120, 335] width 144 height 30
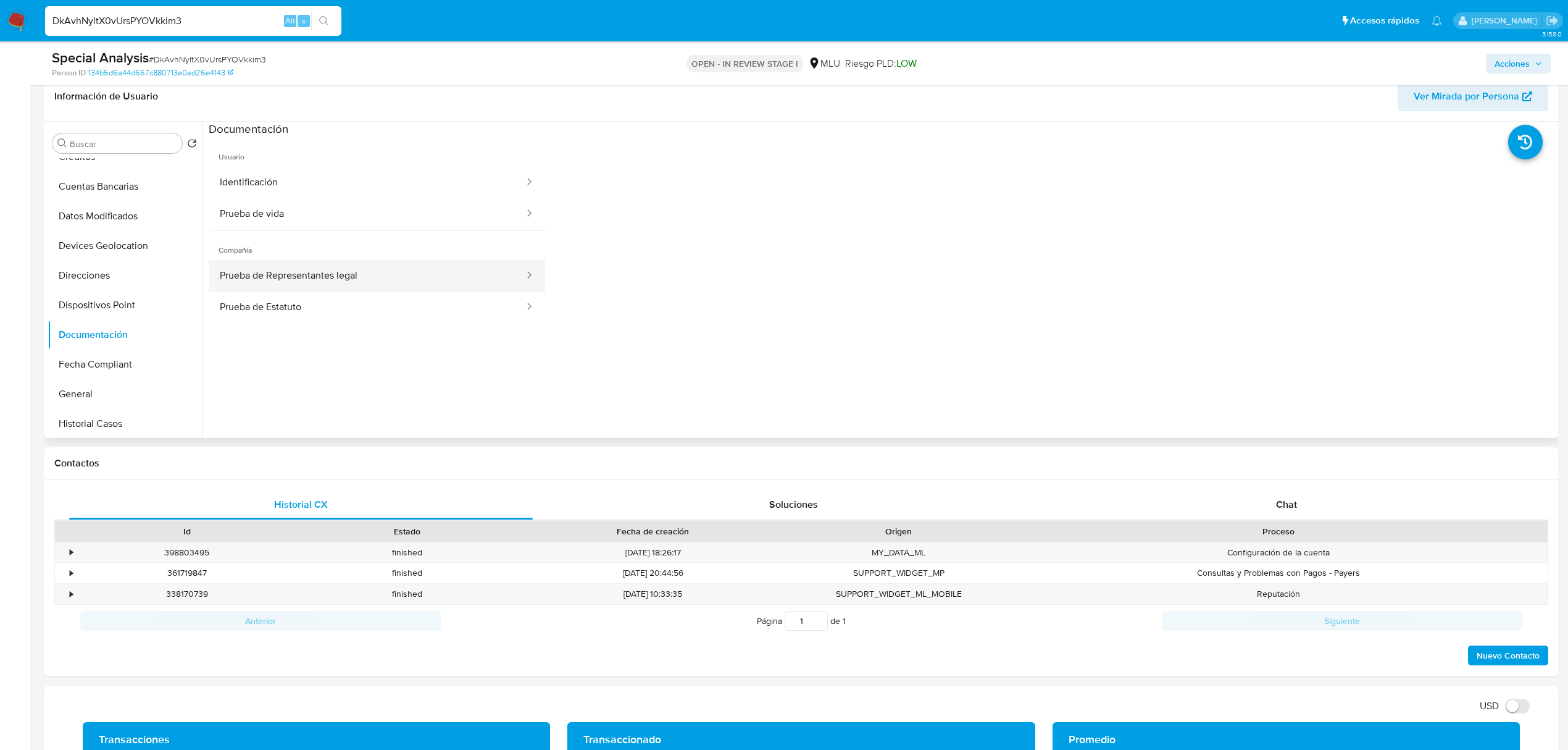
drag, startPoint x: 329, startPoint y: 279, endPoint x: 340, endPoint y: 277, distance: 11.2
click at [331, 279] on button "Prueba de Representantes legal" at bounding box center [367, 276] width 317 height 32
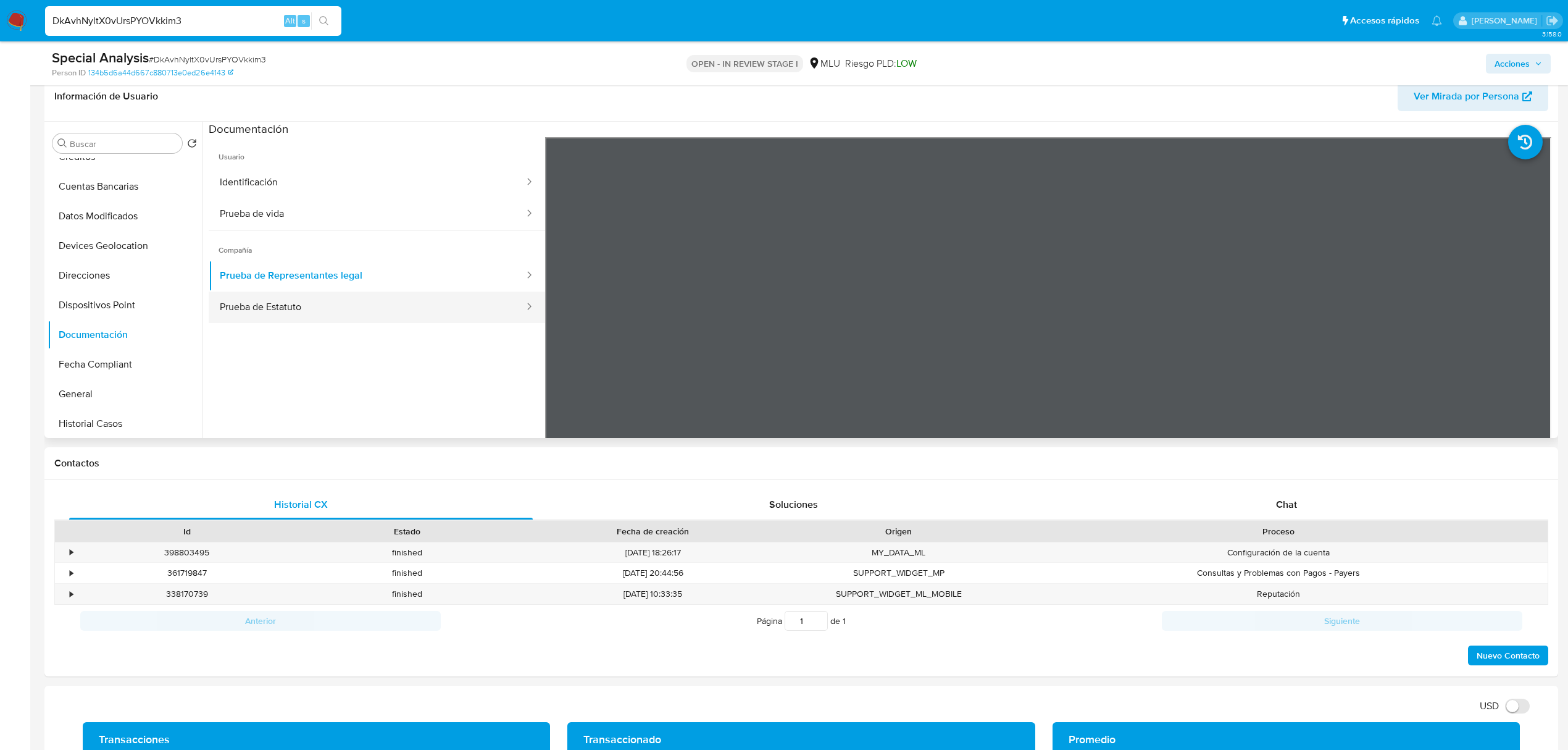
click at [411, 307] on button "Prueba de Estatuto" at bounding box center [367, 307] width 317 height 32
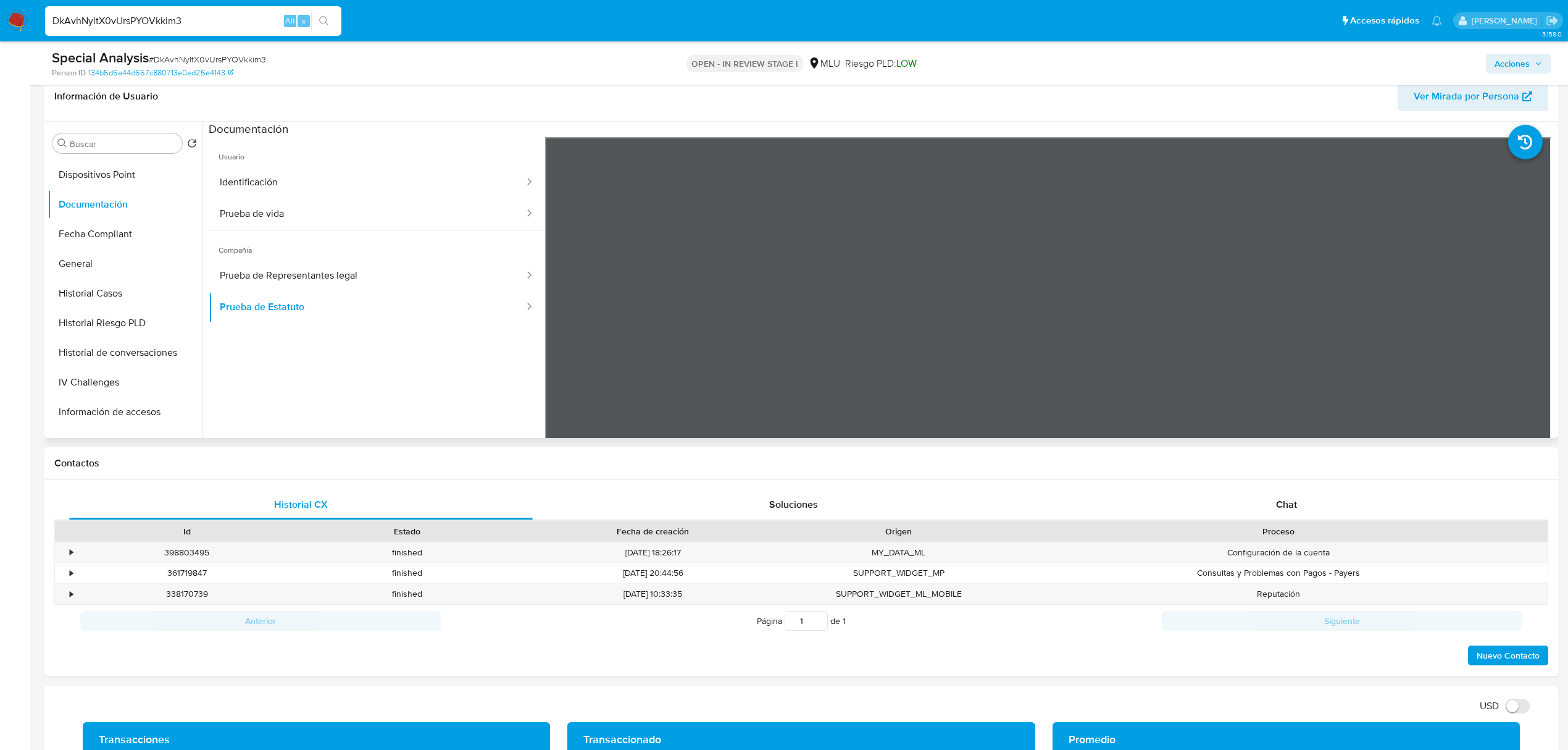
scroll to position [552, 0]
click at [122, 386] on button "Restricciones Nuevo Mundo" at bounding box center [120, 393] width 144 height 30
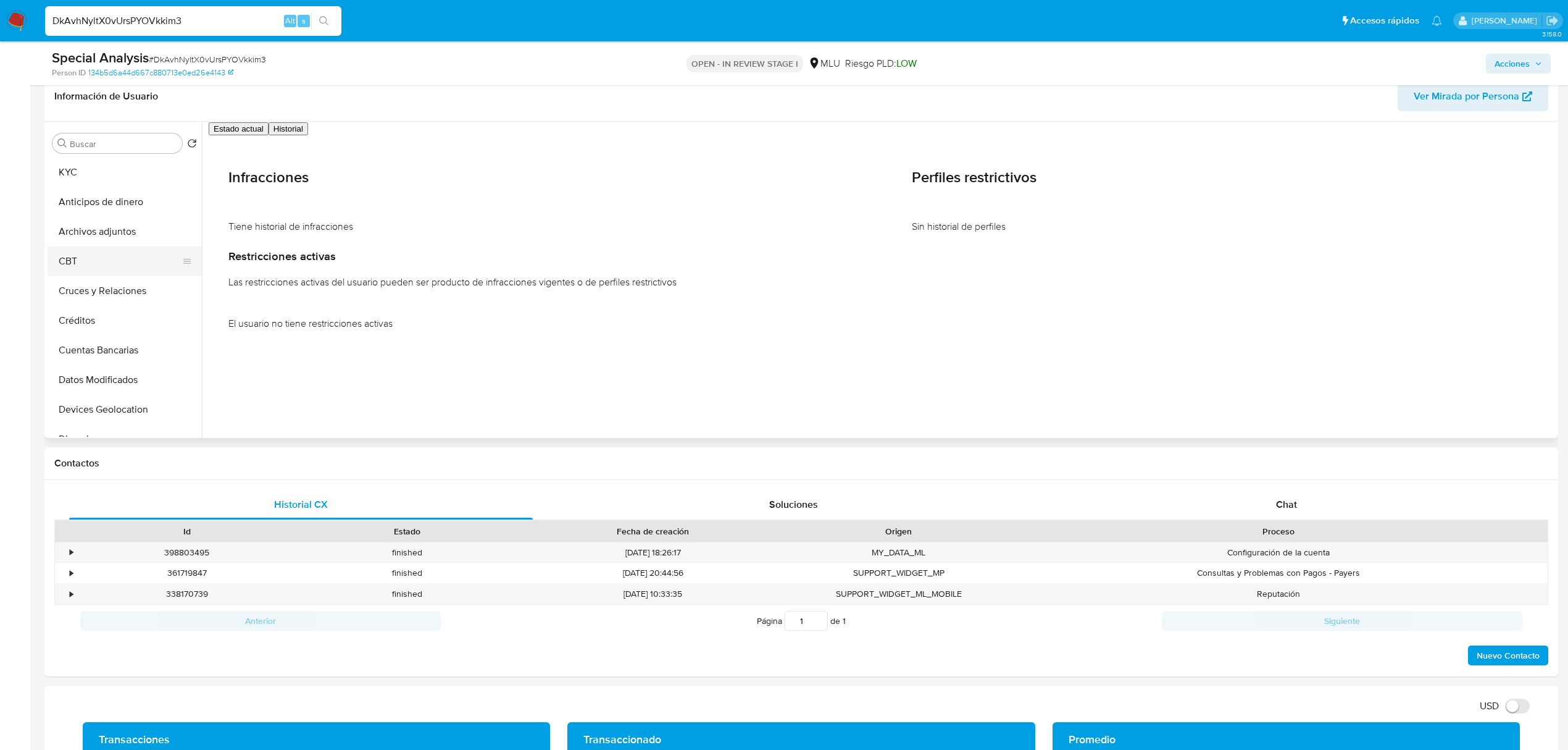
scroll to position [0, 0]
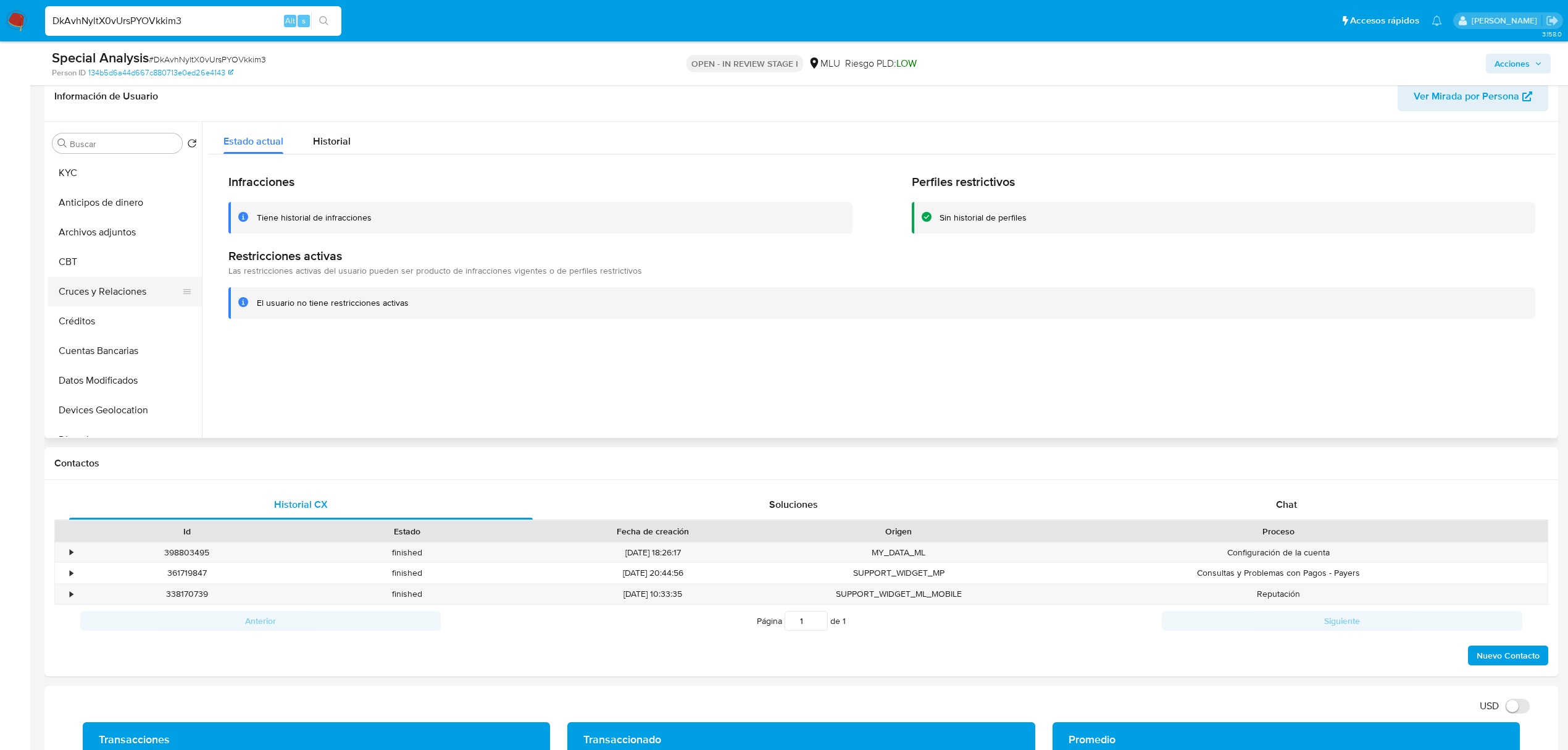
click at [129, 290] on button "Cruces y Relaciones" at bounding box center [120, 291] width 144 height 30
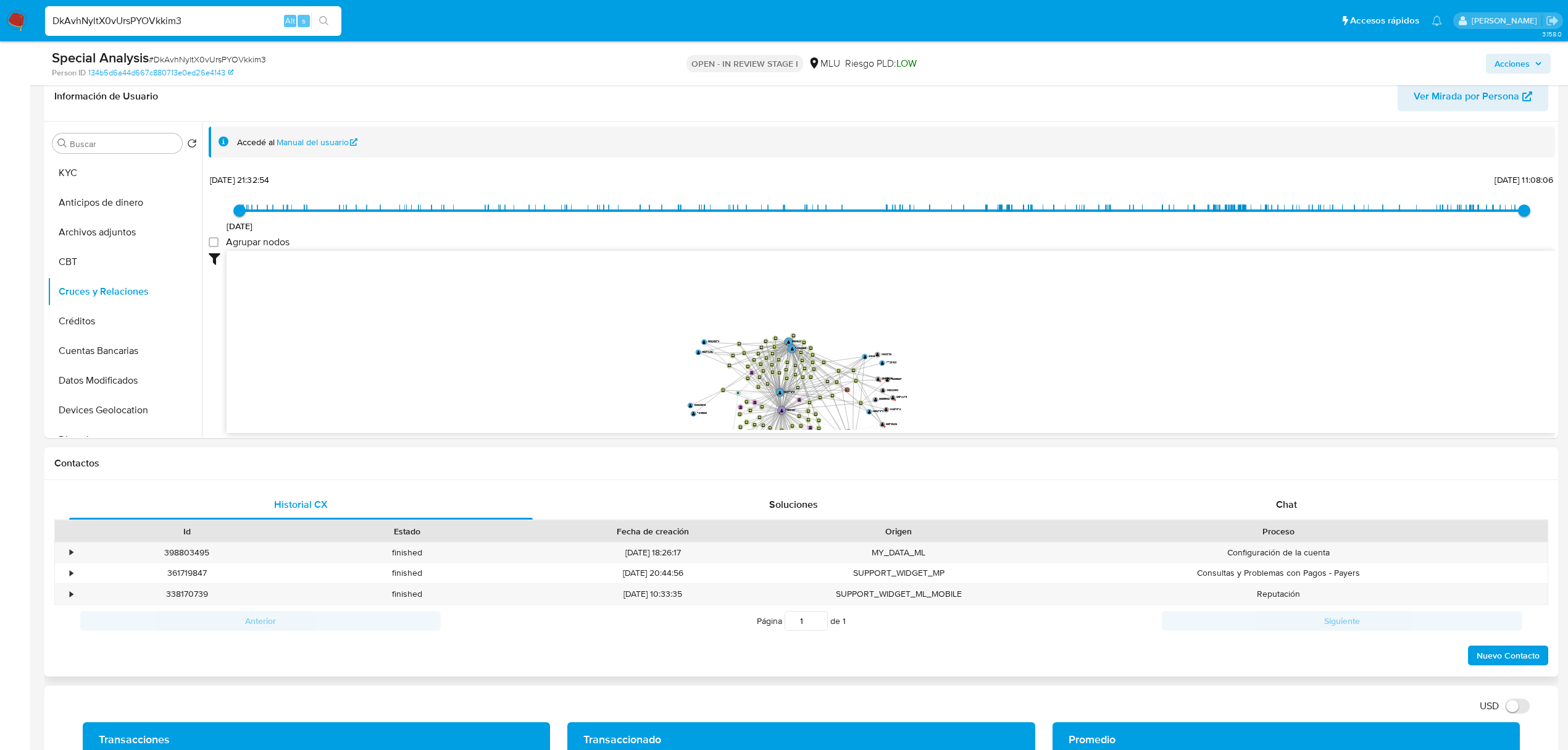
drag, startPoint x: 833, startPoint y: 388, endPoint x: 847, endPoint y: 473, distance: 86.1
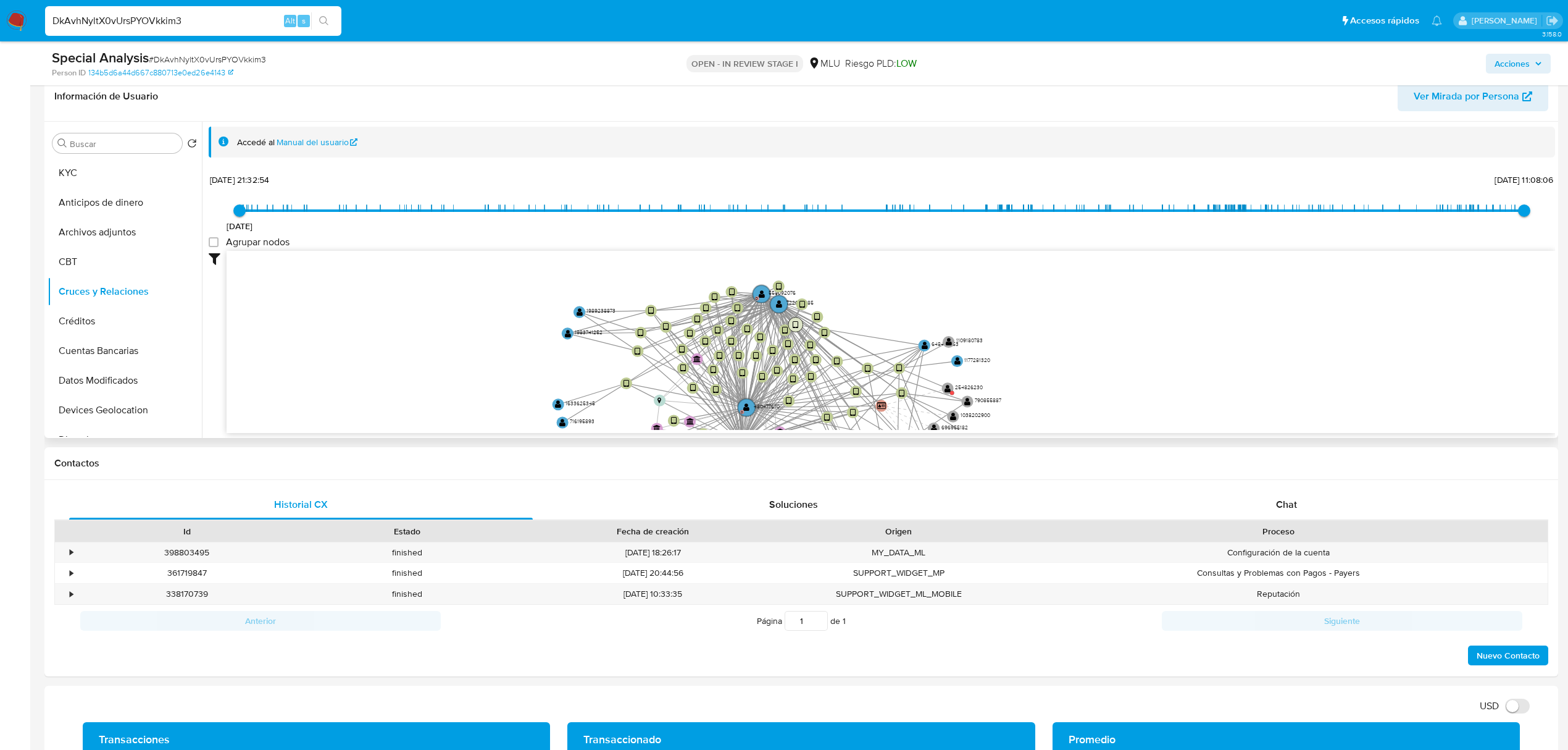
drag, startPoint x: 833, startPoint y: 391, endPoint x: 793, endPoint y: 312, distance: 88.5
click at [793, 320] on text "" at bounding box center [795, 324] width 5 height 9
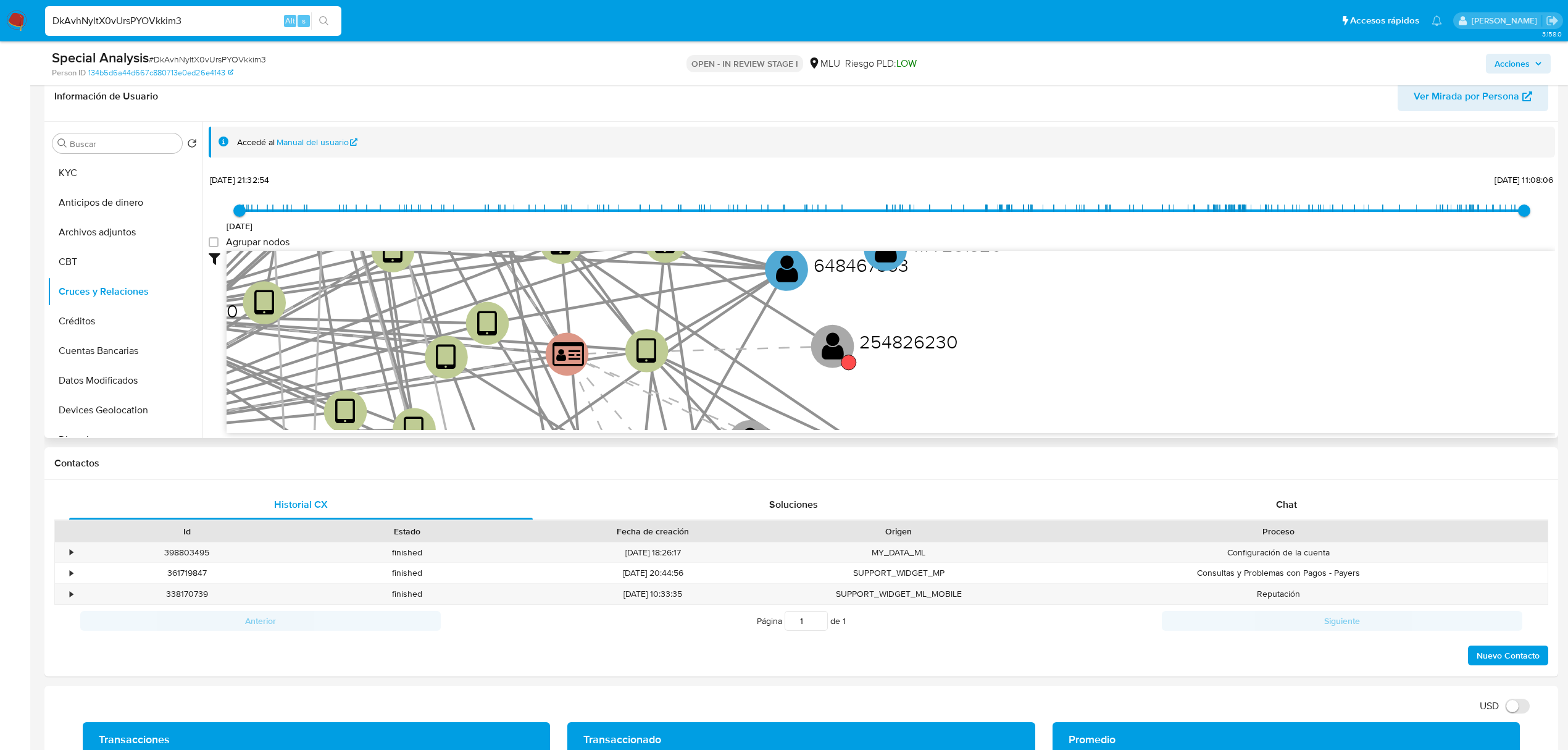
drag, startPoint x: 1023, startPoint y: 370, endPoint x: 984, endPoint y: 303, distance: 77.5
click at [986, 302] on icon "device-669a9d5b291dfb02cad25050  user-722042585  722042585 user-558092076  5…" at bounding box center [891, 341] width 1329 height 179
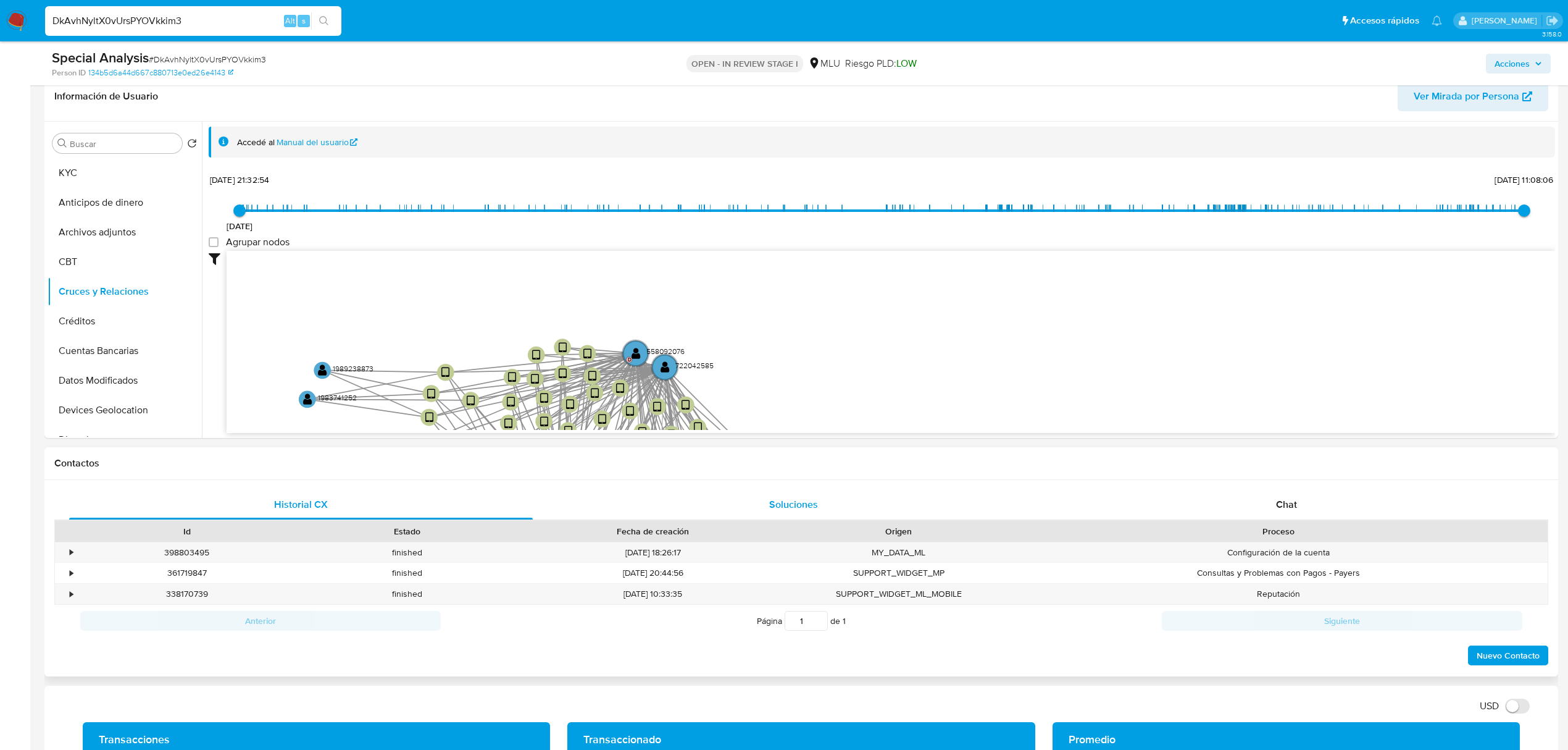
drag, startPoint x: 758, startPoint y: 336, endPoint x: 820, endPoint y: 512, distance: 186.6
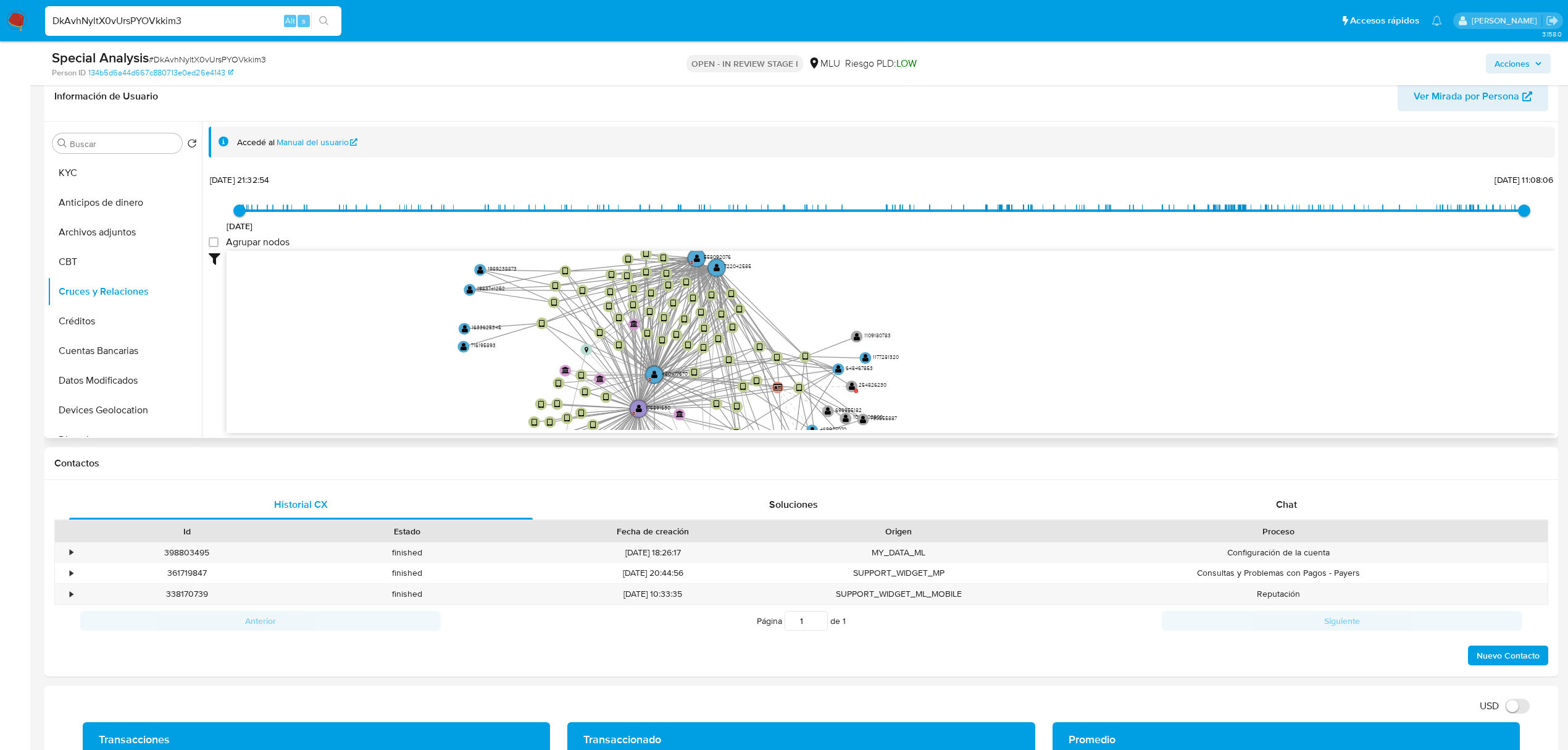
drag, startPoint x: 783, startPoint y: 358, endPoint x: 799, endPoint y: 272, distance: 87.5
click at [799, 272] on icon "device-669a9d5b291dfb02cad25050  user-722042585  722042585 user-558092076  5…" at bounding box center [891, 341] width 1329 height 179
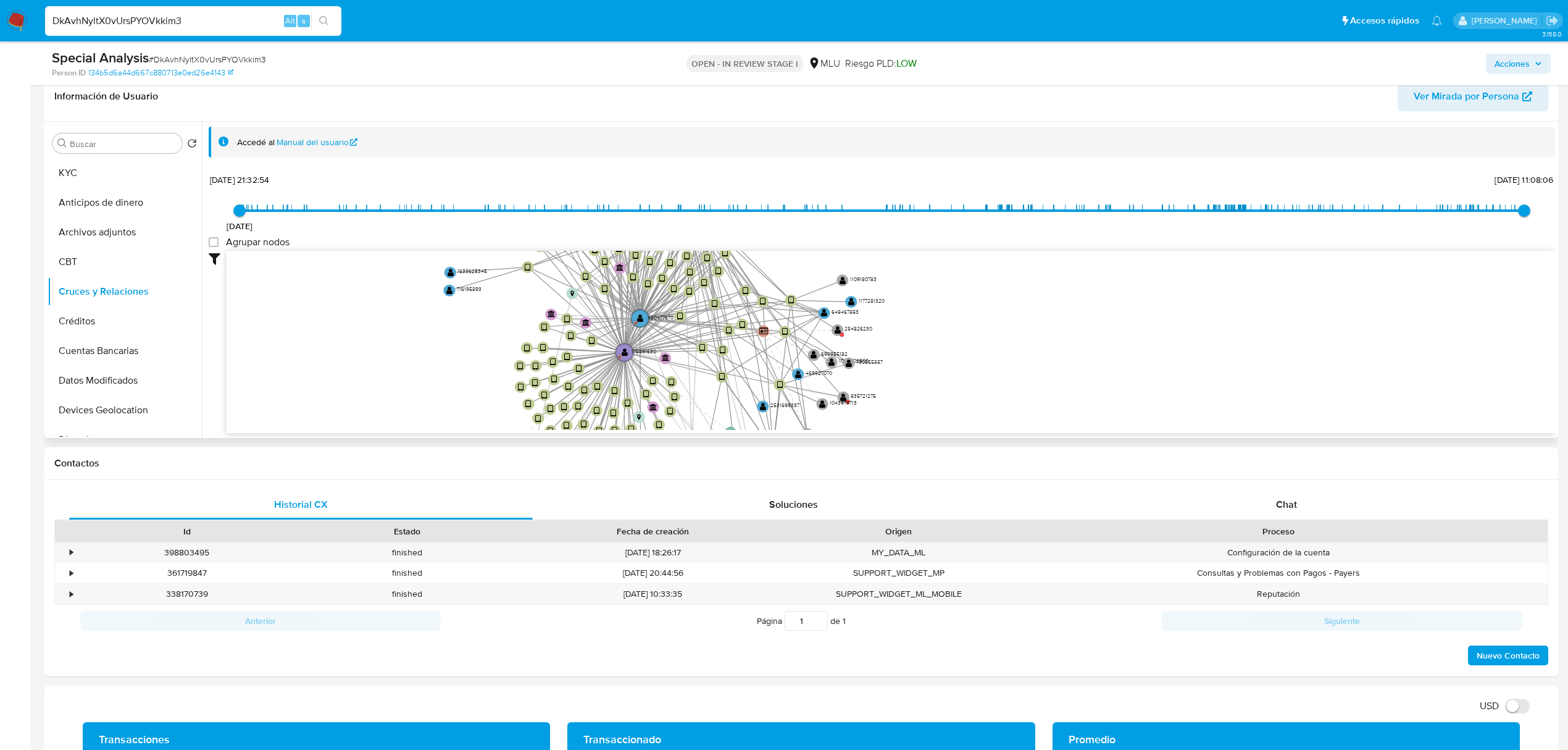
drag, startPoint x: 814, startPoint y: 344, endPoint x: 798, endPoint y: 288, distance: 58.2
click at [798, 288] on icon "device-669a9d5b291dfb02cad25050  user-722042585  722042585 user-558092076  5…" at bounding box center [891, 341] width 1329 height 179
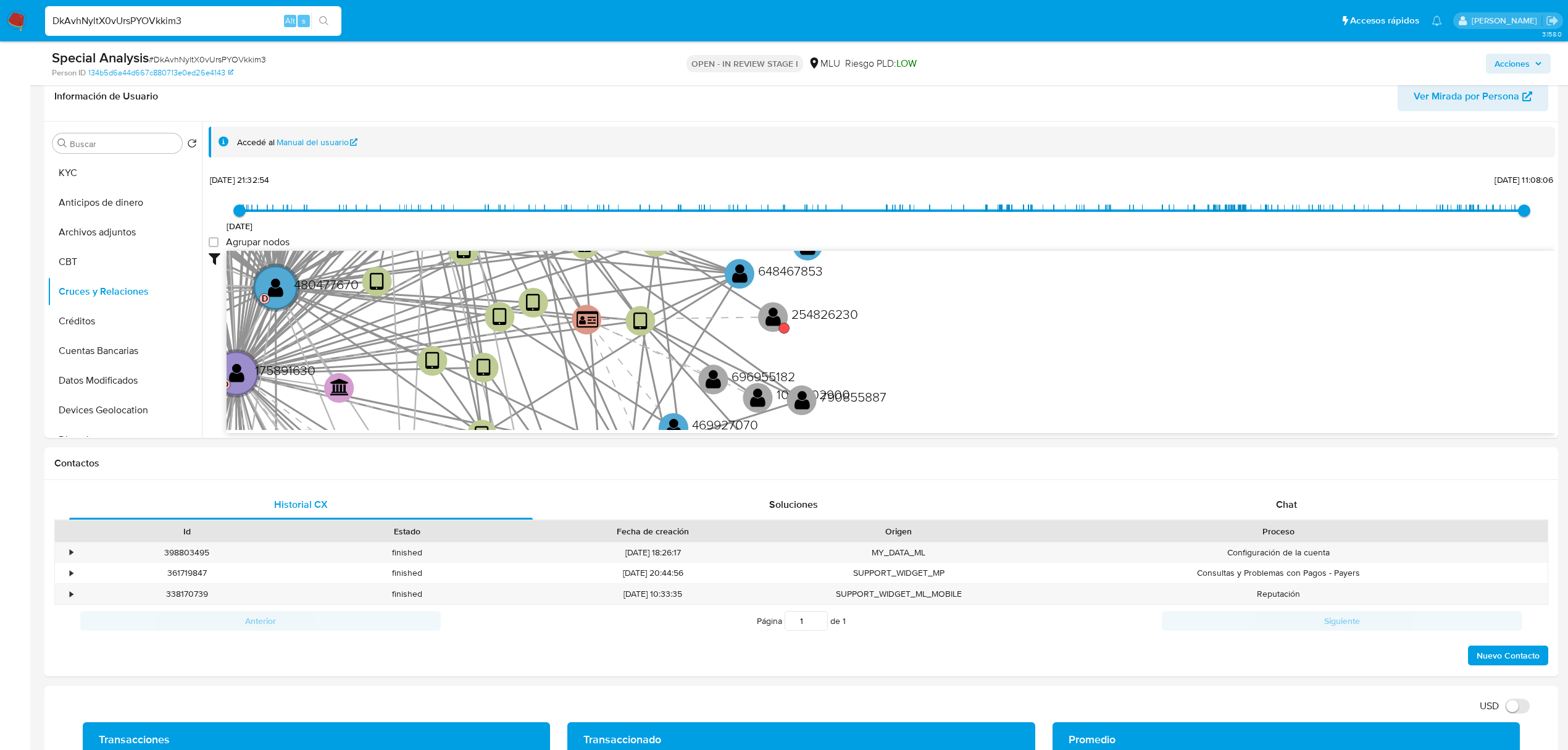
drag, startPoint x: 897, startPoint y: 388, endPoint x: 892, endPoint y: 443, distance: 55.2
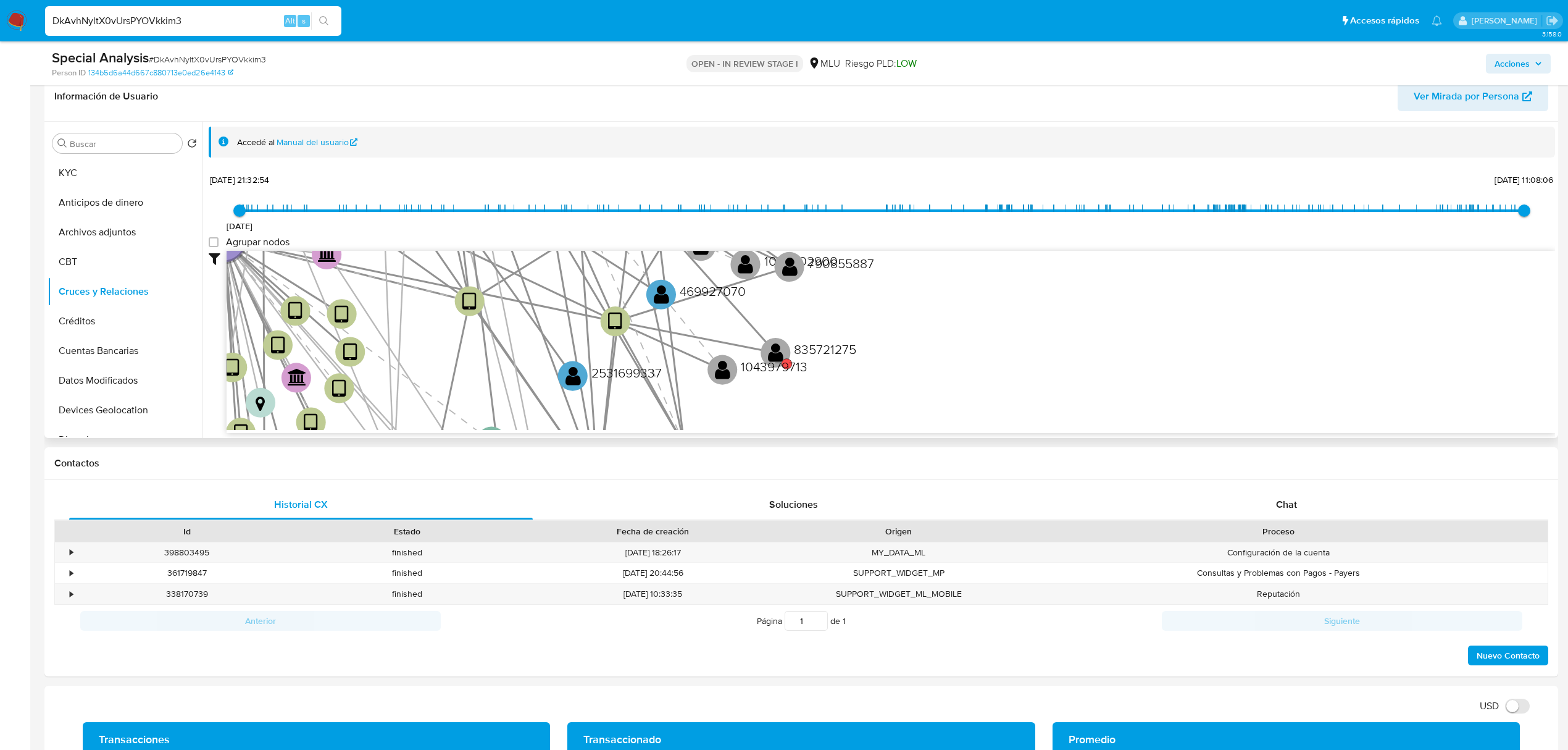
drag, startPoint x: 915, startPoint y: 362, endPoint x: 903, endPoint y: 229, distance: 133.5
click at [903, 229] on div "2/6/2021 2/6/2021, 21:32:54 28/8/2025, 11:08:06 Agrupar nodos Filtros Confianza…" at bounding box center [882, 324] width 1346 height 307
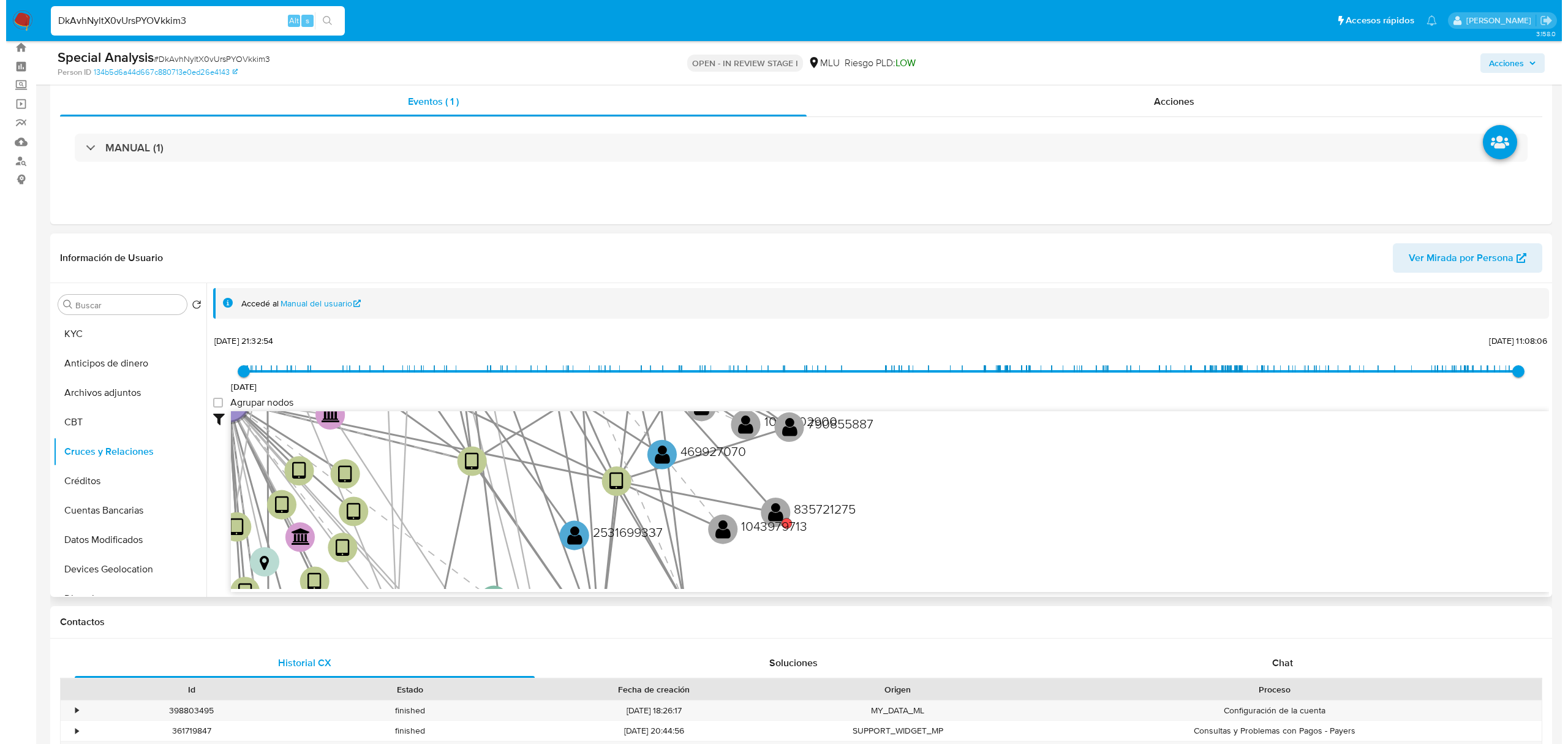
scroll to position [34, 0]
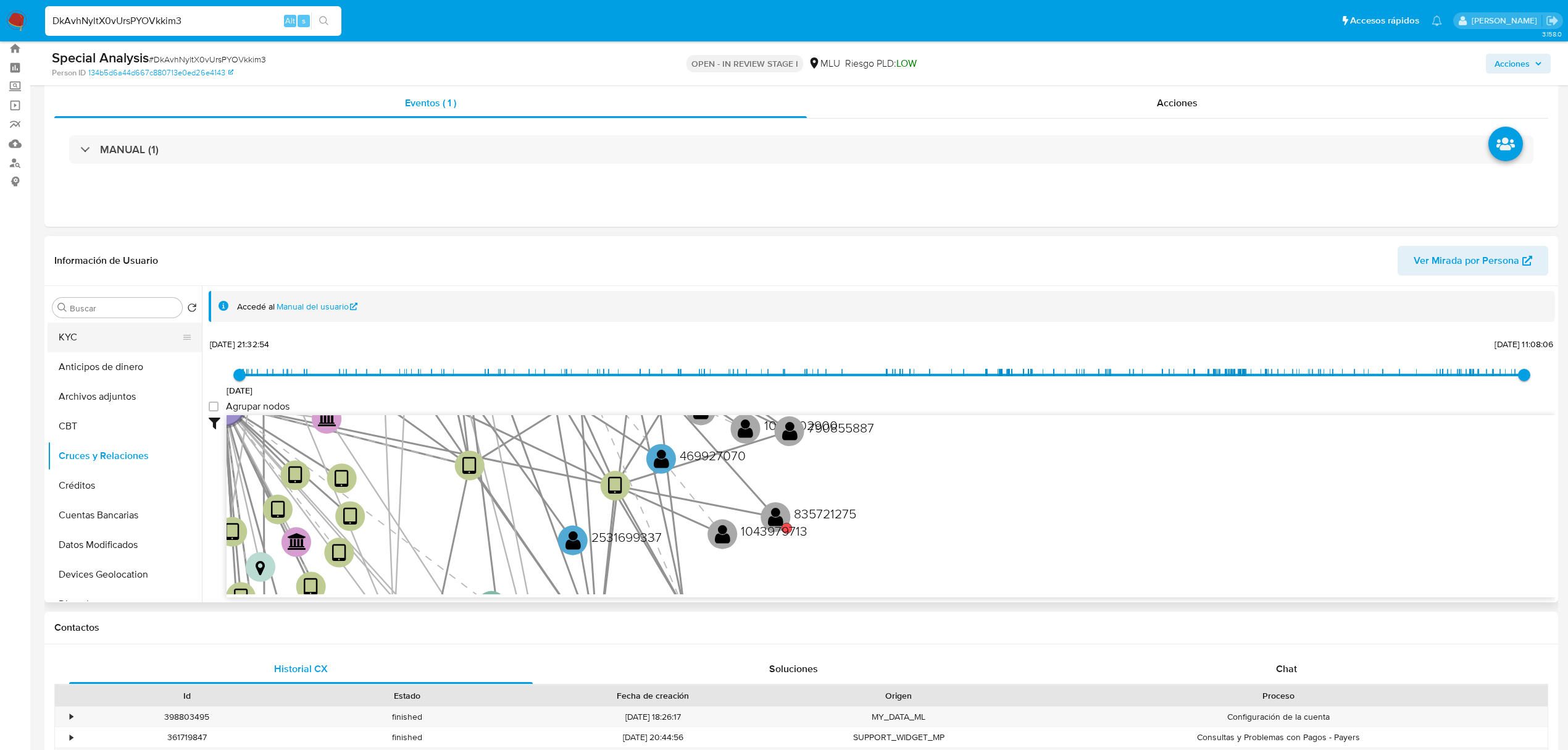
click at [114, 344] on button "KYC" at bounding box center [120, 337] width 144 height 30
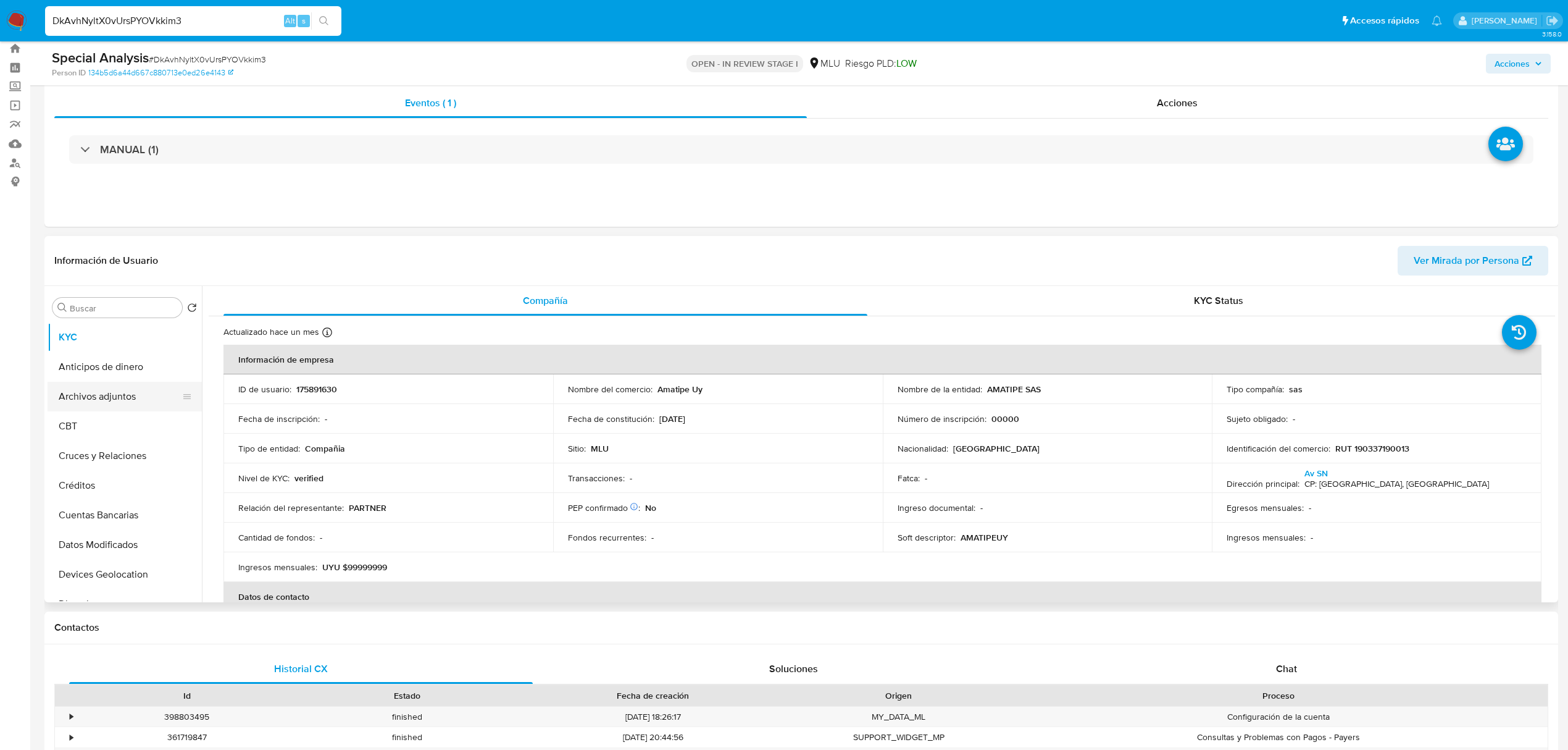
click at [105, 400] on button "Archivos adjuntos" at bounding box center [120, 397] width 144 height 30
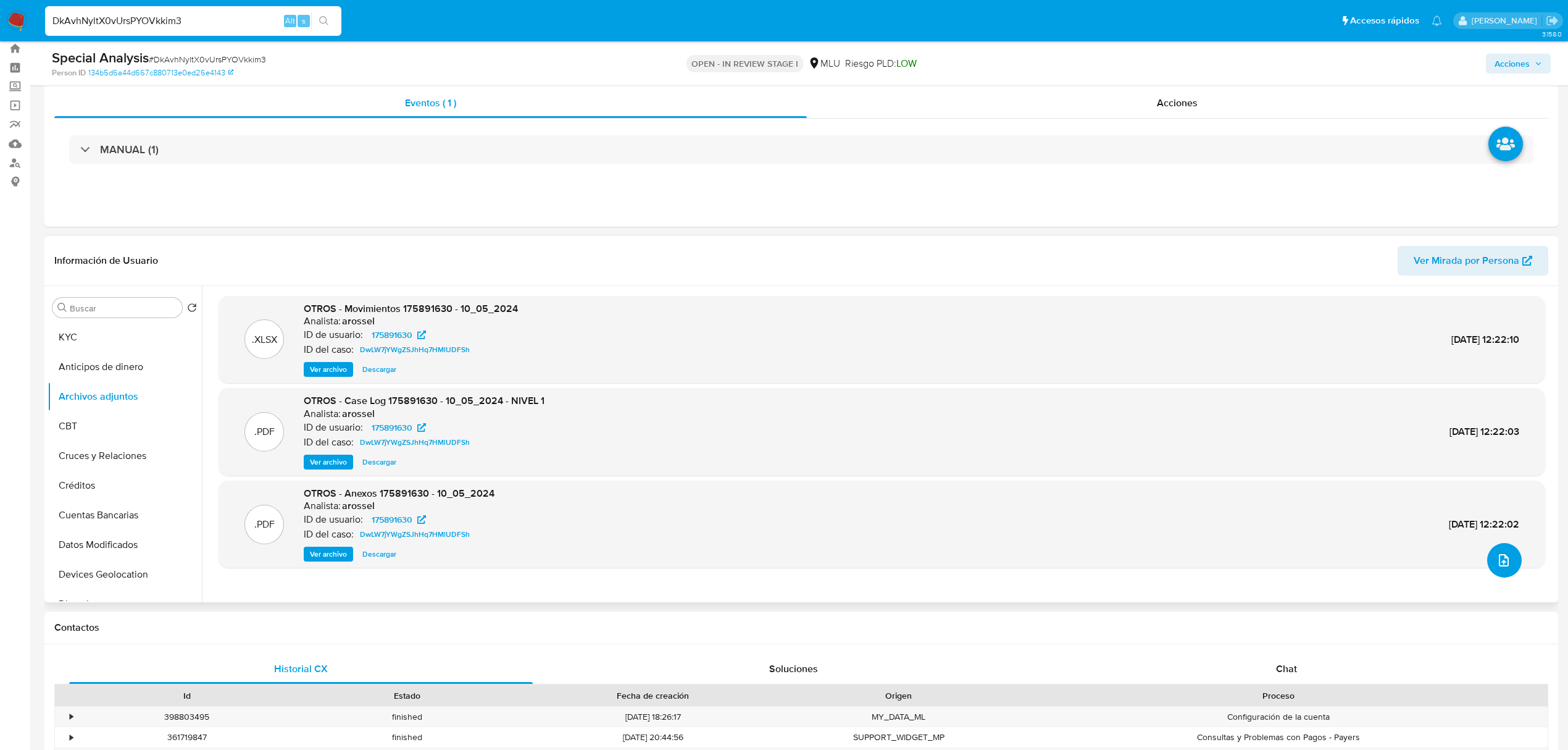
click at [1497, 566] on icon "upload-file" at bounding box center [1504, 560] width 15 height 15
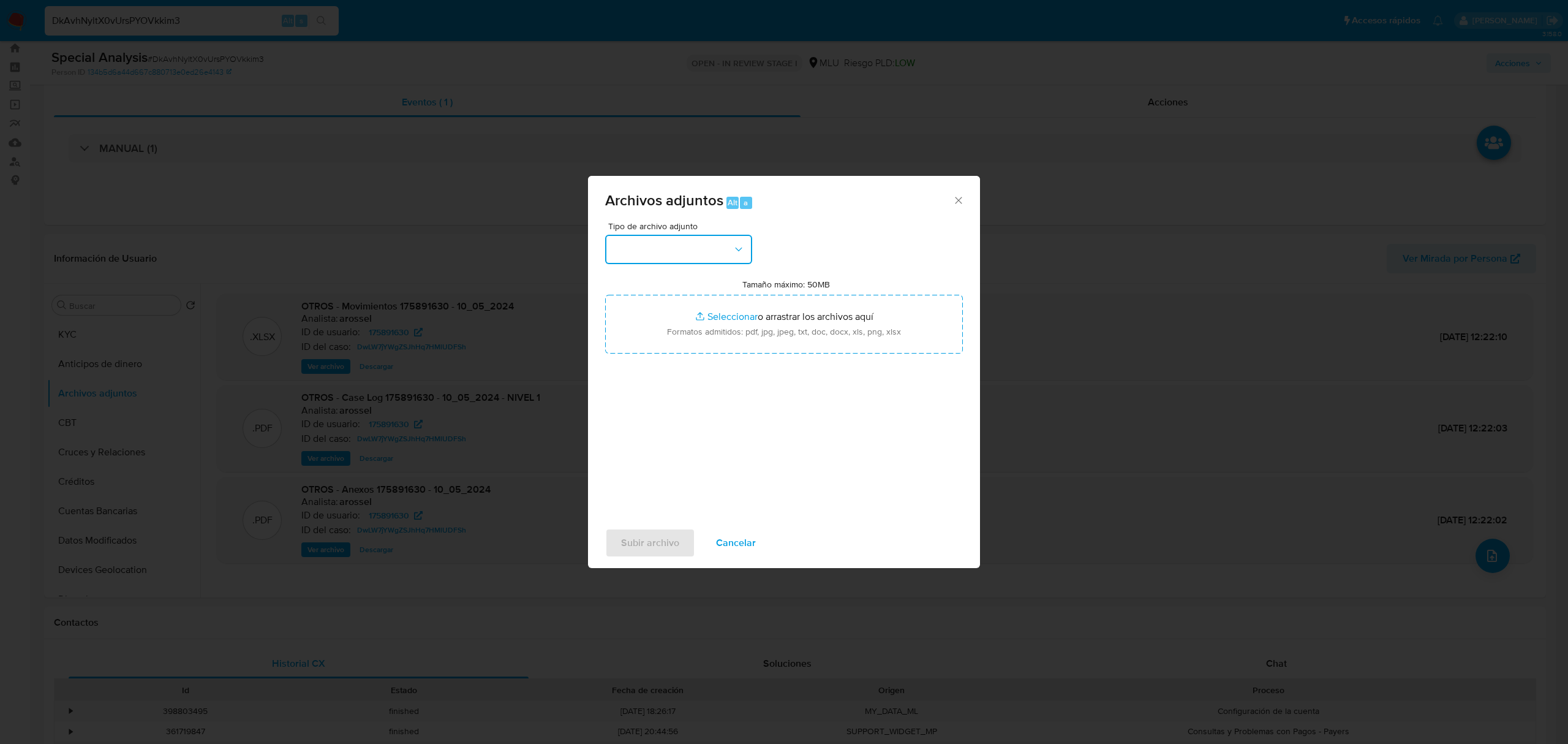
click at [640, 246] on button "button" at bounding box center [679, 250] width 147 height 29
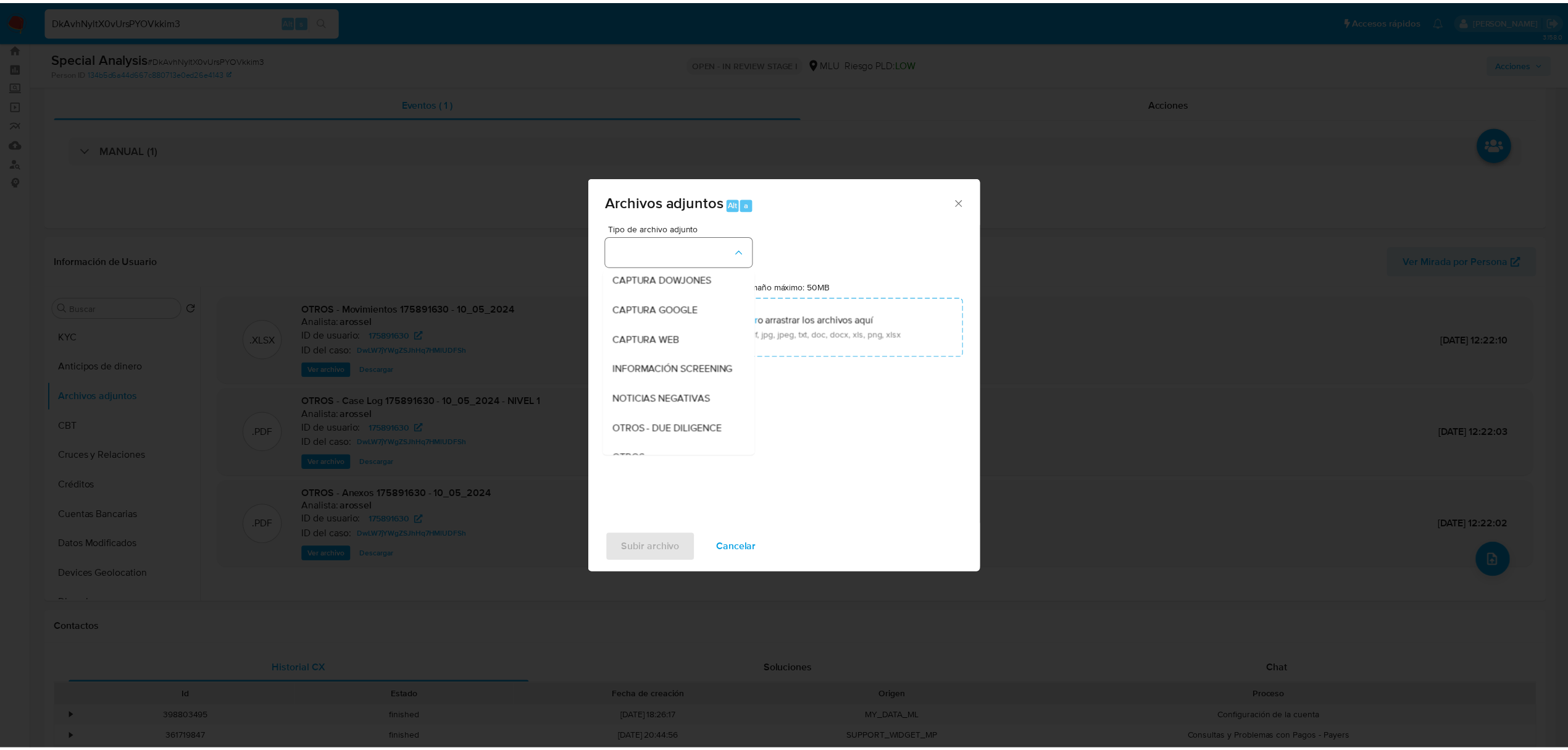
scroll to position [64, 0]
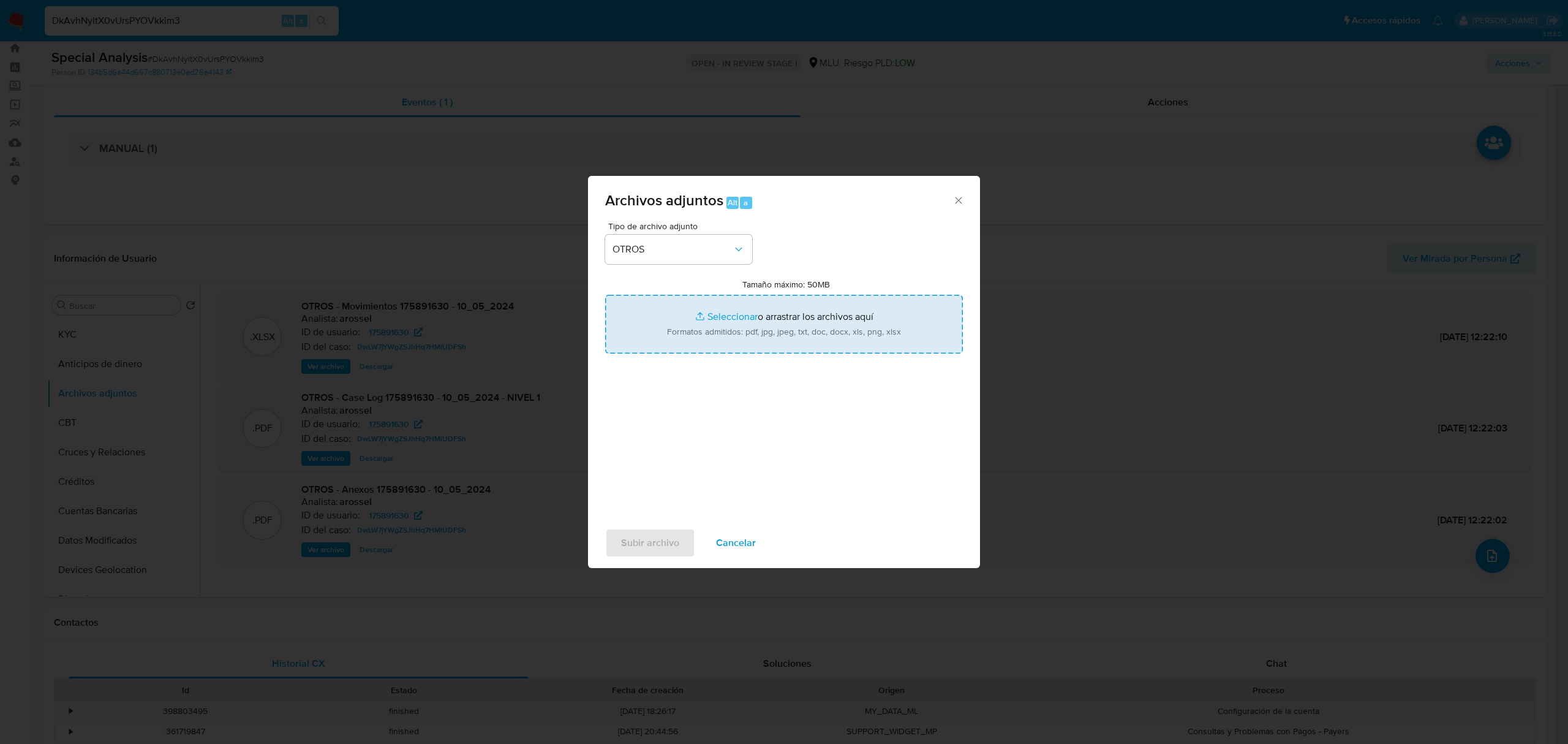
type input "C:\fakepath\Anexo 175891630 - 03_09_2025.pdf"
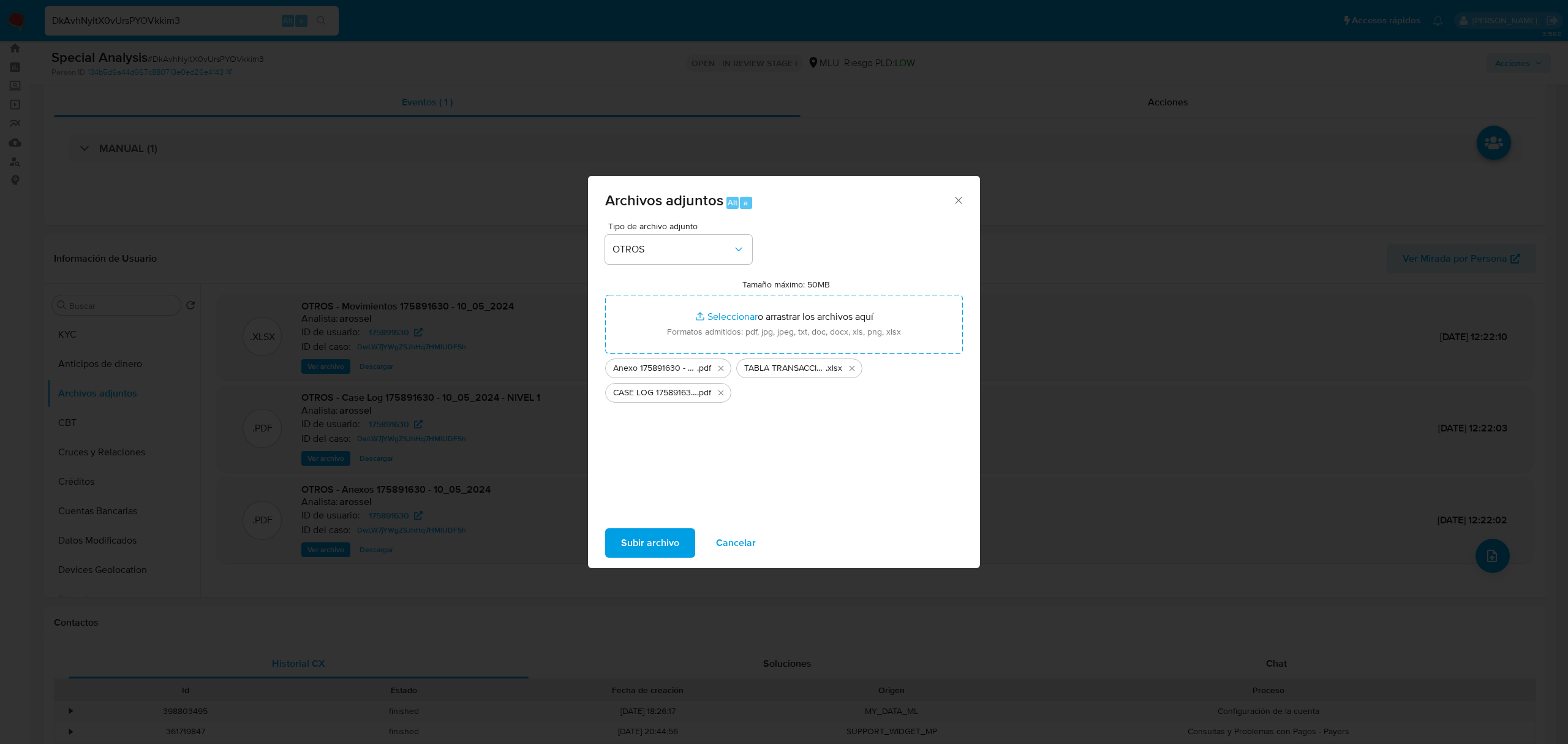
click at [672, 529] on span "Subir archivo" at bounding box center [650, 543] width 58 height 27
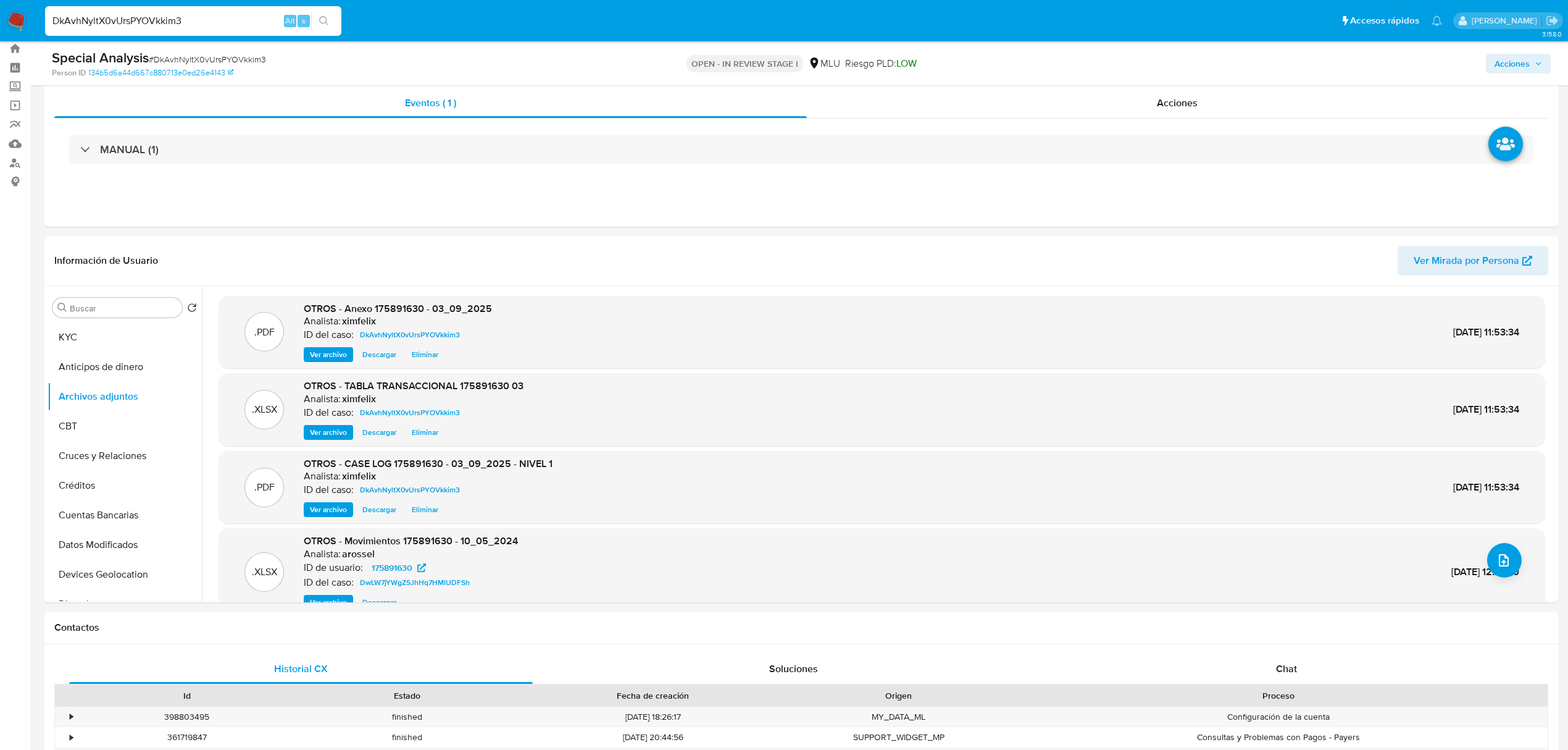
click at [1539, 57] on span "Acciones" at bounding box center [1518, 64] width 48 height 18
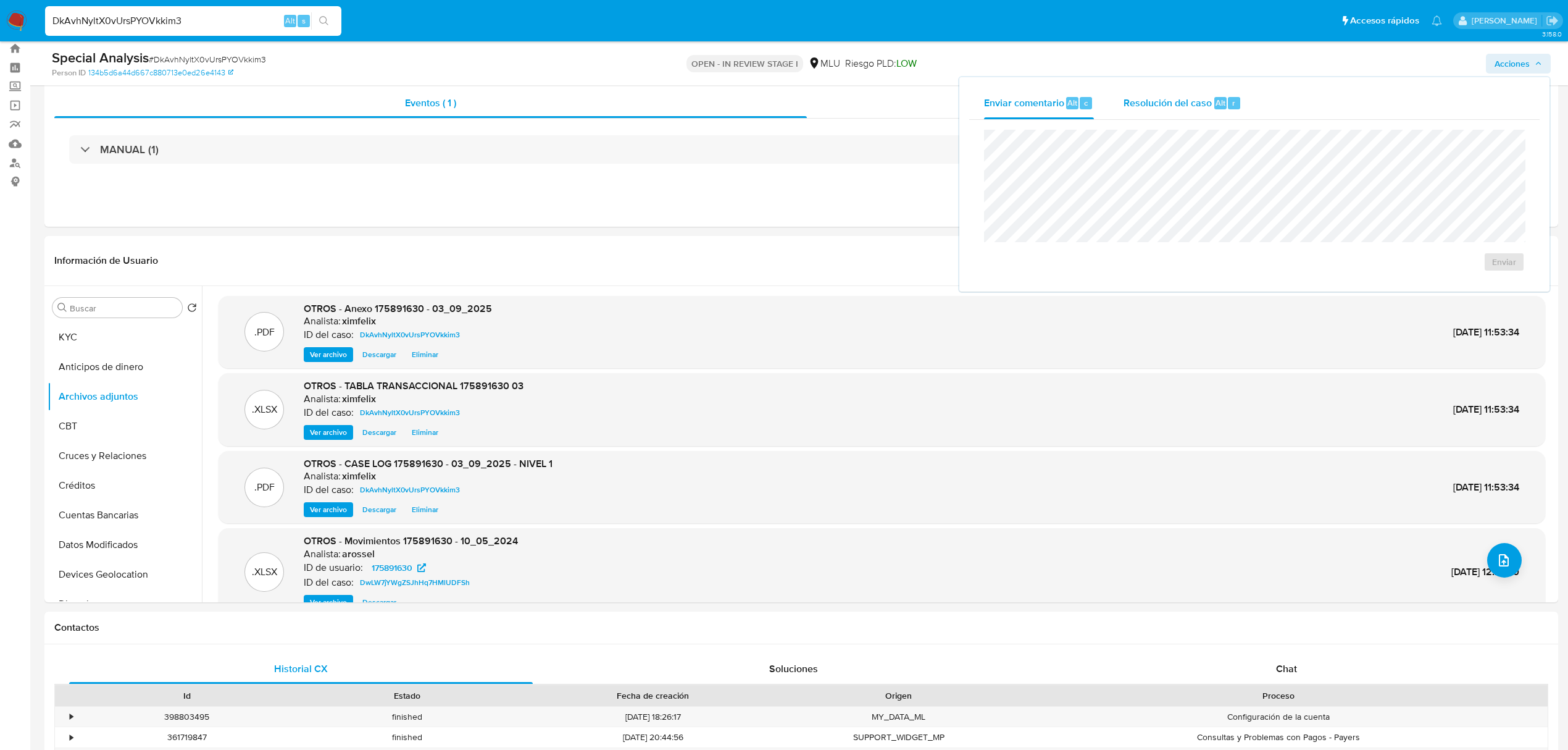
click at [1215, 87] on div "Resolución del caso Alt r" at bounding box center [1182, 103] width 118 height 32
click at [1356, 283] on span "No ROI" at bounding box center [1366, 274] width 61 height 27
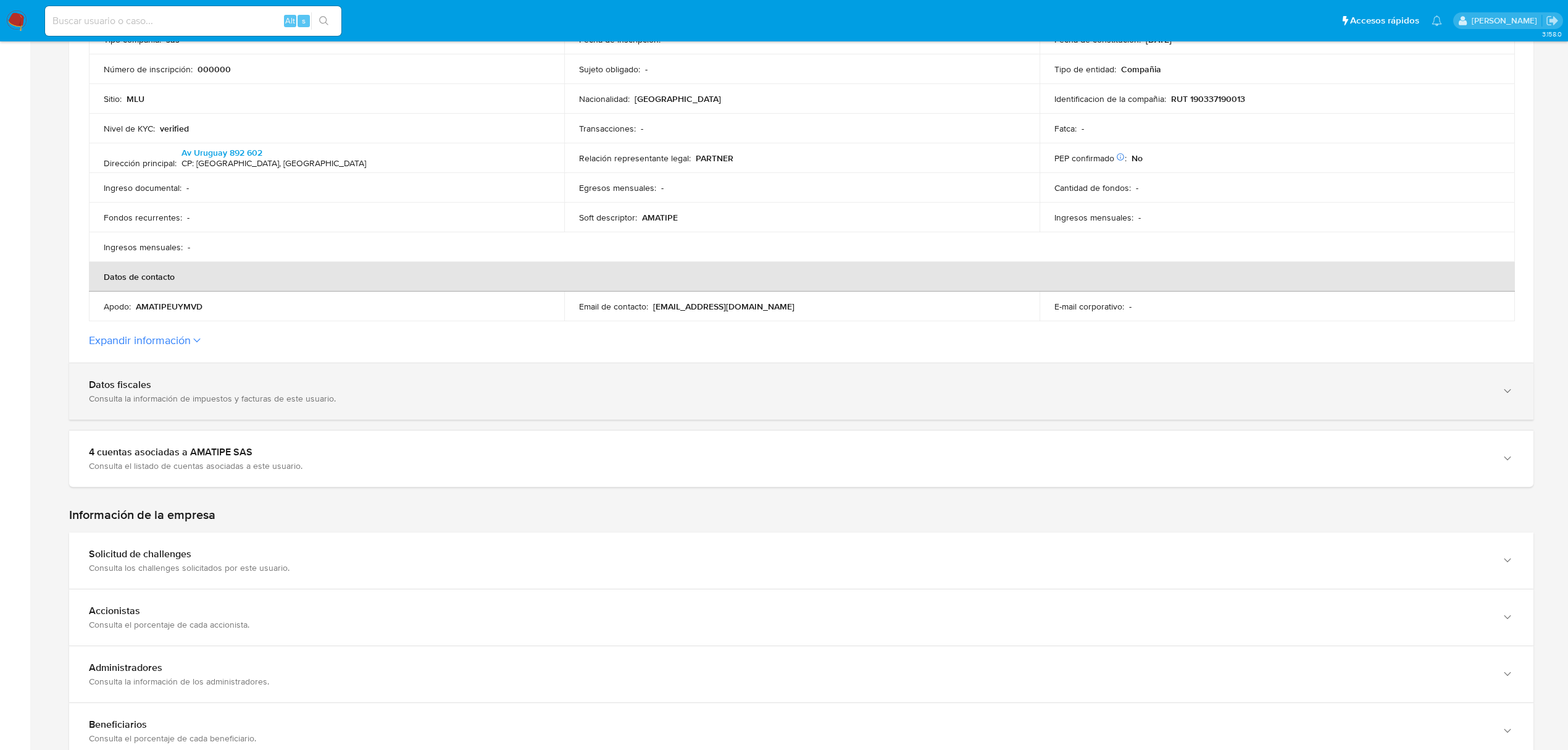
scroll to position [329, 0]
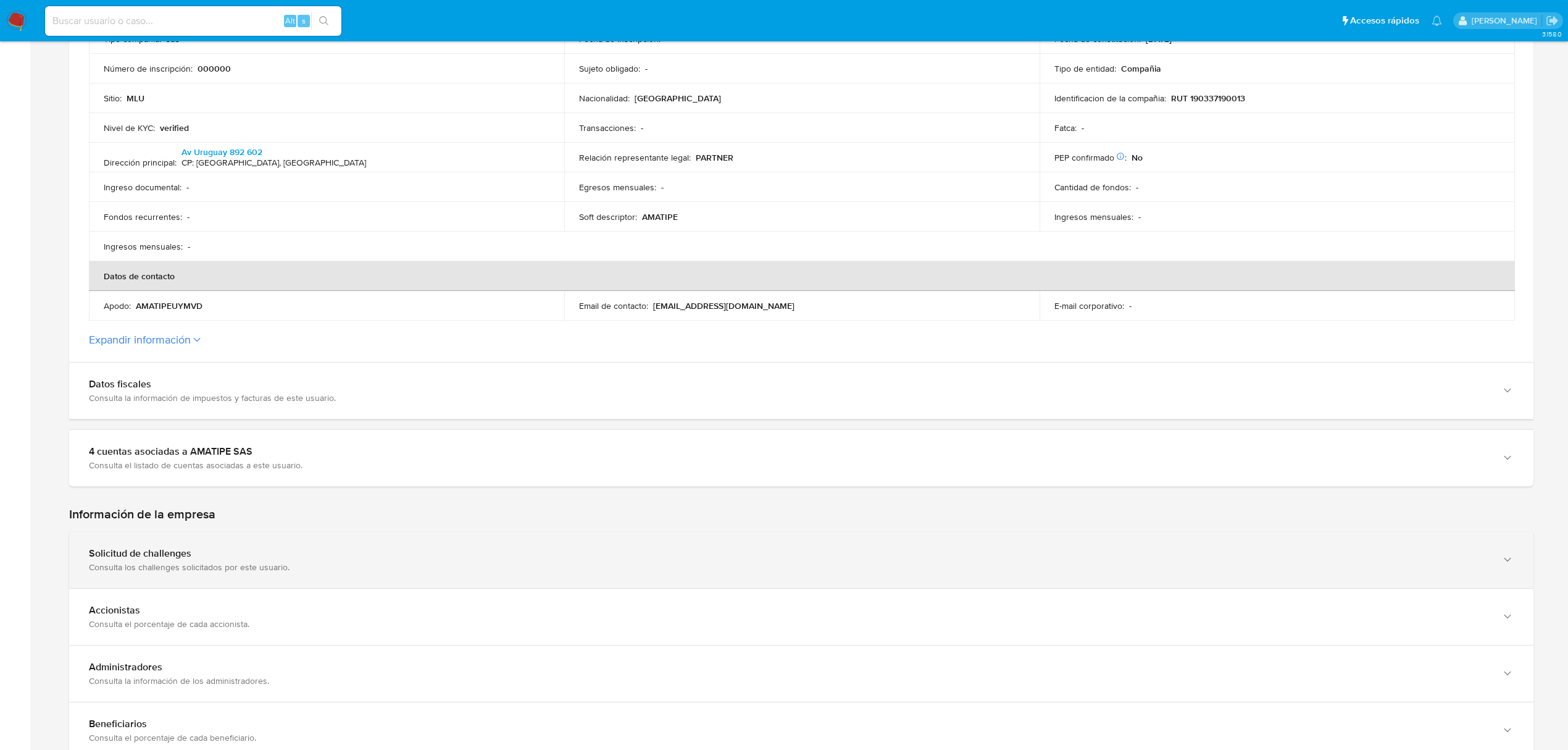
drag, startPoint x: 1144, startPoint y: 465, endPoint x: 1139, endPoint y: 547, distance: 82.2
click at [1144, 465] on div "Consulta el listado de cuentas asociadas a este usuario." at bounding box center [789, 465] width 1400 height 11
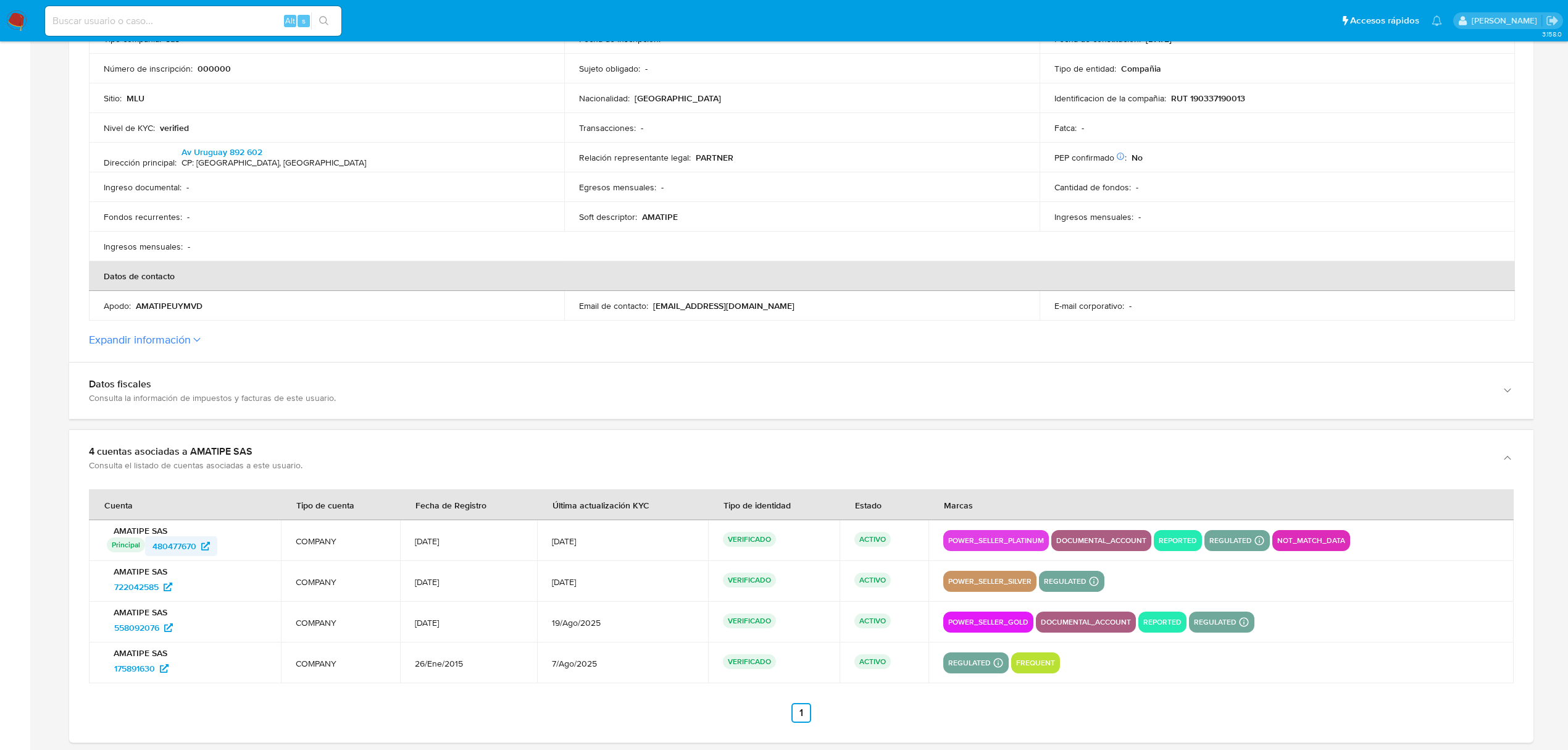
drag, startPoint x: 232, startPoint y: 548, endPoint x: 151, endPoint y: 556, distance: 81.4
click at [151, 556] on div "Principal Identificado como usuario principal 480477670" at bounding box center [186, 546] width 159 height 20
drag, startPoint x: 205, startPoint y: 585, endPoint x: 104, endPoint y: 592, distance: 101.2
click at [104, 592] on div "AMATIPE SAS 722042585" at bounding box center [185, 581] width 162 height 31
drag, startPoint x: 113, startPoint y: 630, endPoint x: 89, endPoint y: 631, distance: 24.0
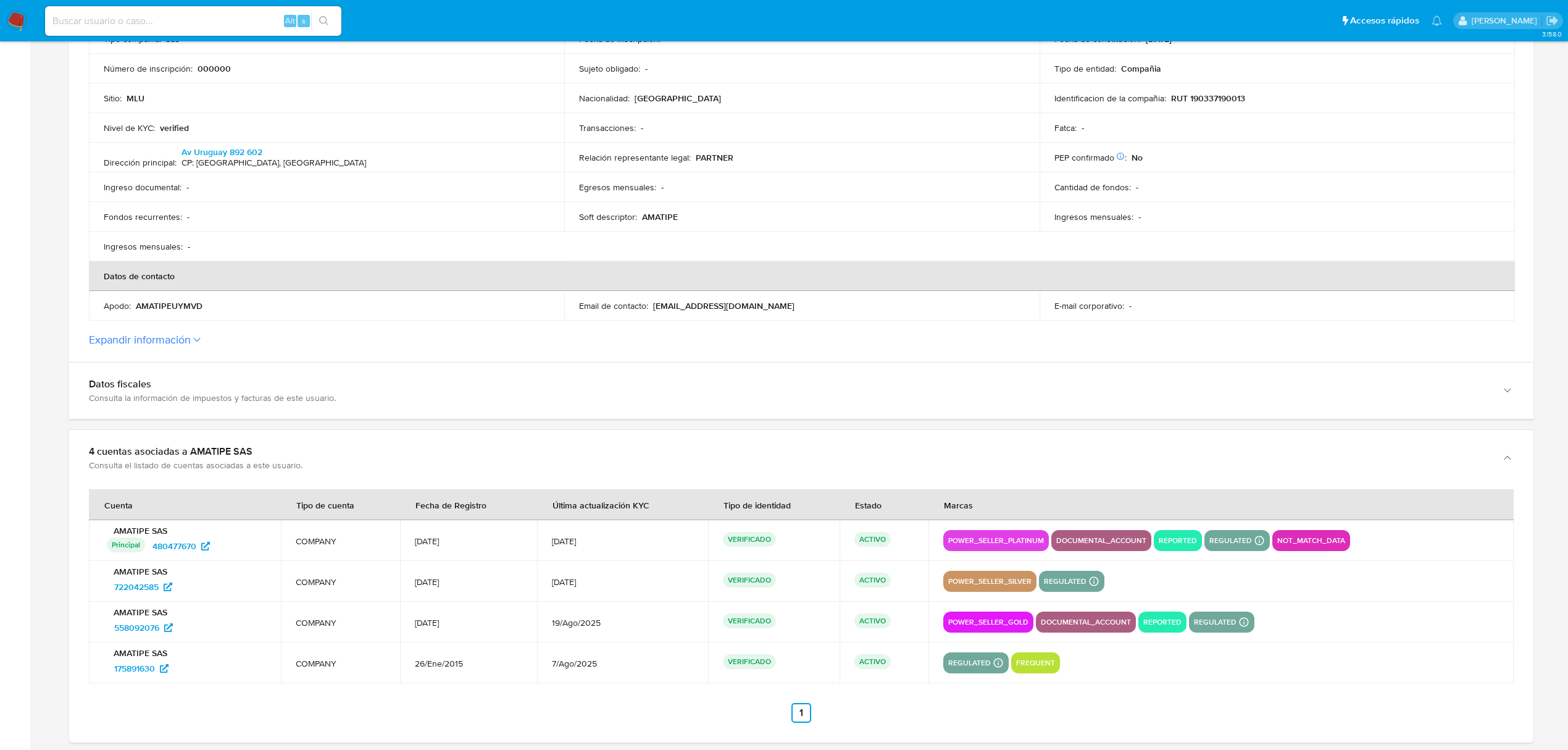
click at [89, 631] on td "AMATIPE SAS 558092076" at bounding box center [185, 622] width 192 height 40
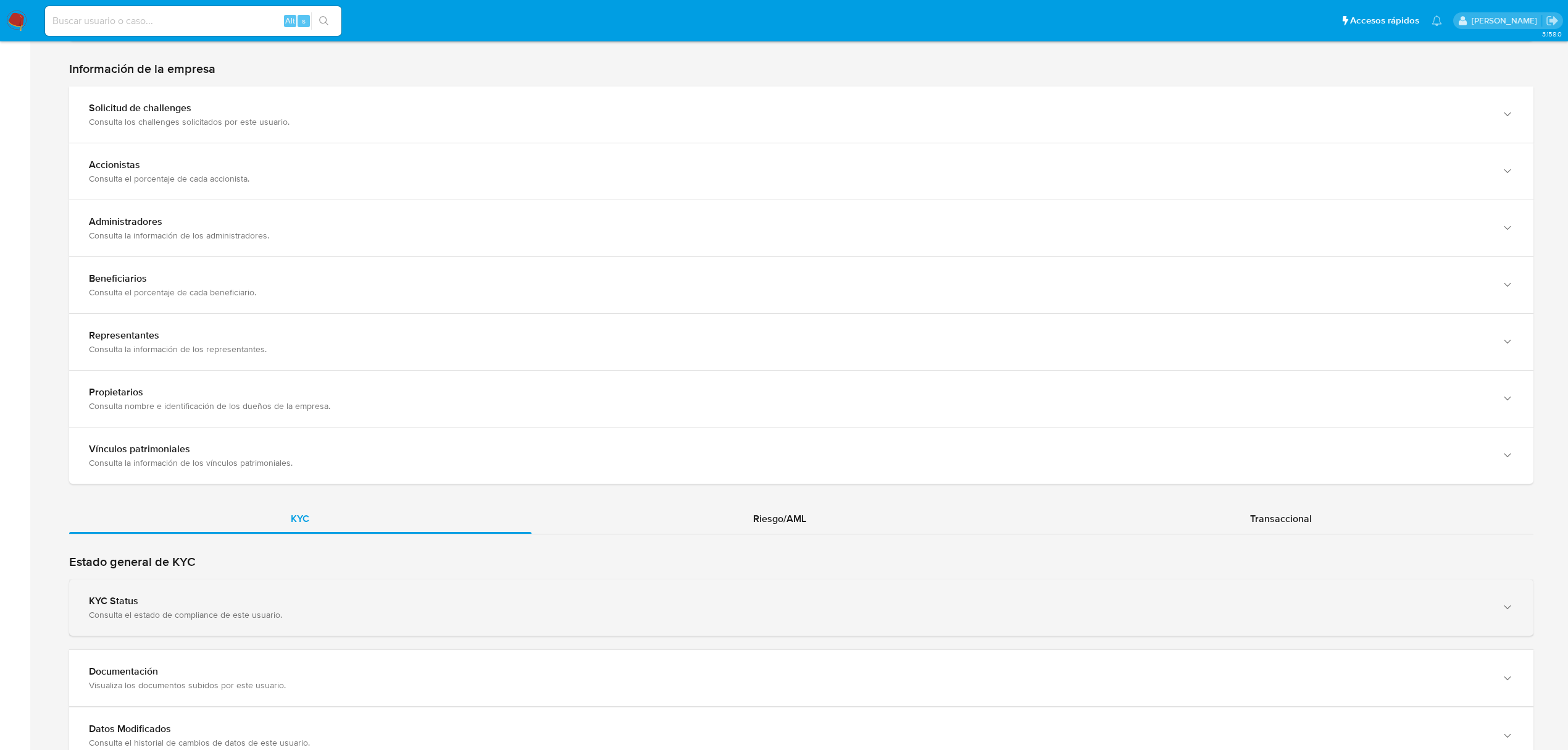
scroll to position [1153, 0]
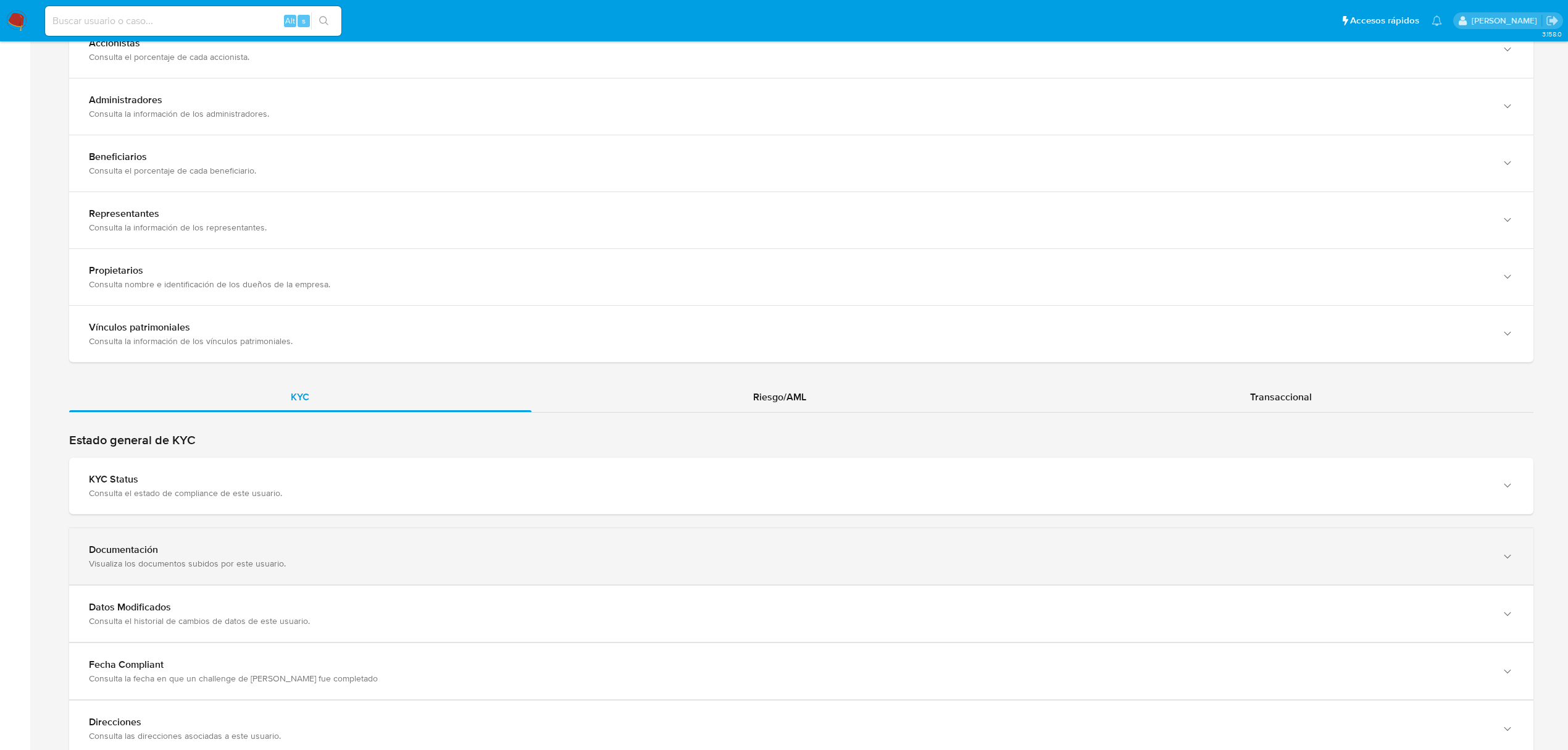
click at [514, 566] on div "Visualiza los documentos subidos por este usuario." at bounding box center [789, 563] width 1400 height 11
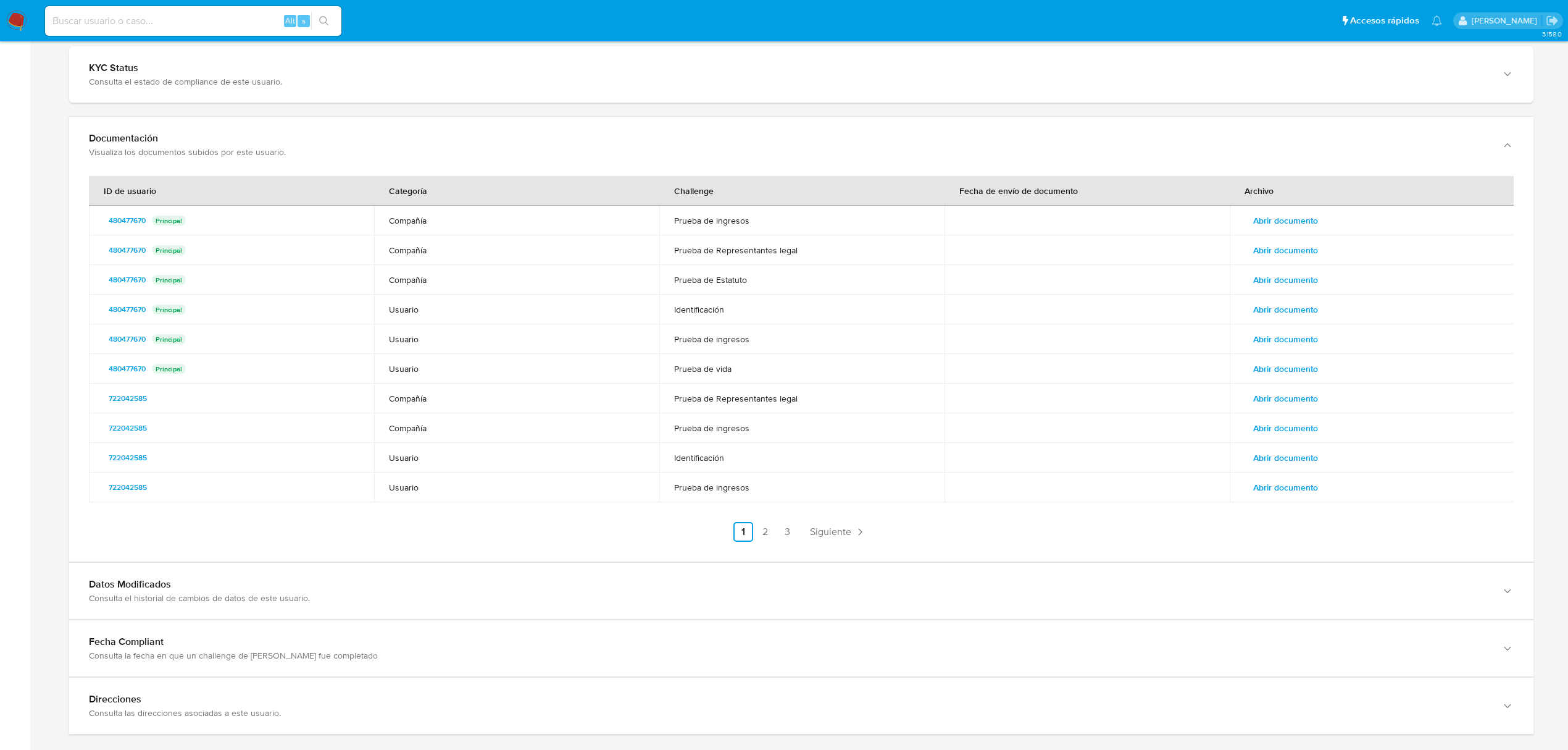
scroll to position [1565, 0]
click at [764, 532] on link "2" at bounding box center [765, 531] width 20 height 20
click at [789, 533] on ul "Anterior 1 2 3 Siguiente" at bounding box center [802, 531] width 1425 height 20
click at [793, 532] on link "2" at bounding box center [798, 531] width 20 height 20
click at [808, 534] on link "2" at bounding box center [798, 531] width 20 height 20
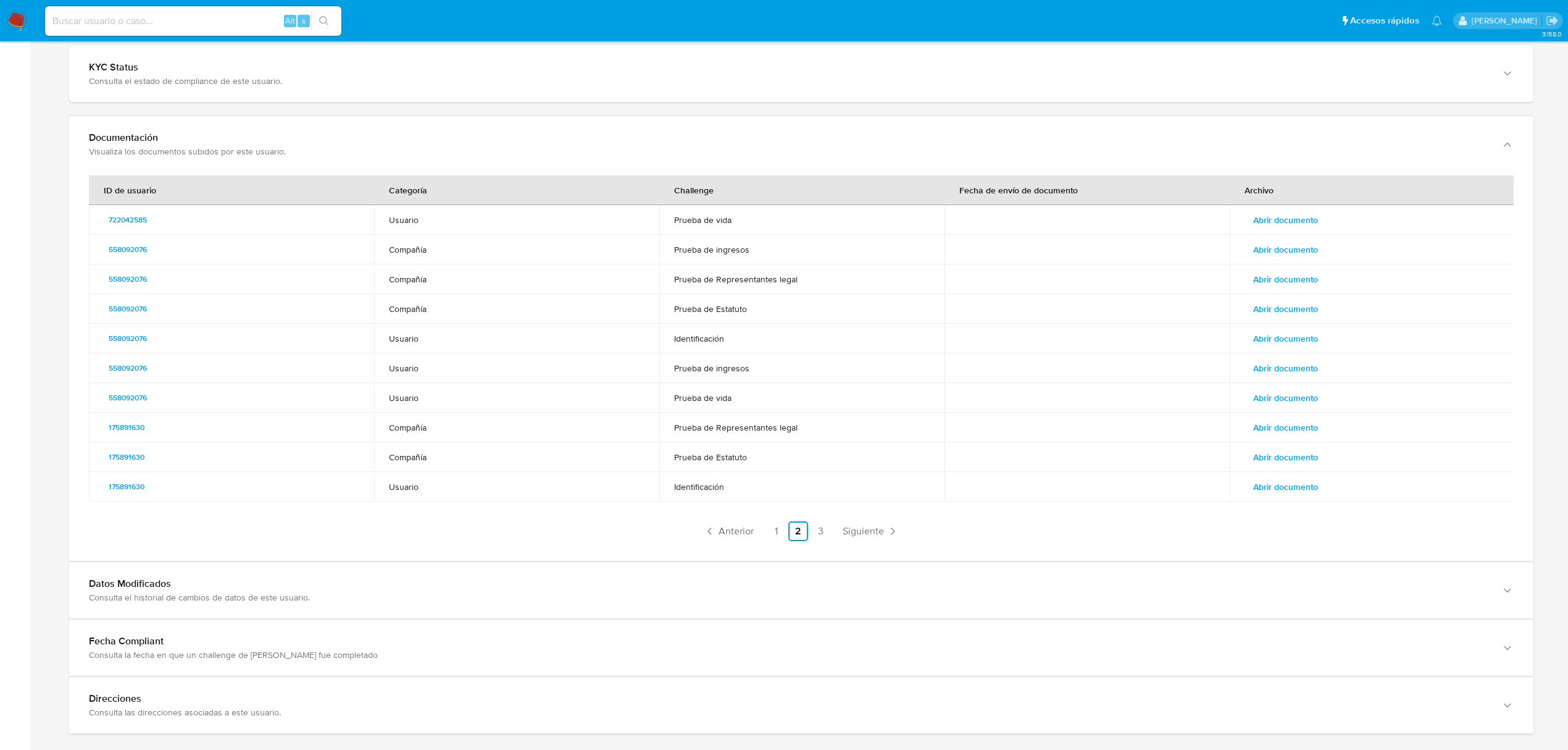
click at [809, 536] on ul "Anterior 1 2 3 Siguiente" at bounding box center [802, 531] width 1425 height 20
click at [815, 531] on link "3" at bounding box center [820, 531] width 20 height 20
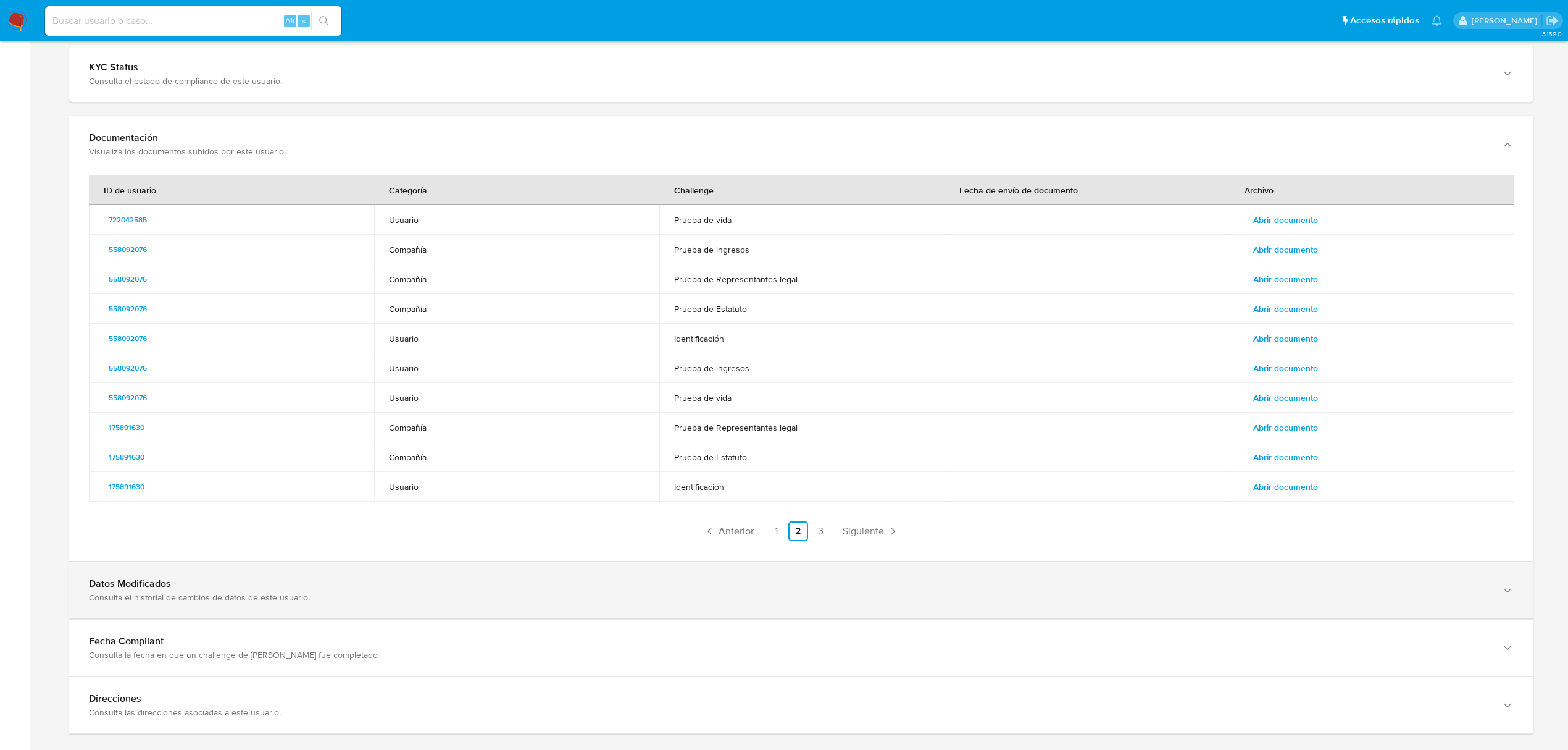
scroll to position [1367, 0]
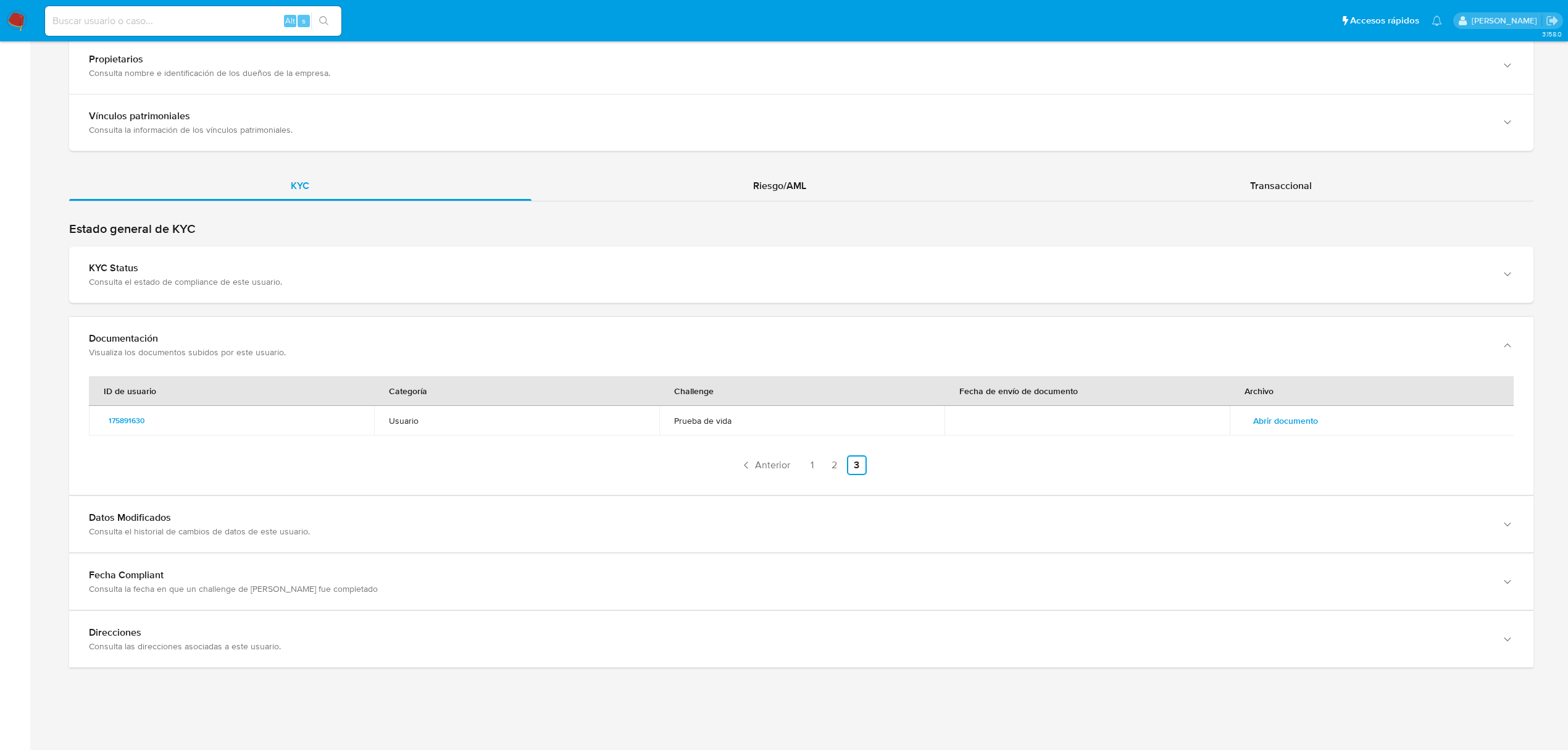
click at [766, 171] on div "Riesgo/AML" at bounding box center [780, 186] width 497 height 30
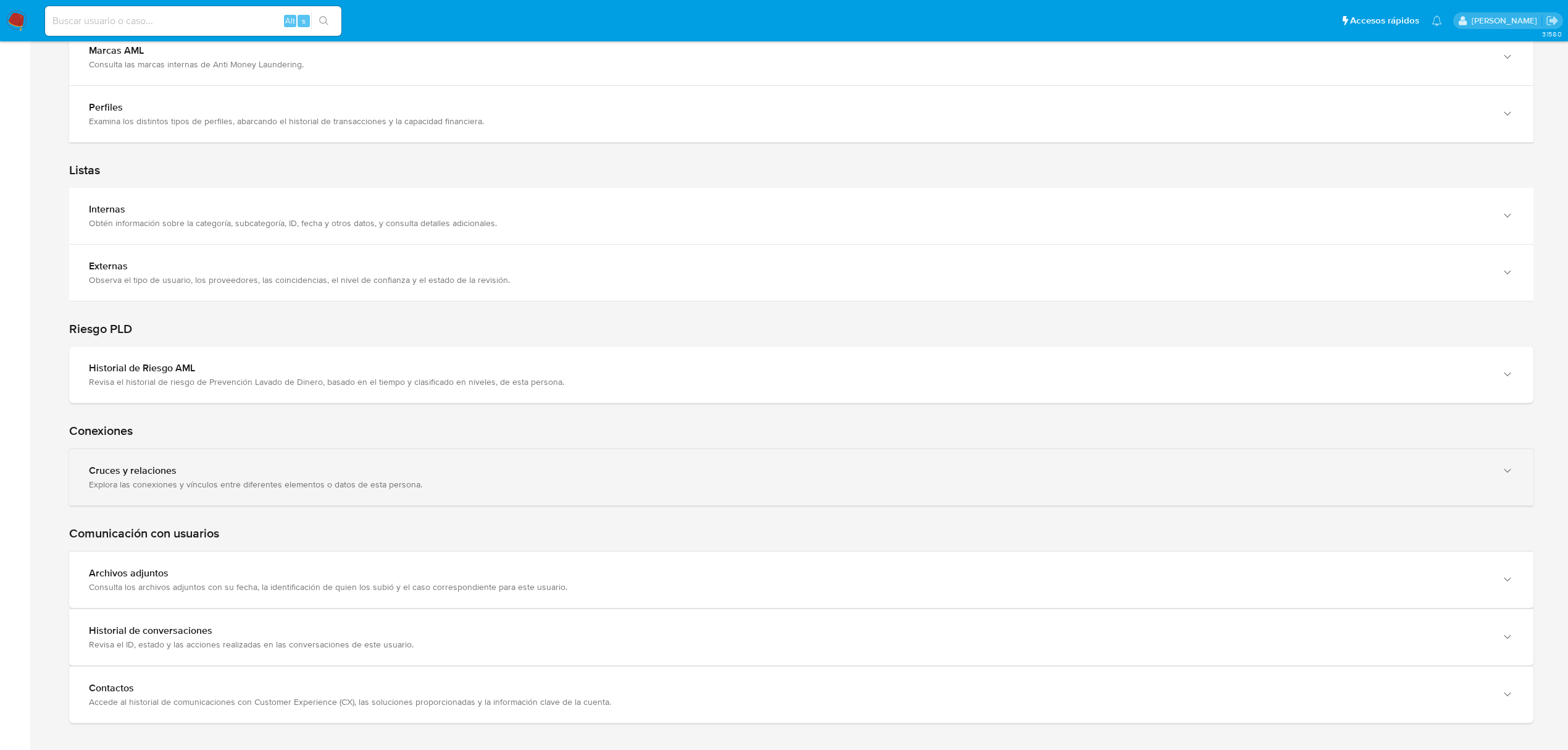
scroll to position [1758, 0]
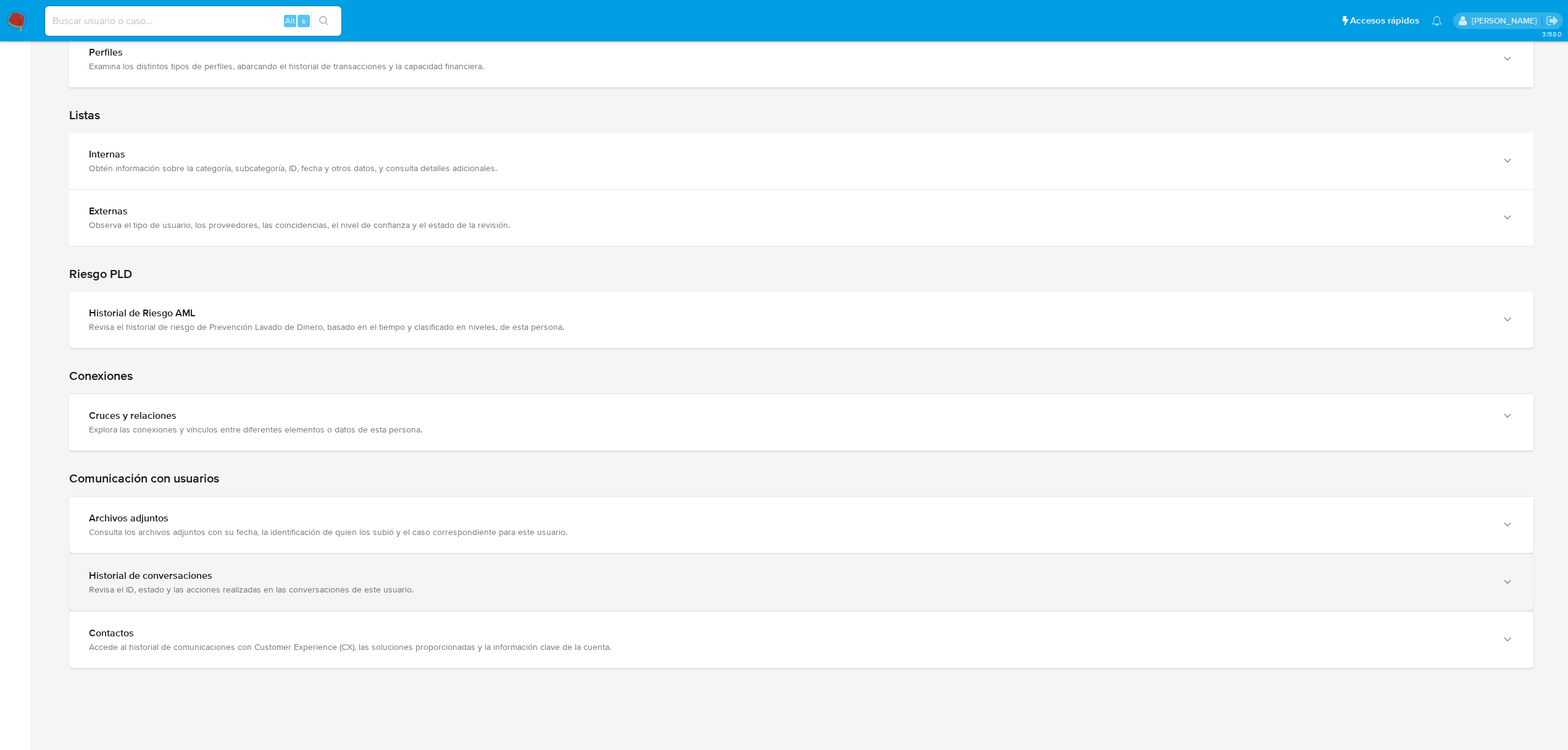
click at [679, 567] on div "Historial de conversaciones Revisa el ID, estado y las acciones realizadas en l…" at bounding box center [802, 582] width 1464 height 56
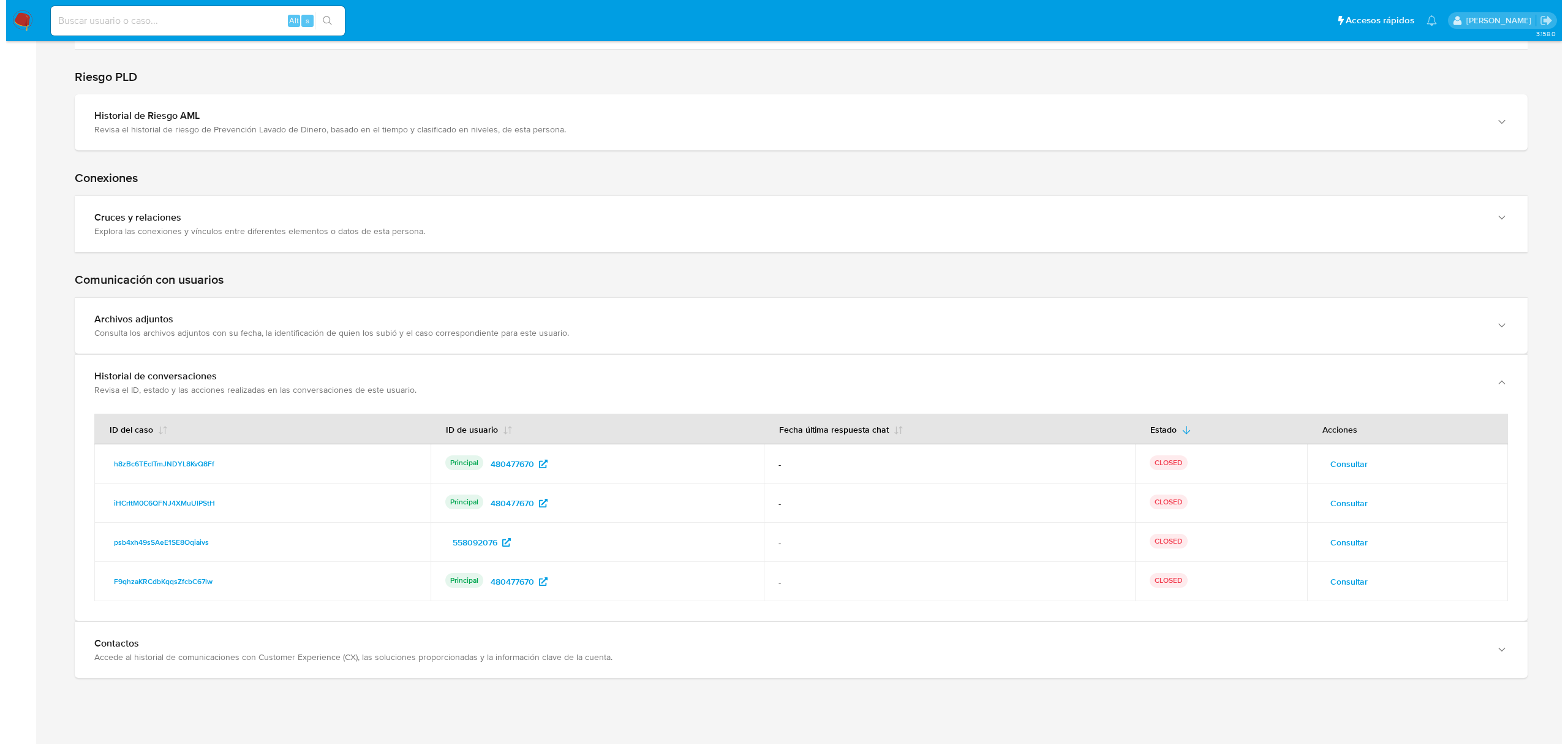
scroll to position [1954, 0]
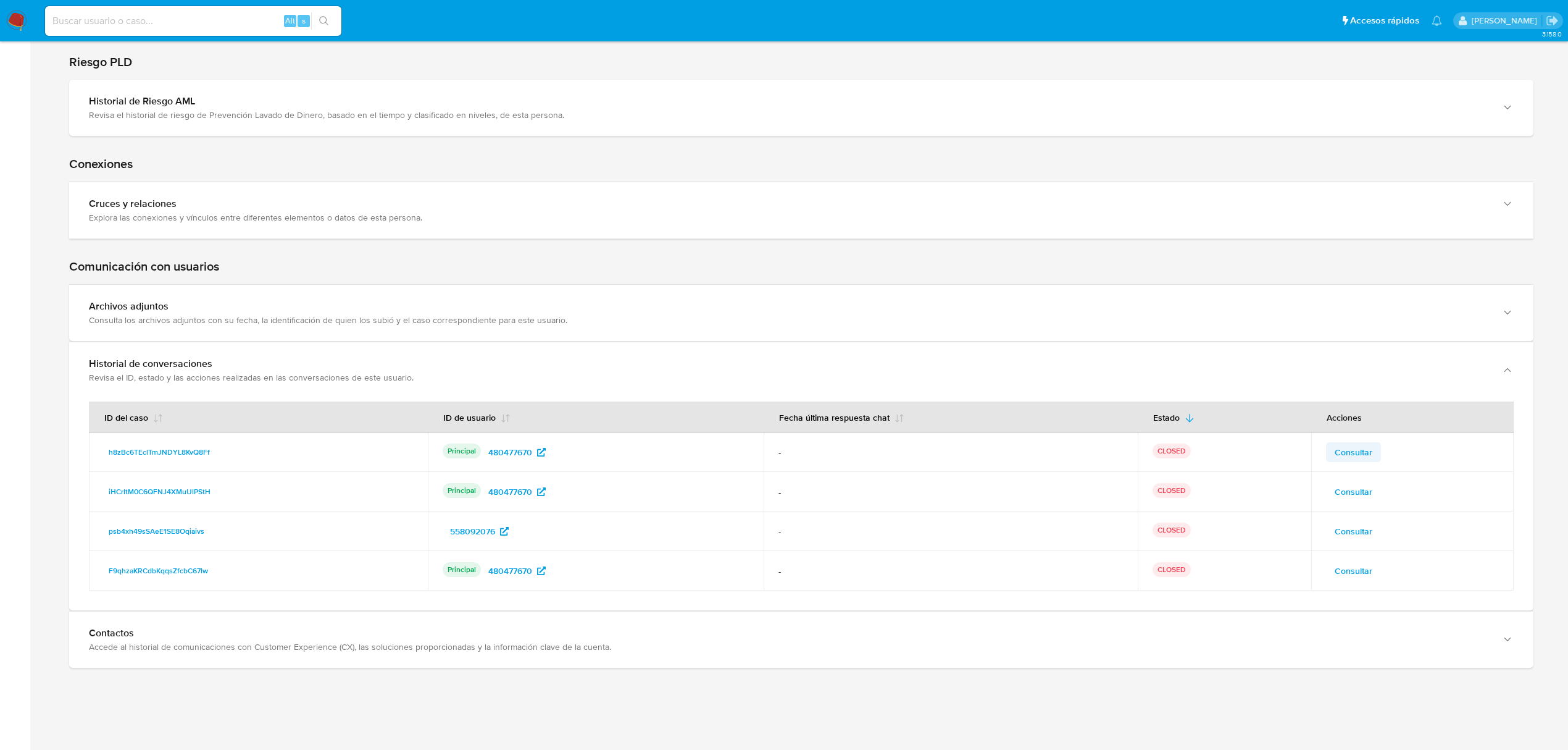
click at [1352, 452] on span "Consultar" at bounding box center [1354, 453] width 38 height 18
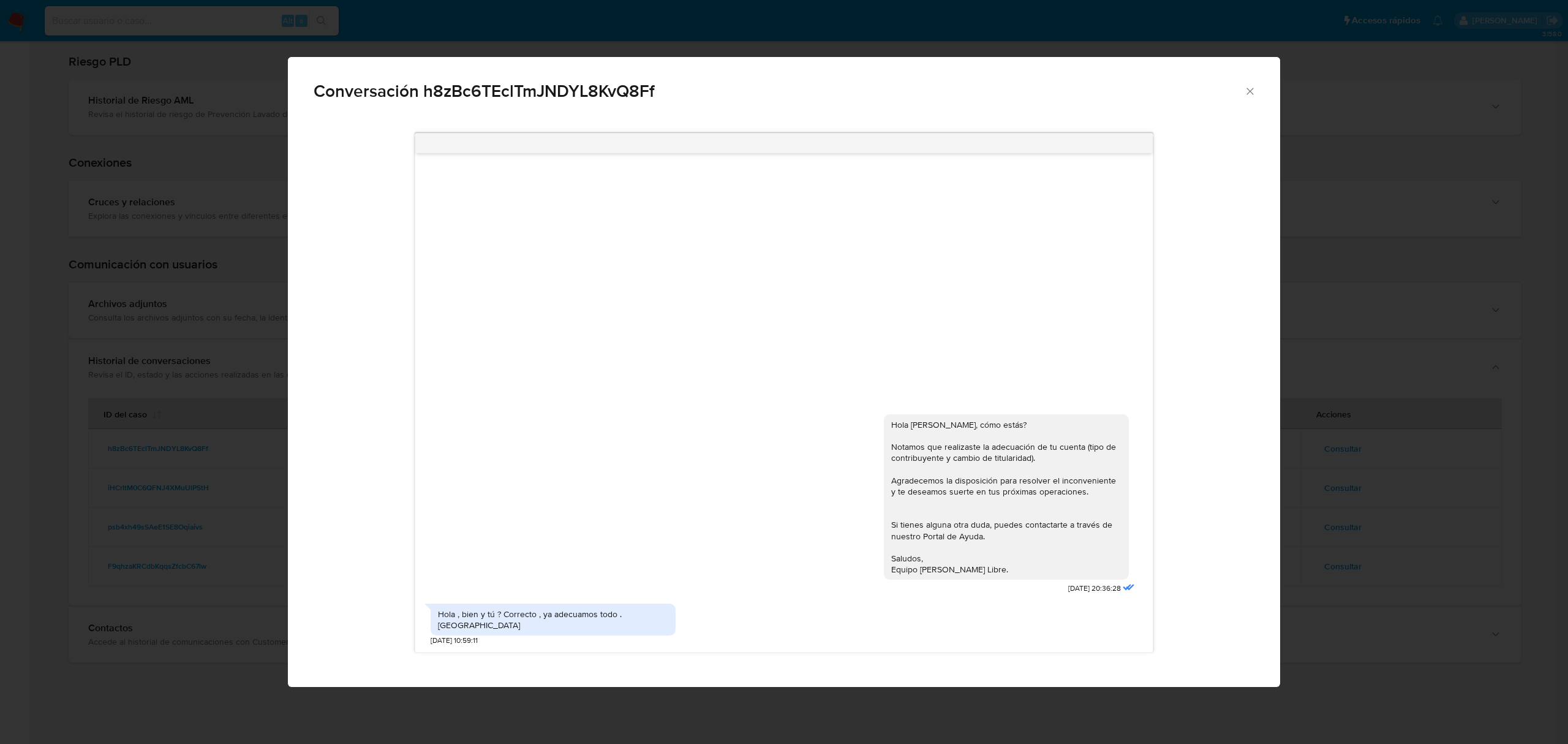
click at [1286, 464] on div "Conversación h8zBc6TEclTmJNDYL8KvQ8Ff Hola Ana, cómo estás? Notamos que realiza…" at bounding box center [784, 372] width 1568 height 744
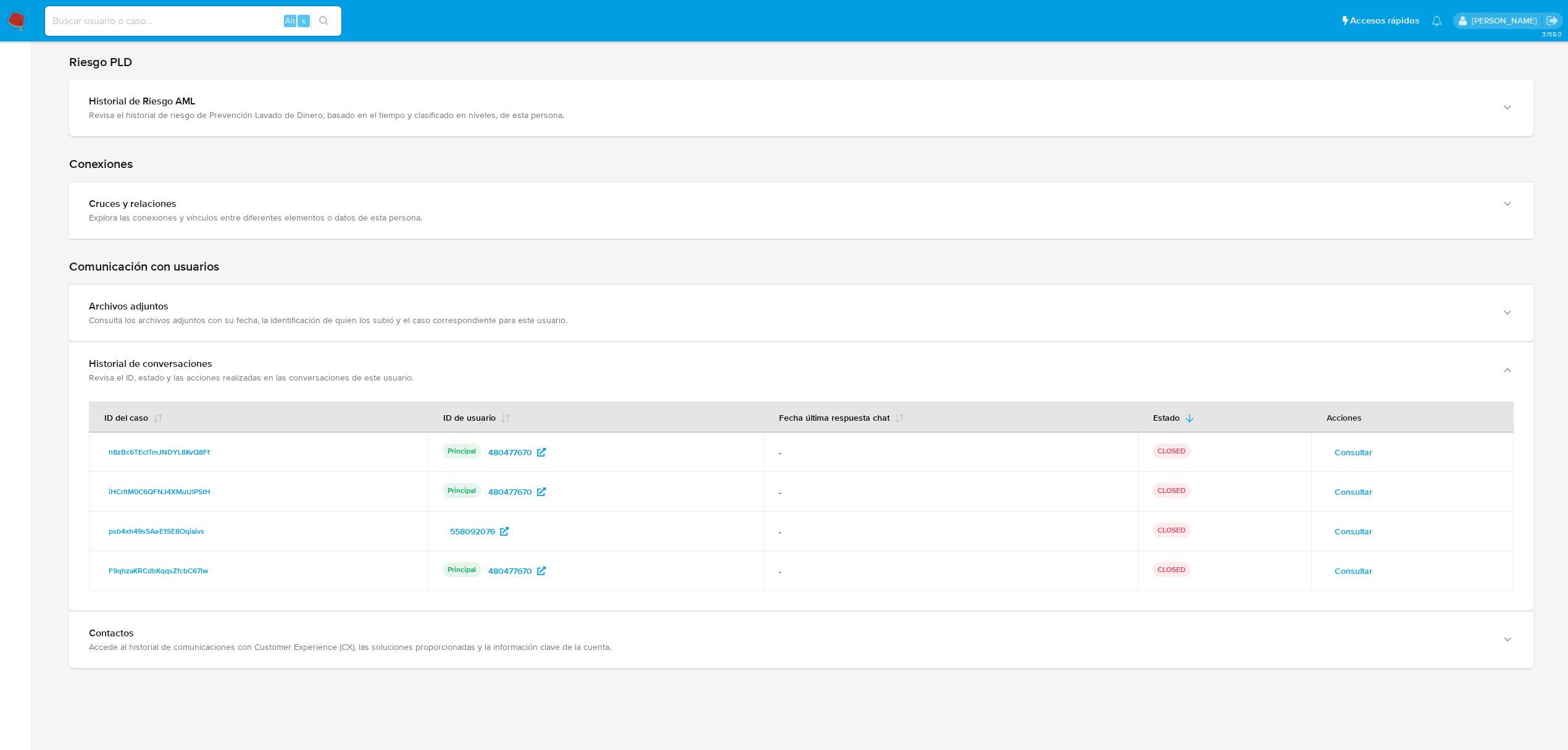
click at [1361, 485] on span "Consultar" at bounding box center [1354, 492] width 38 height 18
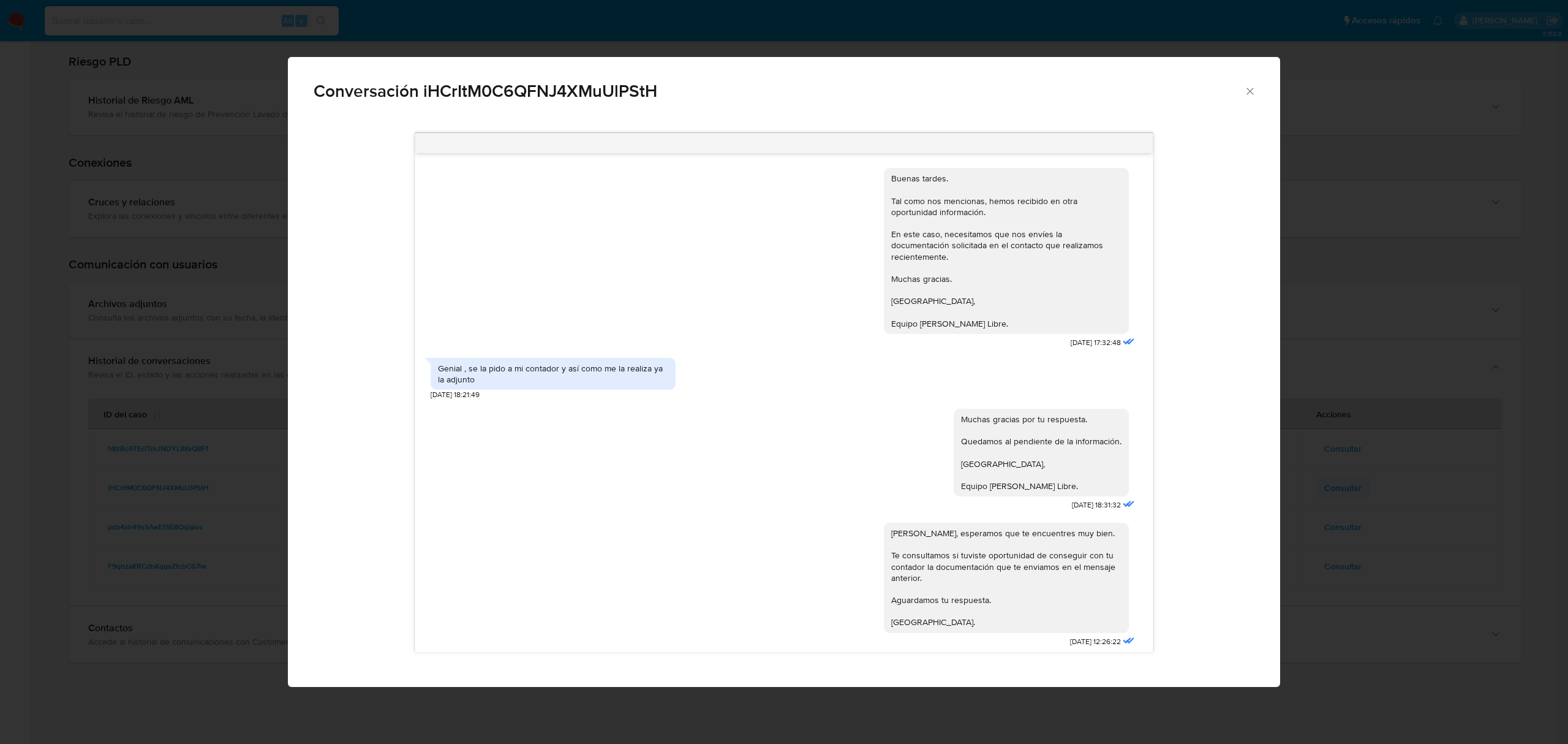
scroll to position [779, 0]
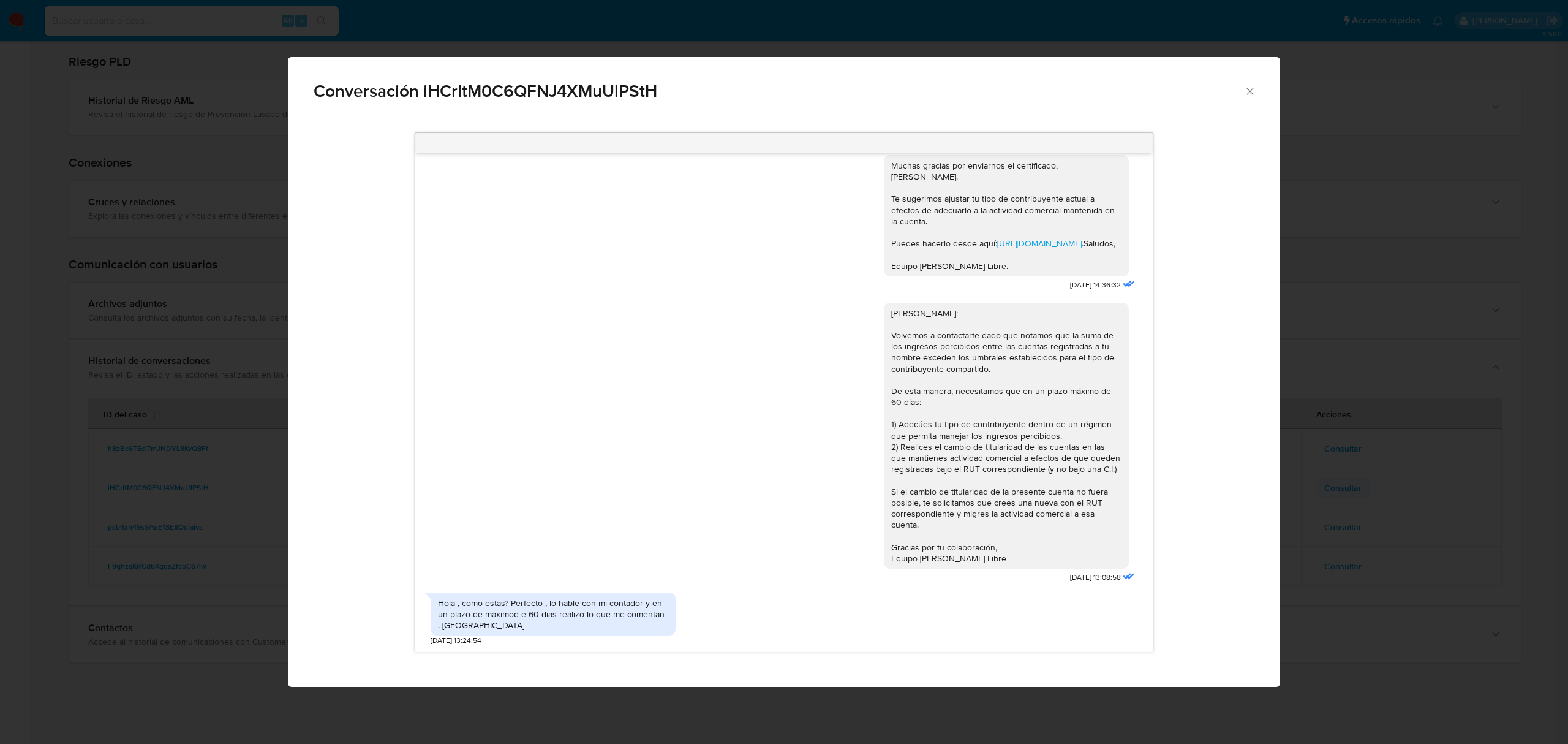
click at [1350, 481] on div "Conversación iHCrItM0C6QFNJ4XMuUlPStH Buenas tardes. Tal como nos mencionas, he…" at bounding box center [784, 372] width 1568 height 744
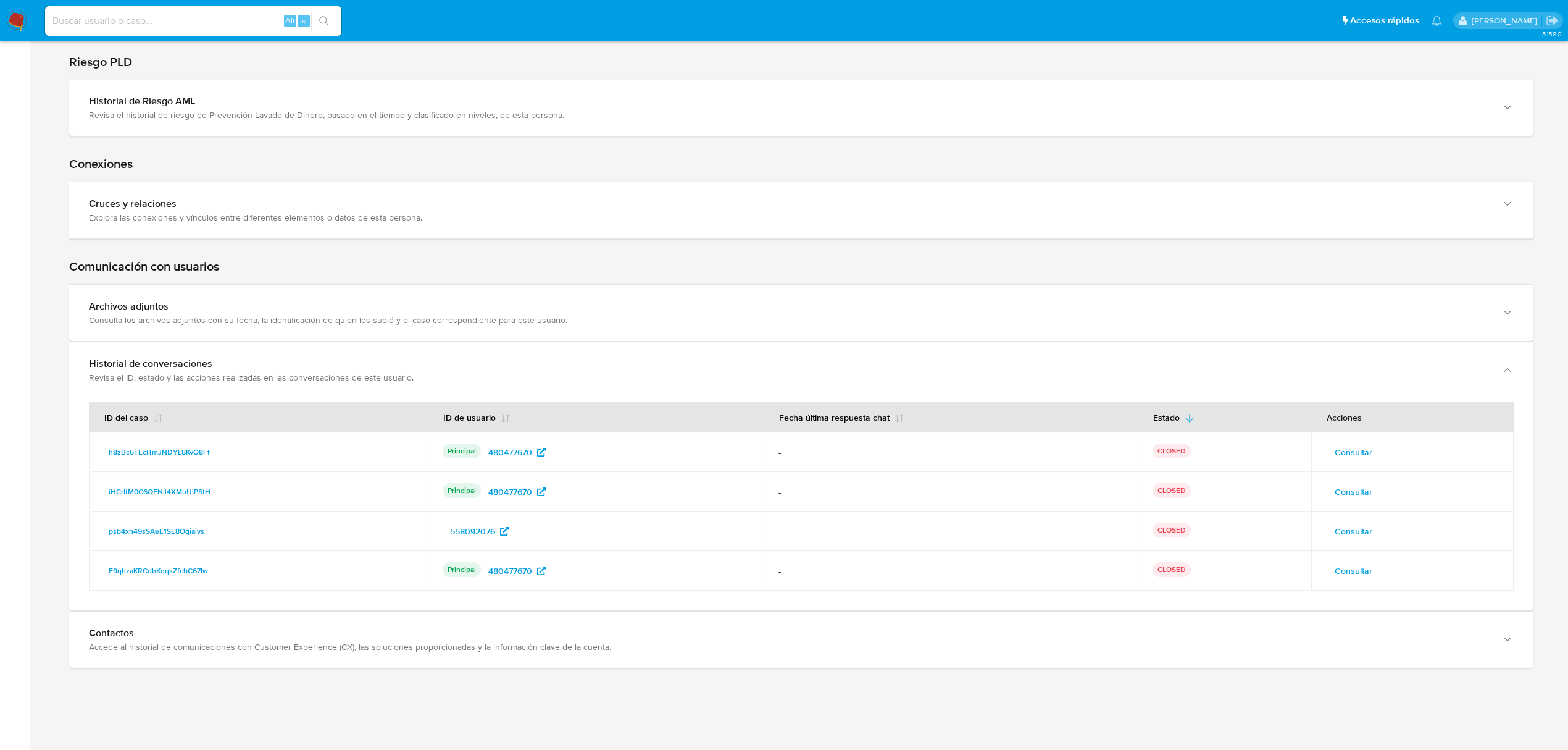
click at [1351, 460] on span "Consultar" at bounding box center [1354, 453] width 38 height 18
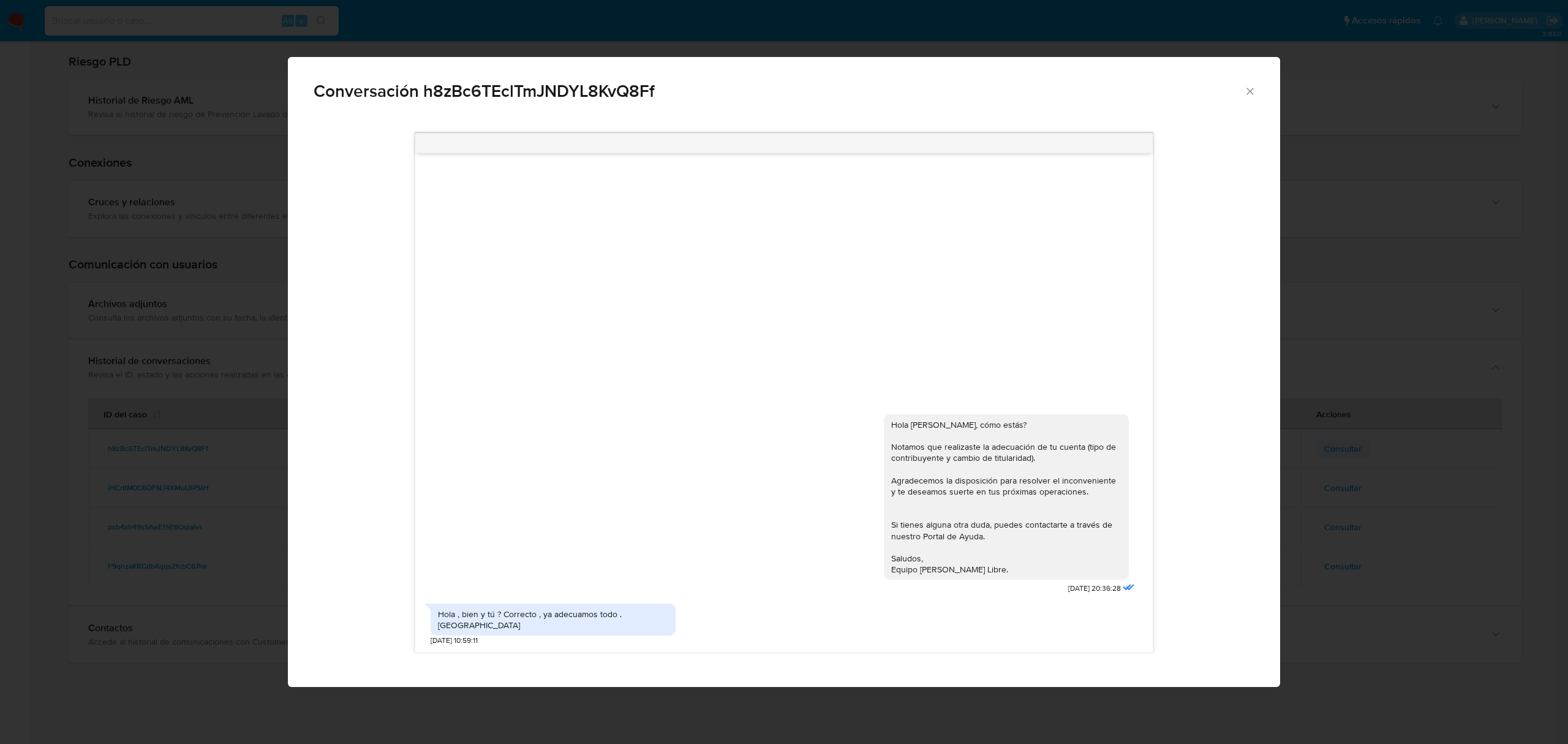
click at [1340, 456] on div "Conversación h8zBc6TEclTmJNDYL8KvQ8Ff Hola Ana, cómo estás? Notamos que realiza…" at bounding box center [784, 372] width 1568 height 744
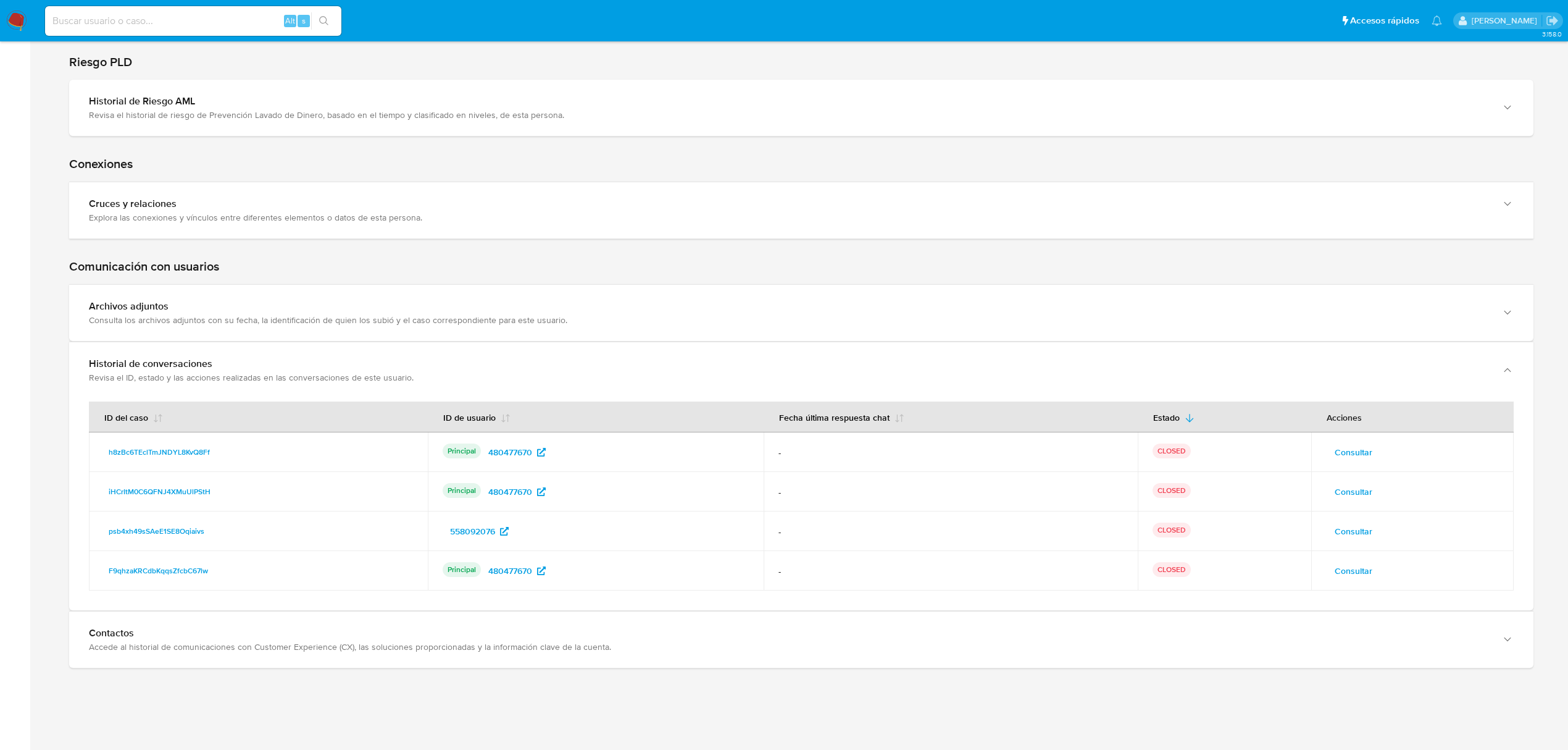
drag, startPoint x: 1357, startPoint y: 527, endPoint x: 1357, endPoint y: 535, distance: 8.0
click at [1357, 535] on span "Consultar" at bounding box center [1354, 531] width 38 height 18
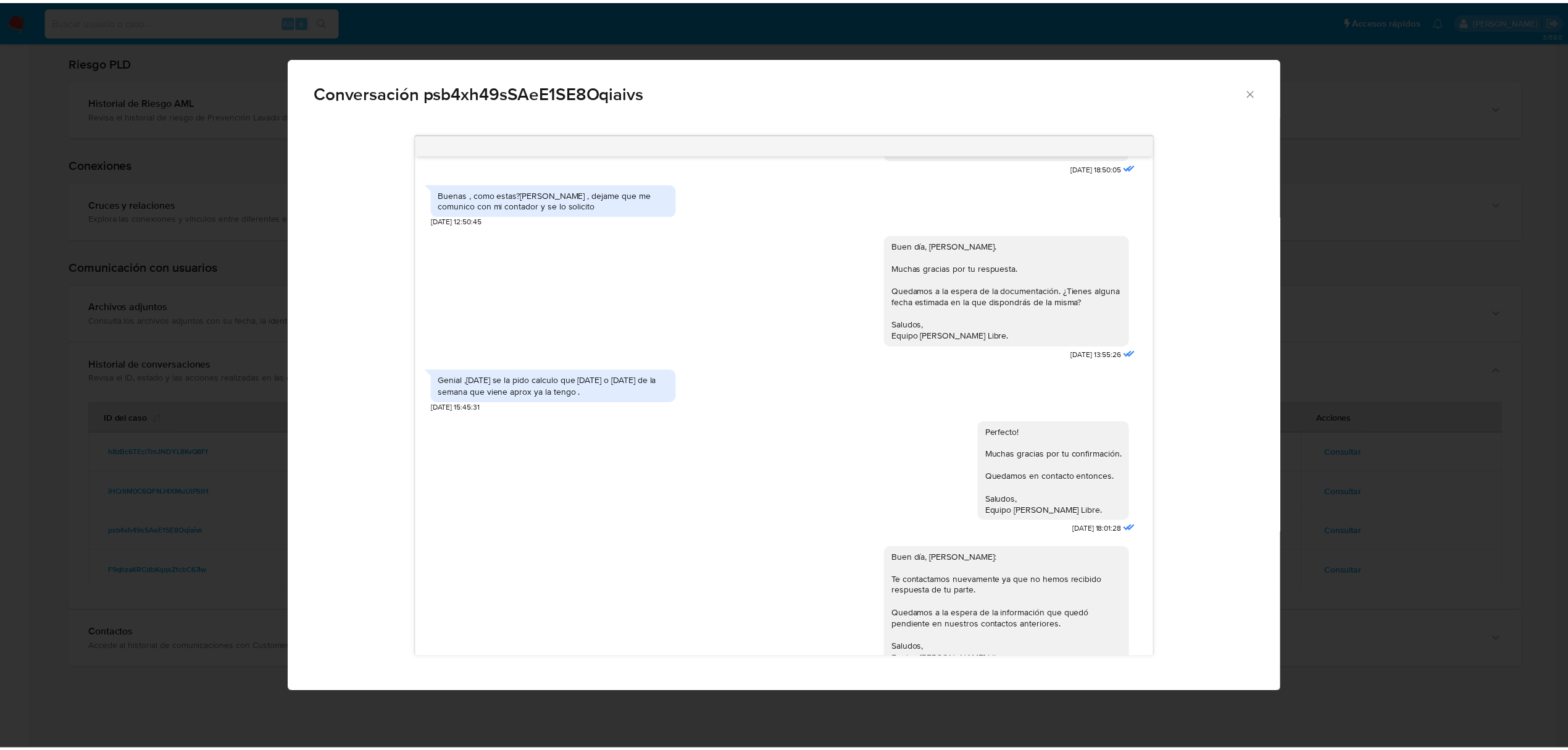
scroll to position [0, 0]
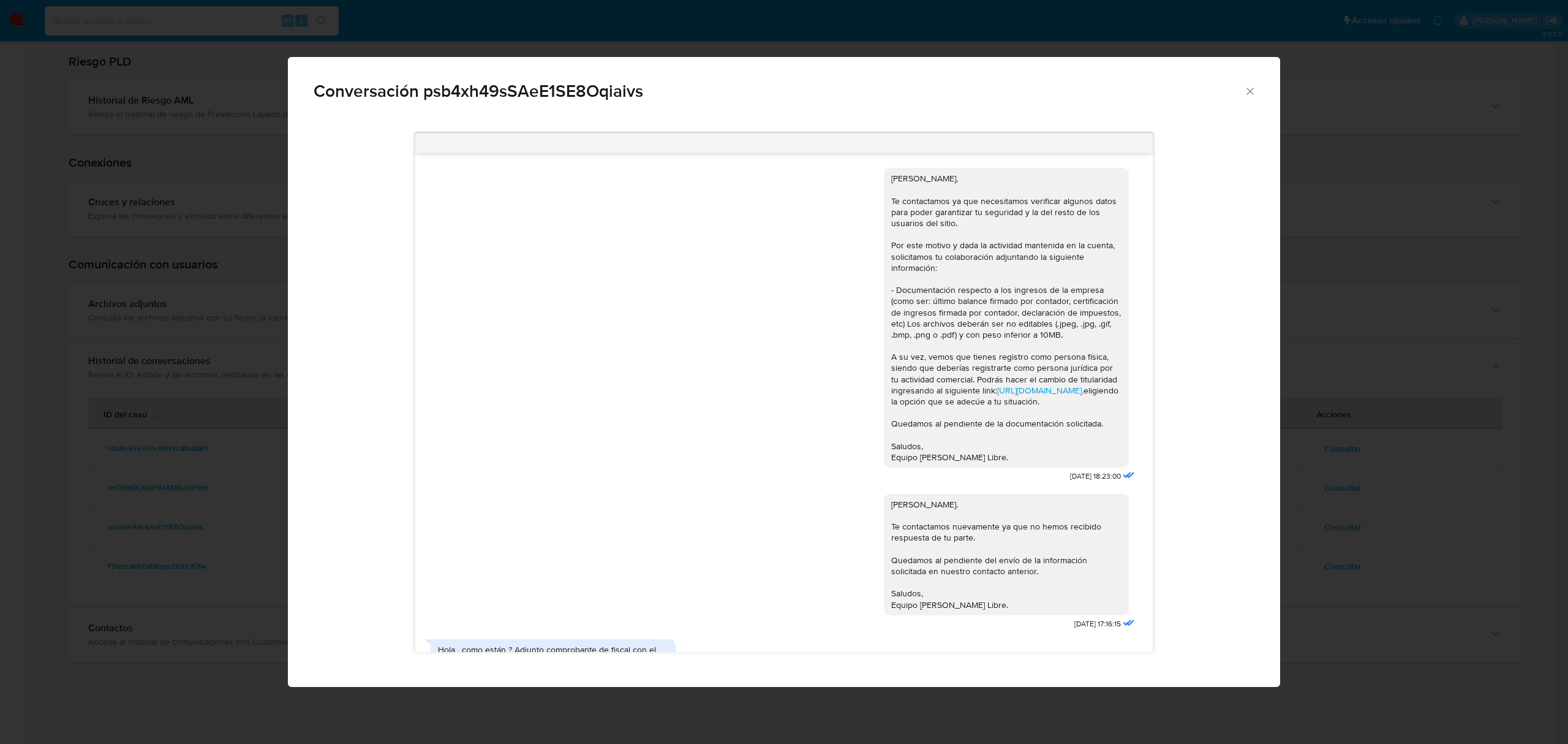
click at [1330, 417] on div "Conversación psb4xh49sSAeE1SE8Oqiaivs Hola Jorge, Te contactamos ya que necesit…" at bounding box center [784, 372] width 1568 height 744
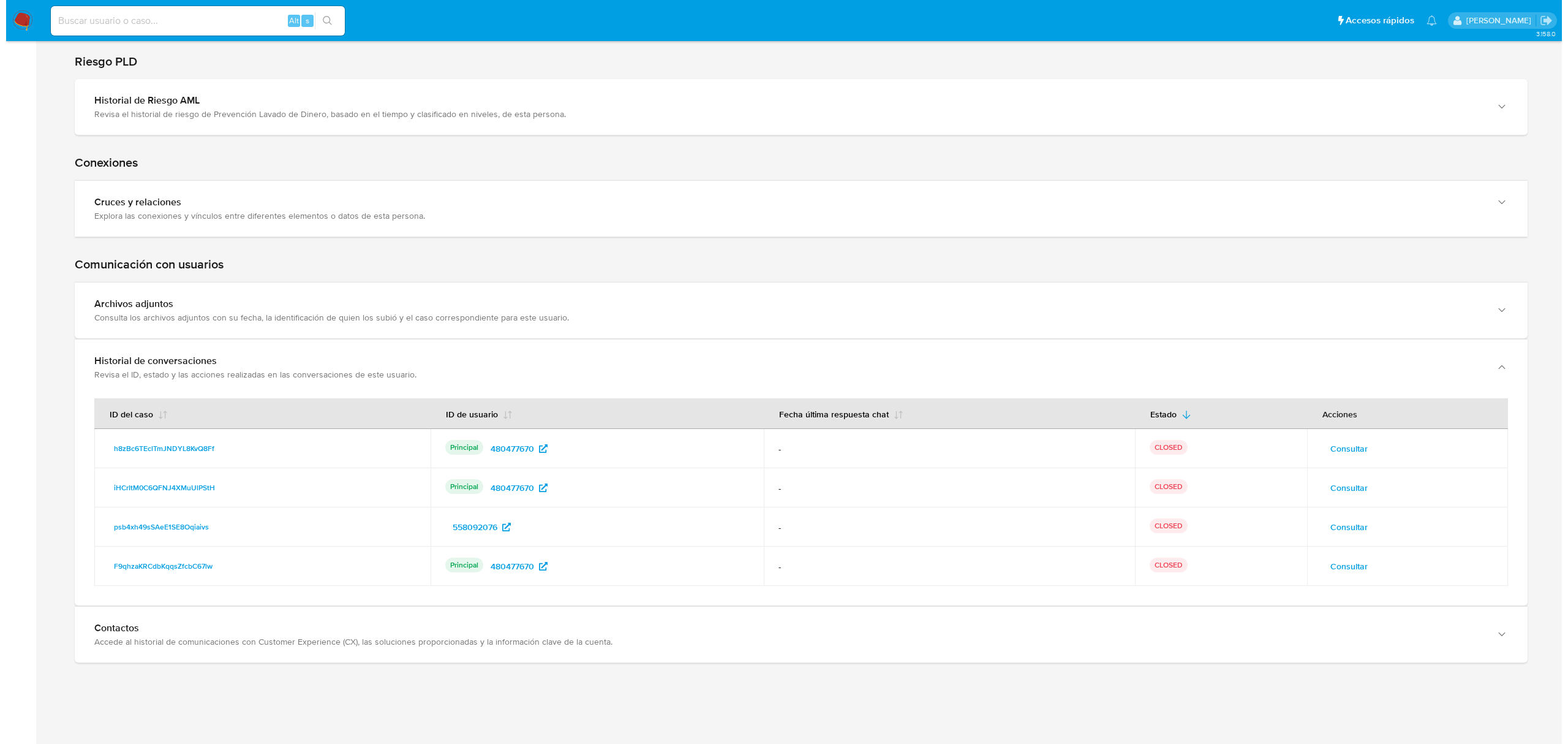
scroll to position [1954, 0]
click at [1339, 519] on span "Consultar" at bounding box center [1343, 527] width 37 height 17
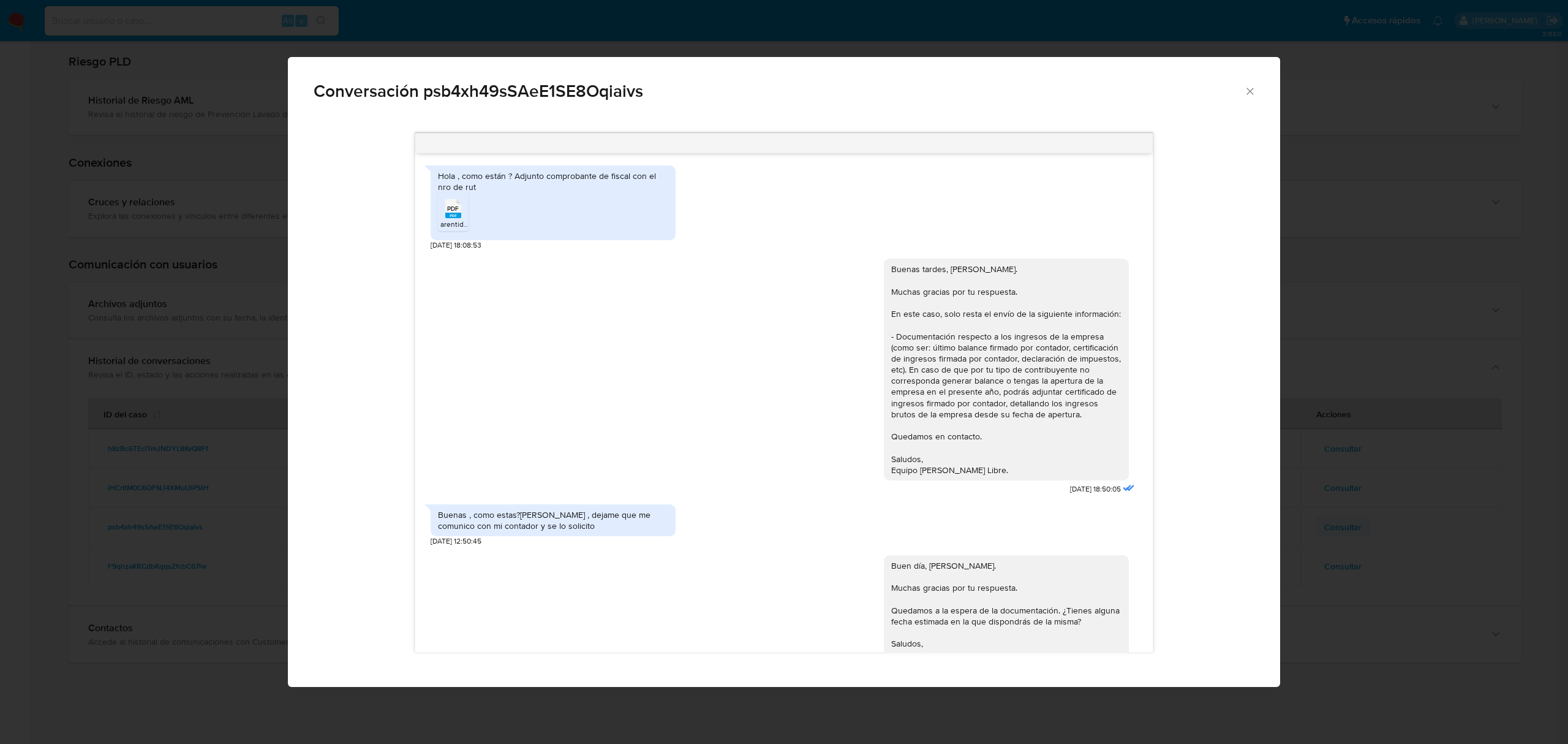
scroll to position [731, 0]
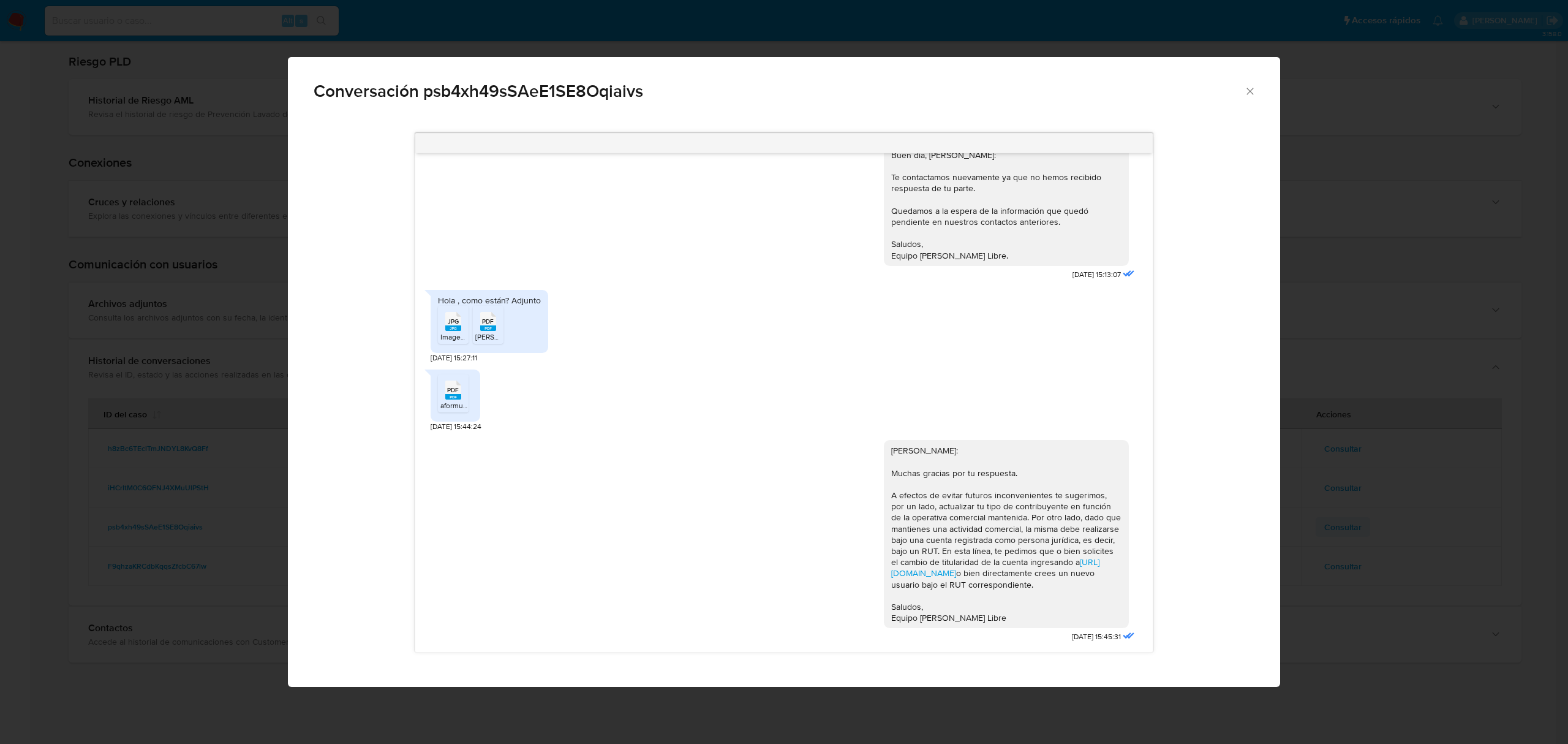
click at [1339, 518] on div "Conversación psb4xh49sSAeE1SE8Oqiaivs Hola , como están ? Adjunto comprobante d…" at bounding box center [784, 372] width 1568 height 744
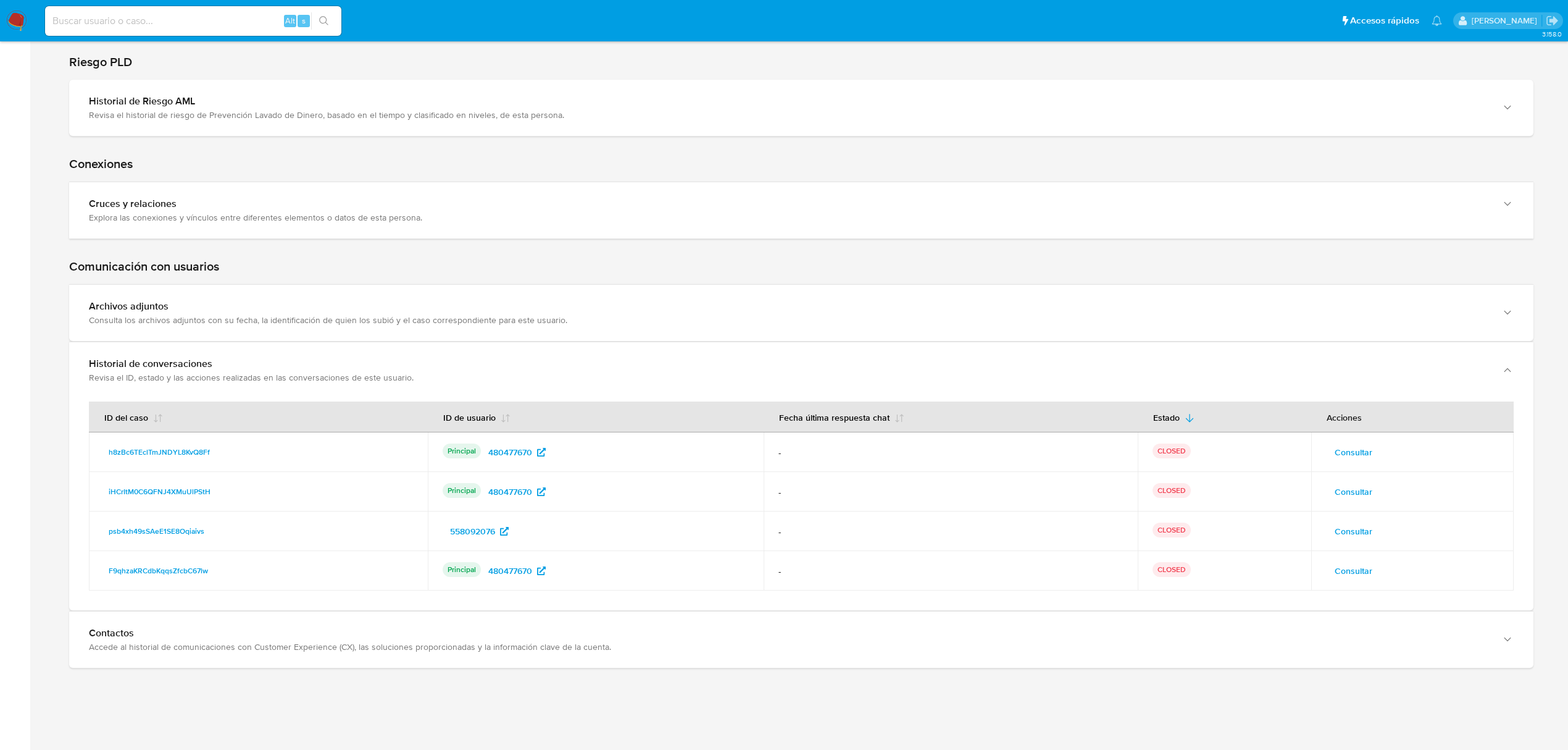
click at [1350, 523] on span "Consultar" at bounding box center [1354, 531] width 38 height 18
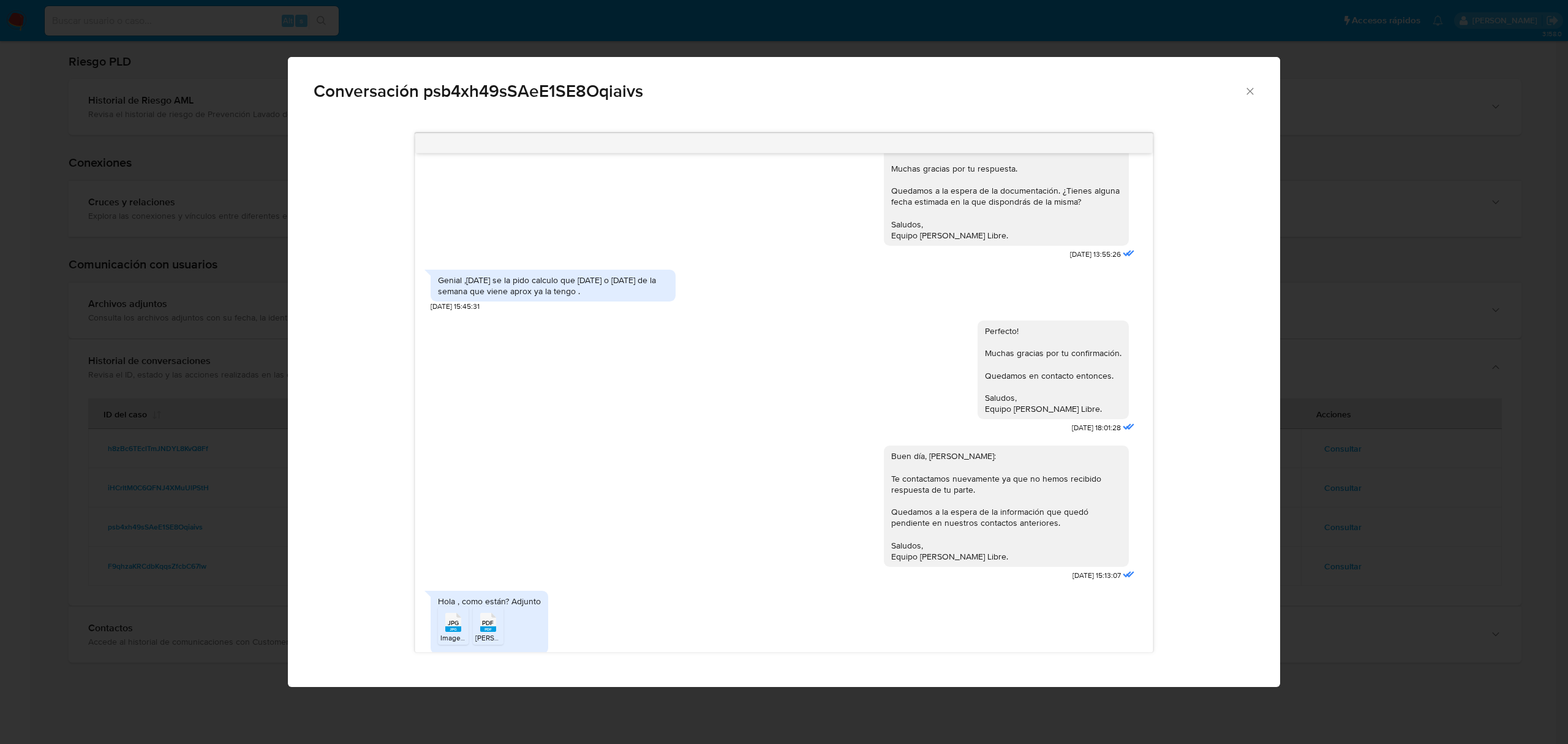
scroll to position [1062, 0]
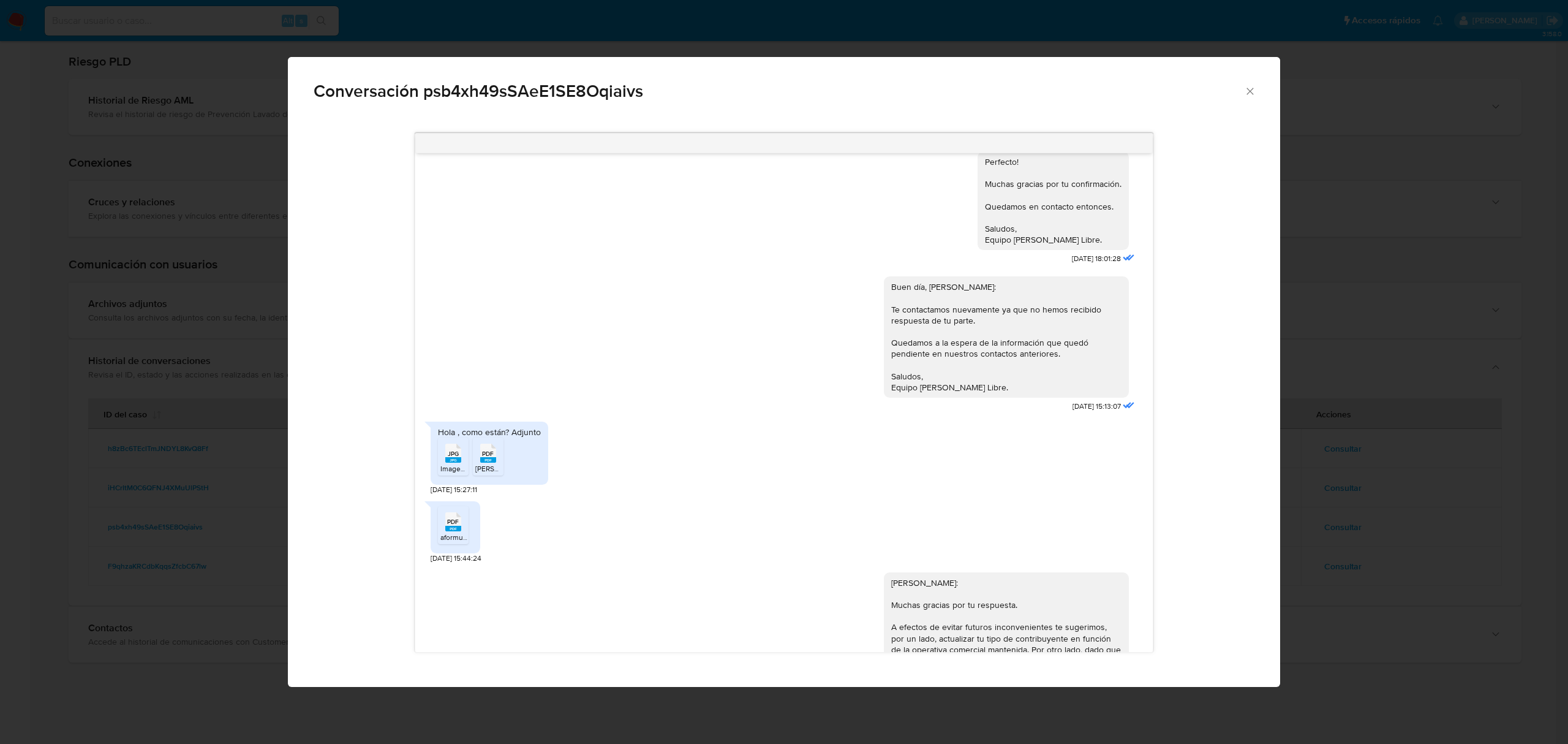
click at [1333, 492] on div "Conversación psb4xh49sSAeE1SE8Oqiaivs Hola Jorge, Te contactamos ya que necesit…" at bounding box center [784, 372] width 1568 height 744
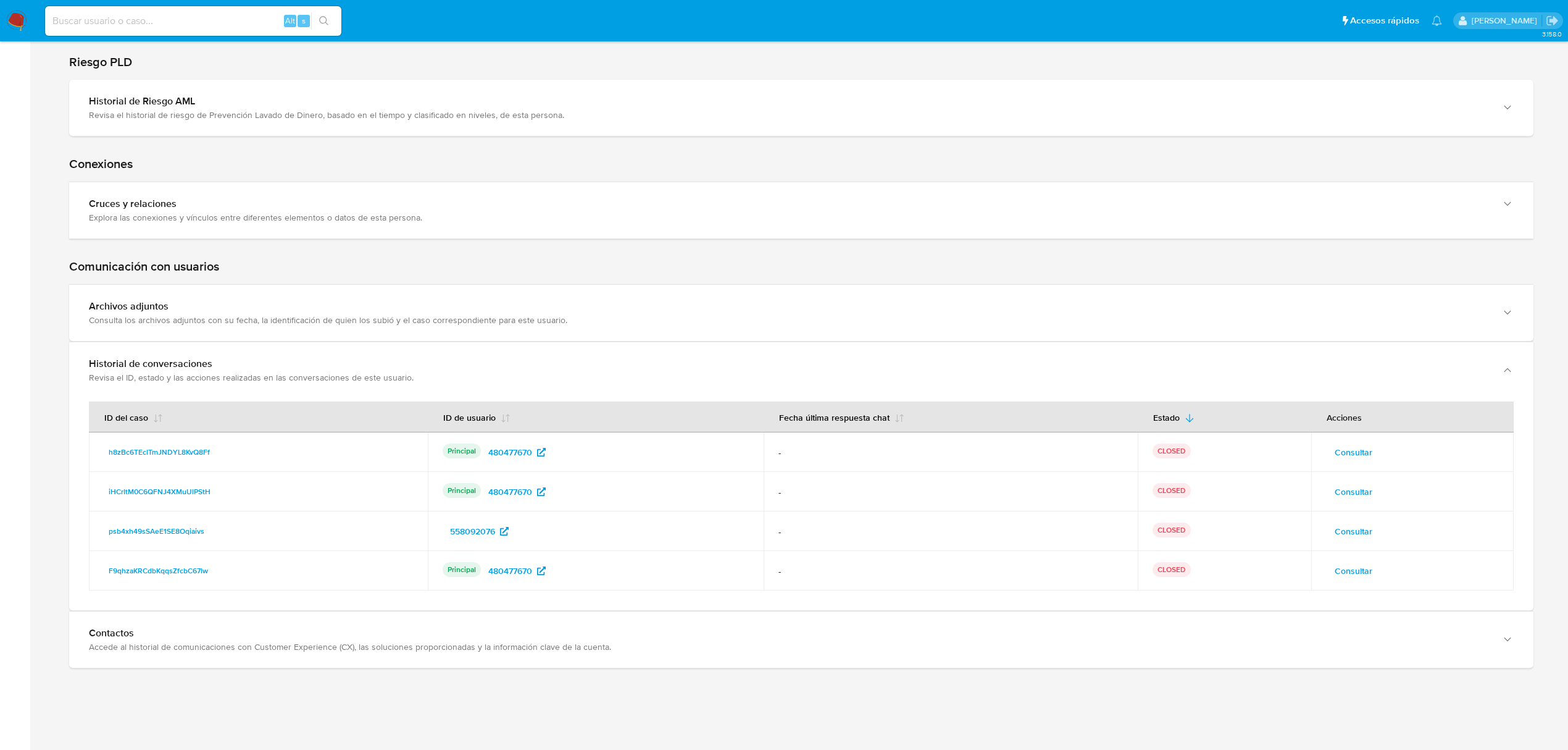
click at [1344, 539] on span "Consultar" at bounding box center [1354, 531] width 38 height 18
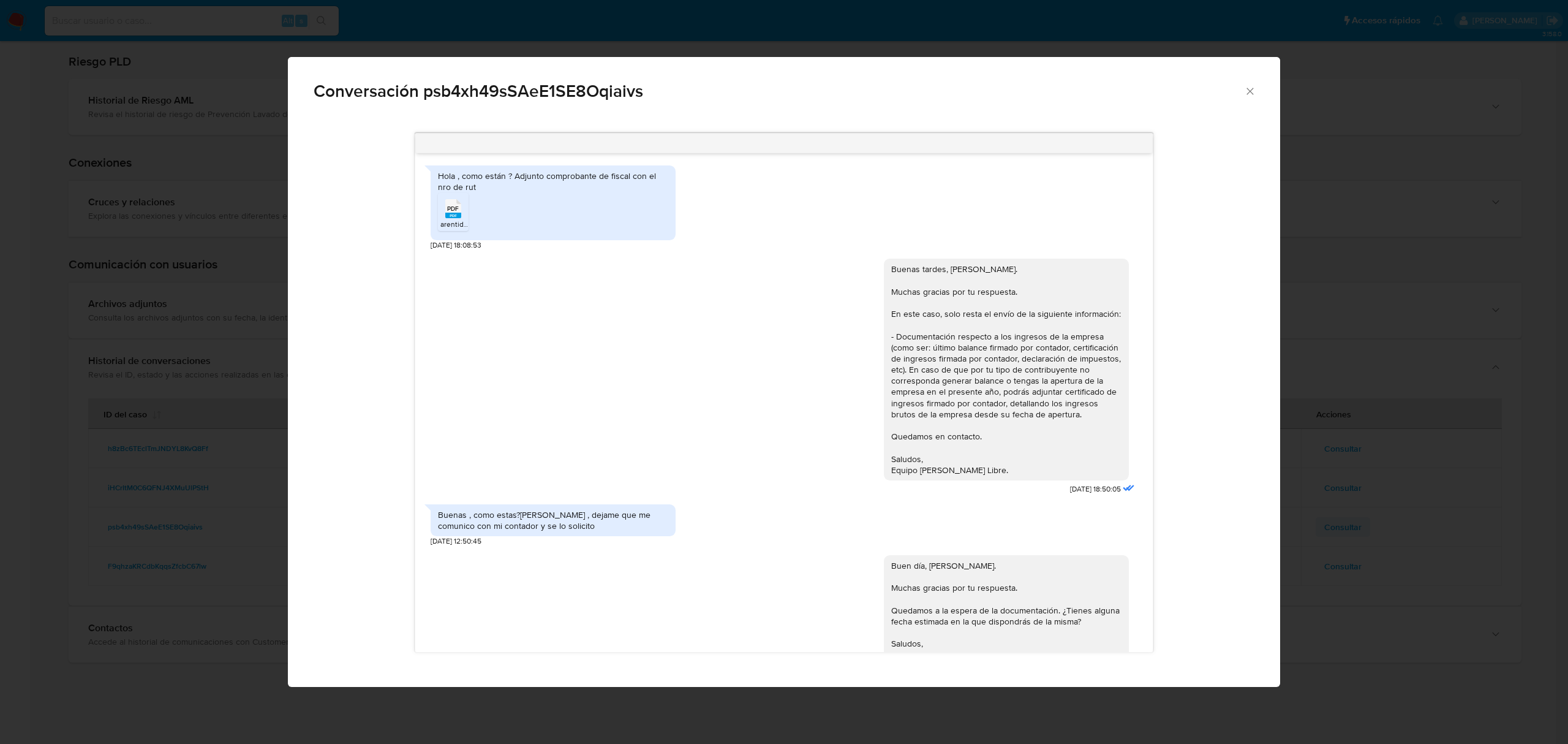
scroll to position [731, 0]
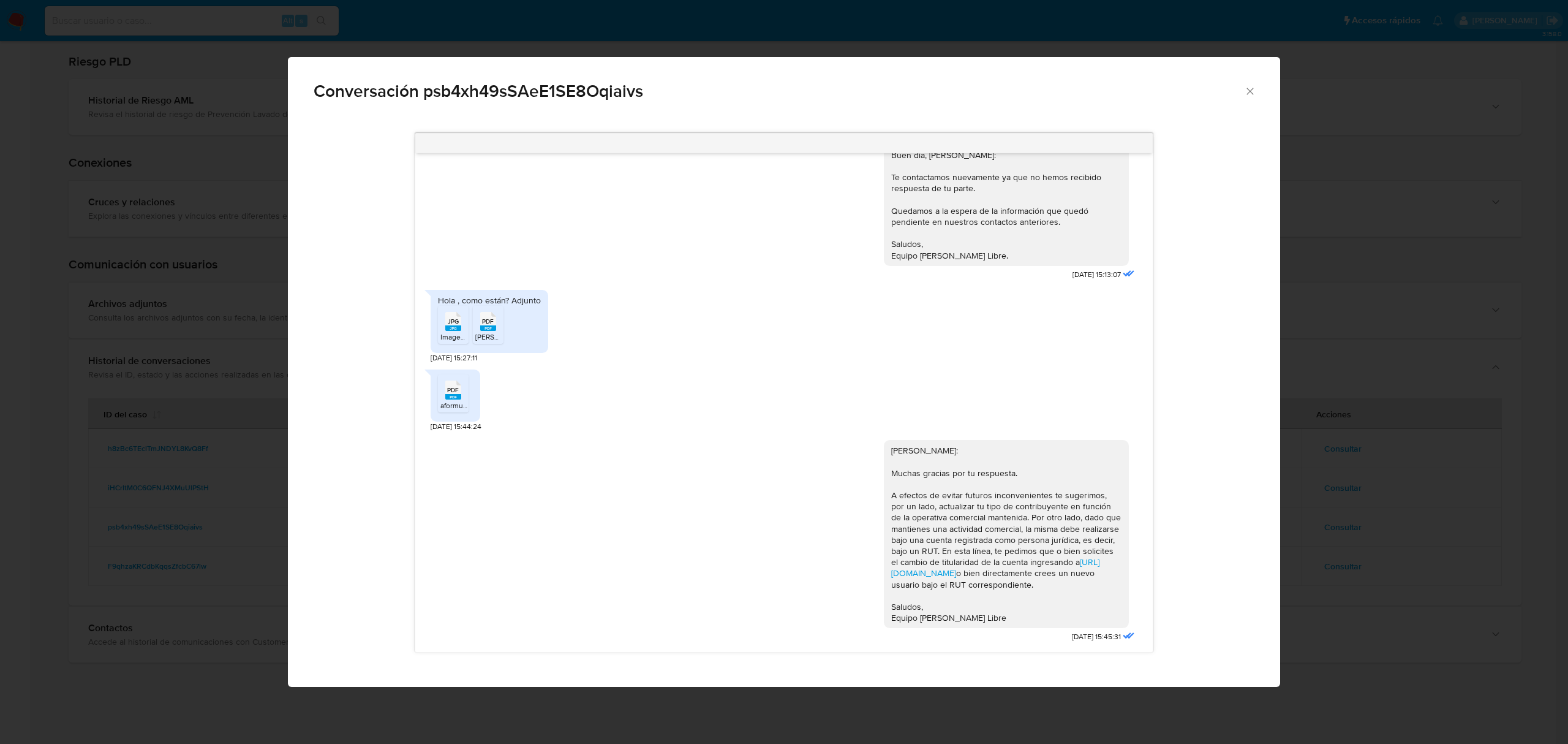
click at [1458, 537] on div "Conversación psb4xh49sSAeE1SE8Oqiaivs Hola , como están ? Adjunto comprobante d…" at bounding box center [784, 372] width 1568 height 744
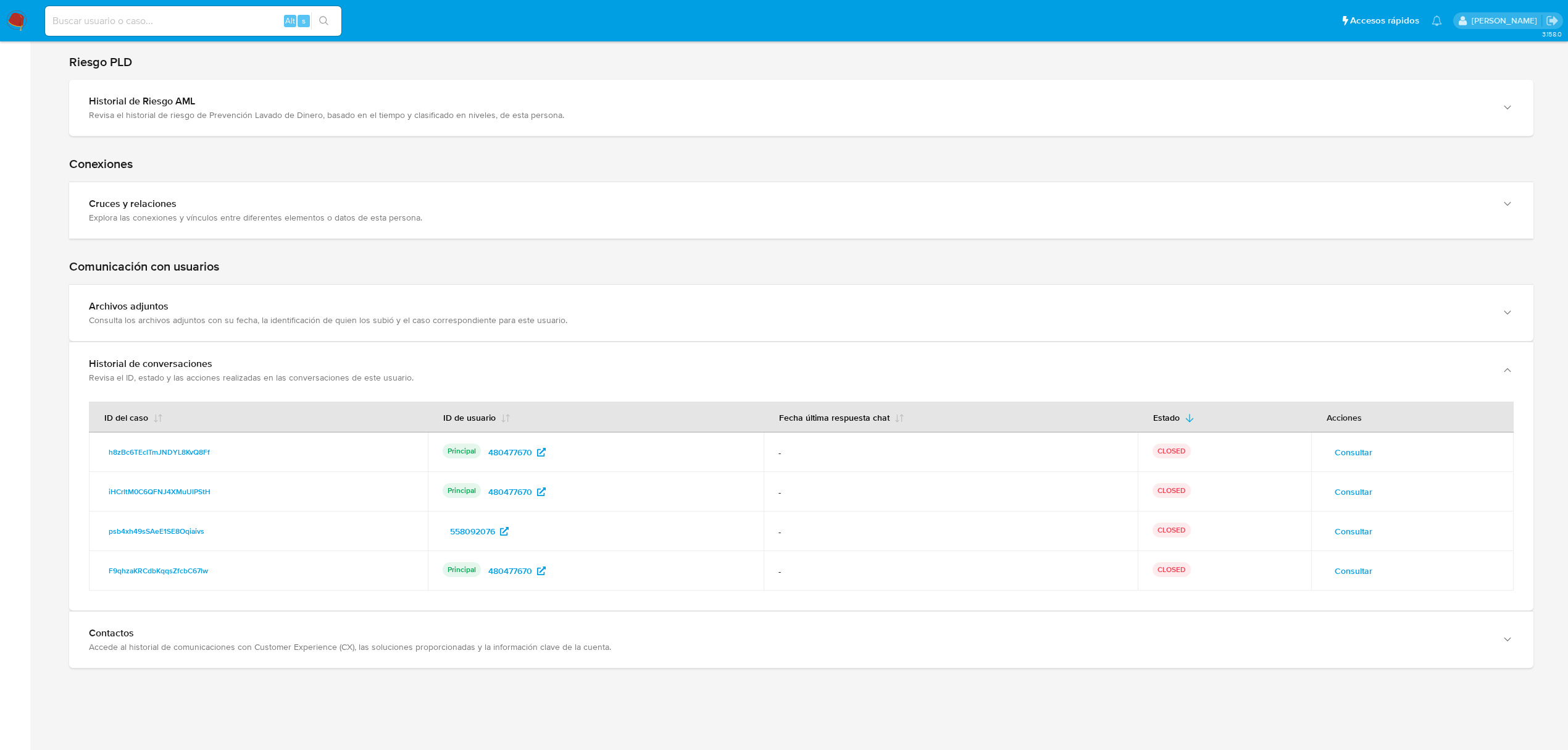
click at [1378, 569] on button "Consultar" at bounding box center [1354, 571] width 55 height 20
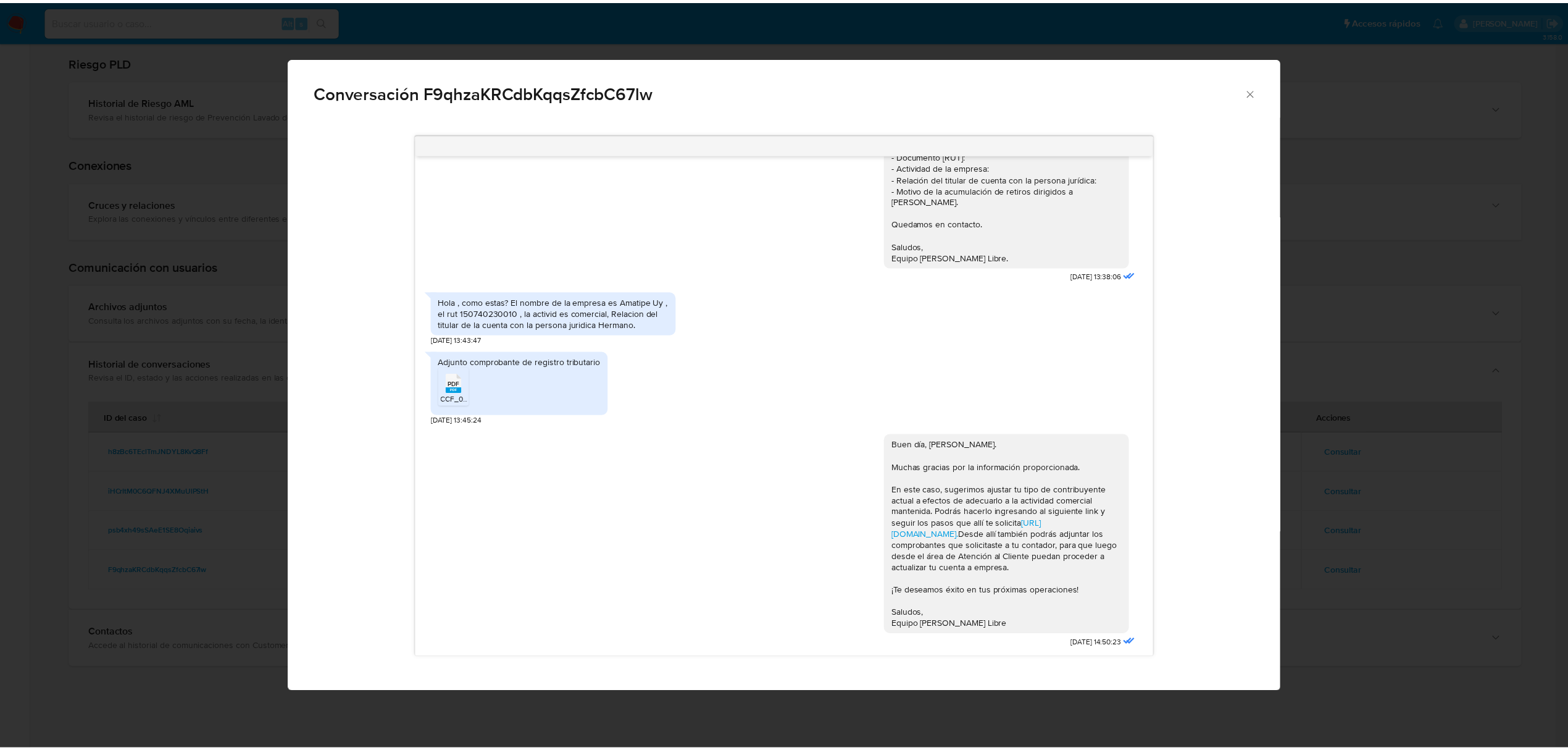
scroll to position [1588, 0]
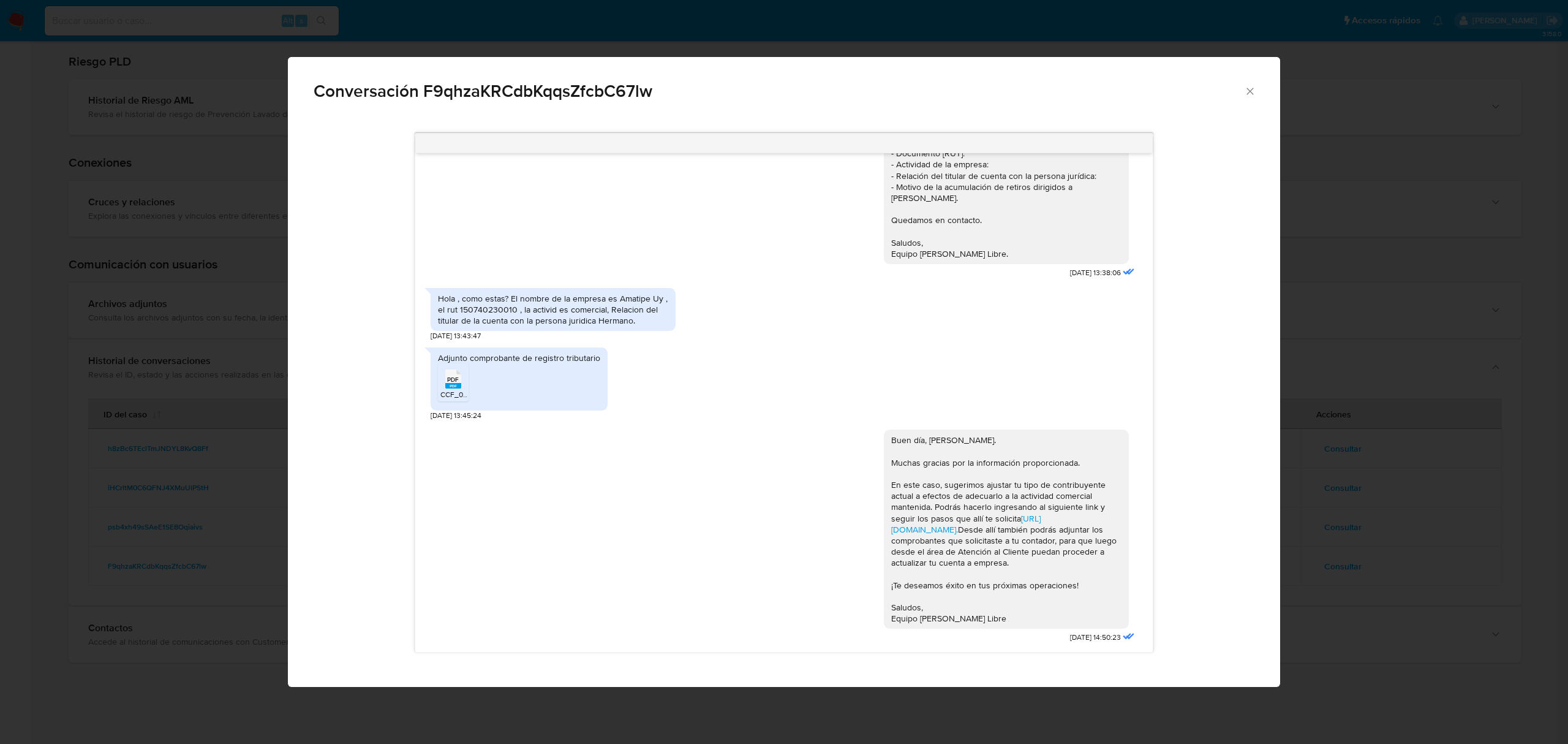
click at [1343, 501] on div "Conversación F9qhzaKRCdbKqqsZfcbC67lw https://www.mercadolibre.com.uy/ayuda/Tra…" at bounding box center [784, 372] width 1568 height 744
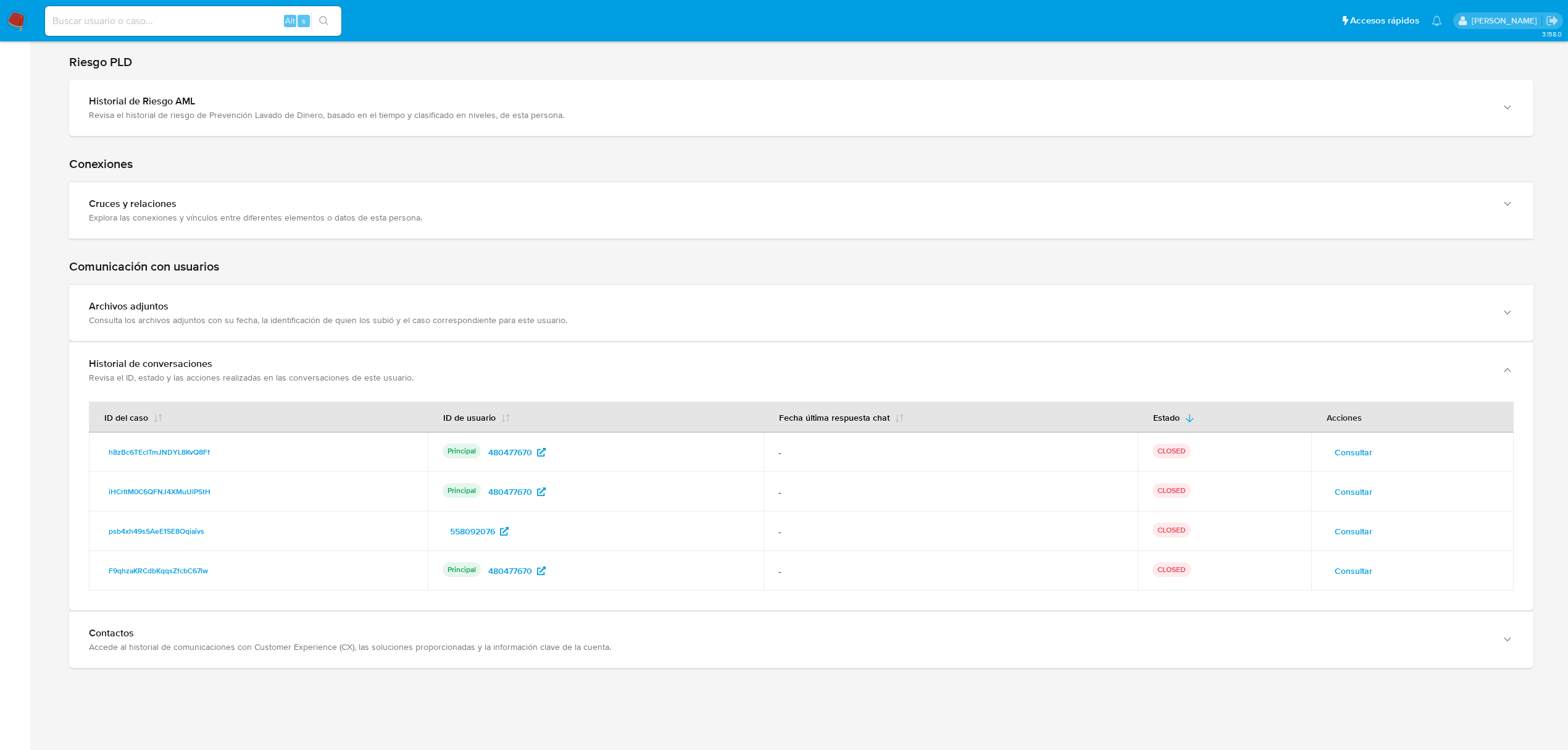
click at [1357, 445] on span "Consultar" at bounding box center [1354, 453] width 38 height 18
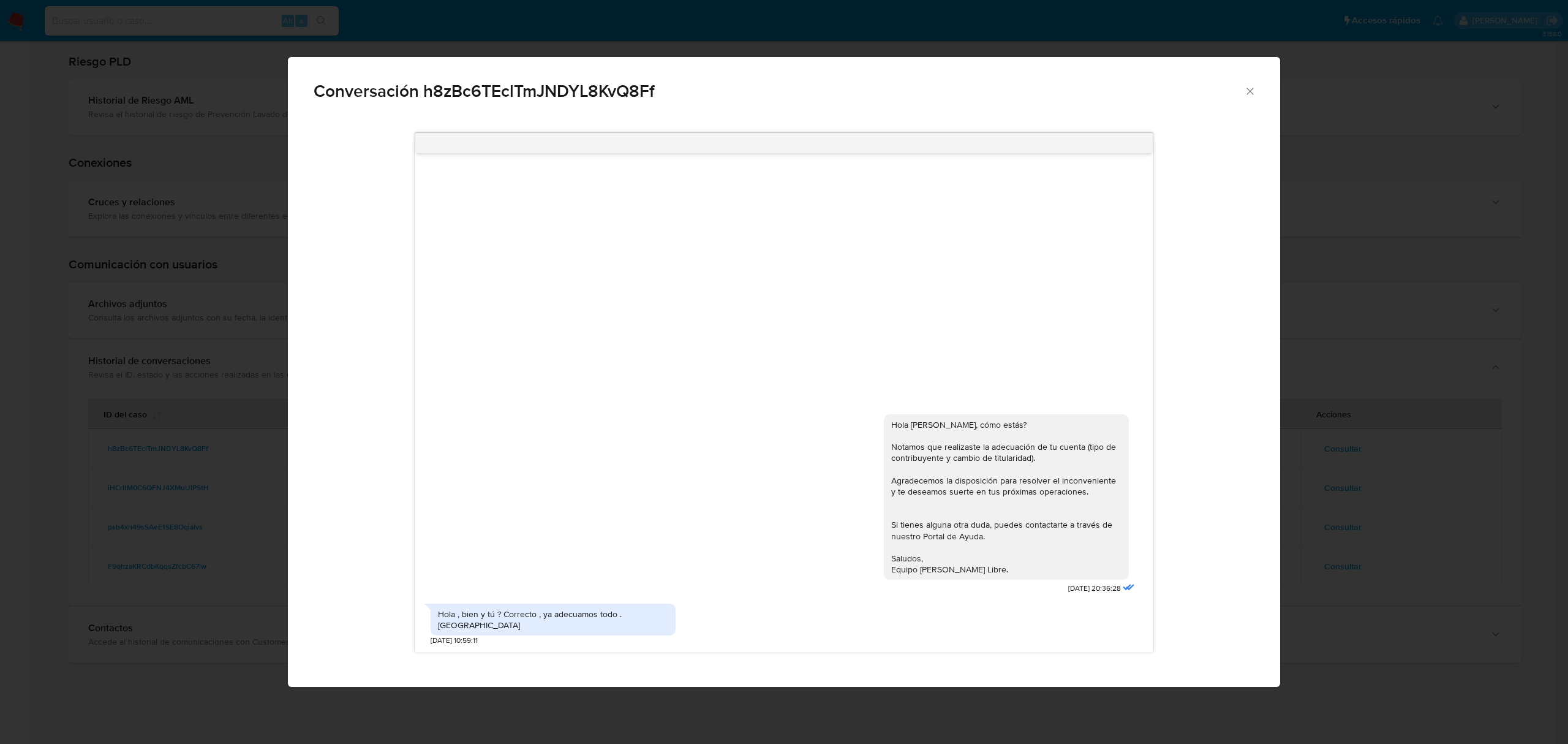
click at [1337, 482] on div "Conversación h8zBc6TEclTmJNDYL8KvQ8Ff Hola Ana, cómo estás? Notamos que realiza…" at bounding box center [784, 372] width 1568 height 744
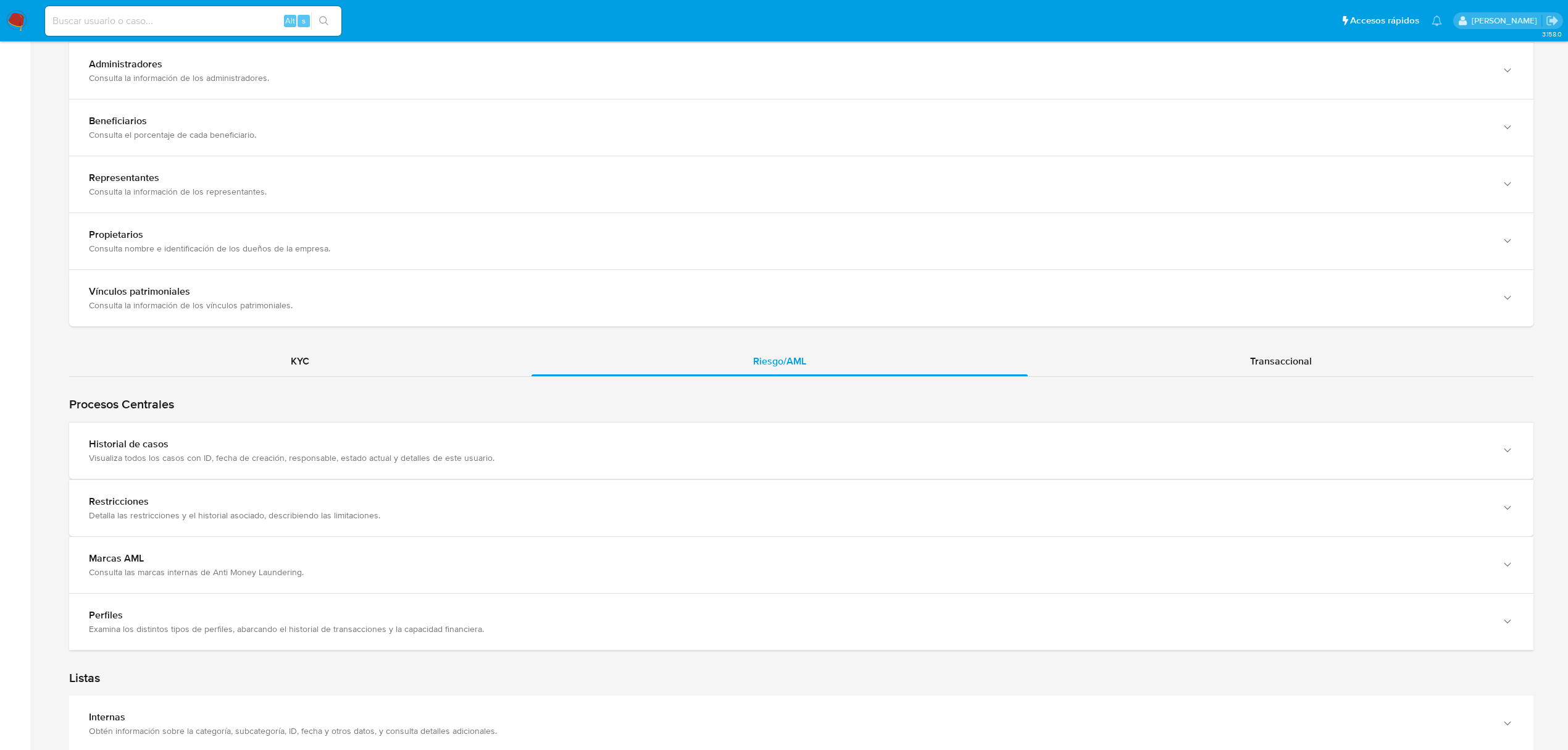
scroll to position [1064, 0]
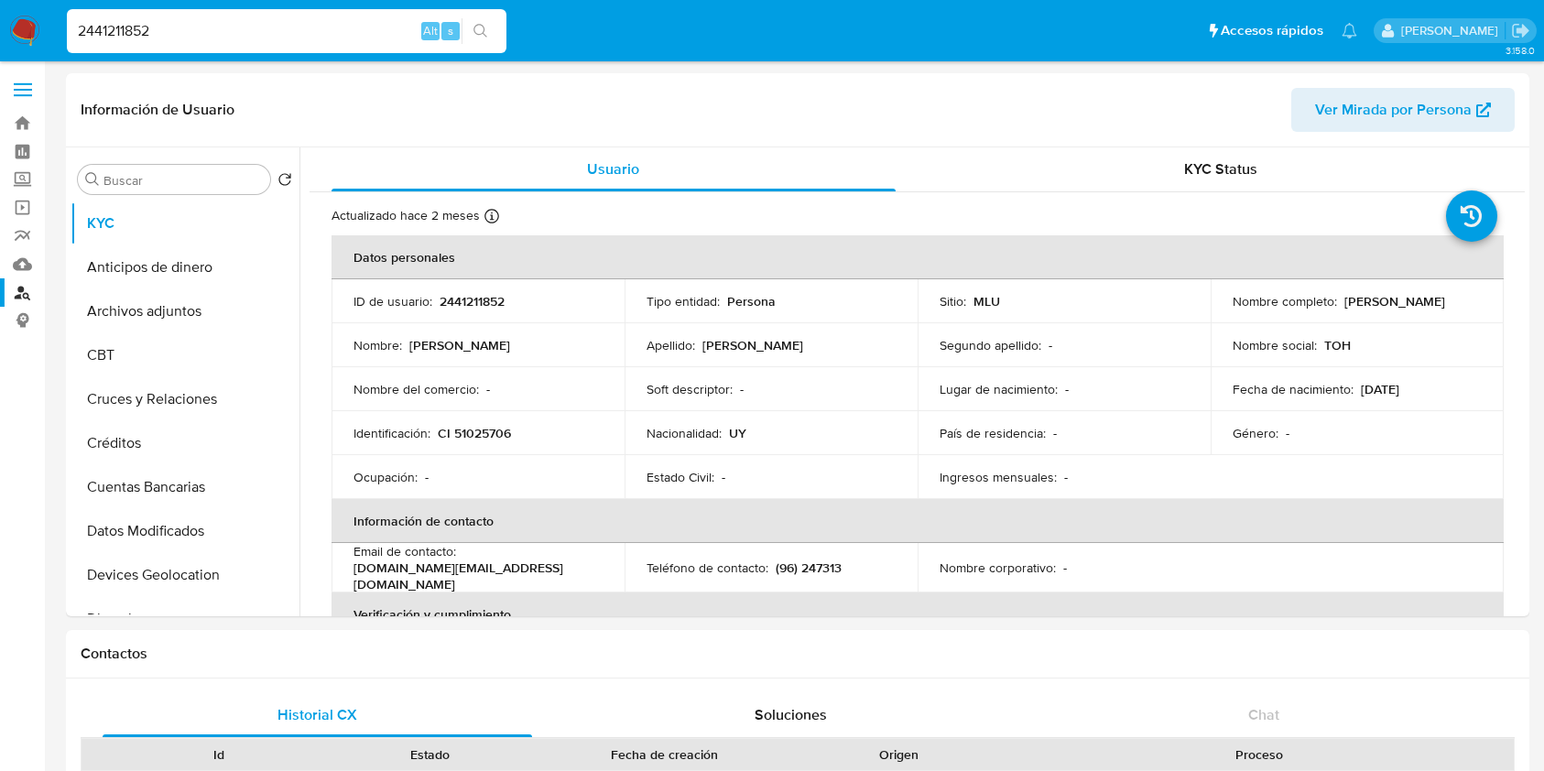
select select "10"
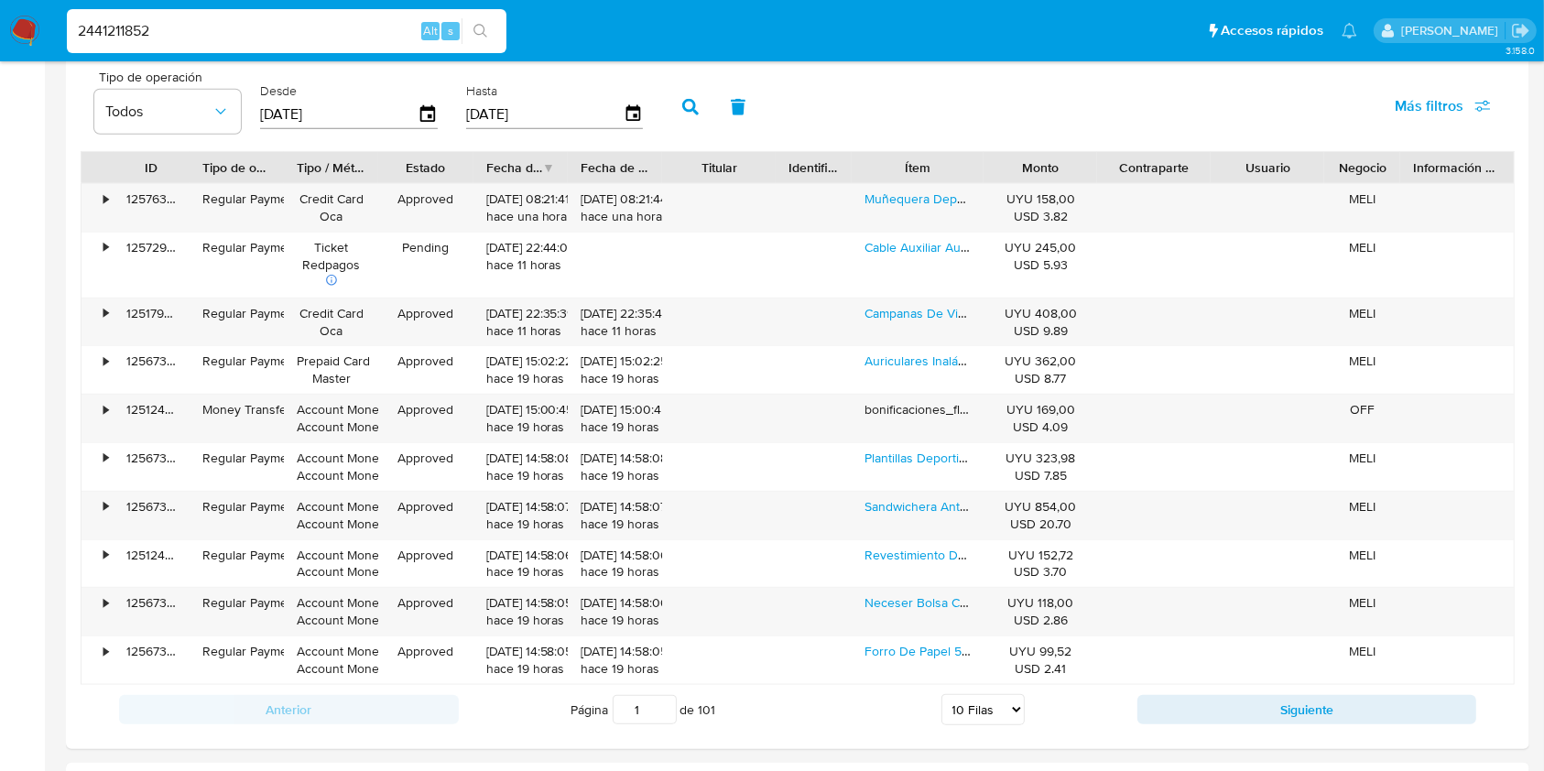
click at [253, 10] on div "2441211852 Alt s" at bounding box center [287, 31] width 440 height 44
click at [250, 25] on input "2441211852" at bounding box center [287, 31] width 440 height 24
paste input "DkAvhNyltX0vUrsPYOVkkim3"
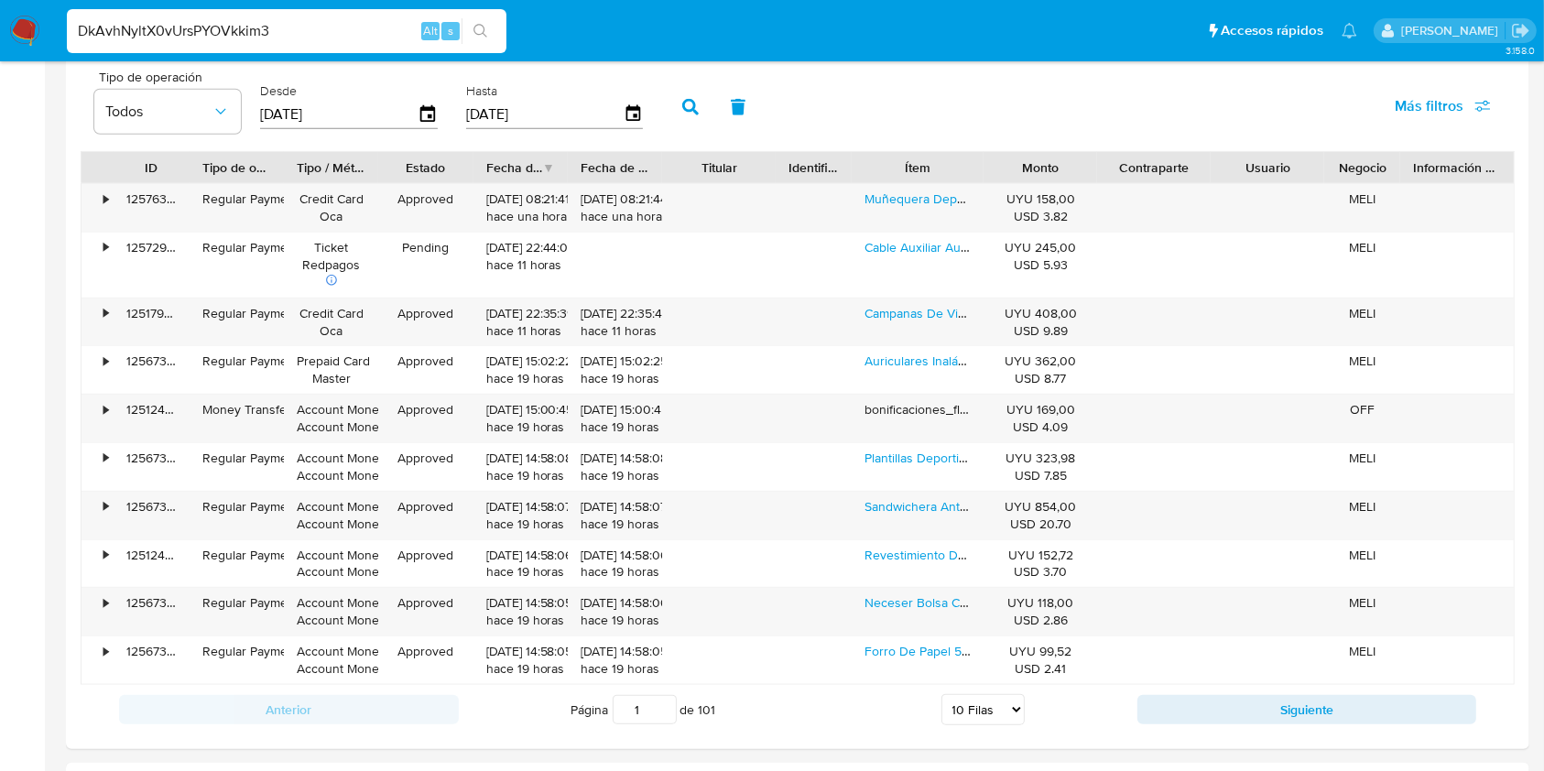
type input "DkAvhNyltX0vUrsPYOVkkim3"
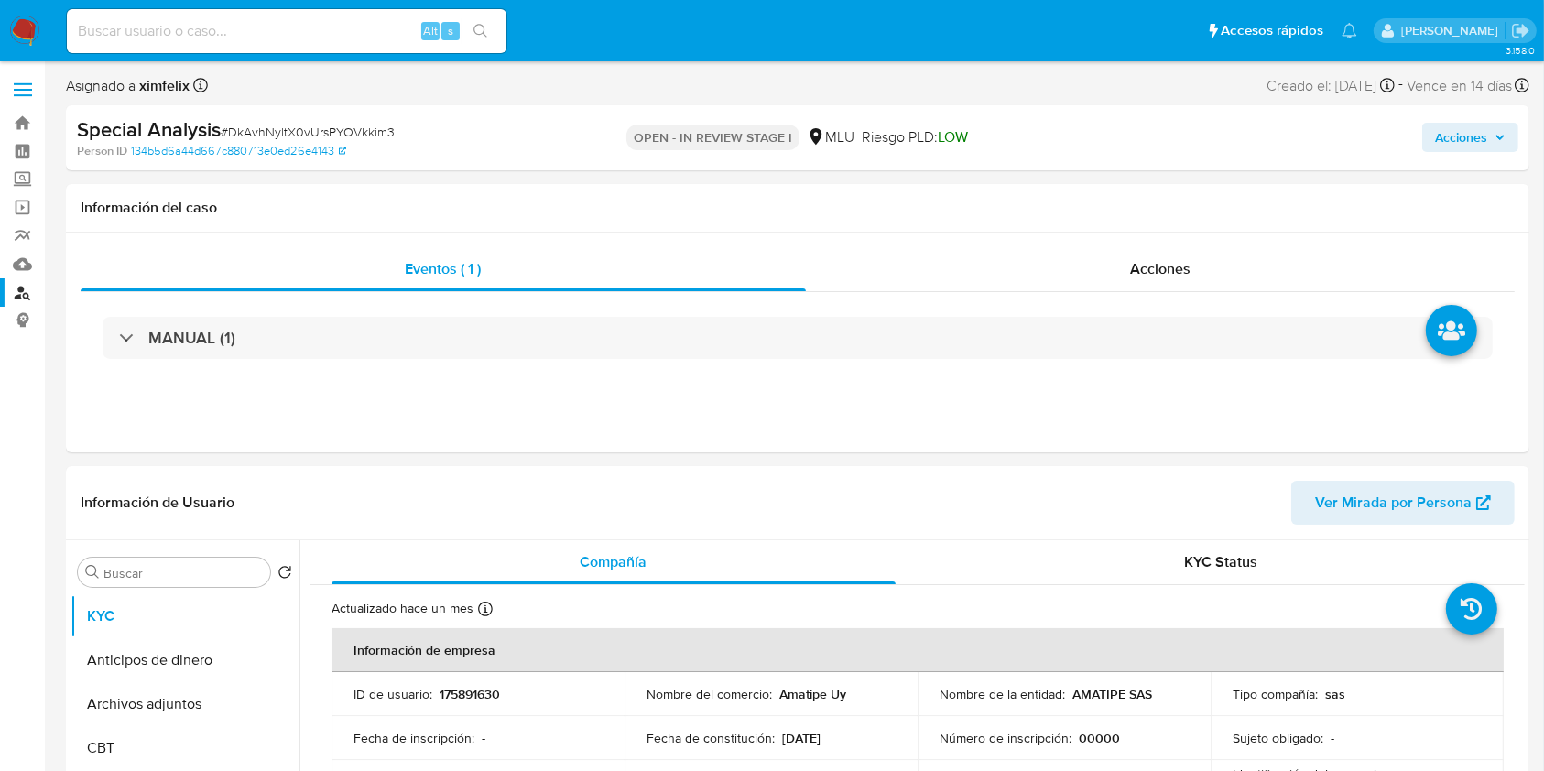
select select "10"
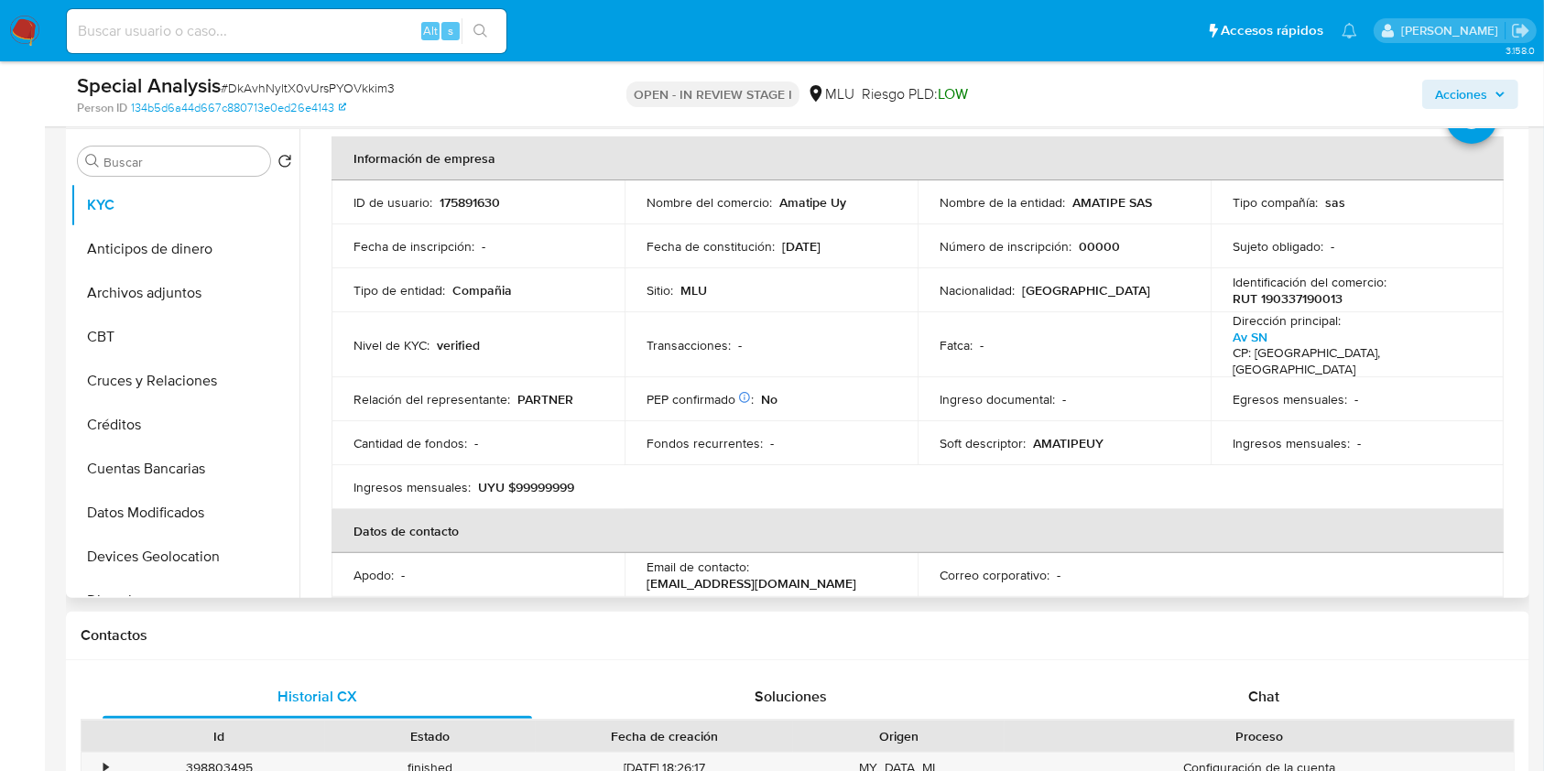
scroll to position [82, 0]
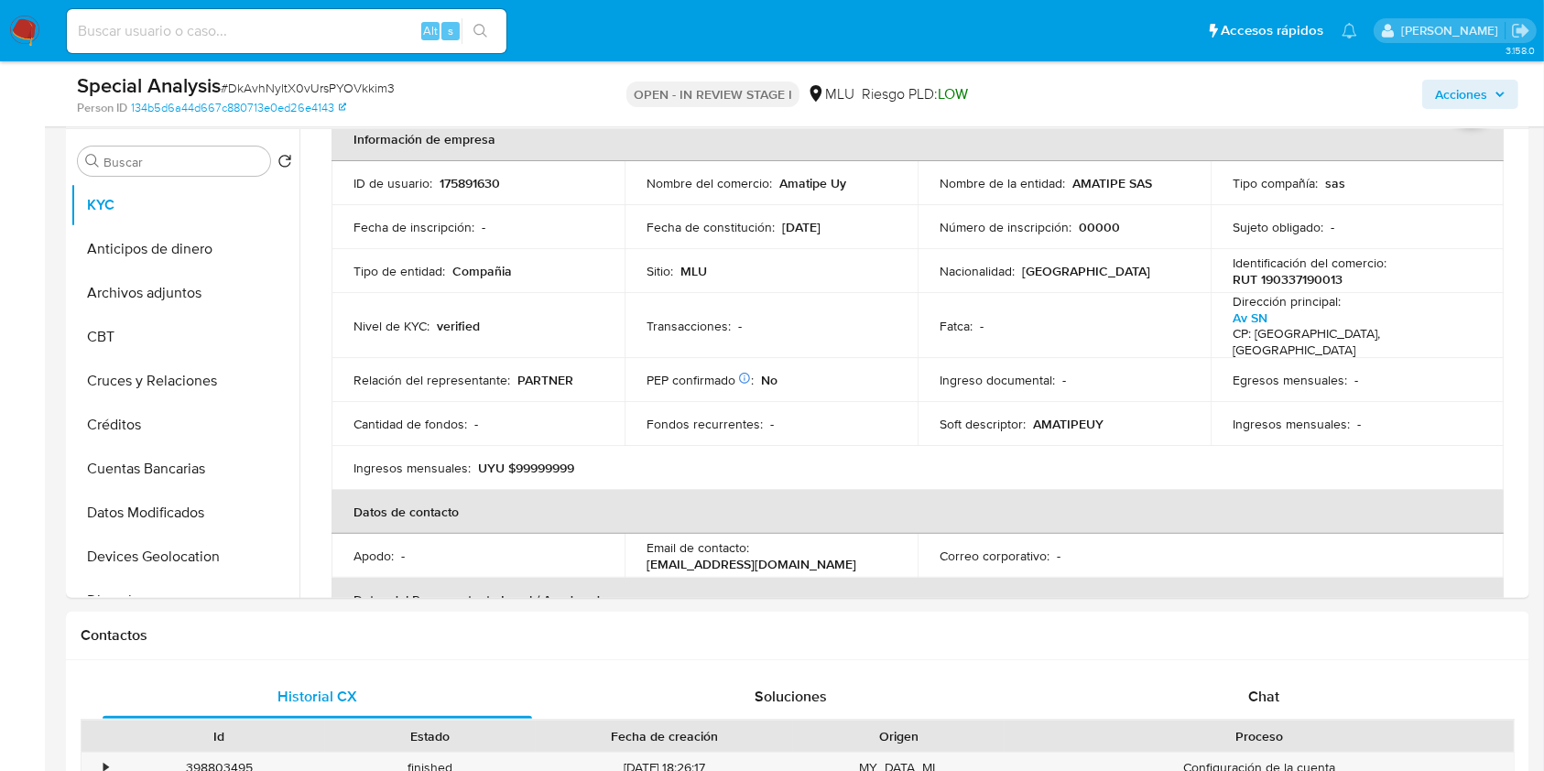
scroll to position [301, 0]
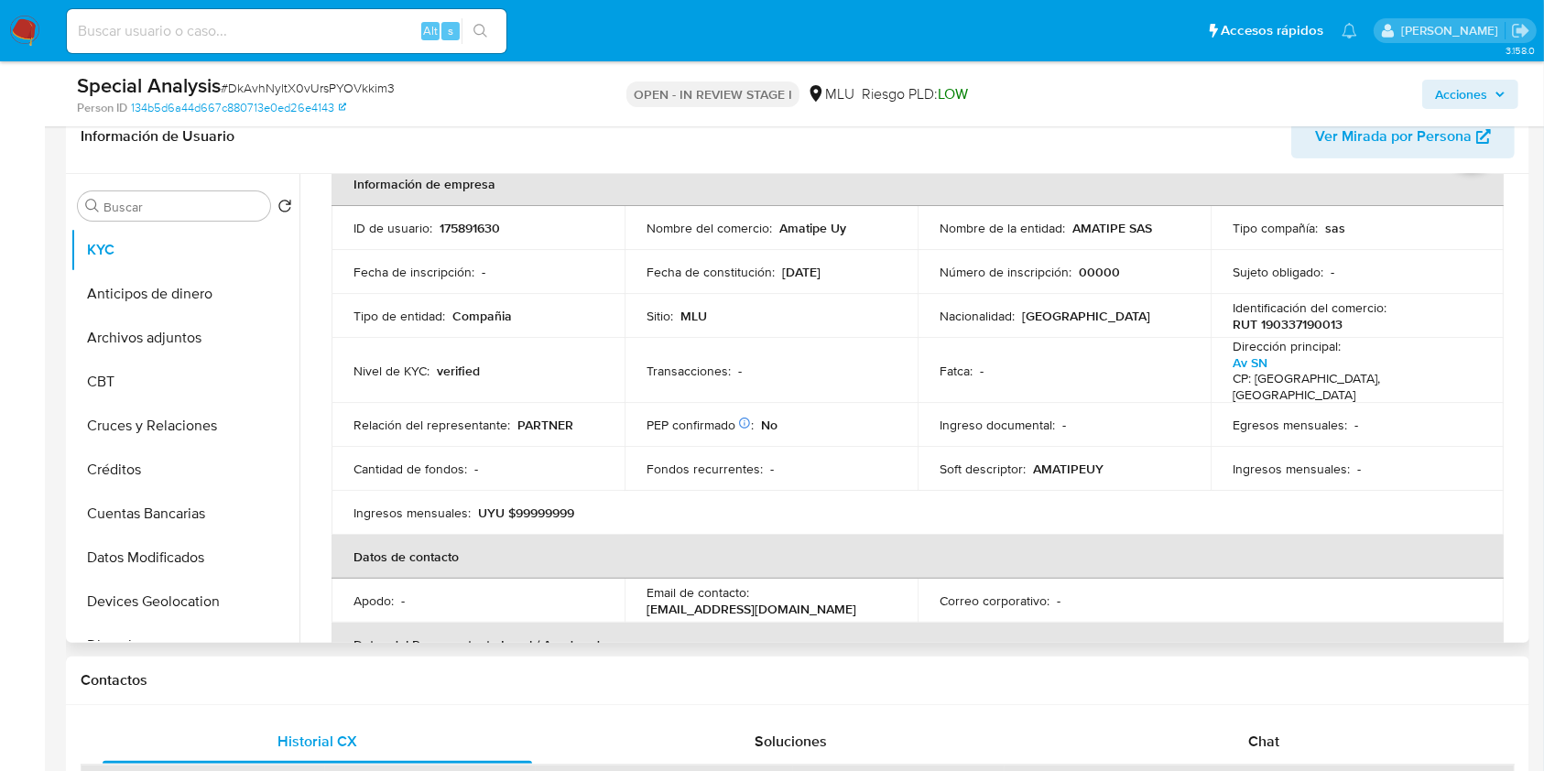
click at [1246, 516] on table "Información de empresa ID de usuario : 175891630 Nombre del comercio : Amatipe …" at bounding box center [918, 513] width 1172 height 702
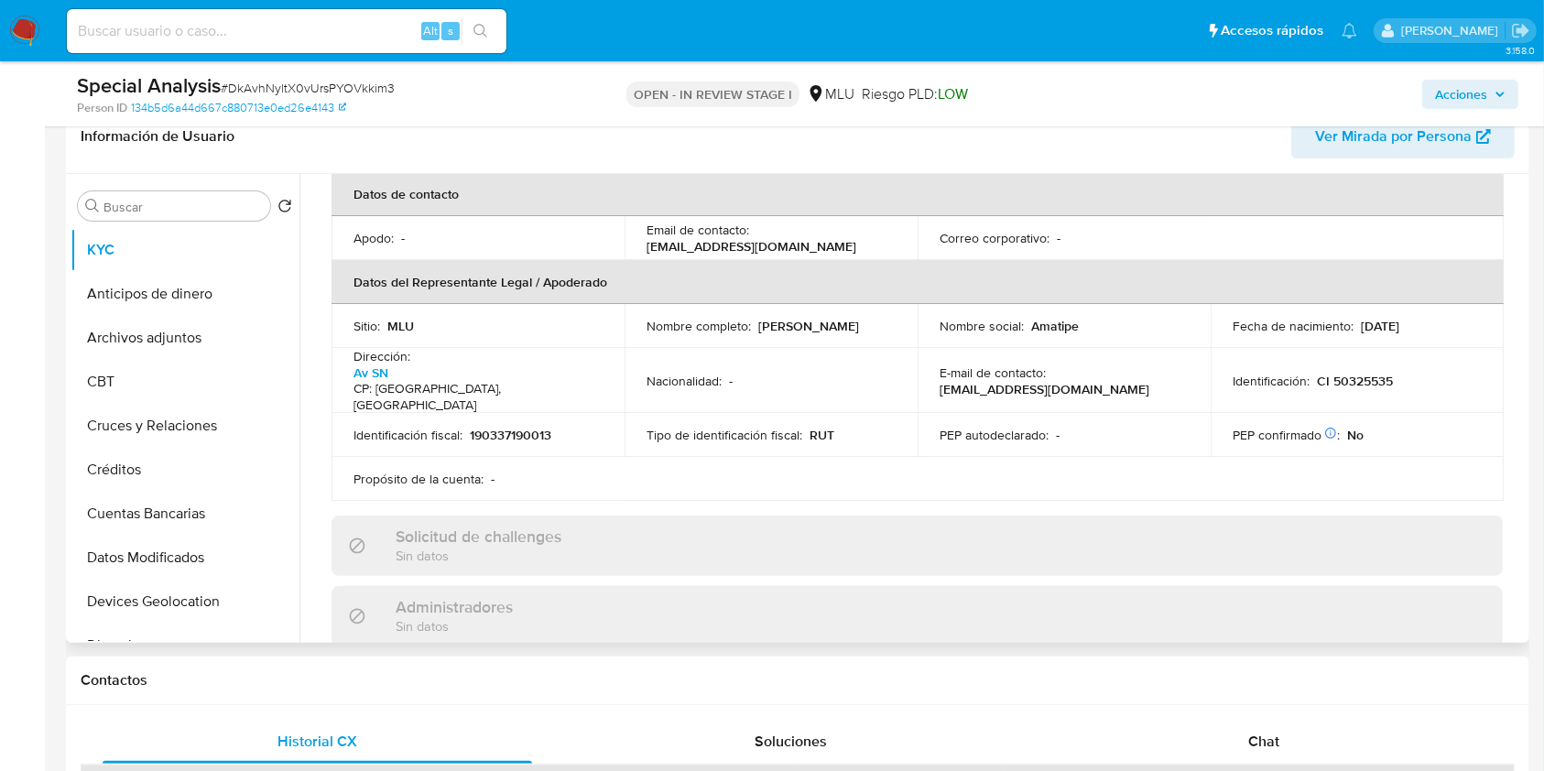
scroll to position [339, 0]
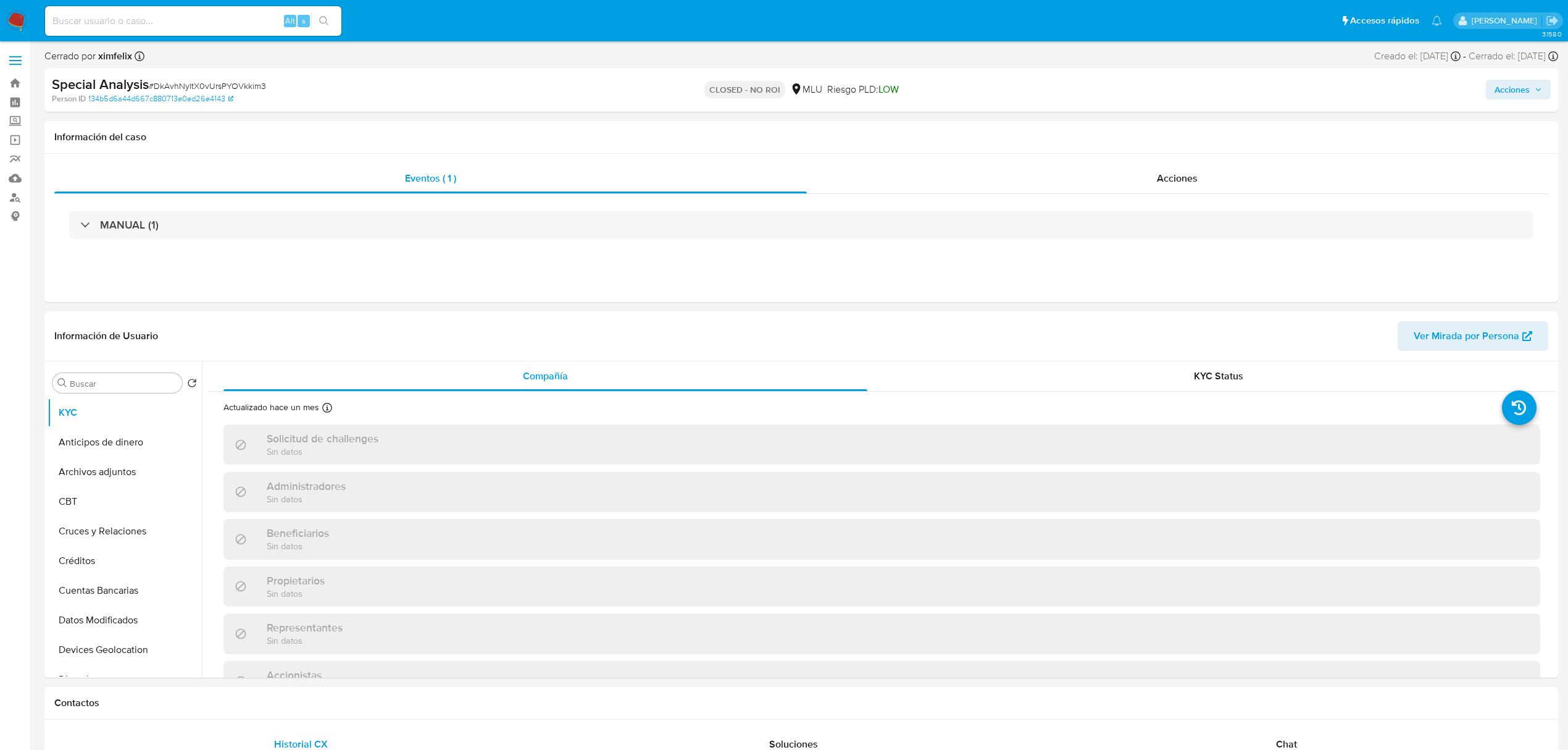
select select "10"
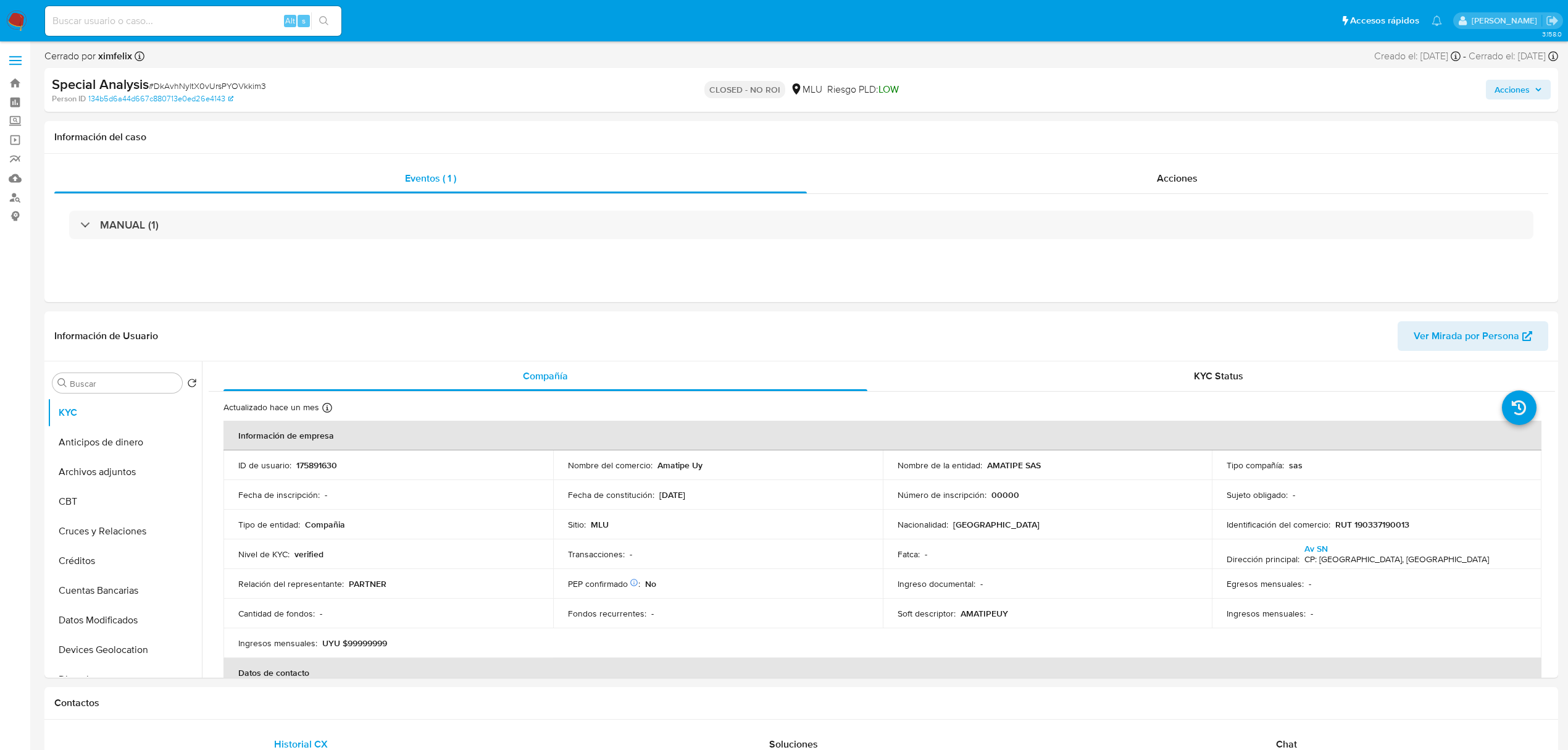
click at [223, 10] on div "Alt s" at bounding box center [193, 21] width 297 height 30
click at [218, 30] on div "Alt s" at bounding box center [193, 21] width 297 height 30
click at [224, 20] on input at bounding box center [193, 21] width 297 height 16
paste input "CizTYxR6jz0vMmpEAkcLuhkO"
type input "CizTYxR6jz0vMmpEAkcLuhkO"
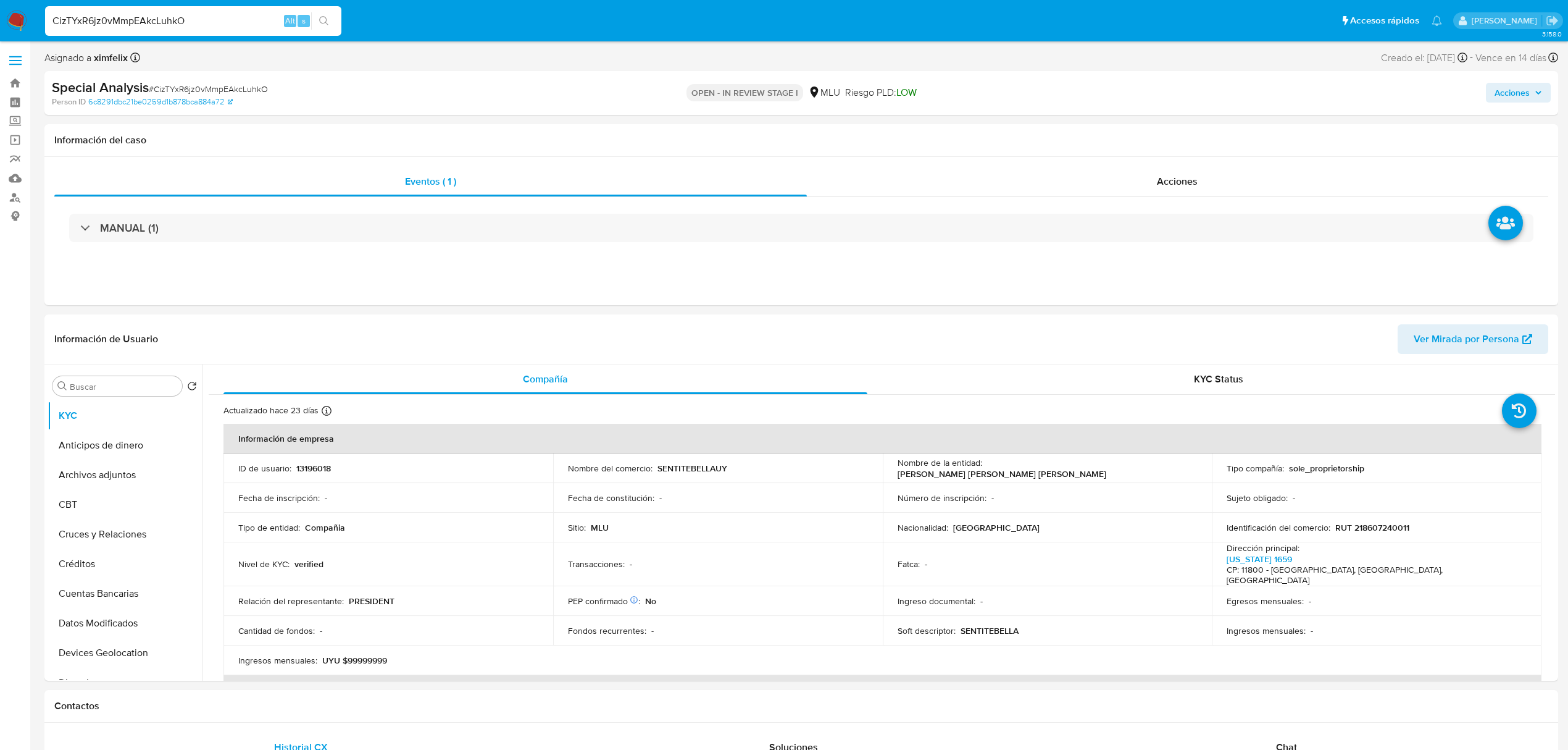
select select "10"
click at [1449, 341] on span "Ver Mirada por Persona" at bounding box center [1466, 339] width 106 height 30
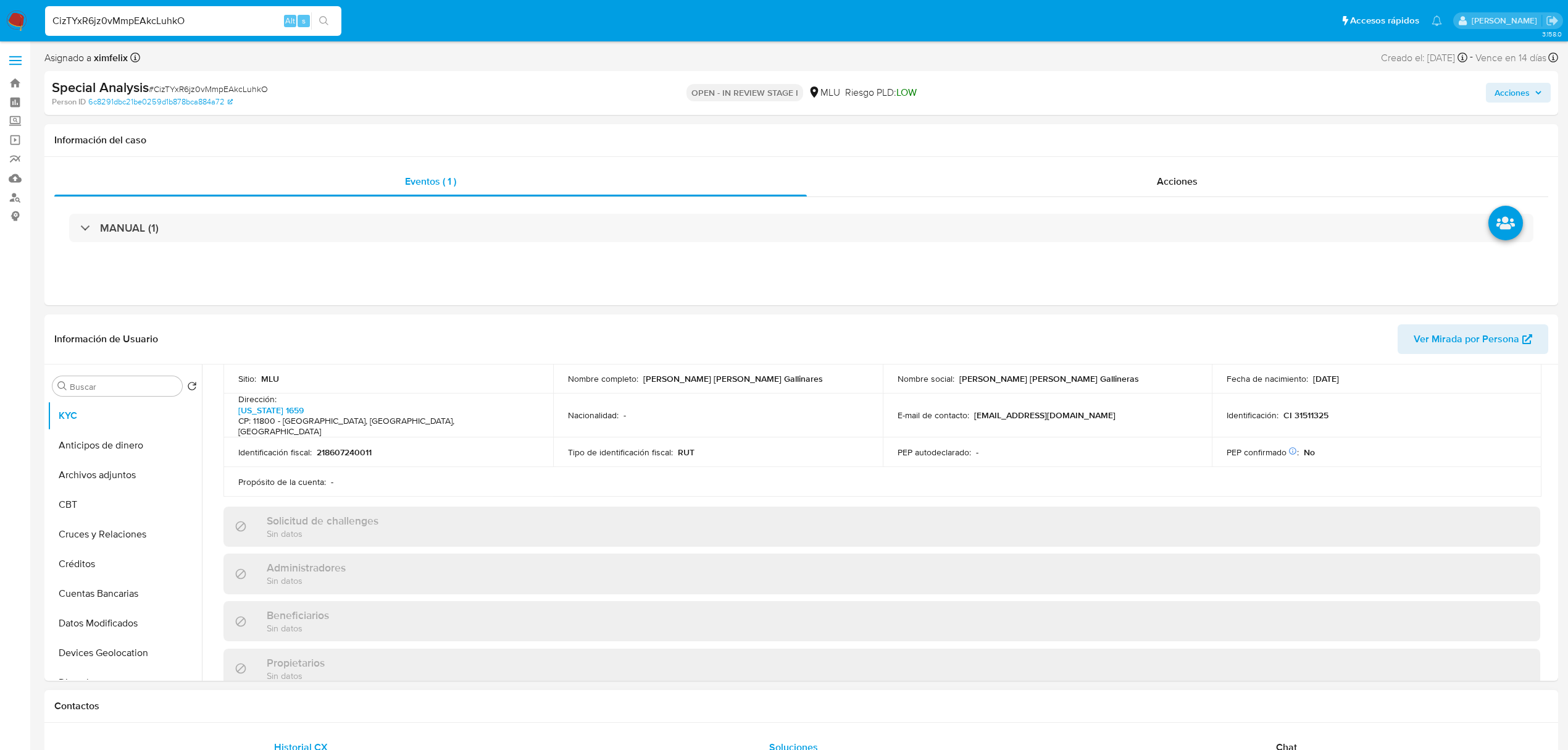
scroll to position [45, 0]
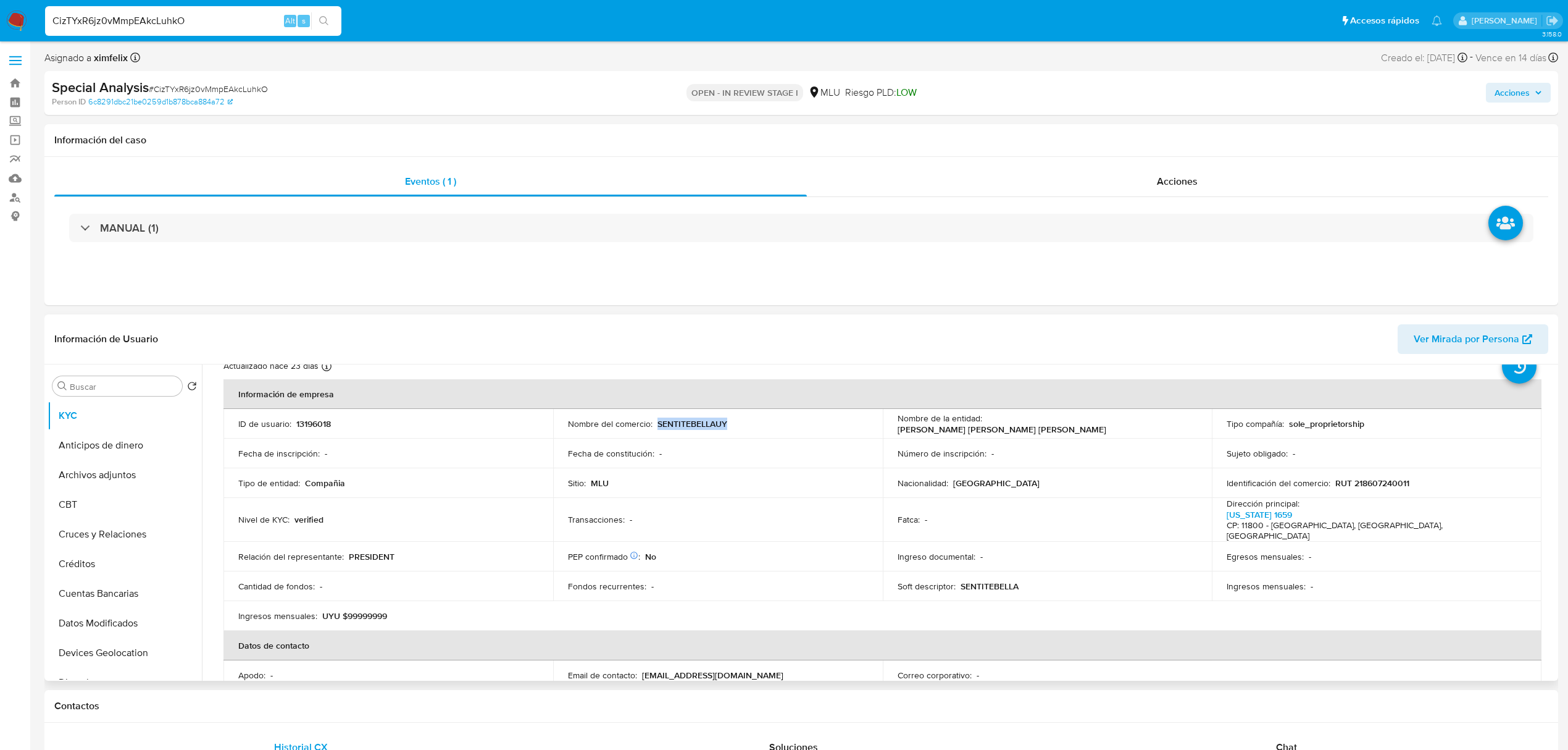
drag, startPoint x: 717, startPoint y: 414, endPoint x: 700, endPoint y: 432, distance: 24.8
click at [700, 432] on td "Nombre del comercio : SENTITEBELLAUY" at bounding box center [718, 424] width 330 height 30
copy p "SENTITEBELLAUY"
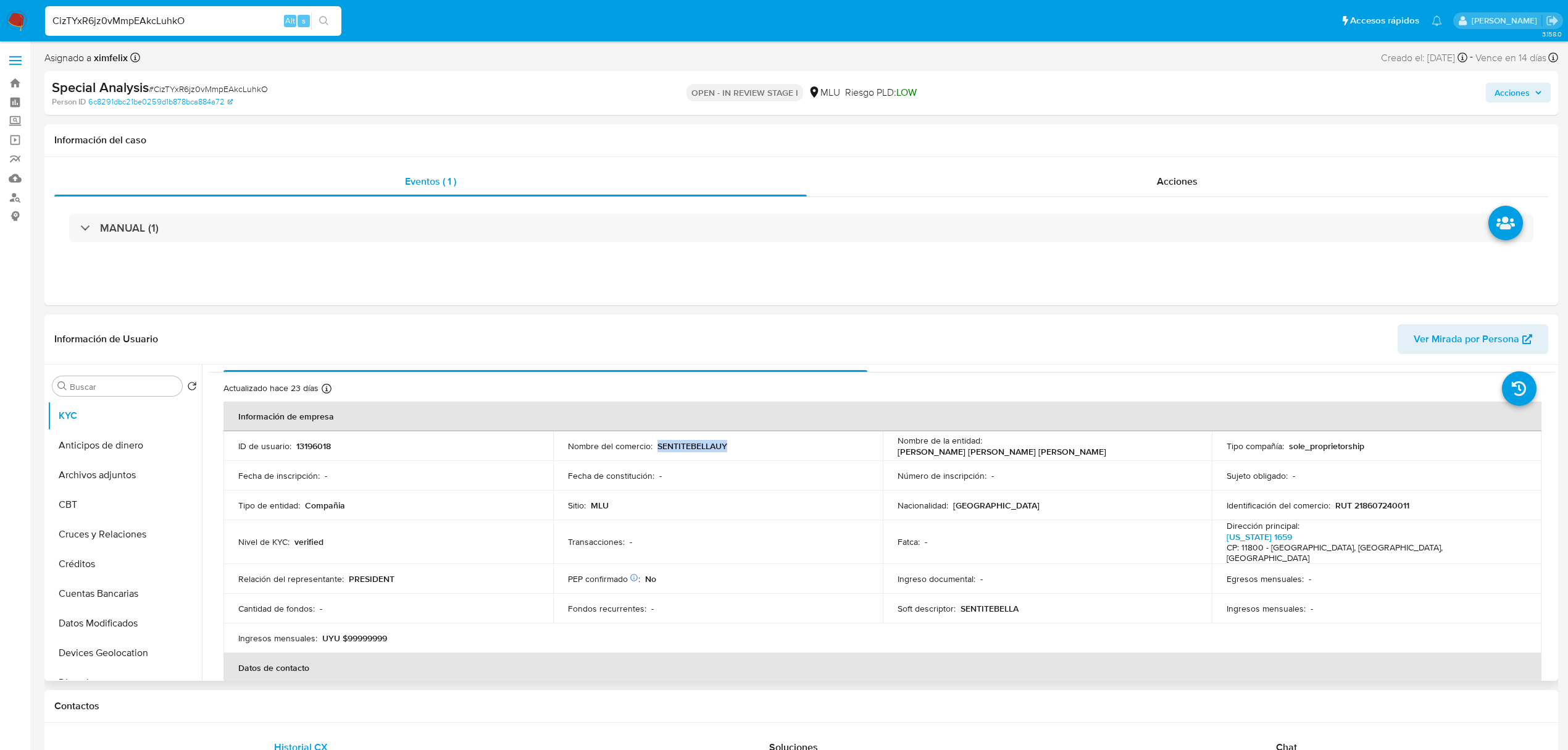
scroll to position [0, 0]
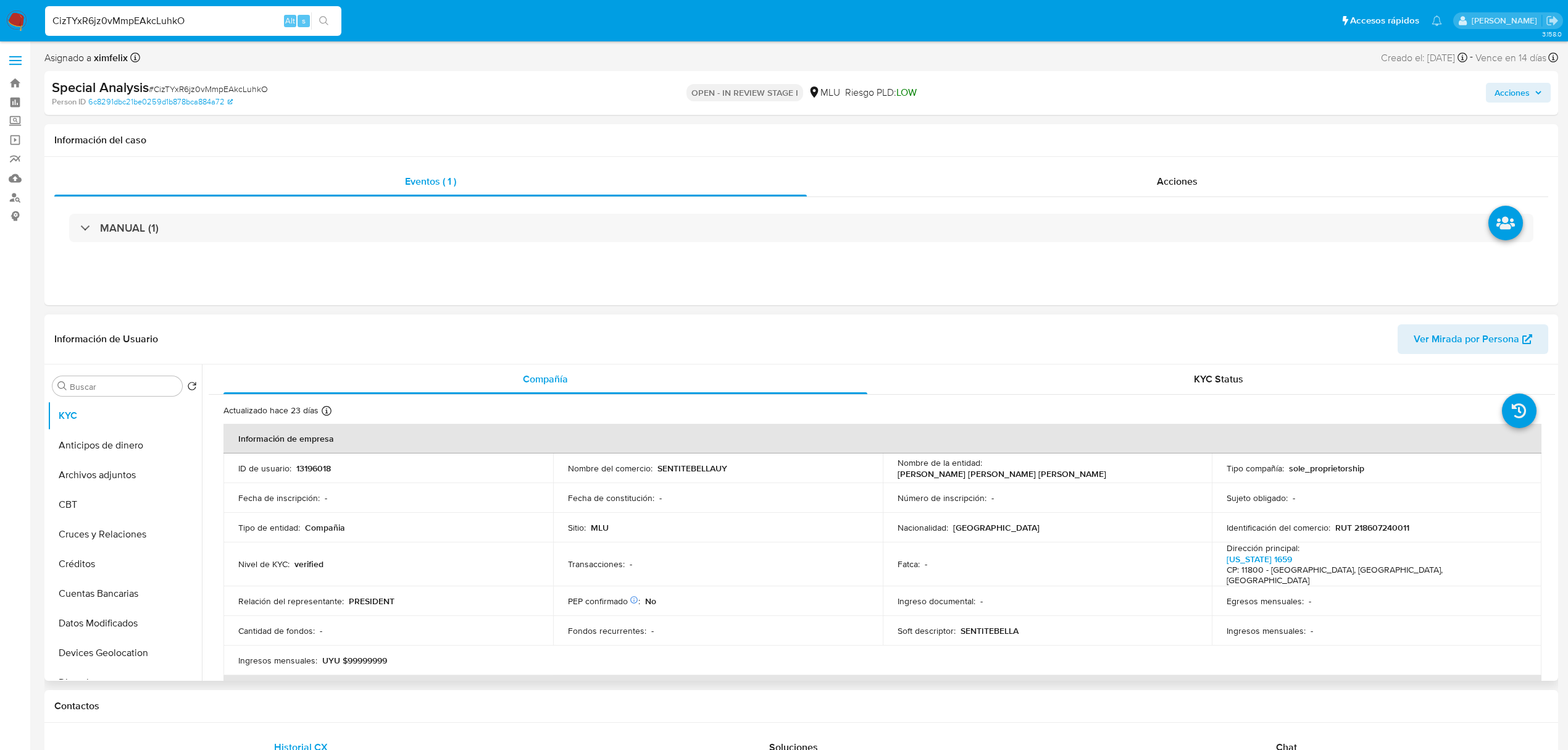
drag, startPoint x: 396, startPoint y: 649, endPoint x: 374, endPoint y: 655, distance: 22.8
click at [374, 655] on td "Ingresos mensuales : UYU $99999999" at bounding box center [388, 660] width 330 height 30
click at [119, 623] on button "Perfiles" at bounding box center [120, 633] width 144 height 30
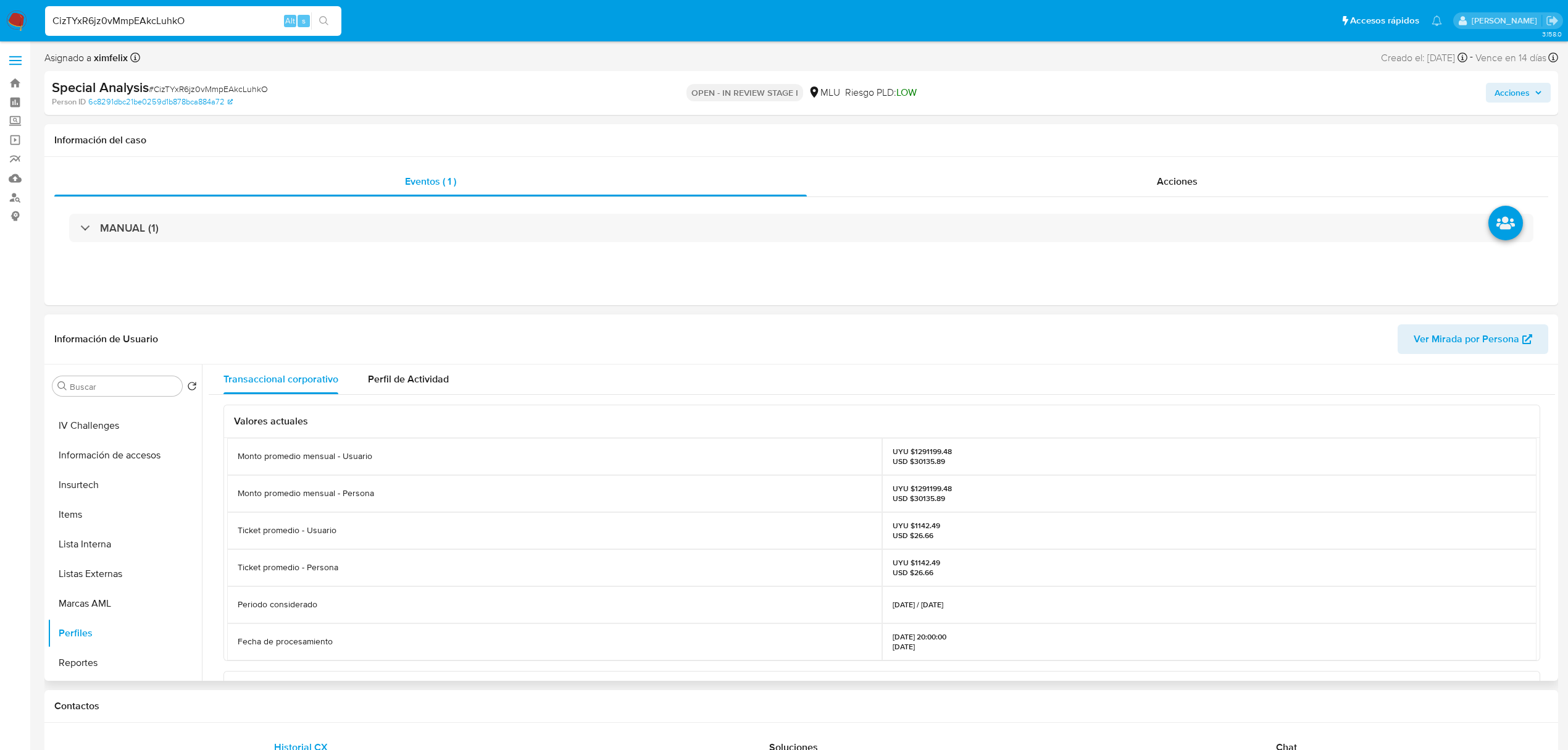
click at [926, 488] on p "UYU $1291199.48 USD $30135.89" at bounding box center [922, 493] width 59 height 20
click at [928, 489] on p "UYU $1291199.48 USD $30135.89" at bounding box center [922, 493] width 59 height 20
copy p "1291199.48"
click at [87, 411] on button "KYC" at bounding box center [120, 415] width 144 height 30
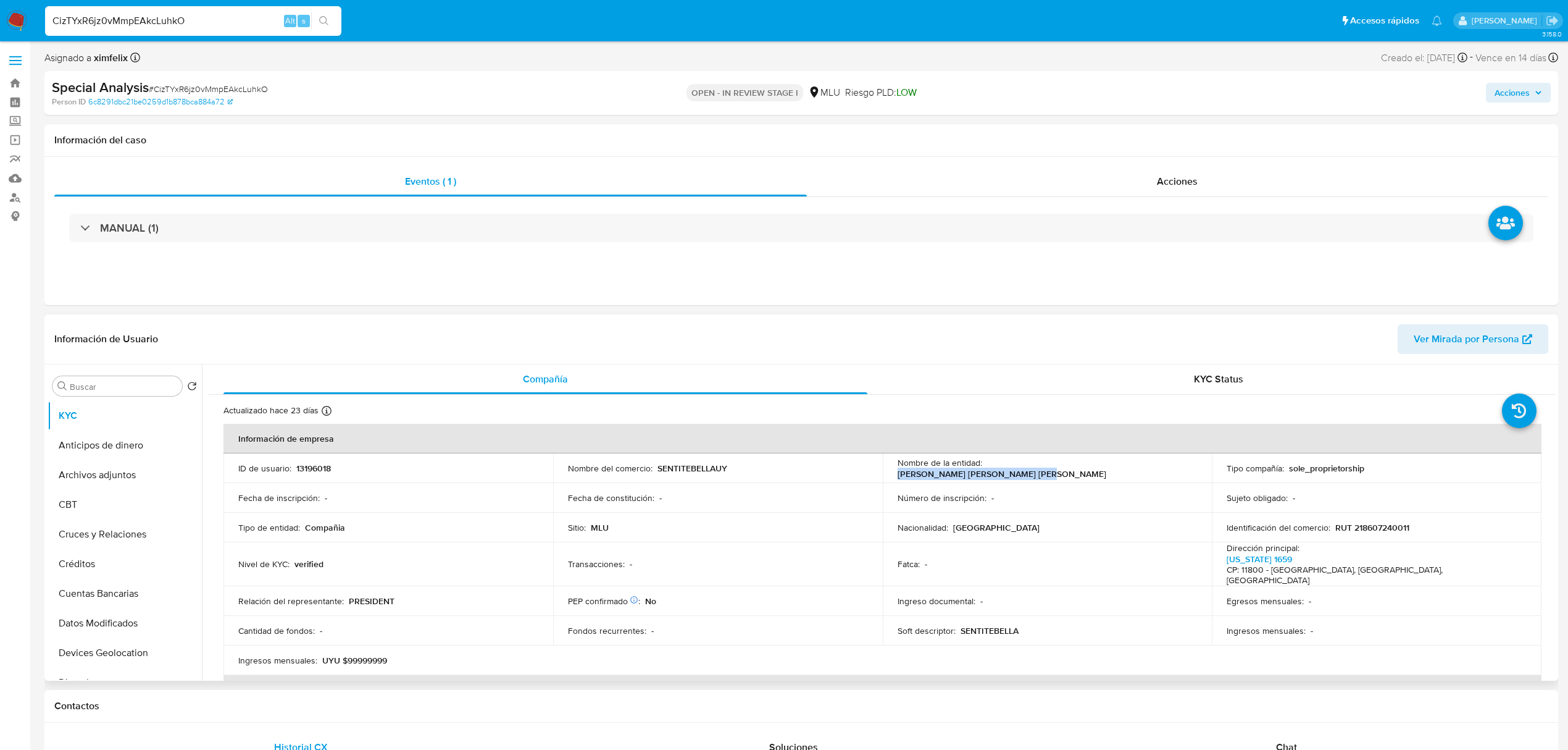
drag, startPoint x: 1154, startPoint y: 465, endPoint x: 983, endPoint y: 460, distance: 171.1
click at [983, 460] on td "Nombre de la entidad : PECORA GALLINARES MARIA FERNANDA" at bounding box center [1048, 468] width 330 height 30
copy p "[PERSON_NAME] [PERSON_NAME] [PERSON_NAME]"
drag, startPoint x: 1404, startPoint y: 529, endPoint x: 1383, endPoint y: 531, distance: 21.1
click at [1341, 531] on p "RUT 218607240011" at bounding box center [1373, 527] width 74 height 11
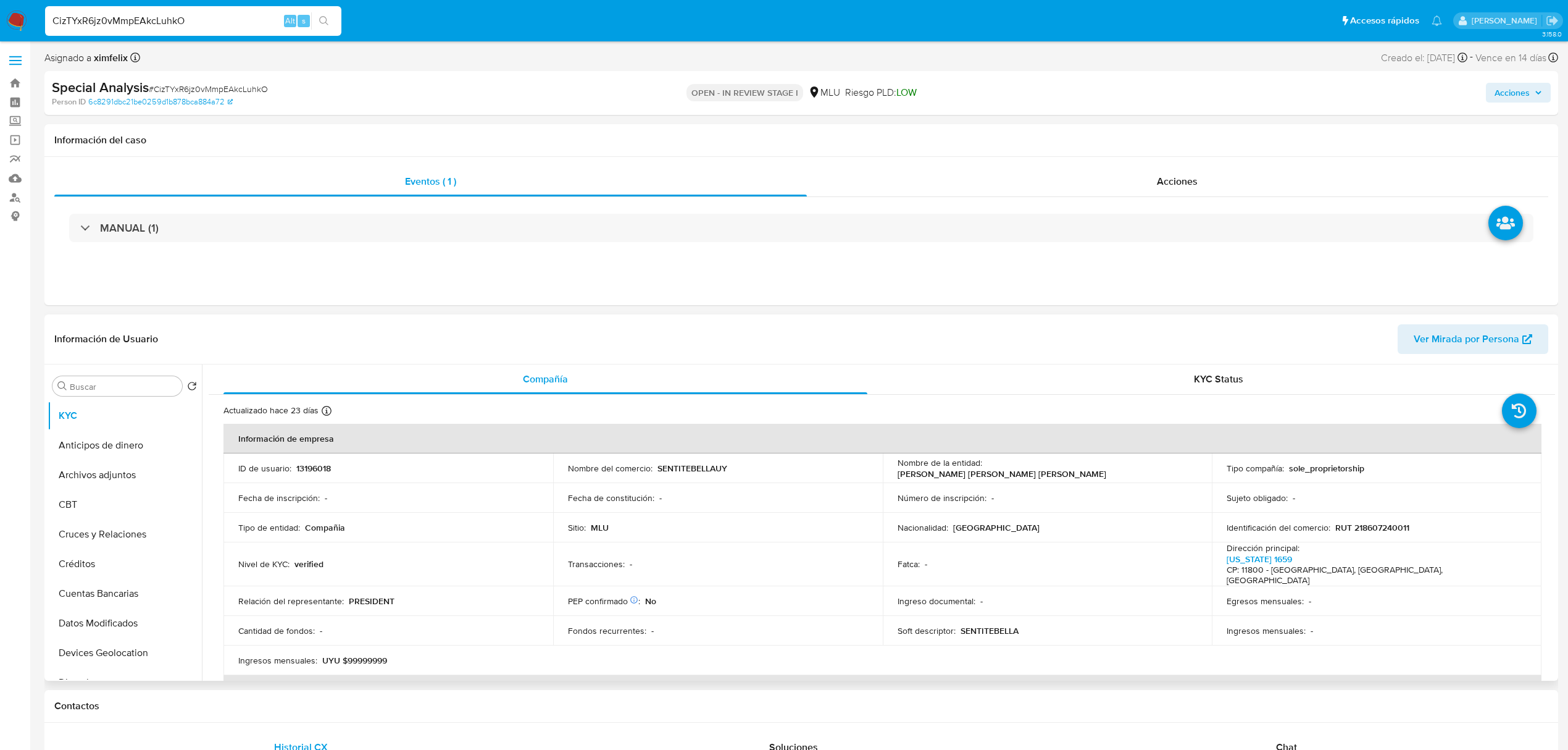
click at [1466, 517] on td "Identificación del comercio : RUT 218607240011" at bounding box center [1377, 527] width 330 height 30
drag, startPoint x: 1426, startPoint y: 530, endPoint x: 1332, endPoint y: 532, distance: 94.0
click at [1332, 532] on div "Identificación del comercio : RUT 218607240011" at bounding box center [1377, 527] width 300 height 11
copy p "RUT 218607240011"
click at [660, 469] on p "SENTITEBELLAUY" at bounding box center [692, 468] width 69 height 11
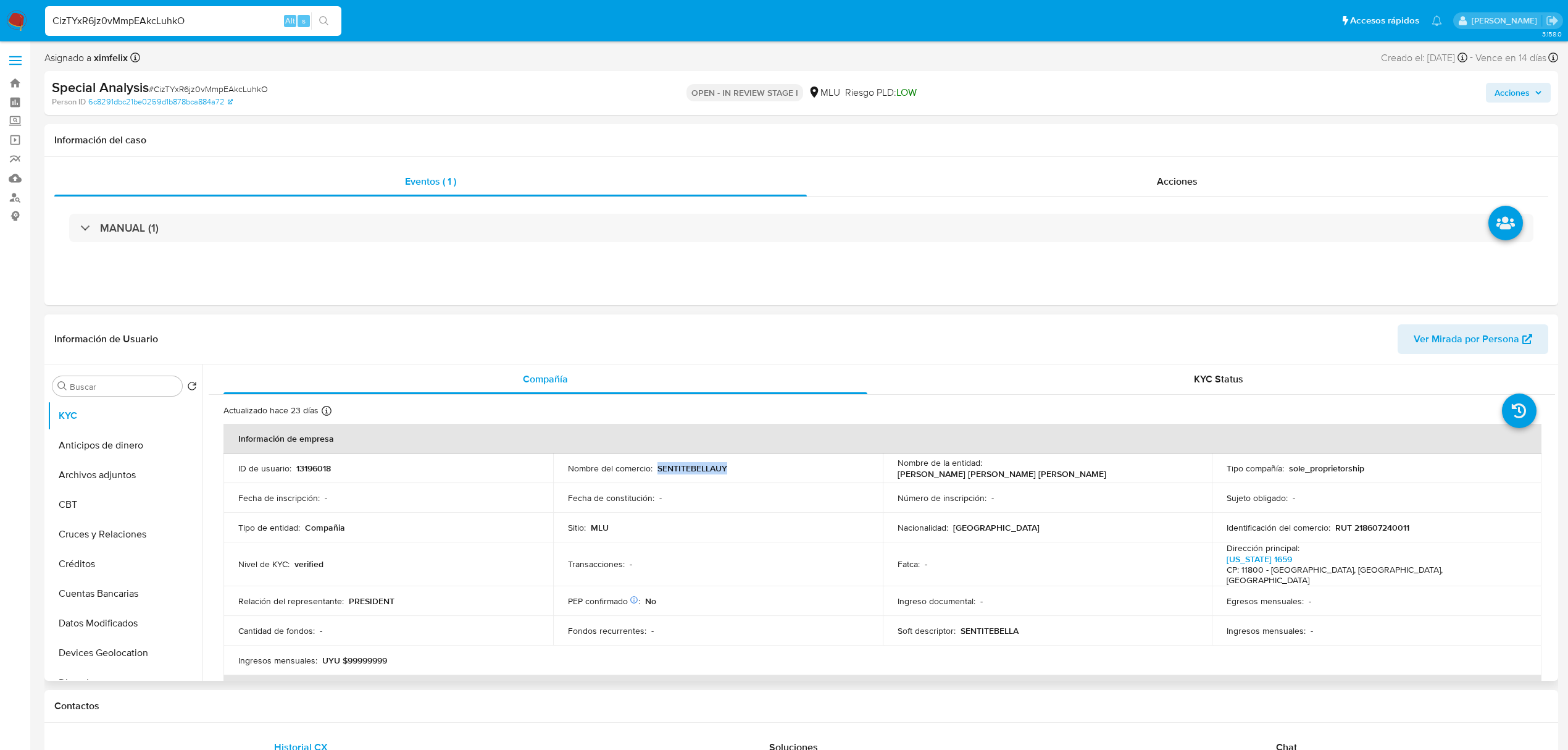
drag, startPoint x: 655, startPoint y: 469, endPoint x: 724, endPoint y: 463, distance: 69.3
click at [724, 463] on p "SENTITEBELLAUY" at bounding box center [692, 468] width 69 height 11
copy p "SENTITEBELLAUY"
click at [116, 602] on button "Cuentas Bancarias" at bounding box center [120, 594] width 144 height 30
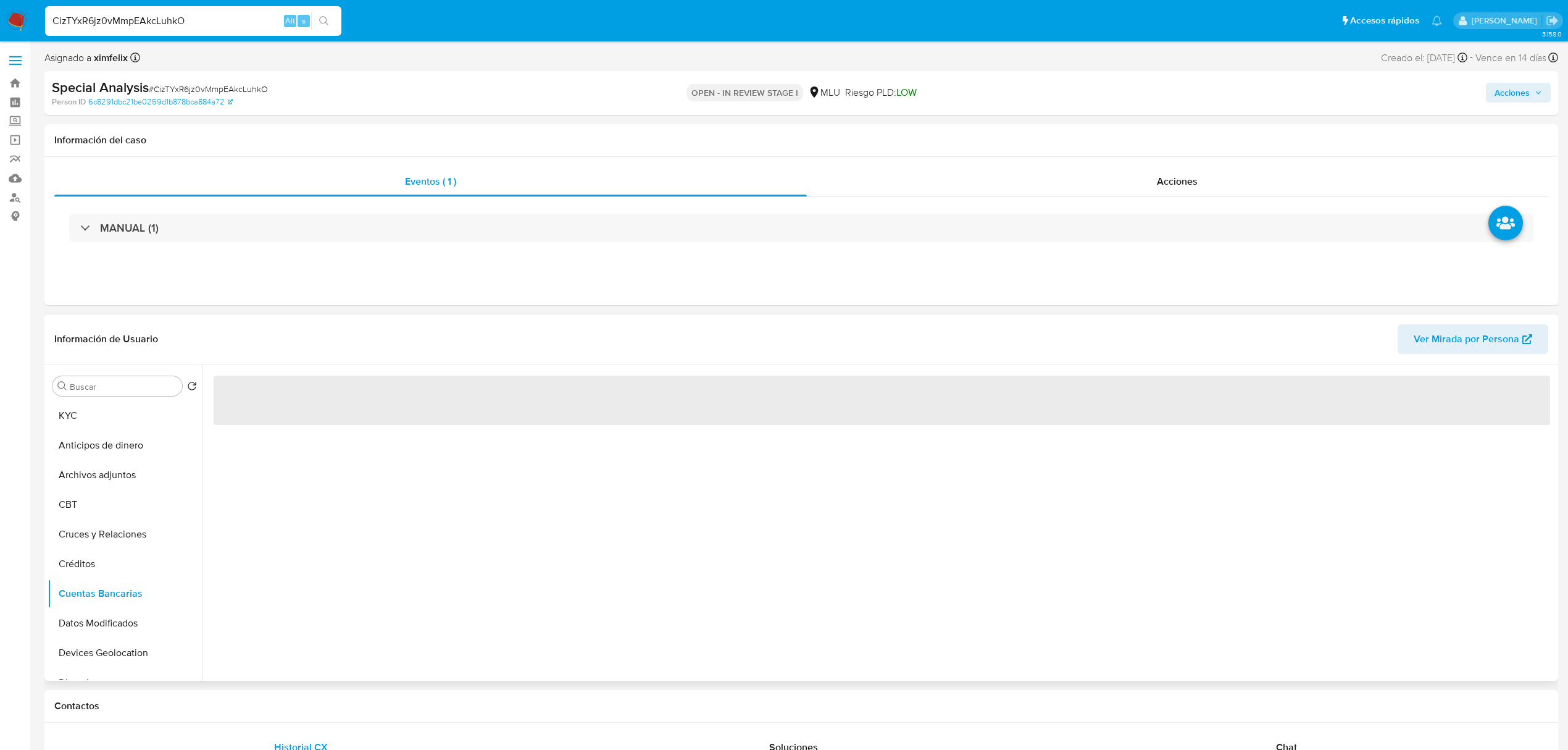
click at [521, 556] on div "‌" at bounding box center [878, 522] width 1354 height 316
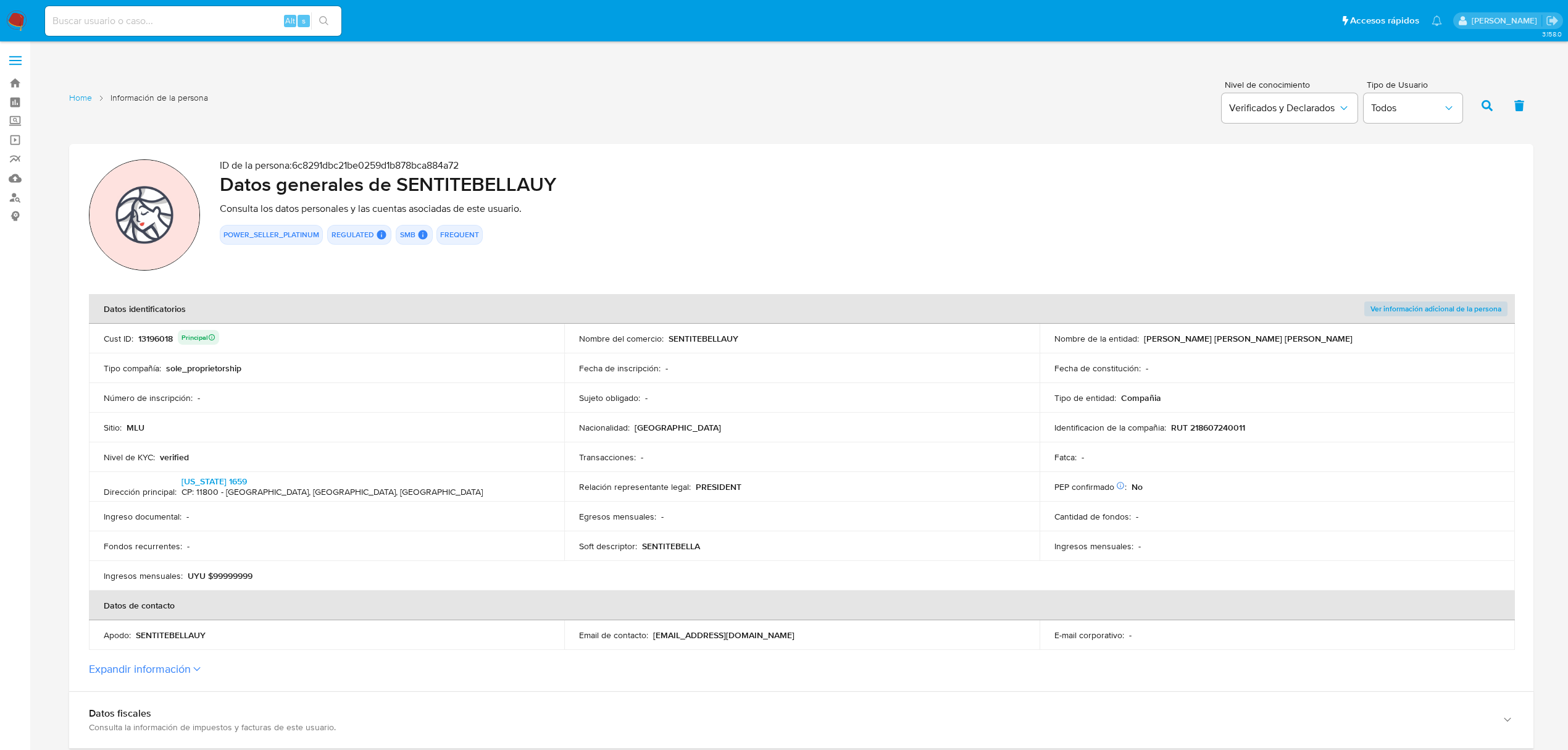
click at [1213, 428] on p "RUT 218607240011" at bounding box center [1208, 428] width 74 height 11
